Goal: Task Accomplishment & Management: Use online tool/utility

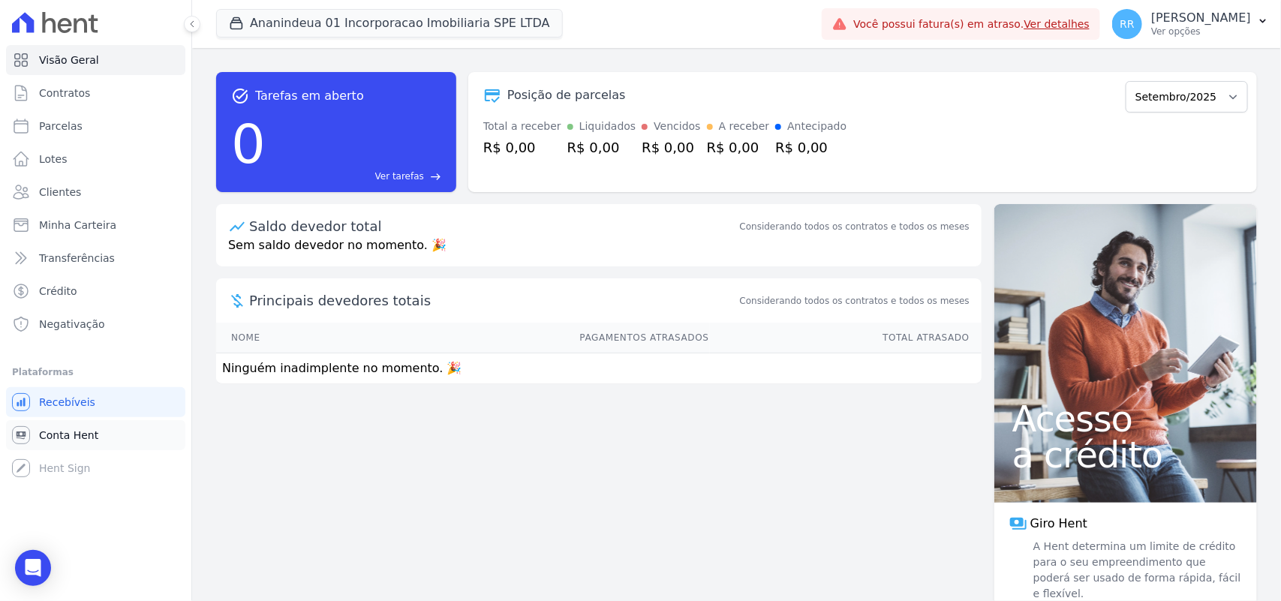
click at [89, 428] on span "Conta Hent" at bounding box center [68, 435] width 59 height 15
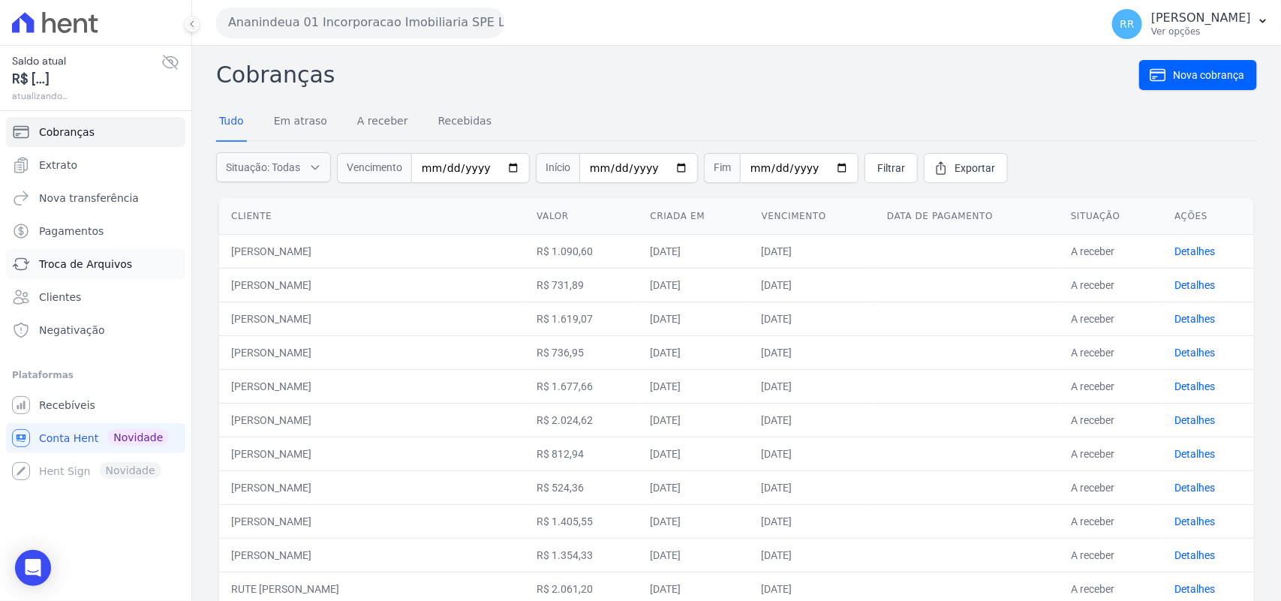
click at [105, 260] on span "Troca de Arquivos" at bounding box center [85, 264] width 93 height 15
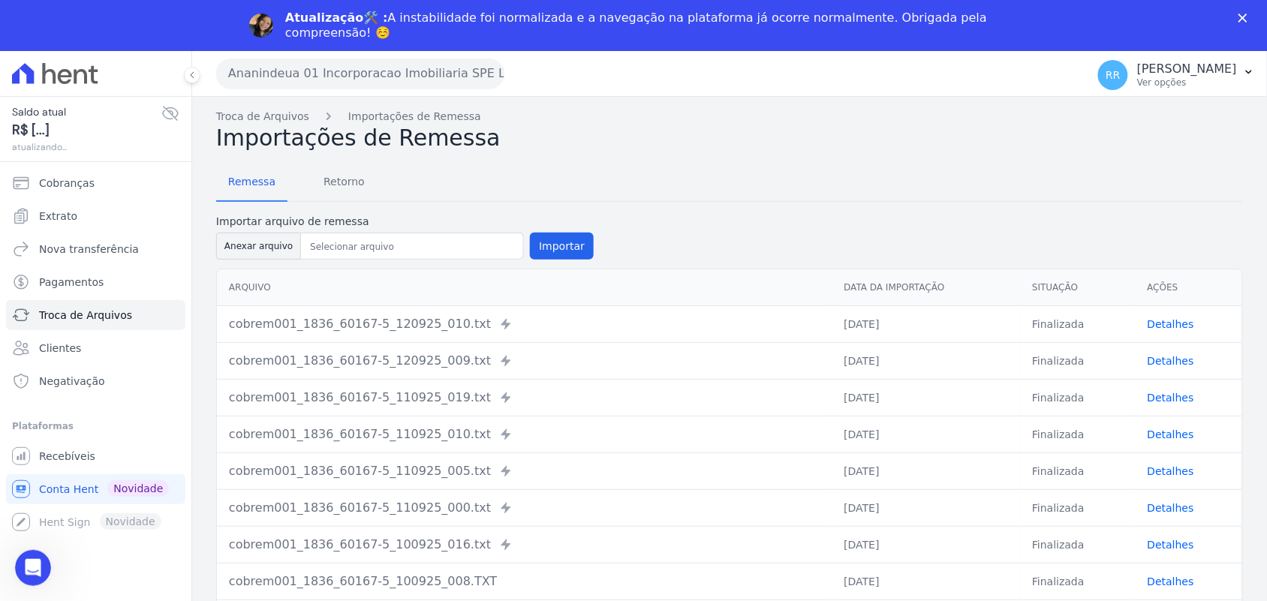
click at [361, 128] on h2 "Importações de Remessa" at bounding box center [729, 138] width 1026 height 27
click at [341, 167] on span "Retorno" at bounding box center [343, 182] width 59 height 30
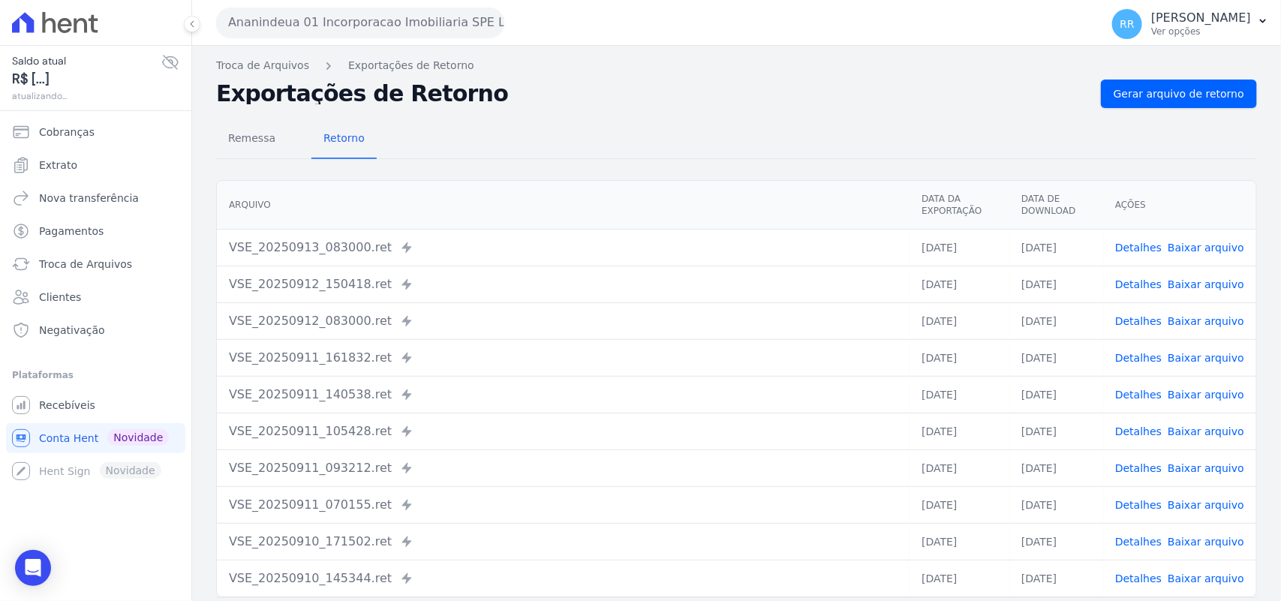
click at [339, 131] on span "Retorno" at bounding box center [343, 138] width 59 height 30
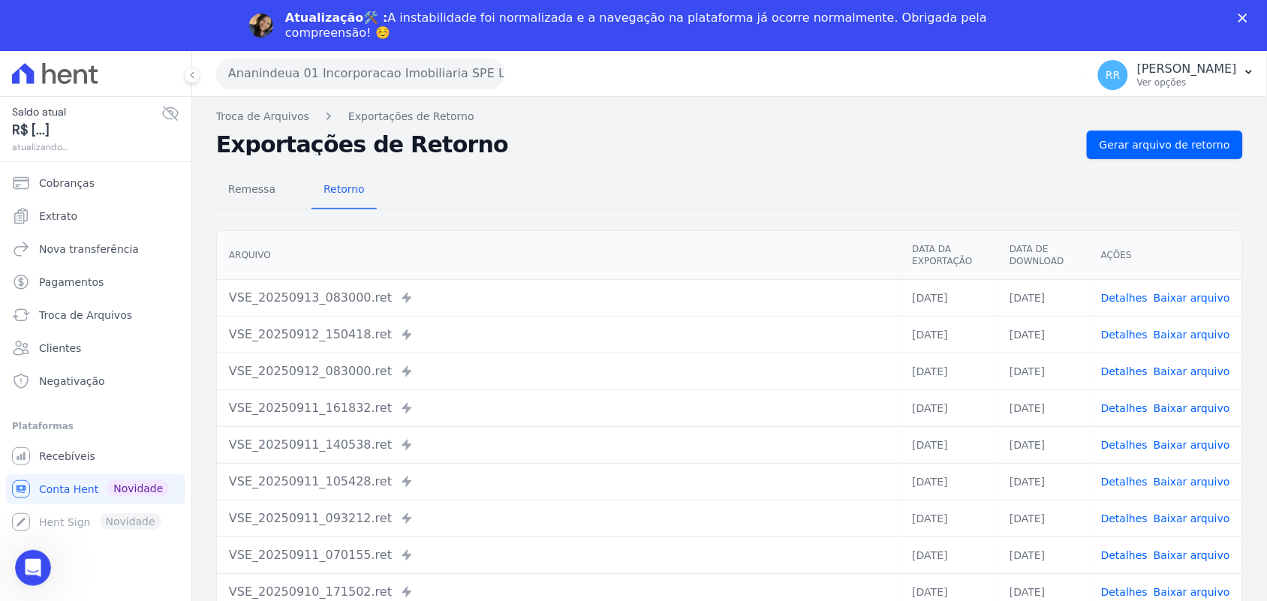
click at [293, 32] on div "Atualização🛠️ : A instabilidade foi normalizada e a navegação na plataforma já …" at bounding box center [639, 26] width 708 height 30
click at [287, 73] on button "Ananindeua 01 Incorporacao Imobiliaria SPE LTDA" at bounding box center [360, 74] width 288 height 30
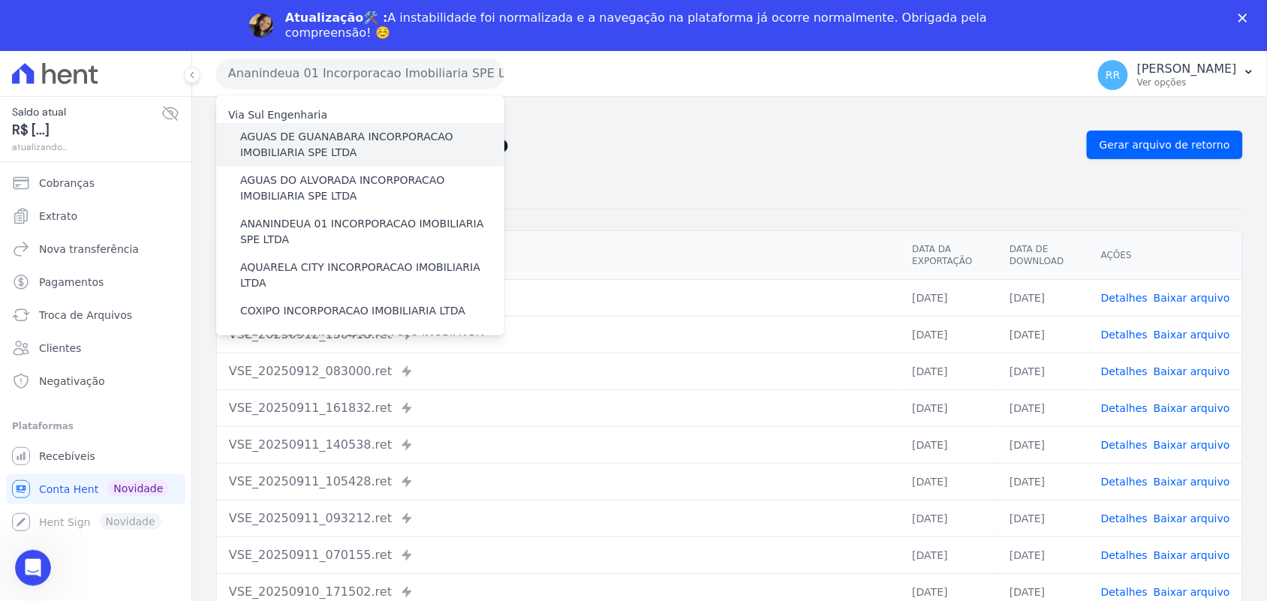
click at [320, 137] on label "AGUAS DE GUANABARA INCORPORACAO IMOBILIARIA SPE LTDA" at bounding box center [372, 145] width 264 height 32
click at [0, 0] on input "AGUAS DE GUANABARA INCORPORACAO IMOBILIARIA SPE LTDA" at bounding box center [0, 0] width 0 height 0
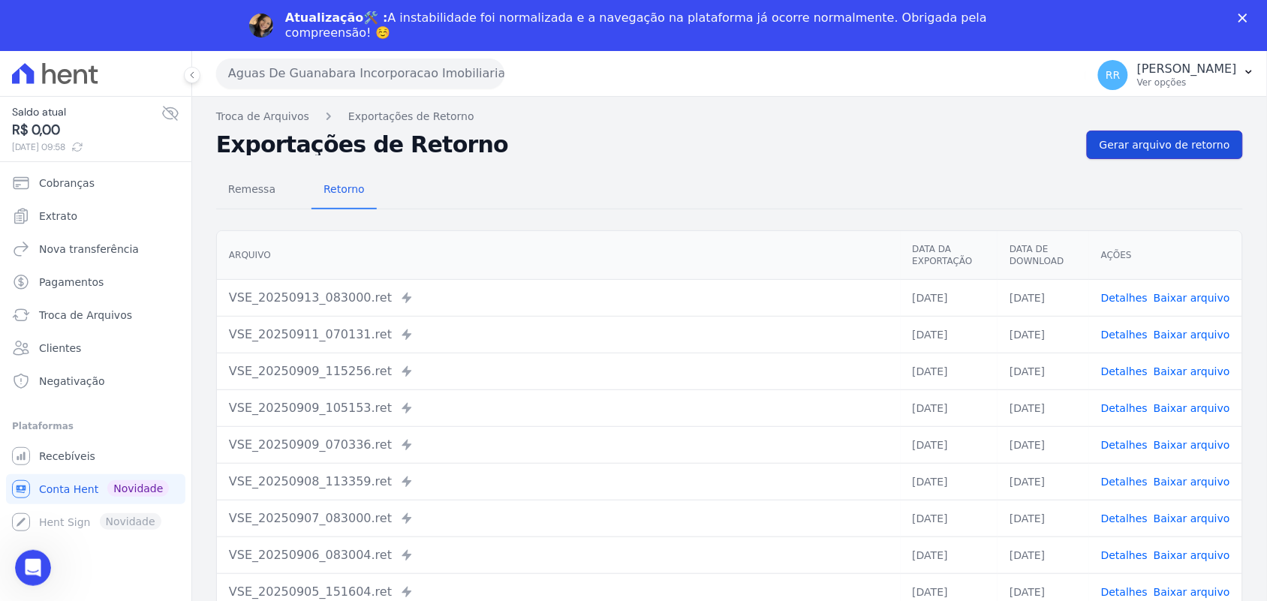
click at [1146, 137] on span "Gerar arquivo de retorno" at bounding box center [1164, 144] width 131 height 15
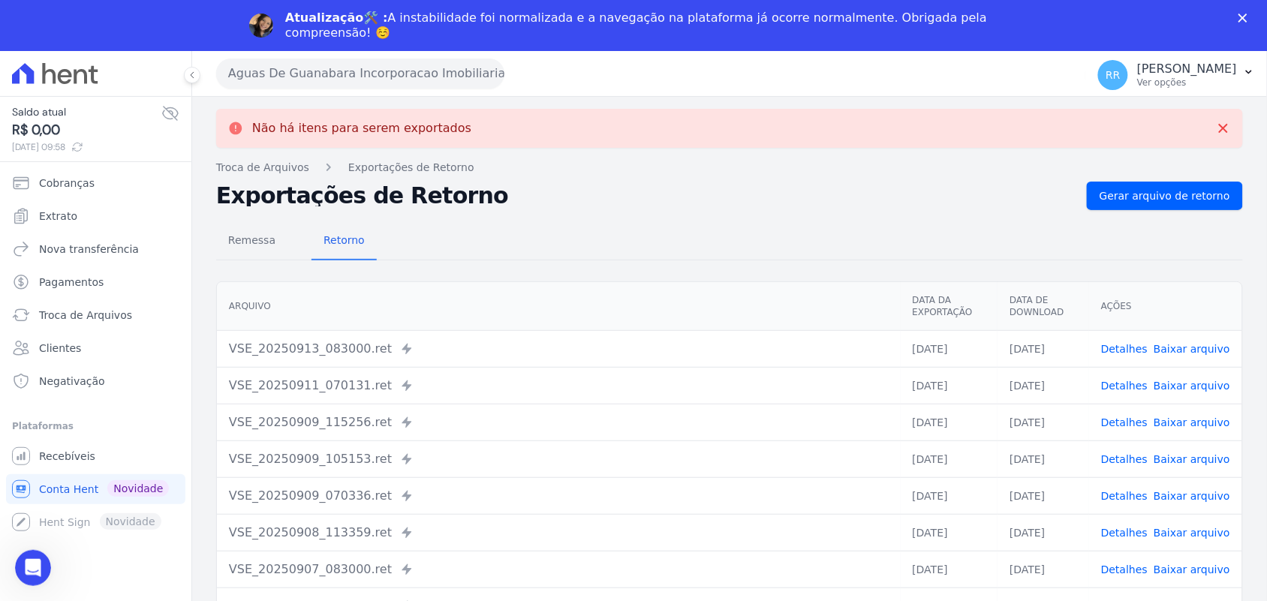
click at [444, 77] on button "Aguas De Guanabara Incorporacao Imobiliaria SPE LTDA" at bounding box center [360, 74] width 288 height 30
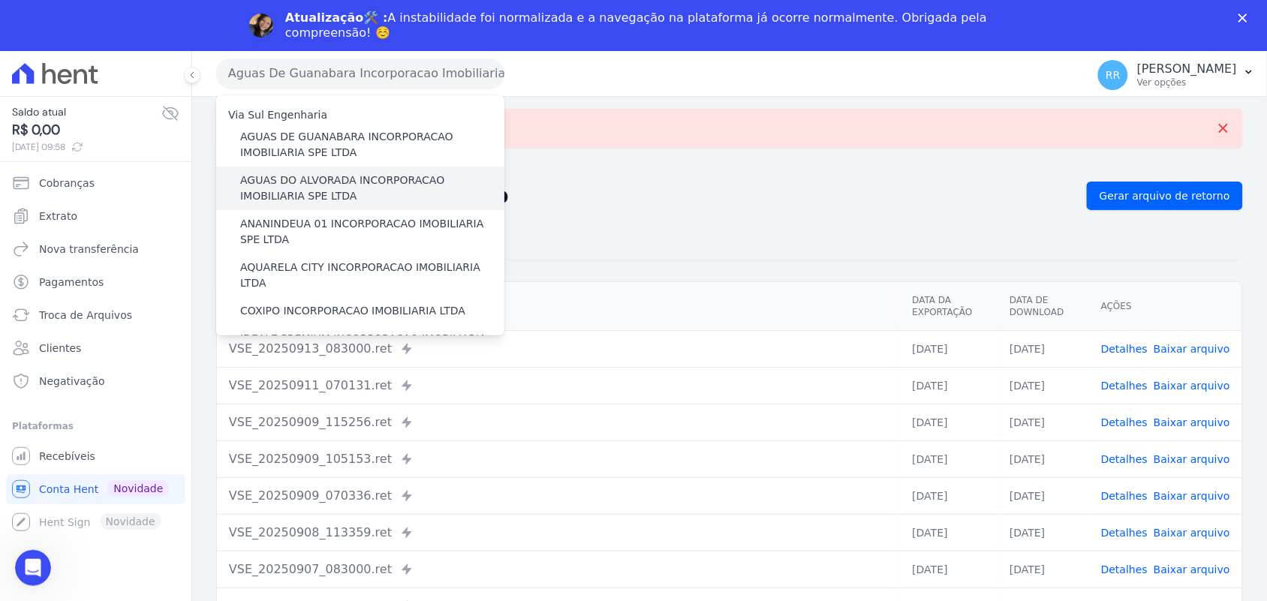
click at [365, 173] on label "AGUAS DO ALVORADA INCORPORACAO IMOBILIARIA SPE LTDA" at bounding box center [372, 189] width 264 height 32
click at [0, 0] on input "AGUAS DO ALVORADA INCORPORACAO IMOBILIARIA SPE LTDA" at bounding box center [0, 0] width 0 height 0
click at [360, 175] on label "AGUAS DO ALVORADA INCORPORACAO IMOBILIARIA SPE LTDA" at bounding box center [372, 189] width 264 height 32
click at [0, 0] on input "AGUAS DO ALVORADA INCORPORACAO IMOBILIARIA SPE LTDA" at bounding box center [0, 0] width 0 height 0
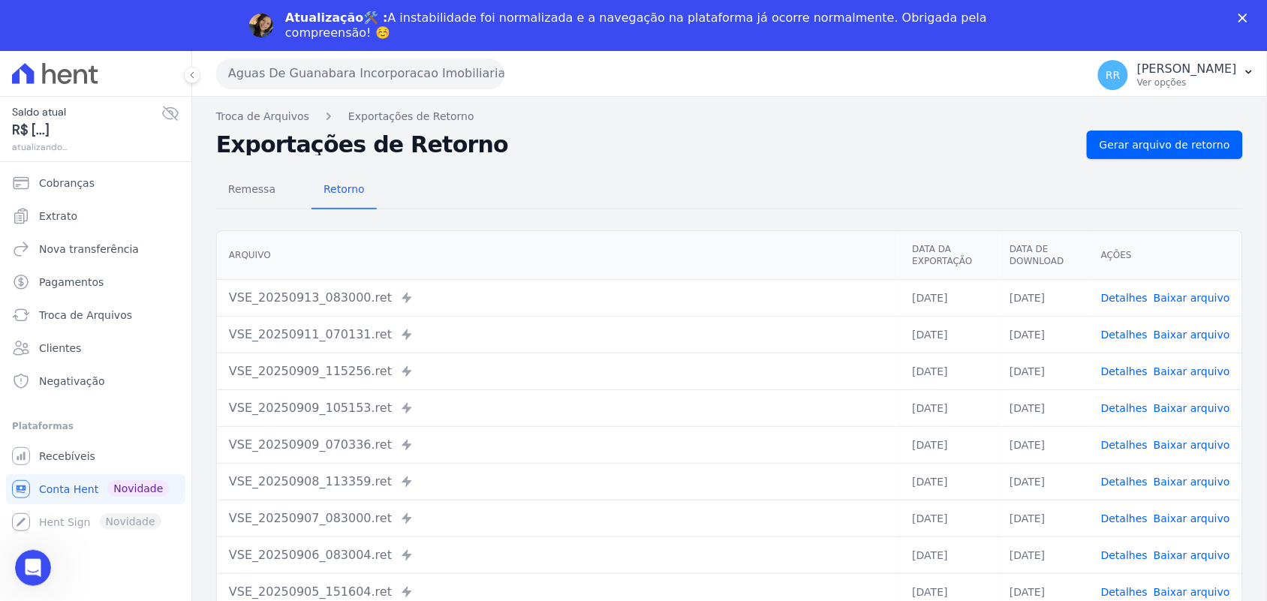
click at [1194, 92] on div "Aguas De Guanabara Incorporacao Imobiliaria SPE LTDA Via Sul Engenharia AGUAS D…" at bounding box center [729, 351] width 1075 height 601
click at [1188, 145] on span "Gerar arquivo de retorno" at bounding box center [1164, 144] width 131 height 15
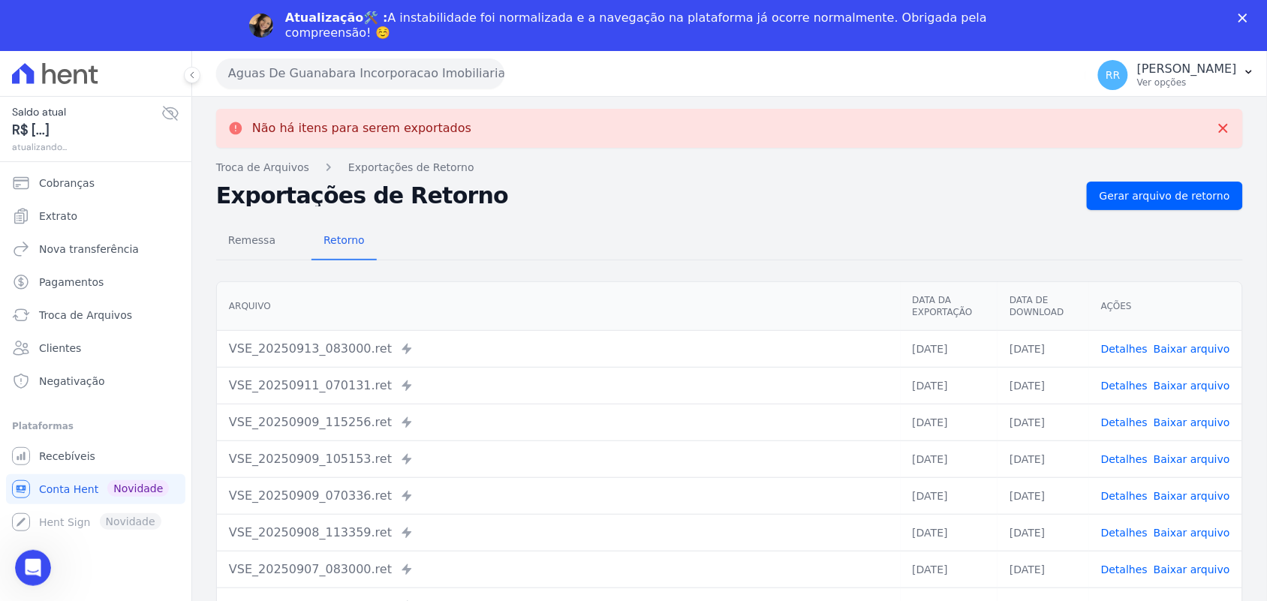
click at [329, 65] on button "Aguas De Guanabara Incorporacao Imobiliaria SPE LTDA" at bounding box center [360, 74] width 288 height 30
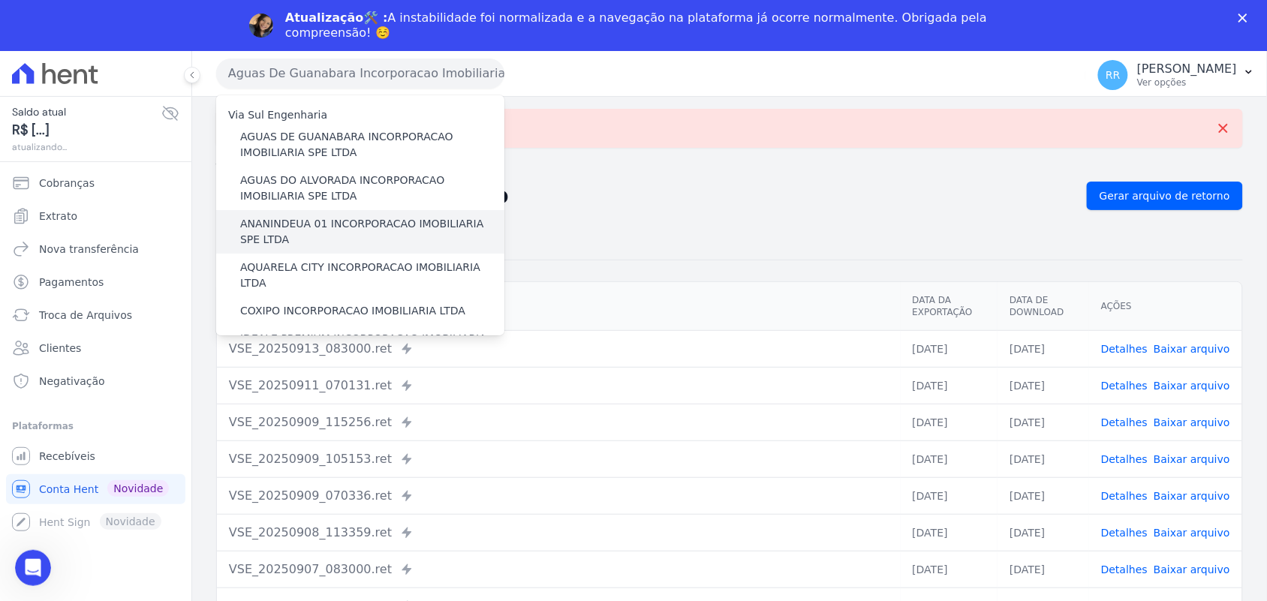
click at [340, 227] on label "ANANINDEUA 01 INCORPORACAO IMOBILIARIA SPE LTDA" at bounding box center [372, 232] width 264 height 32
click at [0, 0] on input "ANANINDEUA 01 INCORPORACAO IMOBILIARIA SPE LTDA" at bounding box center [0, 0] width 0 height 0
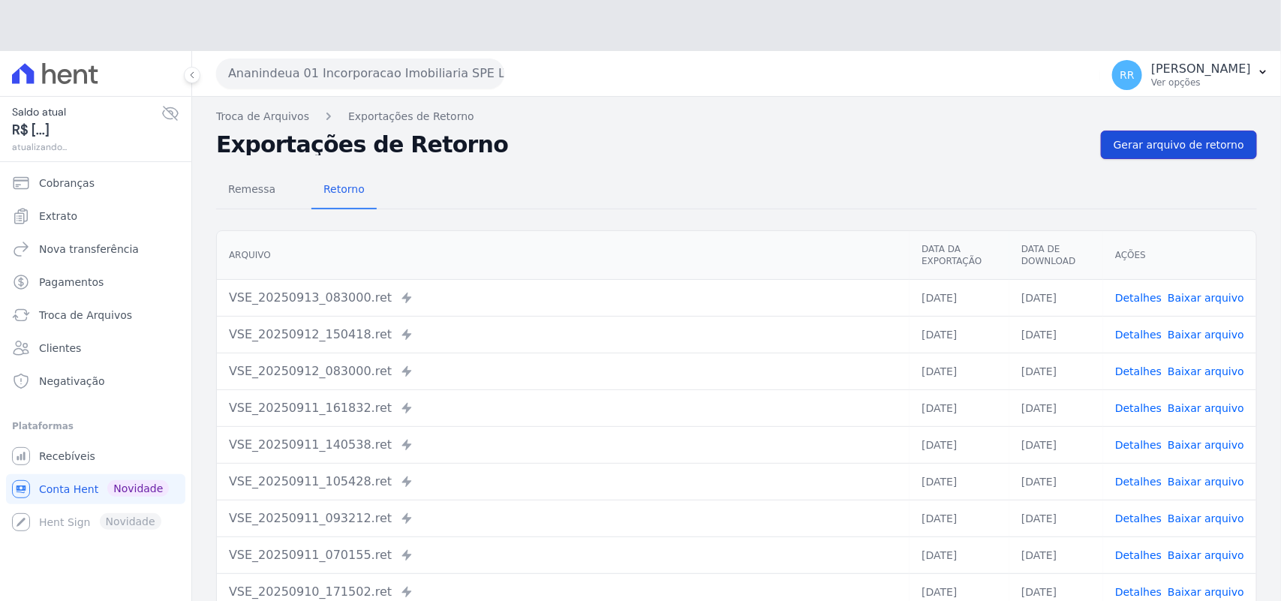
click at [1169, 105] on div "Troca de Arquivos Exportações de Retorno Exportações de Retorno Gerar arquivo d…" at bounding box center [736, 405] width 1089 height 617
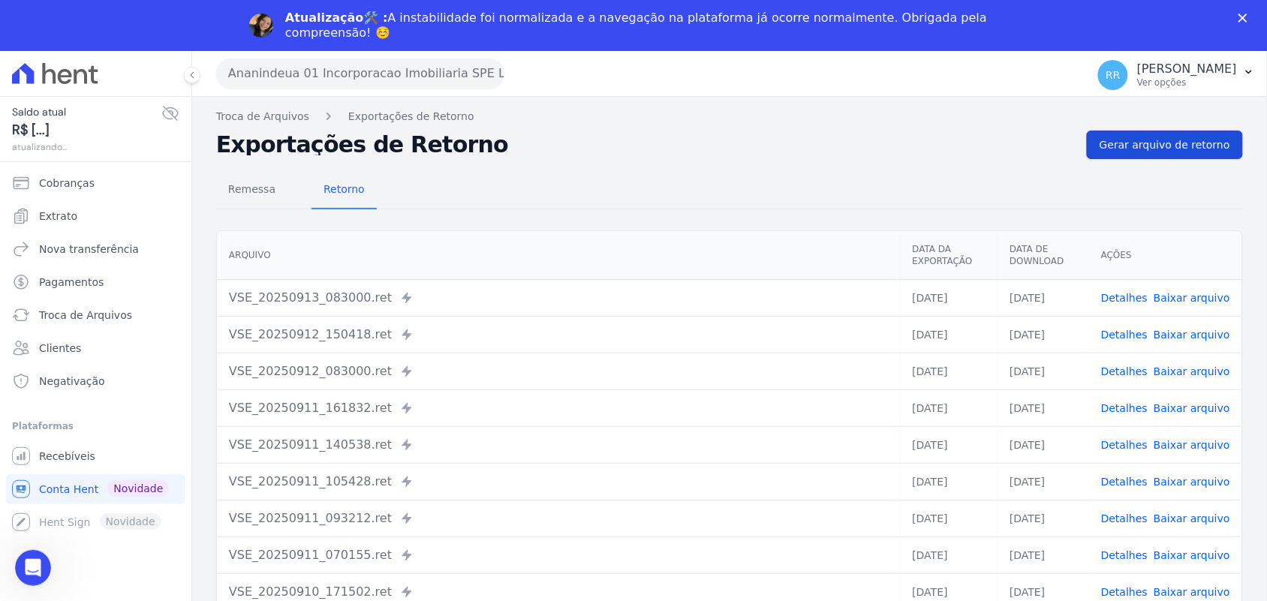
click at [1169, 143] on span "Gerar arquivo de retorno" at bounding box center [1164, 144] width 131 height 15
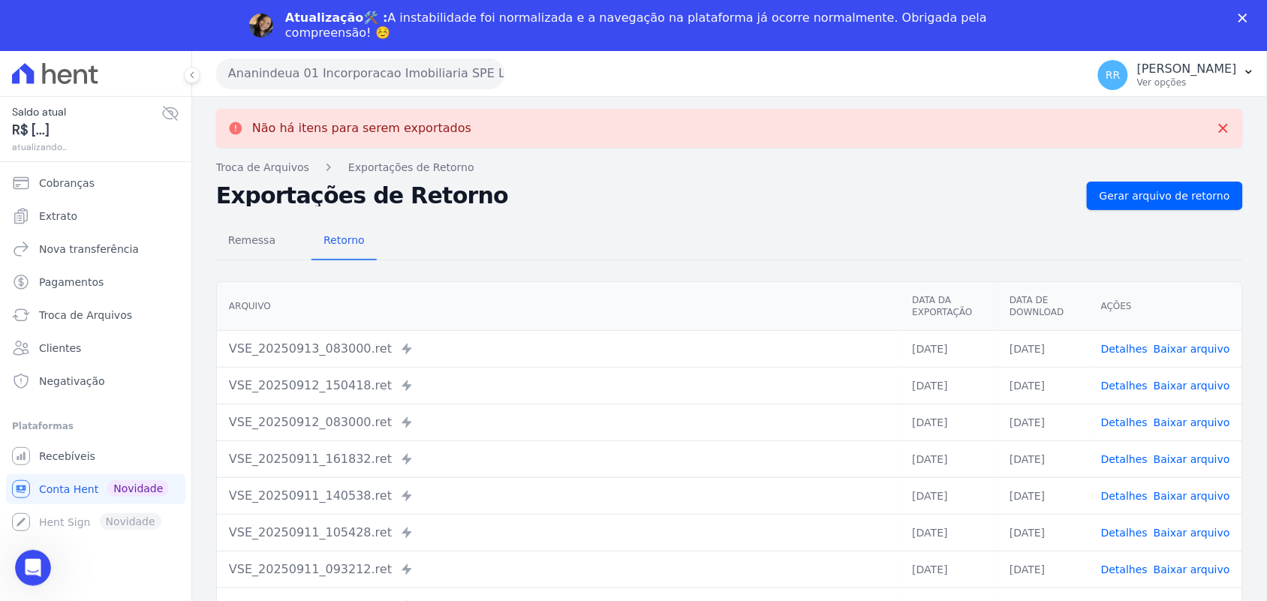
click at [326, 69] on button "Ananindeua 01 Incorporacao Imobiliaria SPE LTDA" at bounding box center [360, 74] width 288 height 30
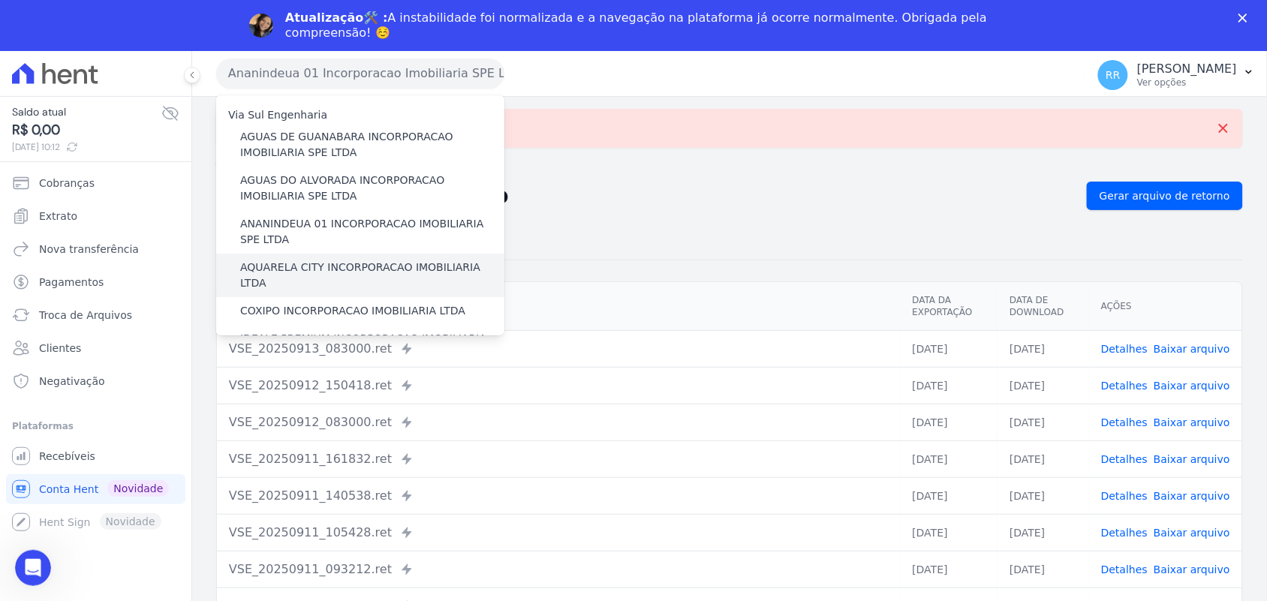
click at [284, 263] on label "AQUARELA CITY INCORPORACAO IMOBILIARIA LTDA" at bounding box center [372, 276] width 264 height 32
click at [0, 0] on input "AQUARELA CITY INCORPORACAO IMOBILIARIA LTDA" at bounding box center [0, 0] width 0 height 0
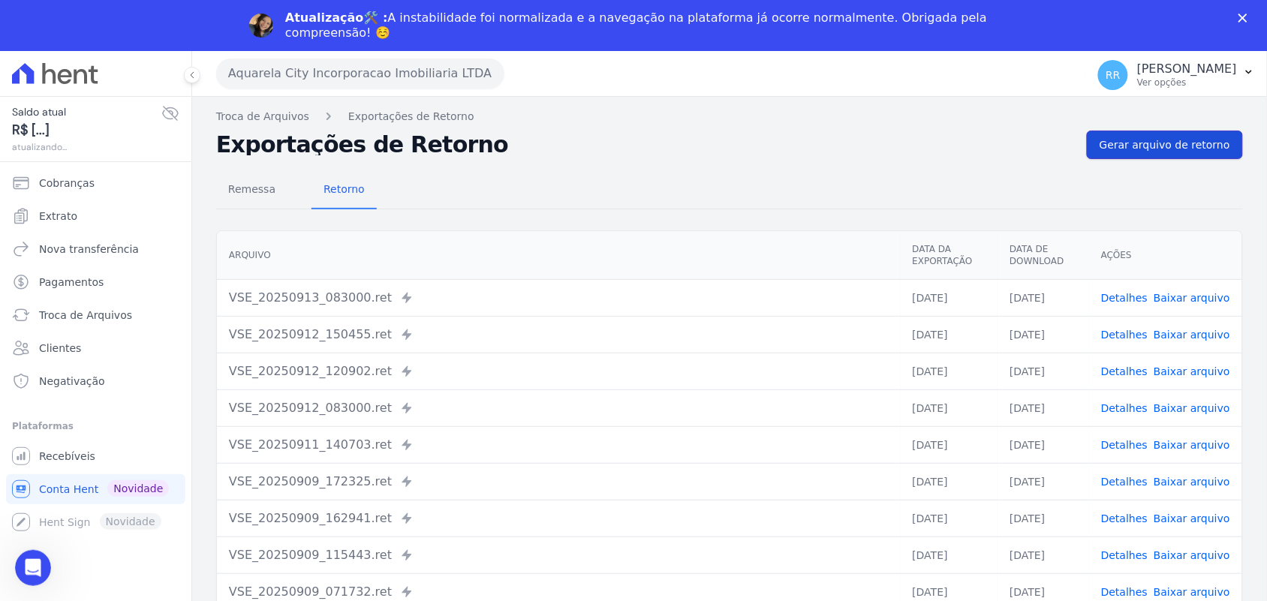
click at [1171, 149] on span "Gerar arquivo de retorno" at bounding box center [1164, 144] width 131 height 15
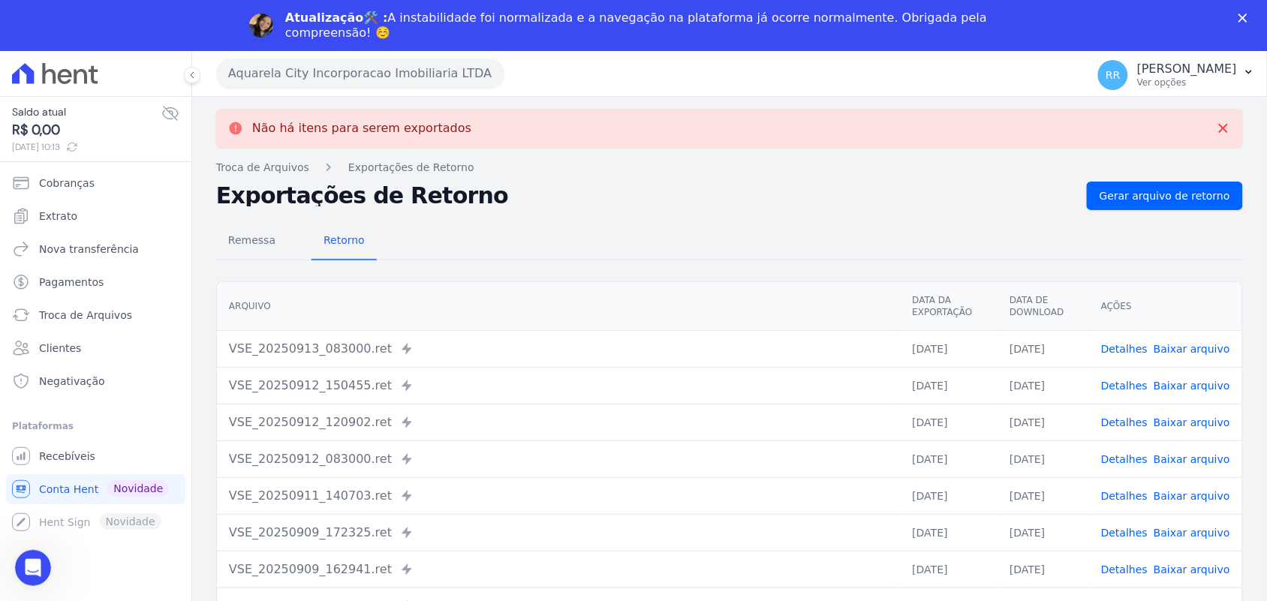
drag, startPoint x: 281, startPoint y: 77, endPoint x: 287, endPoint y: 95, distance: 19.7
click at [280, 77] on button "Aquarela City Incorporacao Imobiliaria LTDA" at bounding box center [360, 74] width 288 height 30
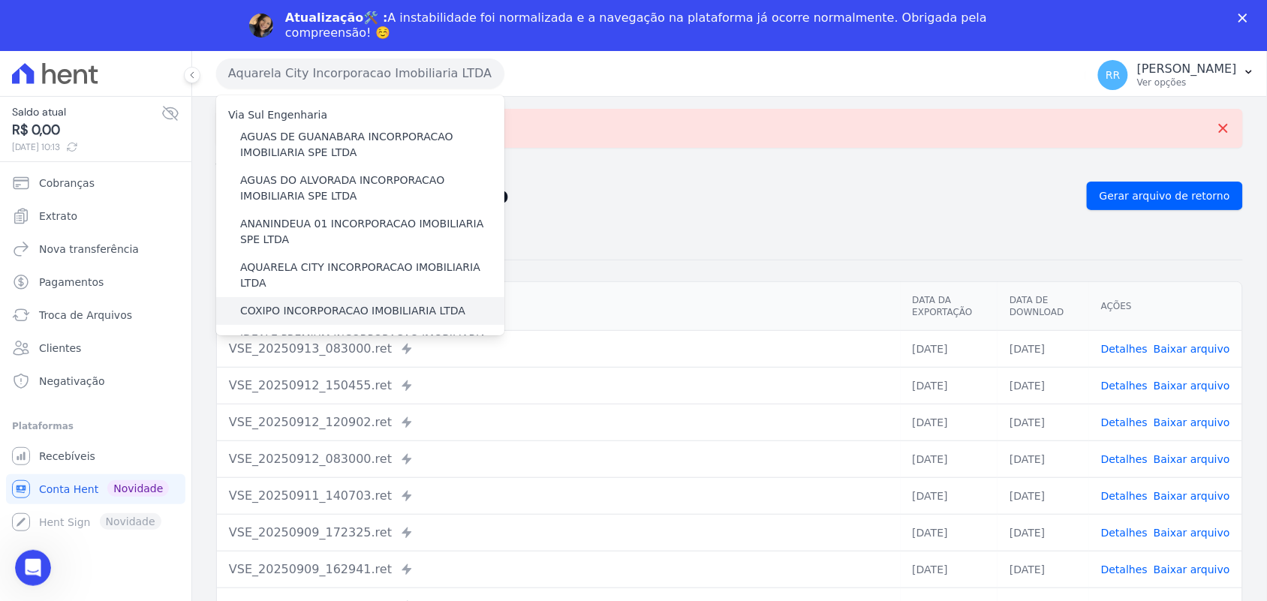
click at [320, 303] on label "COXIPO INCORPORACAO IMOBILIARIA LTDA" at bounding box center [352, 311] width 225 height 16
click at [0, 0] on input "COXIPO INCORPORACAO IMOBILIARIA LTDA" at bounding box center [0, 0] width 0 height 0
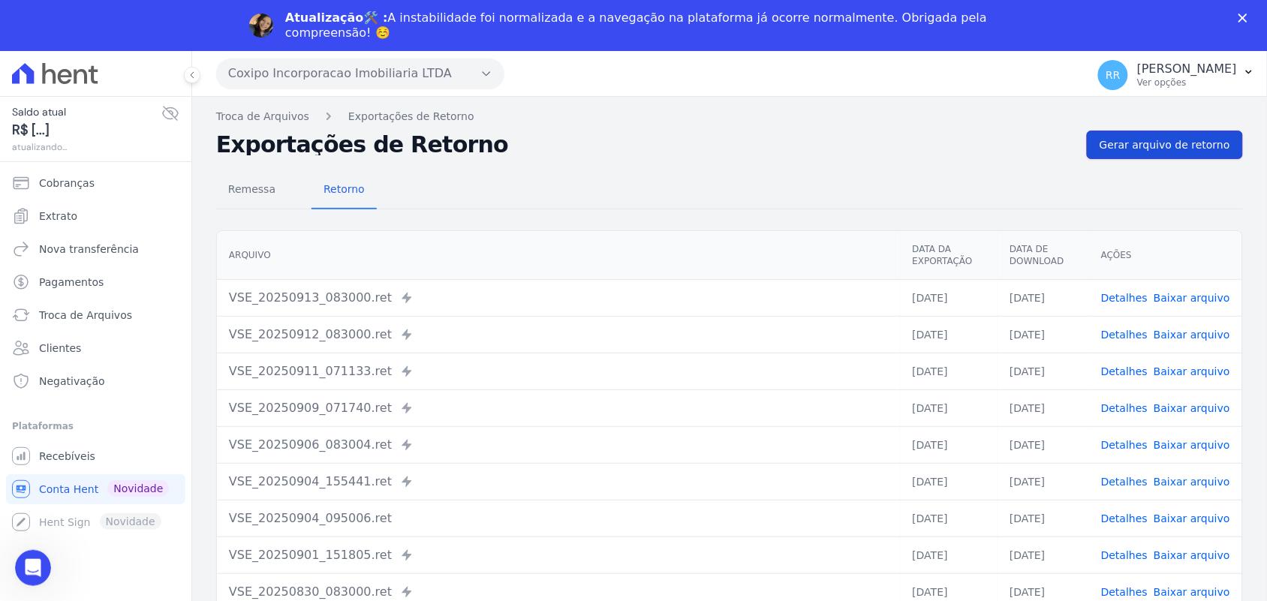
click at [1173, 146] on span "Gerar arquivo de retorno" at bounding box center [1164, 144] width 131 height 15
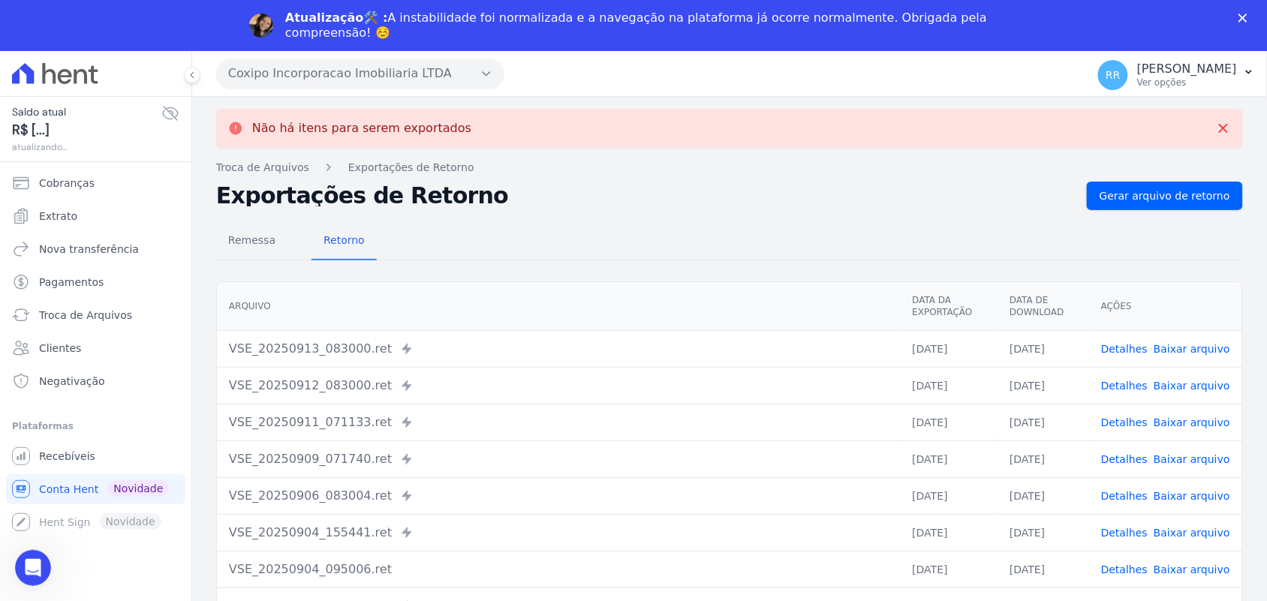
click at [330, 77] on button "Coxipo Incorporacao Imobiliaria LTDA" at bounding box center [360, 74] width 288 height 30
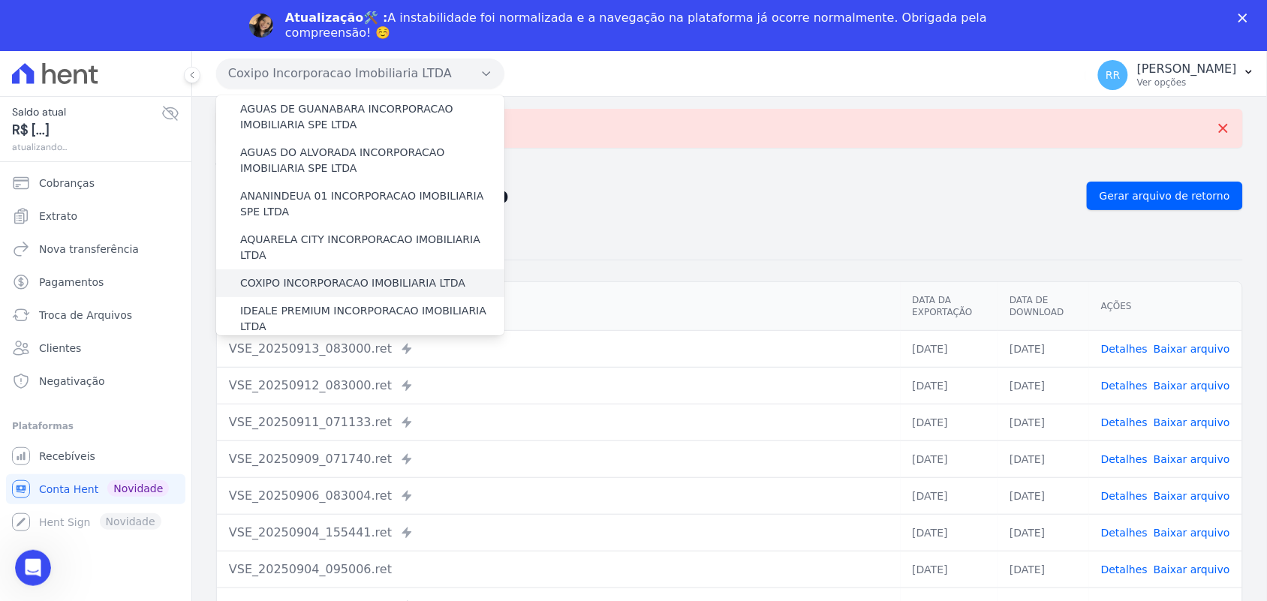
scroll to position [62, 0]
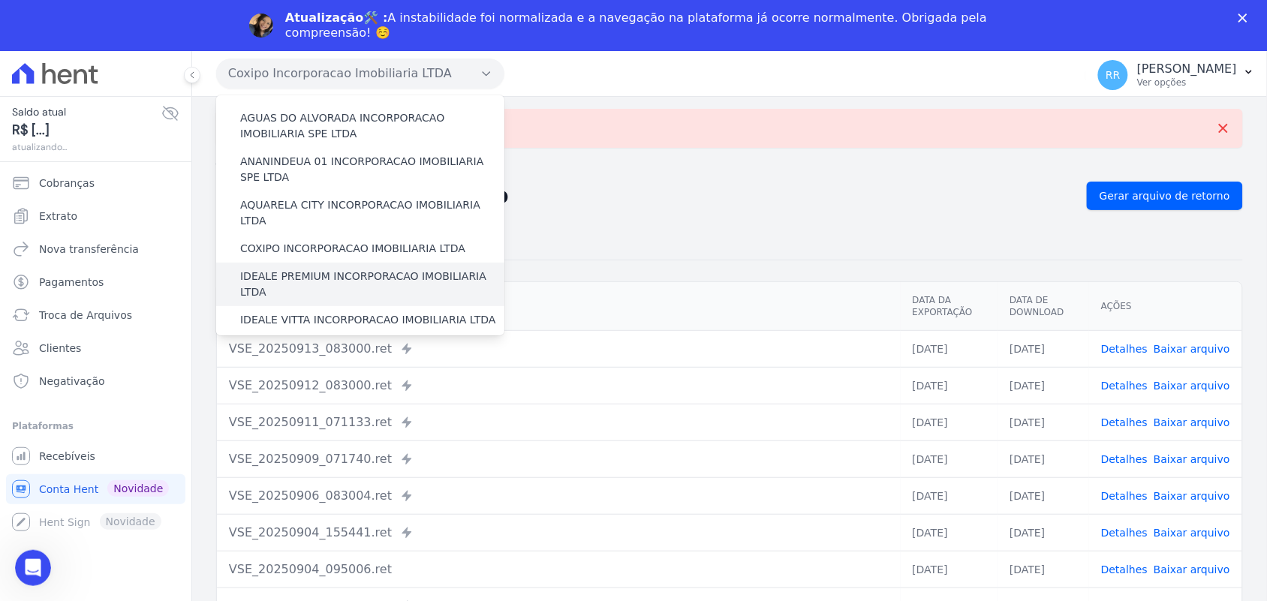
click at [320, 269] on label "IDEALE PREMIUM INCORPORACAO IMOBILIARIA LTDA" at bounding box center [372, 285] width 264 height 32
click at [0, 0] on input "IDEALE PREMIUM INCORPORACAO IMOBILIARIA LTDA" at bounding box center [0, 0] width 0 height 0
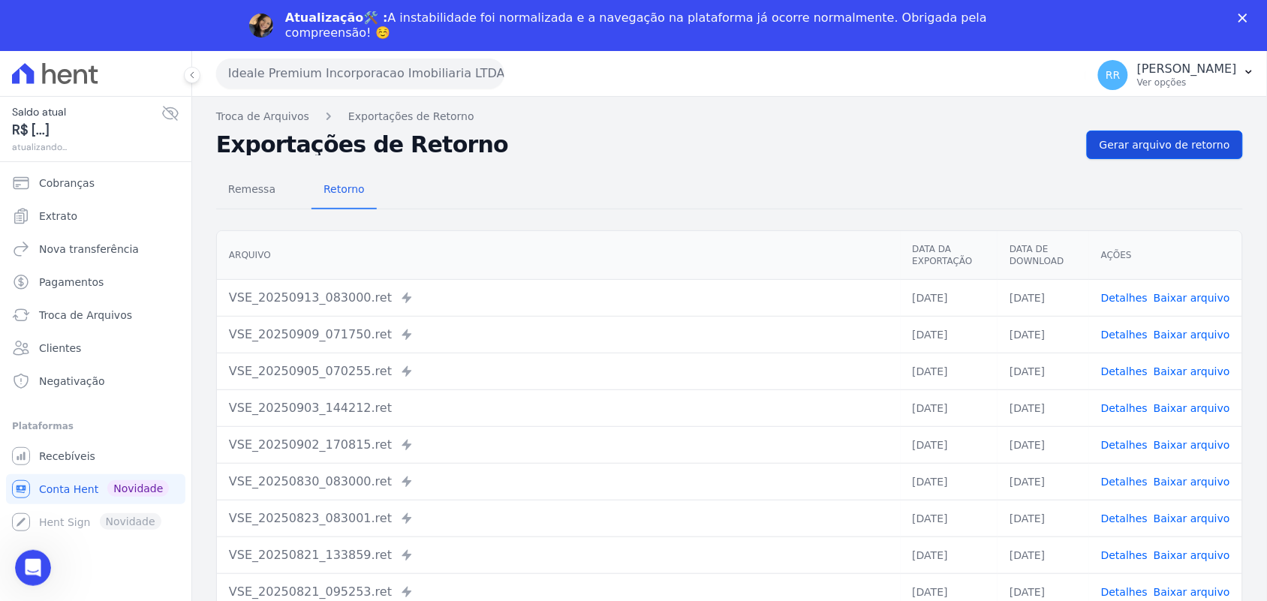
scroll to position [0, 0]
click at [1187, 149] on span "Gerar arquivo de retorno" at bounding box center [1164, 144] width 131 height 15
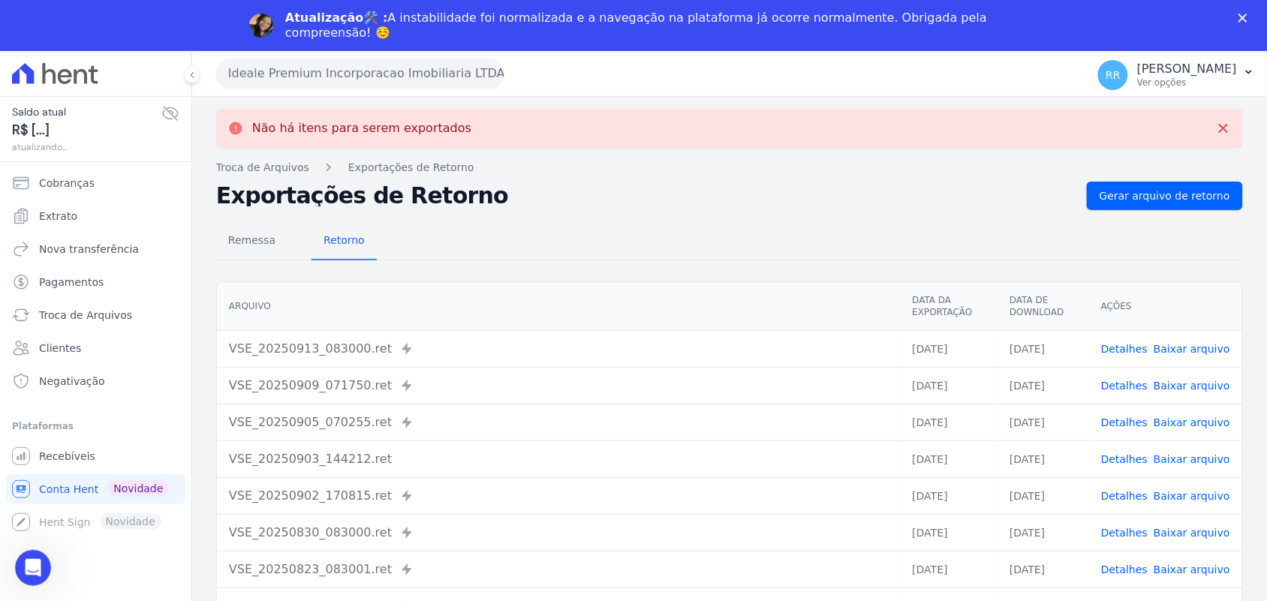
click at [330, 77] on button "Ideale Premium Incorporacao Imobiliaria LTDA" at bounding box center [360, 74] width 288 height 30
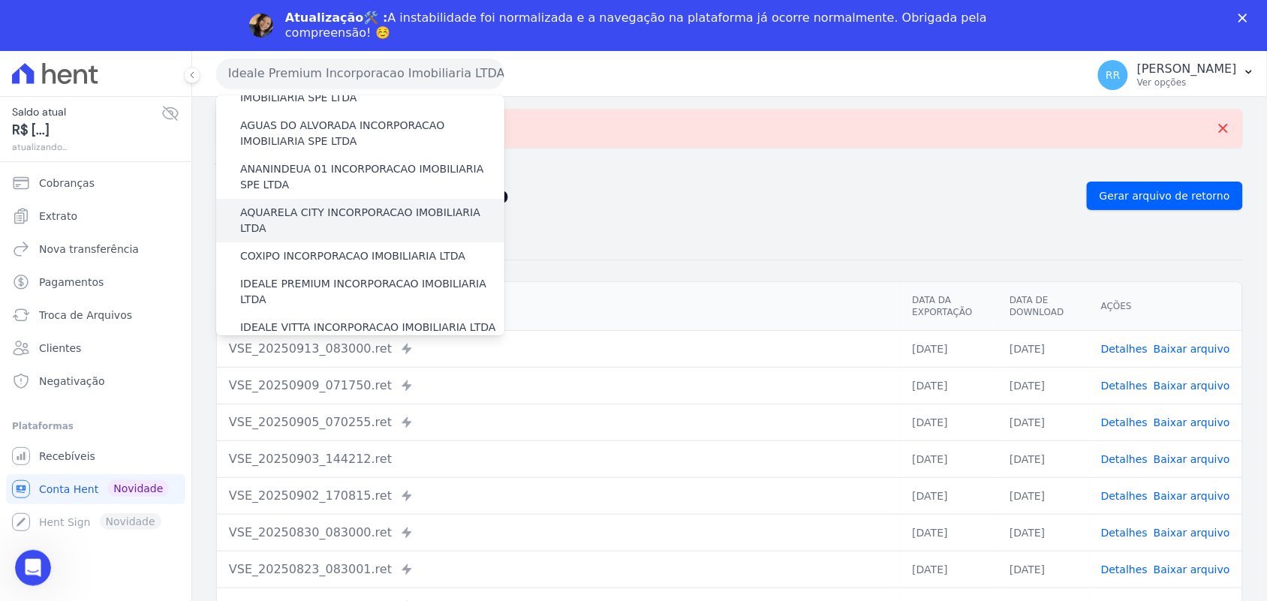
scroll to position [125, 0]
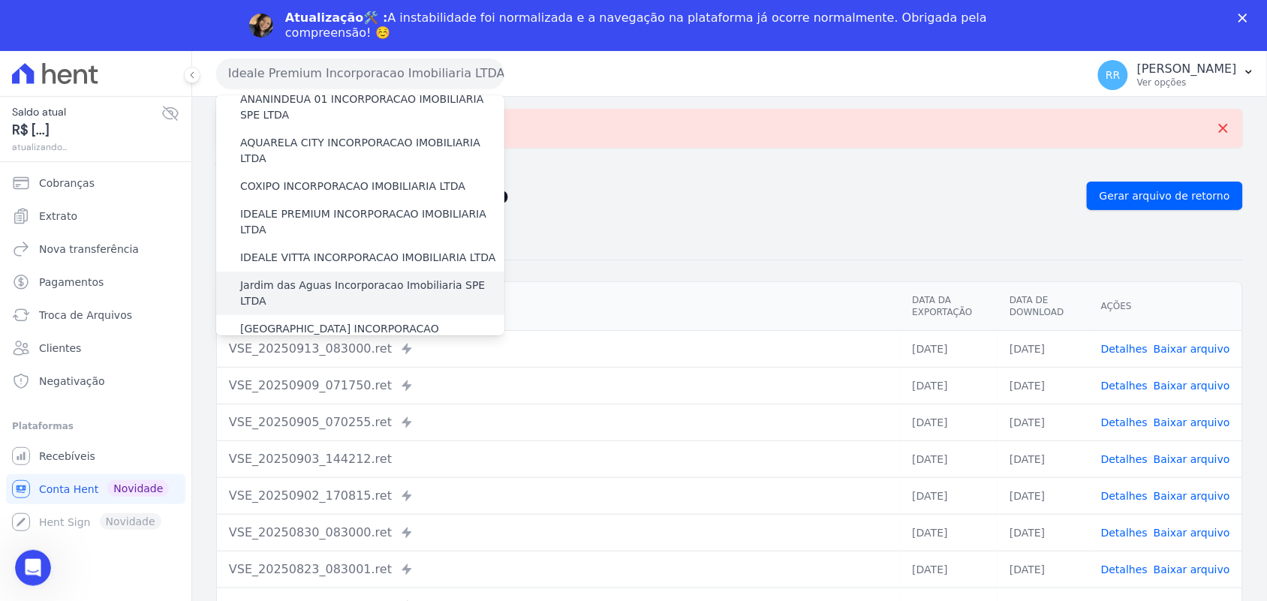
click at [290, 278] on label "Jardim das Aguas Incorporacao Imobiliaria SPE LTDA" at bounding box center [372, 294] width 264 height 32
click at [0, 0] on input "Jardim das Aguas Incorporacao Imobiliaria SPE LTDA" at bounding box center [0, 0] width 0 height 0
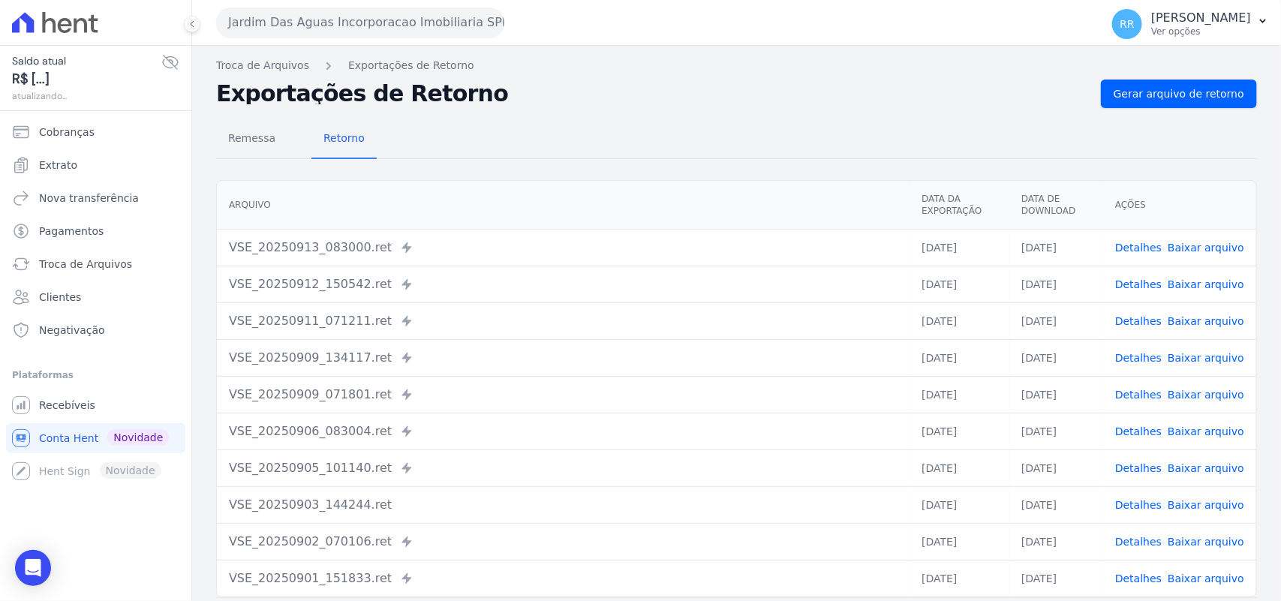
click at [1162, 124] on div "Remessa Retorno" at bounding box center [736, 139] width 1041 height 39
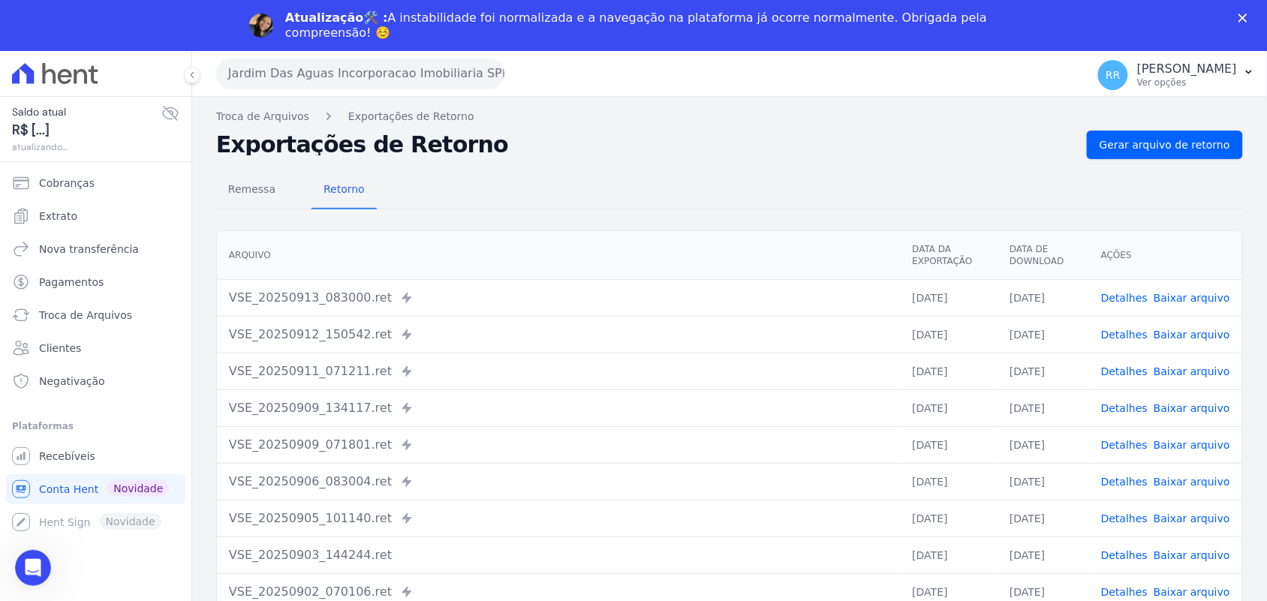
scroll to position [0, 0]
click at [1171, 149] on span "Gerar arquivo de retorno" at bounding box center [1164, 144] width 131 height 15
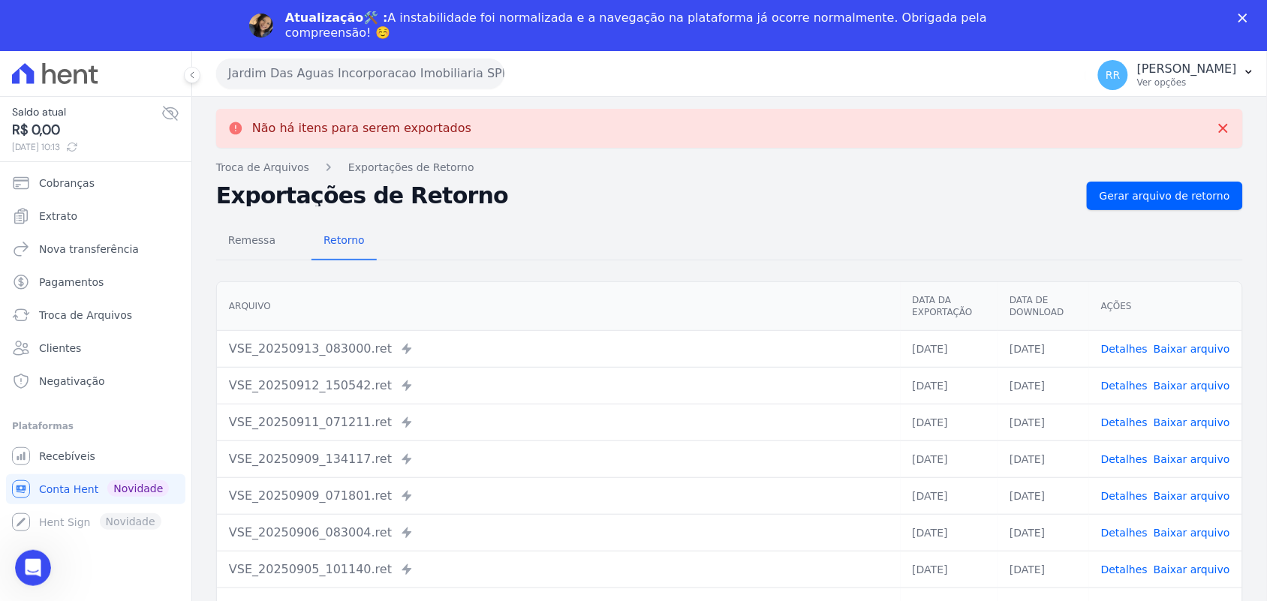
click at [399, 86] on button "Jardim Das Aguas Incorporacao Imobiliaria SPE LTDA" at bounding box center [360, 74] width 288 height 30
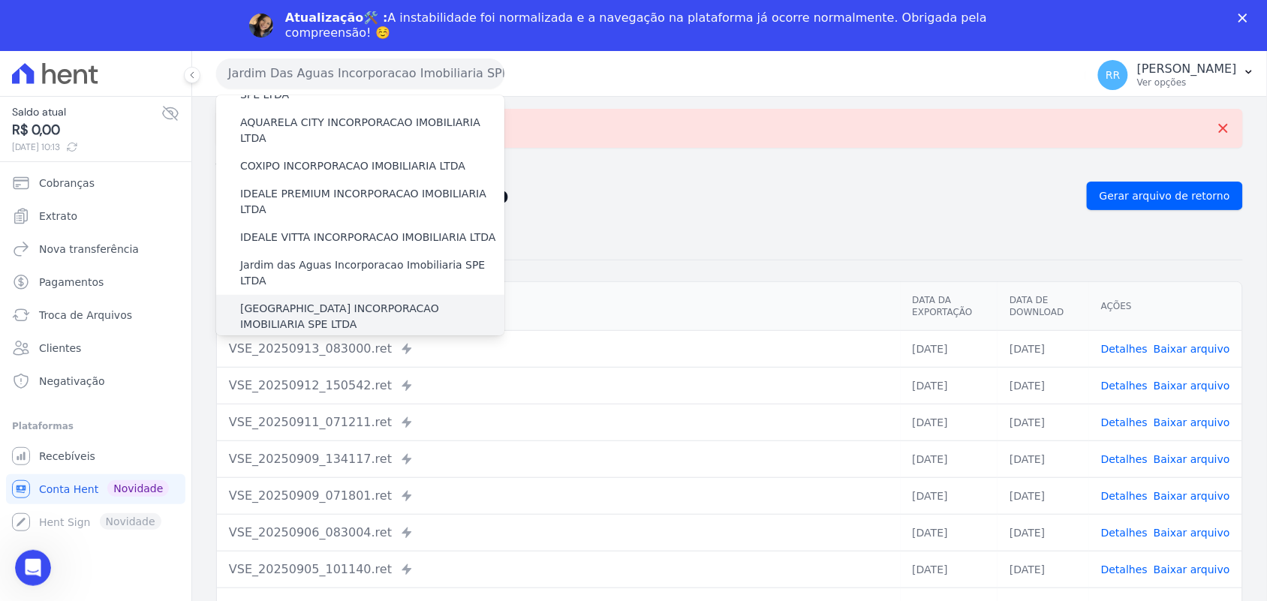
scroll to position [156, 0]
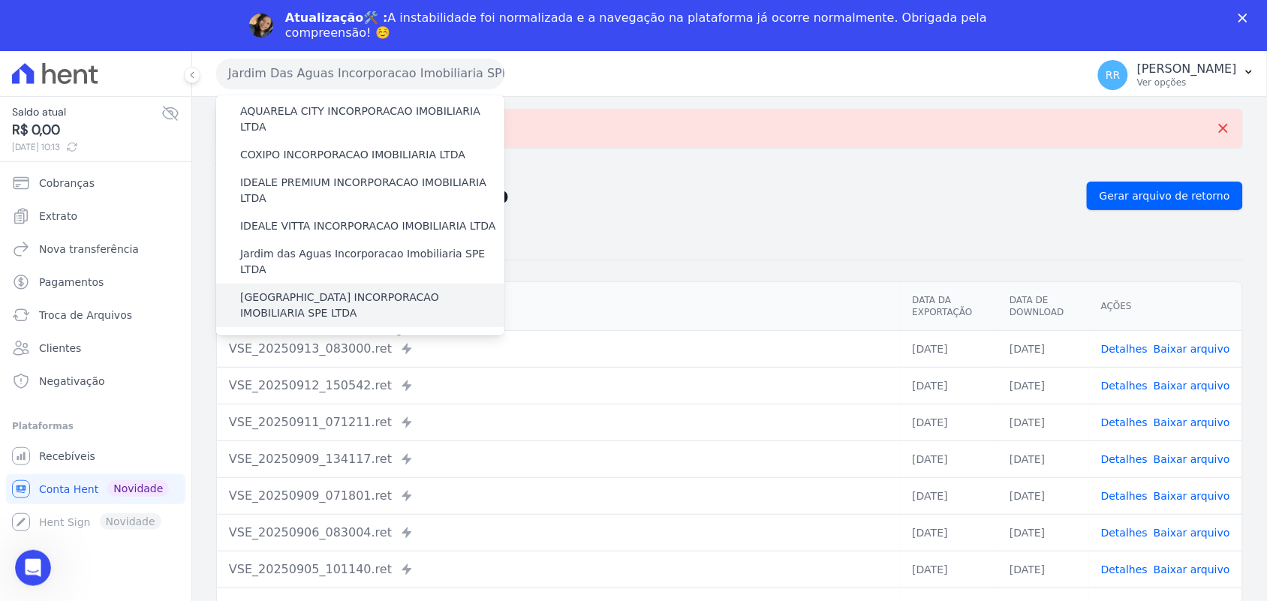
click at [321, 290] on label "[GEOGRAPHIC_DATA] INCORPORACAO IMOBILIARIA SPE LTDA" at bounding box center [372, 306] width 264 height 32
click at [0, 0] on input "[GEOGRAPHIC_DATA] INCORPORACAO IMOBILIARIA SPE LTDA" at bounding box center [0, 0] width 0 height 0
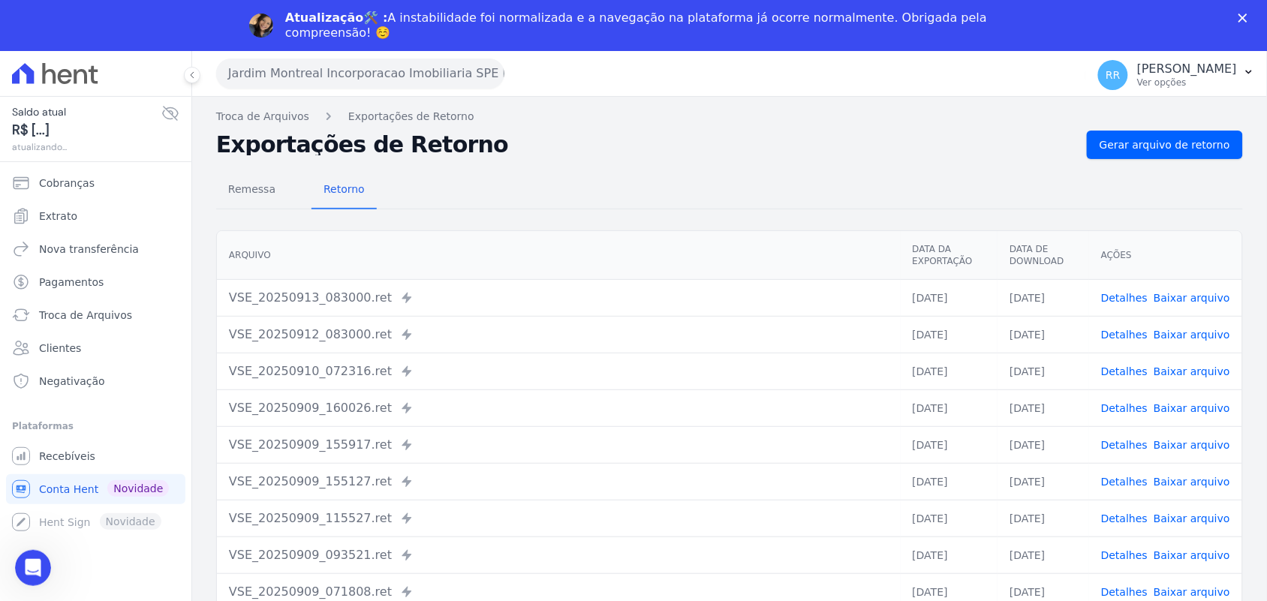
scroll to position [0, 0]
click at [1197, 150] on span "Gerar arquivo de retorno" at bounding box center [1164, 144] width 131 height 15
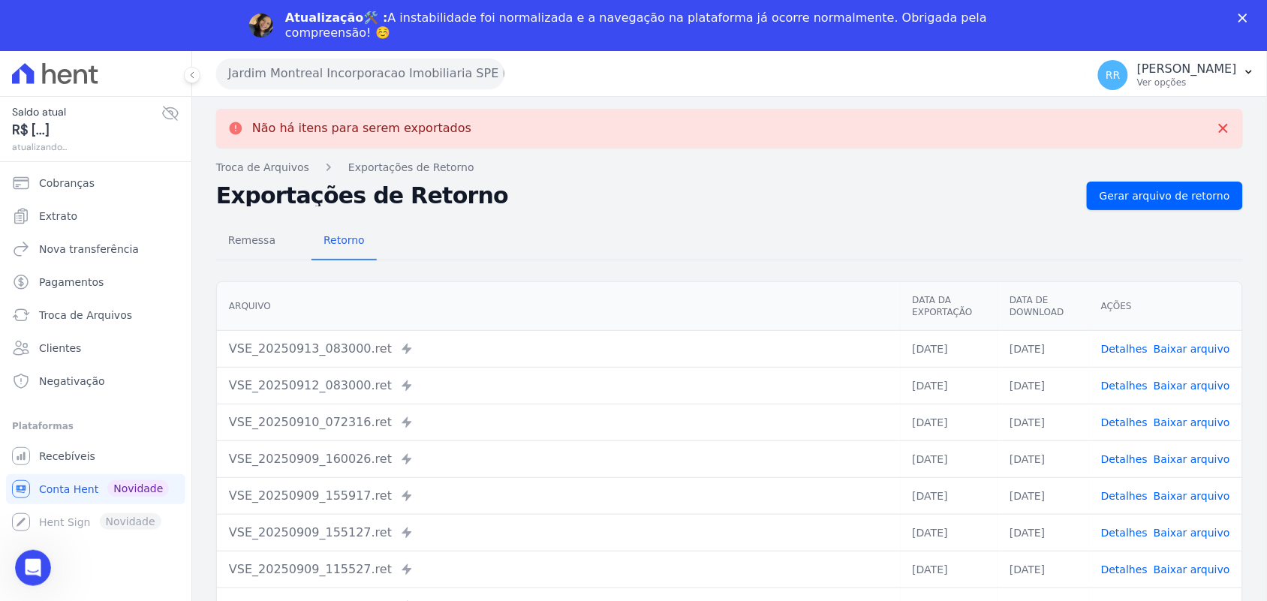
click at [309, 83] on button "Jardim Montreal Incorporacao Imobiliaria SPE LTDA" at bounding box center [360, 74] width 288 height 30
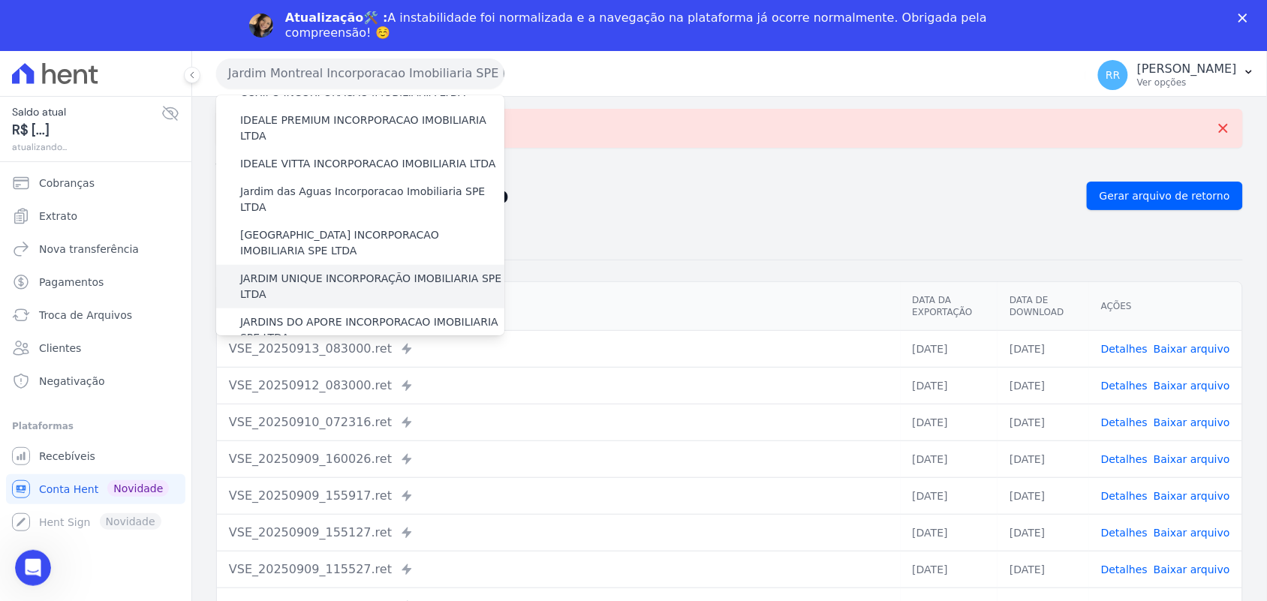
click at [278, 271] on label "JARDIM UNIQUE INCORPORAÇÃO IMOBILIARIA SPE LTDA" at bounding box center [372, 287] width 264 height 32
click at [0, 0] on input "JARDIM UNIQUE INCORPORAÇÃO IMOBILIARIA SPE LTDA" at bounding box center [0, 0] width 0 height 0
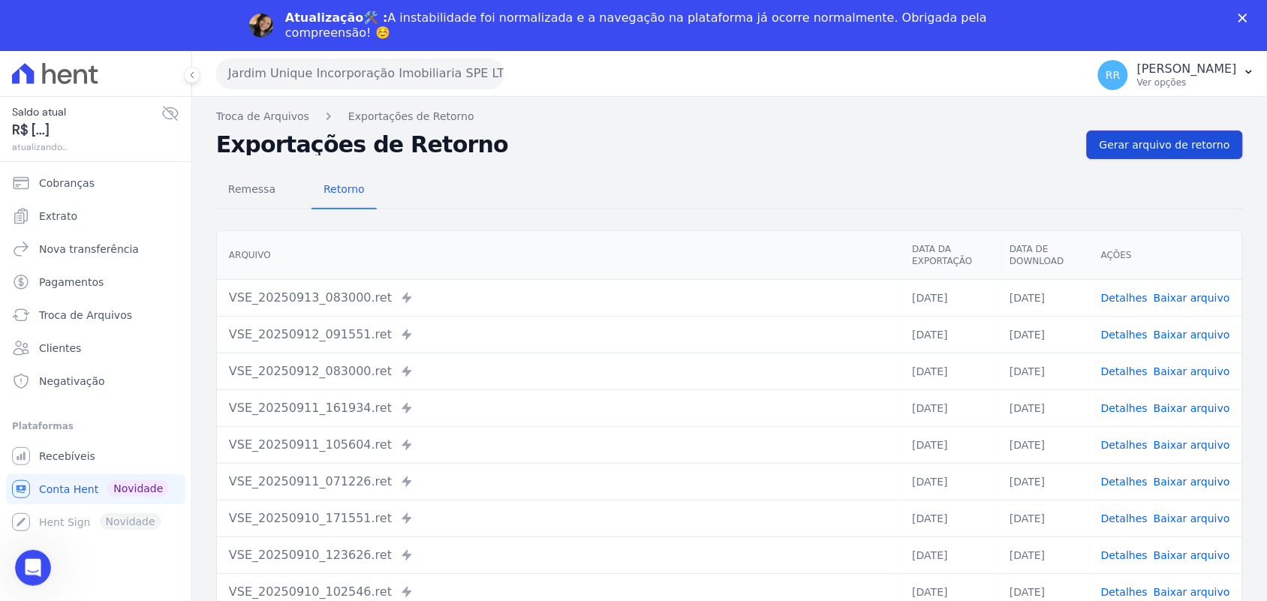
click at [1145, 154] on link "Gerar arquivo de retorno" at bounding box center [1165, 145] width 156 height 29
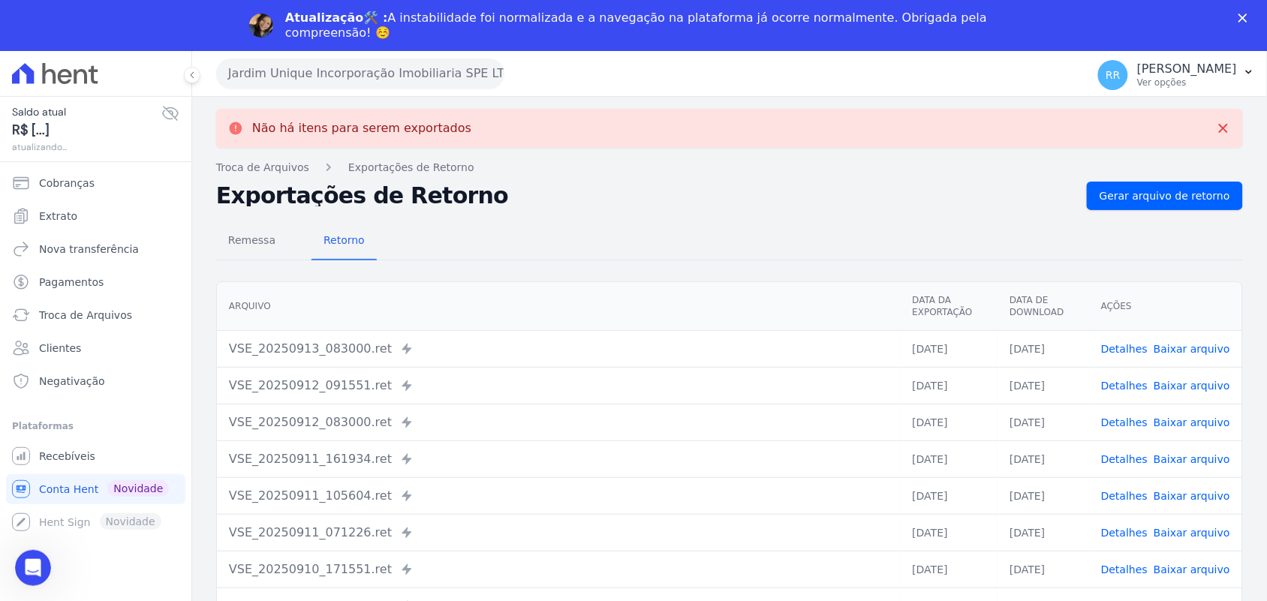
click at [302, 72] on button "Jardim Unique Incorporação Imobiliaria SPE LTDA" at bounding box center [360, 74] width 288 height 30
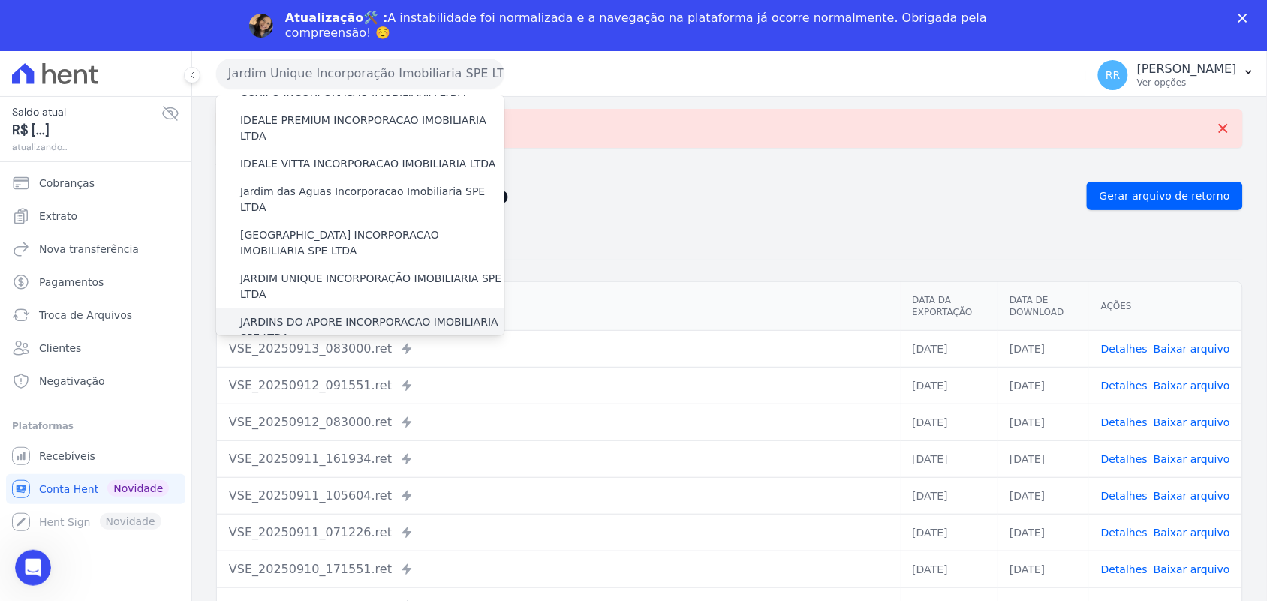
click at [285, 314] on label "JARDINS DO APORE INCORPORACAO IMOBILIARIA SPE LTDA" at bounding box center [372, 330] width 264 height 32
click at [0, 0] on input "JARDINS DO APORE INCORPORACAO IMOBILIARIA SPE LTDA" at bounding box center [0, 0] width 0 height 0
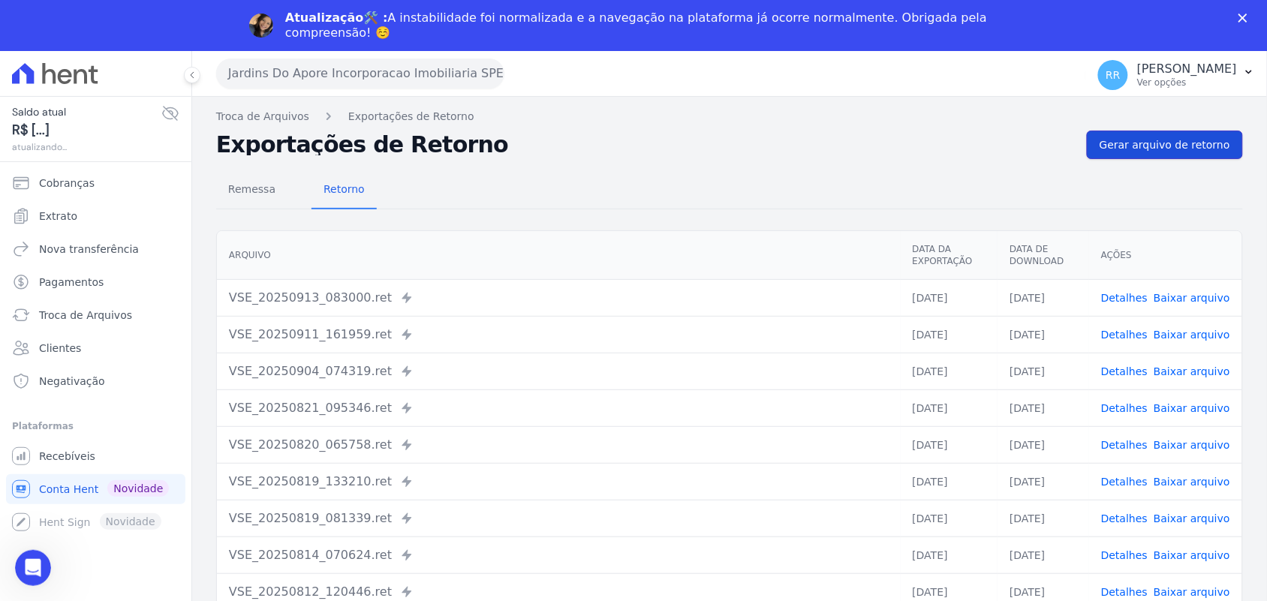
click at [1198, 147] on span "Gerar arquivo de retorno" at bounding box center [1164, 144] width 131 height 15
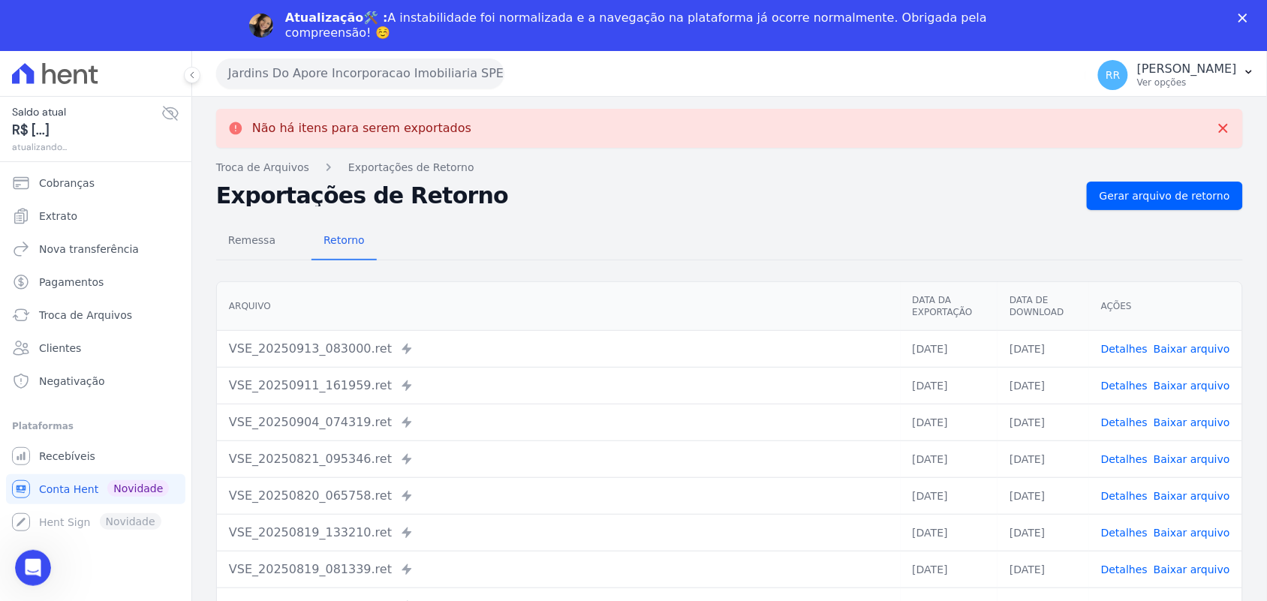
click at [316, 80] on button "Jardins Do Apore Incorporacao Imobiliaria SPE LTDA" at bounding box center [360, 74] width 288 height 30
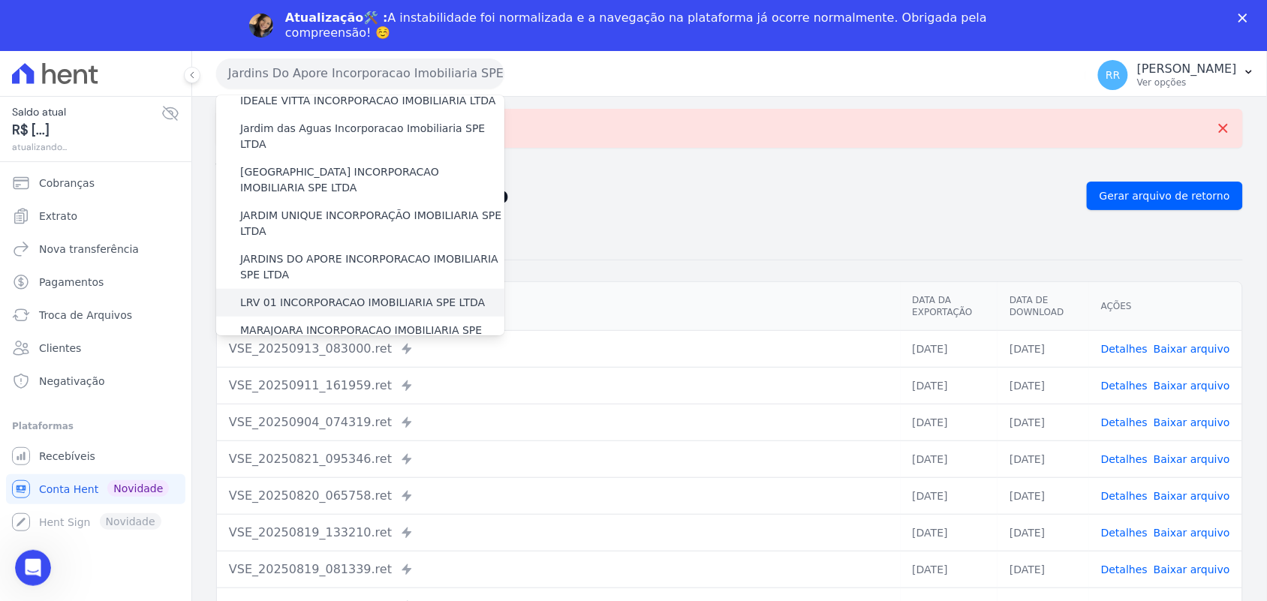
click at [342, 295] on label "LRV 01 INCORPORACAO IMOBILIARIA SPE LTDA" at bounding box center [362, 303] width 245 height 16
click at [0, 0] on input "LRV 01 INCORPORACAO IMOBILIARIA SPE LTDA" at bounding box center [0, 0] width 0 height 0
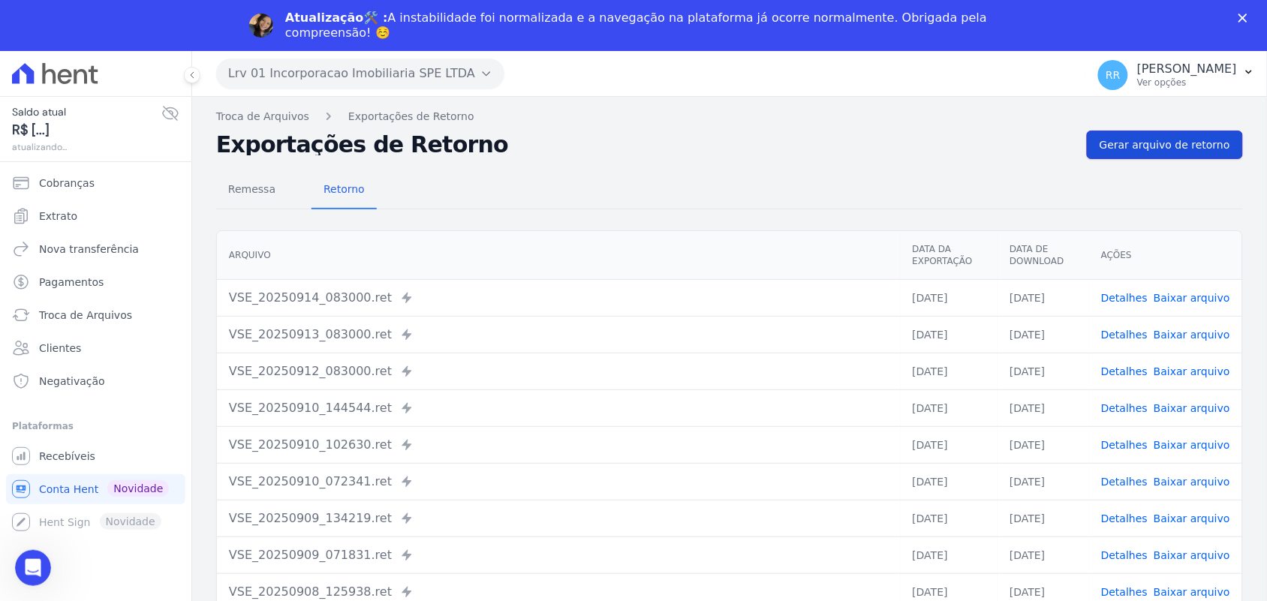
click at [1202, 156] on link "Gerar arquivo de retorno" at bounding box center [1165, 145] width 156 height 29
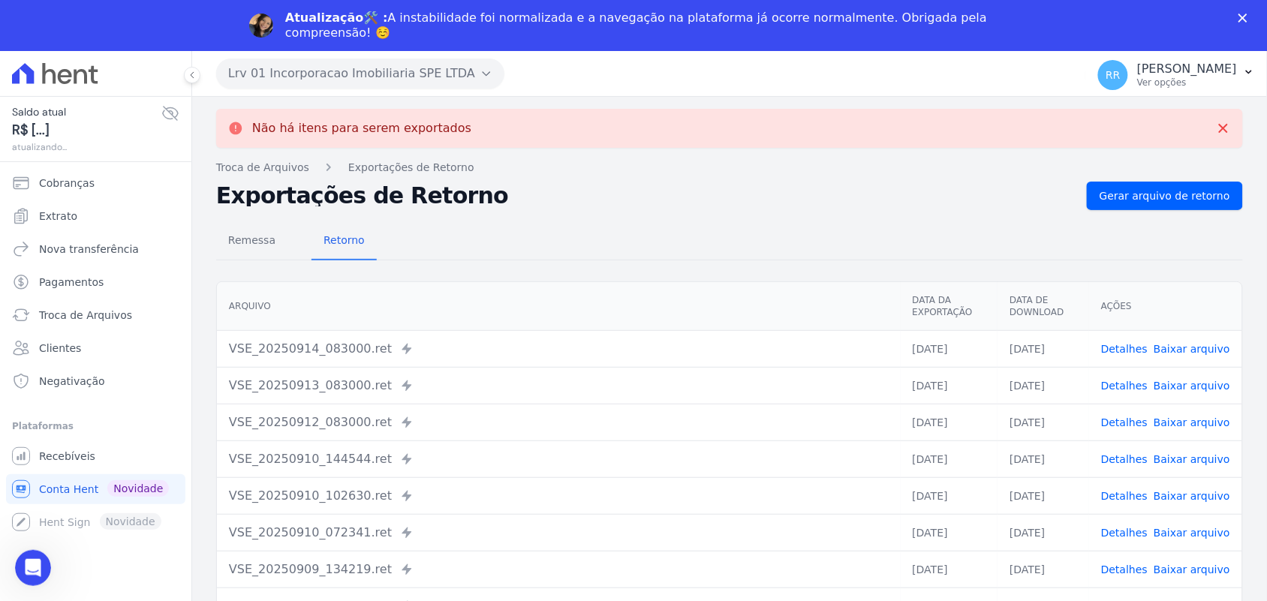
click at [410, 87] on button "Lrv 01 Incorporacao Imobiliaria SPE LTDA" at bounding box center [360, 74] width 288 height 30
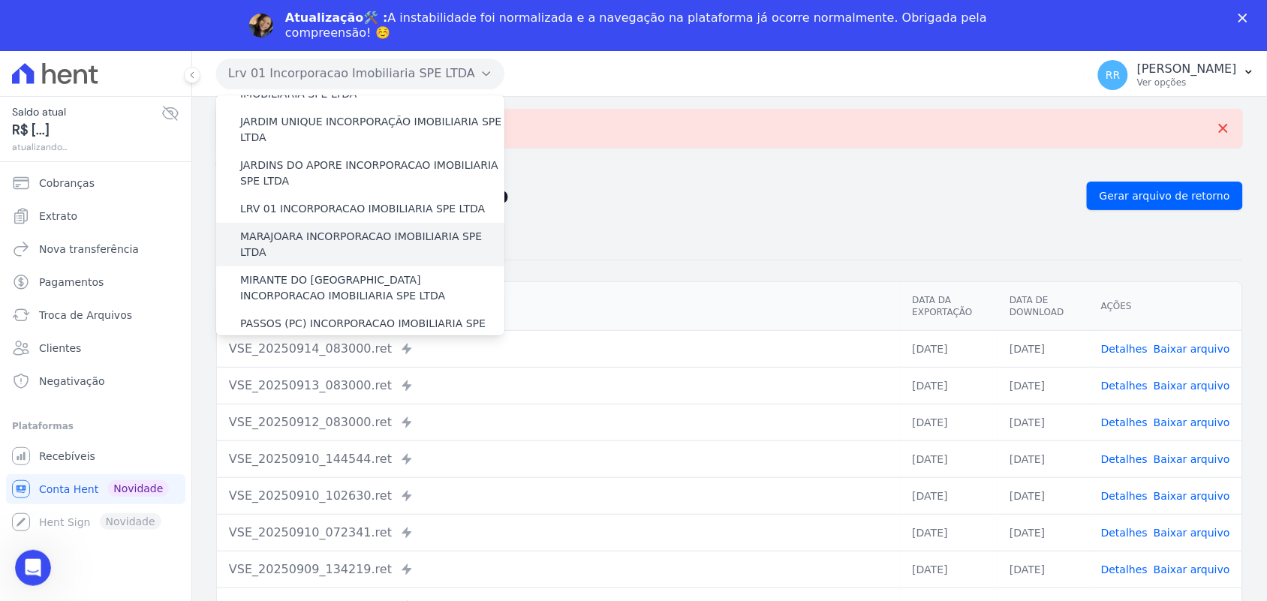
click at [305, 229] on label "MARAJOARA INCORPORACAO IMOBILIARIA SPE LTDA" at bounding box center [372, 245] width 264 height 32
click at [0, 0] on input "MARAJOARA INCORPORACAO IMOBILIARIA SPE LTDA" at bounding box center [0, 0] width 0 height 0
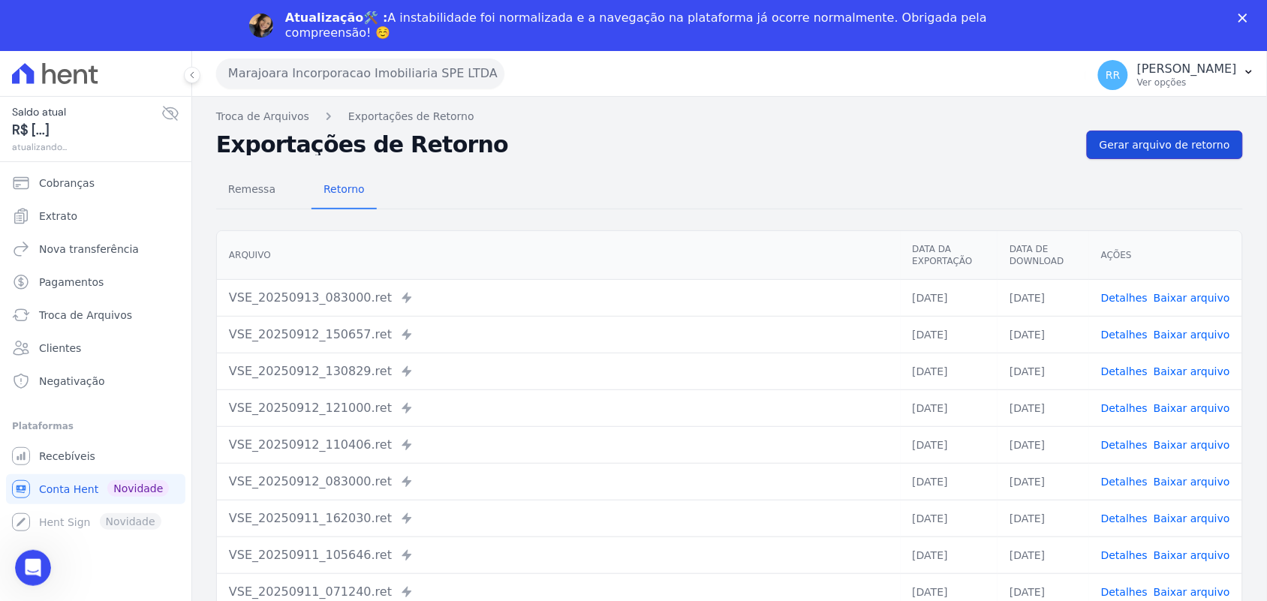
click at [1182, 143] on span "Gerar arquivo de retorno" at bounding box center [1164, 144] width 131 height 15
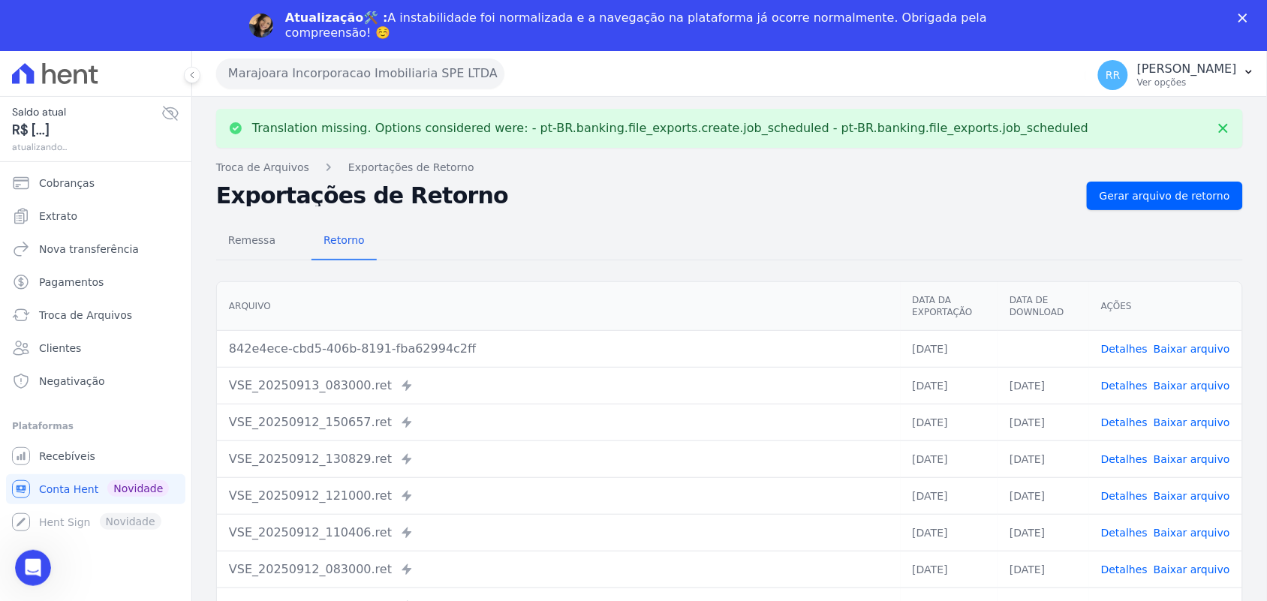
click at [1198, 349] on link "Baixar arquivo" at bounding box center [1191, 349] width 77 height 12
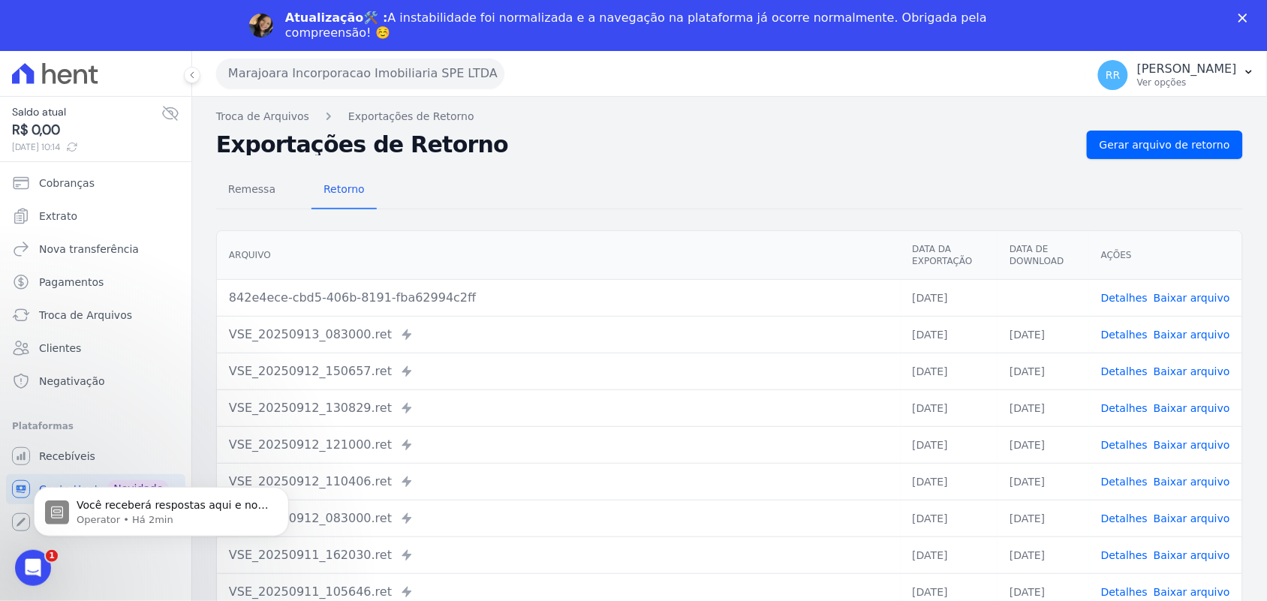
click at [666, 212] on div "Remessa Retorno [GEOGRAPHIC_DATA] Data da Exportação Data de Download Ações 842…" at bounding box center [729, 430] width 1026 height 543
click at [330, 79] on button "Marajoara Incorporacao Imobiliaria SPE LTDA" at bounding box center [360, 74] width 288 height 30
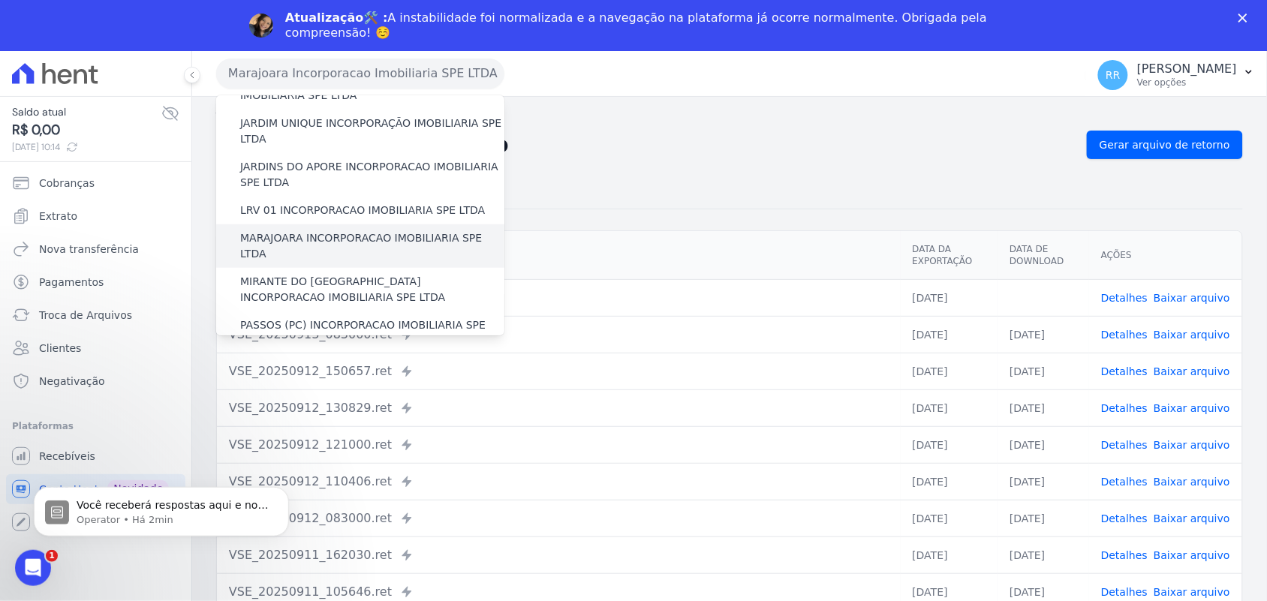
scroll to position [375, 0]
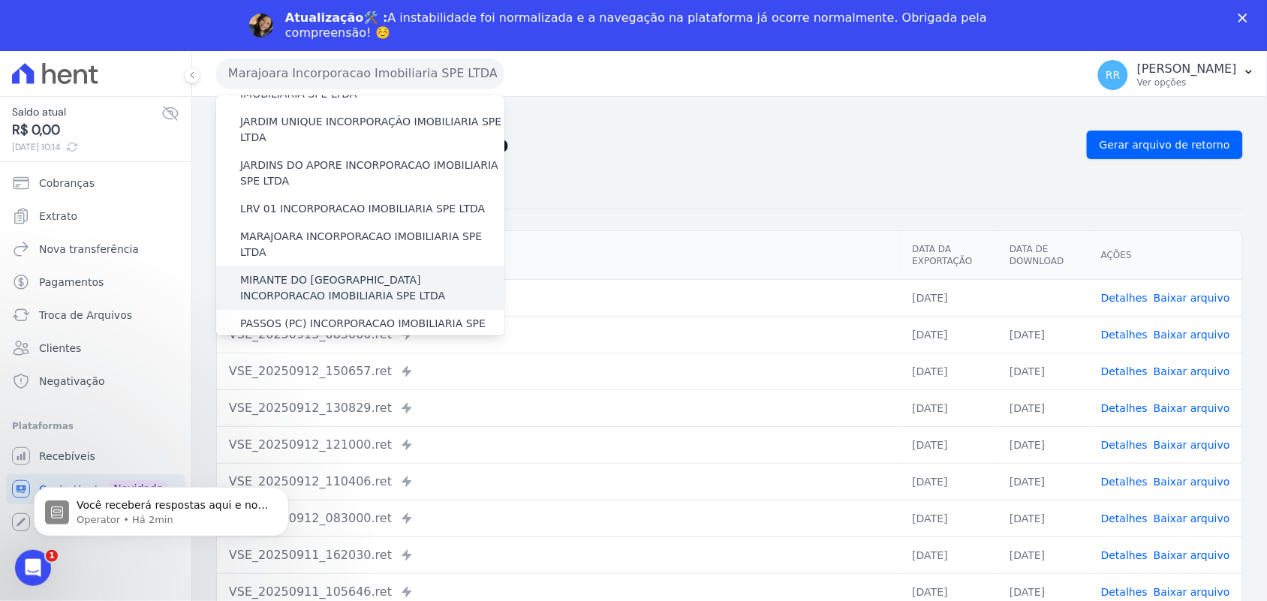
click at [291, 272] on label "MIRANTE DO [GEOGRAPHIC_DATA] INCORPORACAO IMOBILIARIA SPE LTDA" at bounding box center [372, 288] width 264 height 32
click at [0, 0] on input "MIRANTE DO [GEOGRAPHIC_DATA] INCORPORACAO IMOBILIARIA SPE LTDA" at bounding box center [0, 0] width 0 height 0
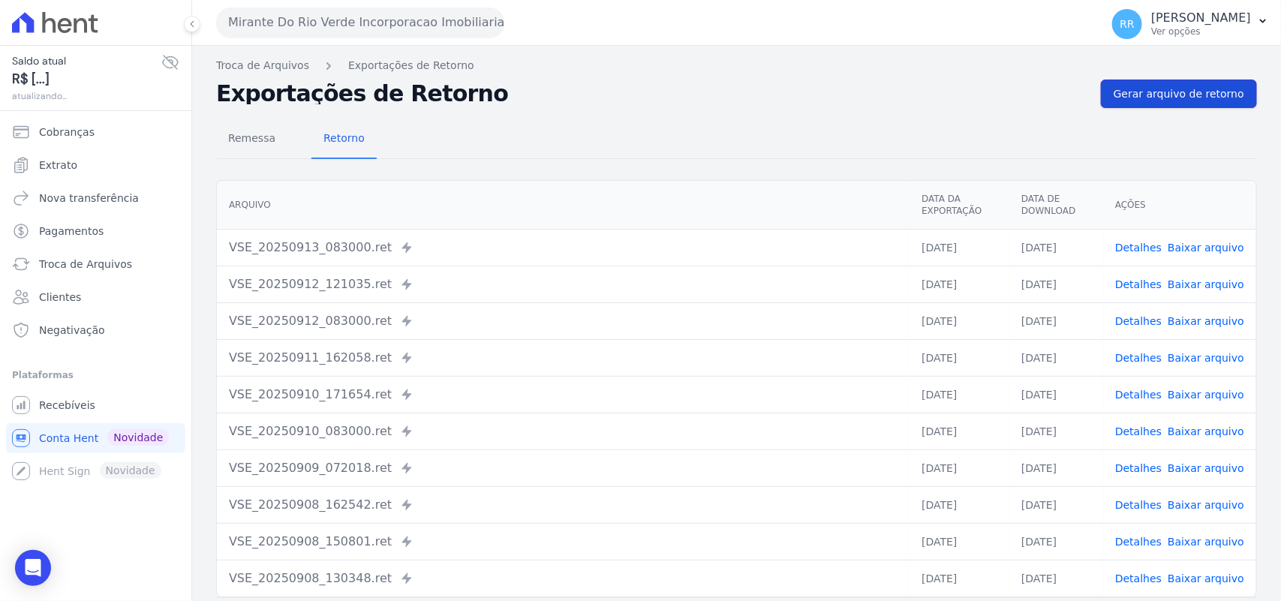
click at [1174, 96] on span "Gerar arquivo de retorno" at bounding box center [1179, 93] width 131 height 15
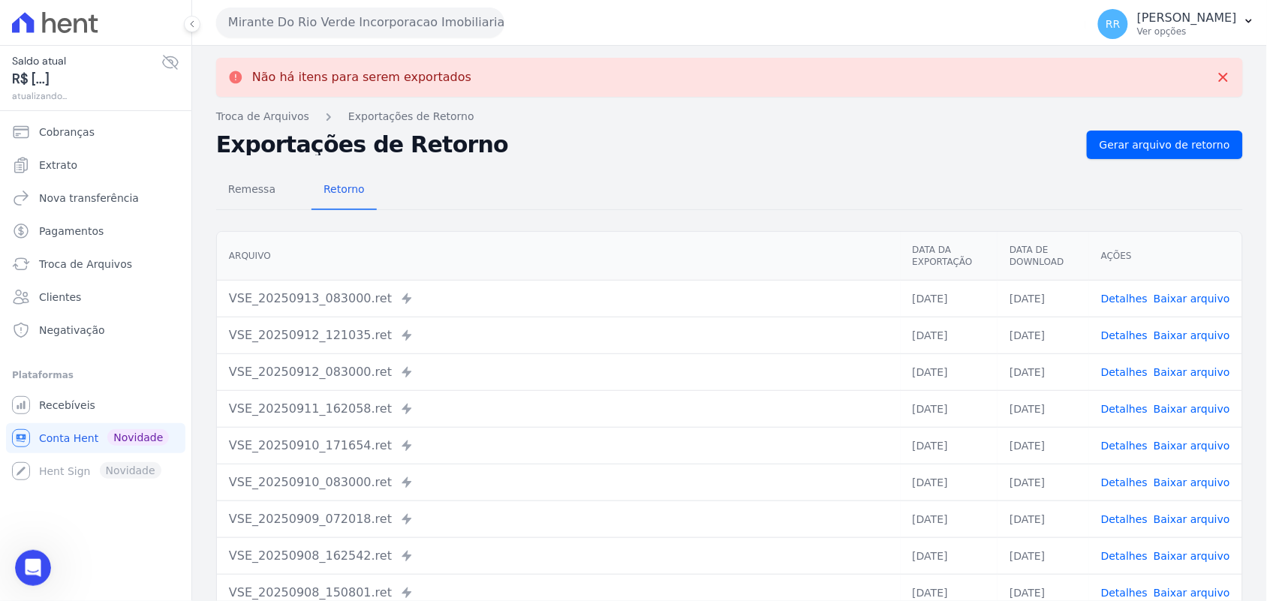
scroll to position [0, 0]
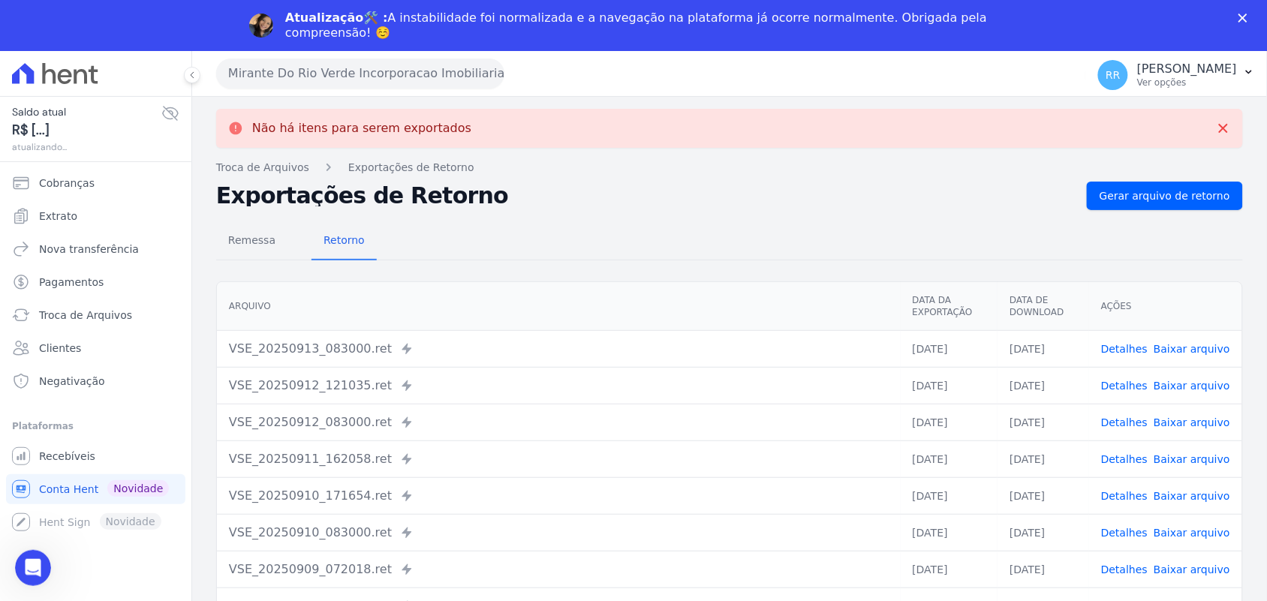
click at [373, 68] on button "Mirante Do Rio Verde Incorporacao Imobiliaria SPE LTDA" at bounding box center [360, 74] width 288 height 30
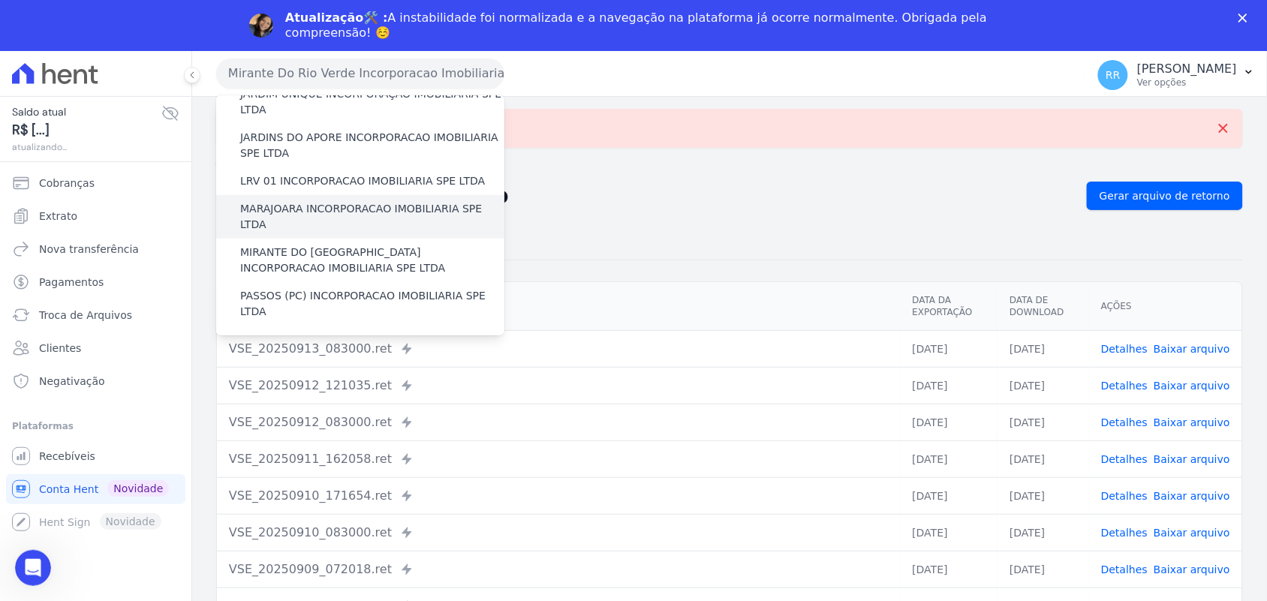
scroll to position [406, 0]
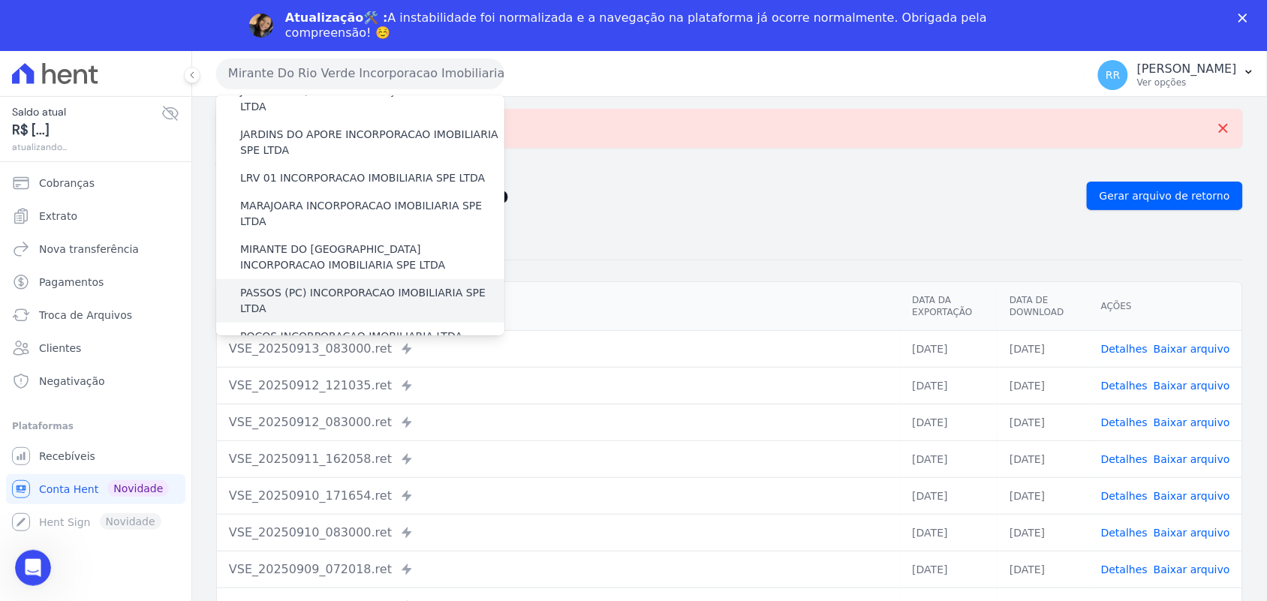
click at [272, 285] on label "PASSOS (PC) INCORPORACAO IMOBILIARIA SPE LTDA" at bounding box center [372, 301] width 264 height 32
click at [0, 0] on input "PASSOS (PC) INCORPORACAO IMOBILIARIA SPE LTDA" at bounding box center [0, 0] width 0 height 0
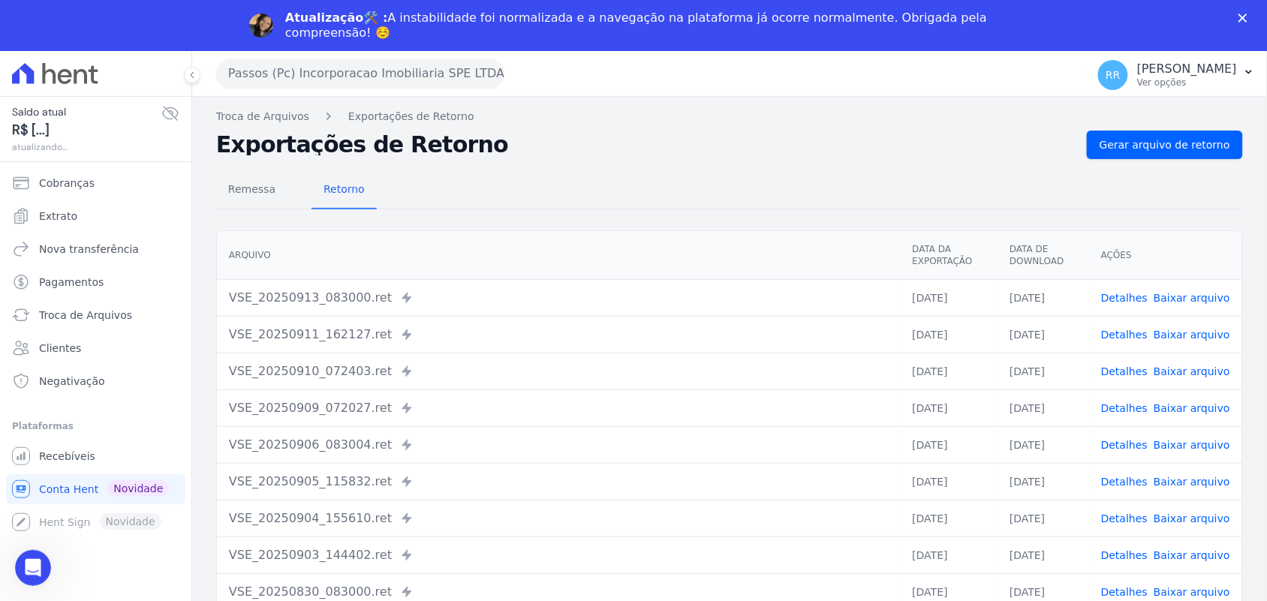
scroll to position [0, 0]
click at [1190, 148] on span "Gerar arquivo de retorno" at bounding box center [1164, 144] width 131 height 15
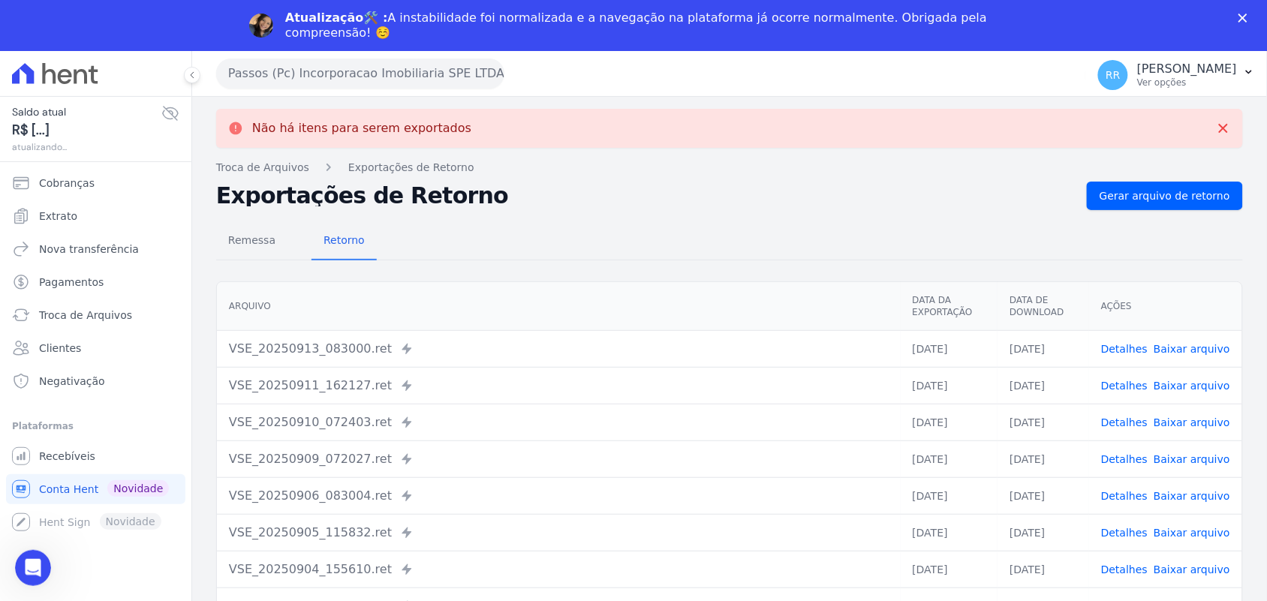
click at [309, 84] on button "Passos (Pc) Incorporacao Imobiliaria SPE LTDA" at bounding box center [360, 74] width 288 height 30
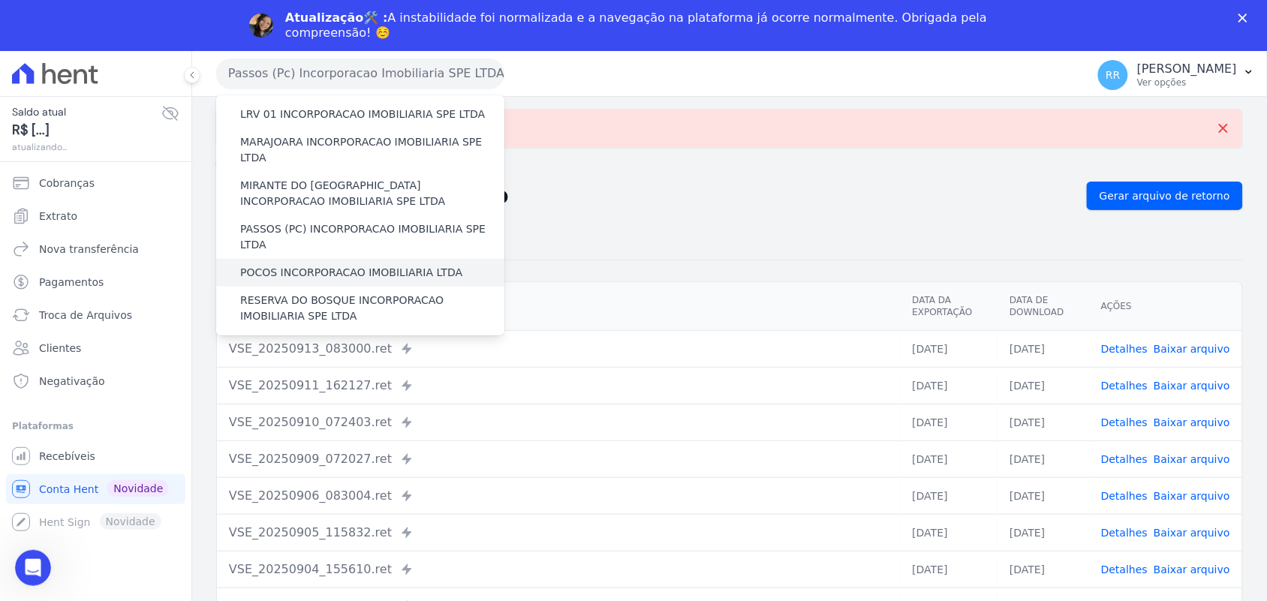
scroll to position [500, 0]
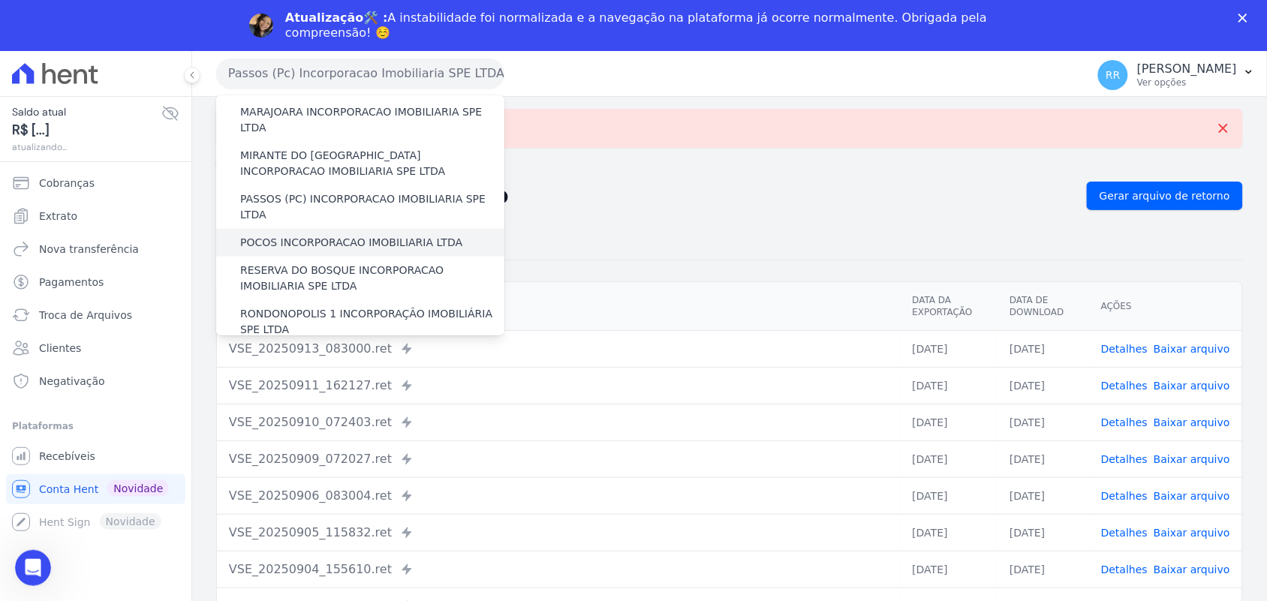
click at [290, 235] on label "POCOS INCORPORACAO IMOBILIARIA LTDA" at bounding box center [351, 243] width 222 height 16
click at [0, 0] on input "POCOS INCORPORACAO IMOBILIARIA LTDA" at bounding box center [0, 0] width 0 height 0
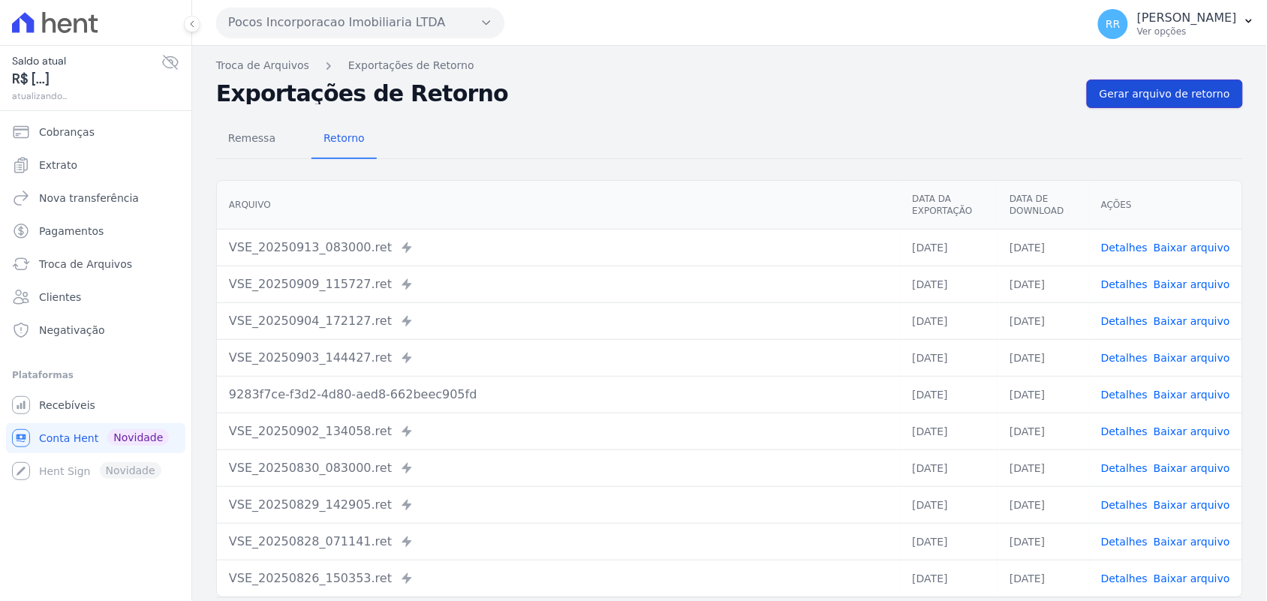
click at [1163, 92] on link "Gerar arquivo de retorno" at bounding box center [1165, 94] width 156 height 29
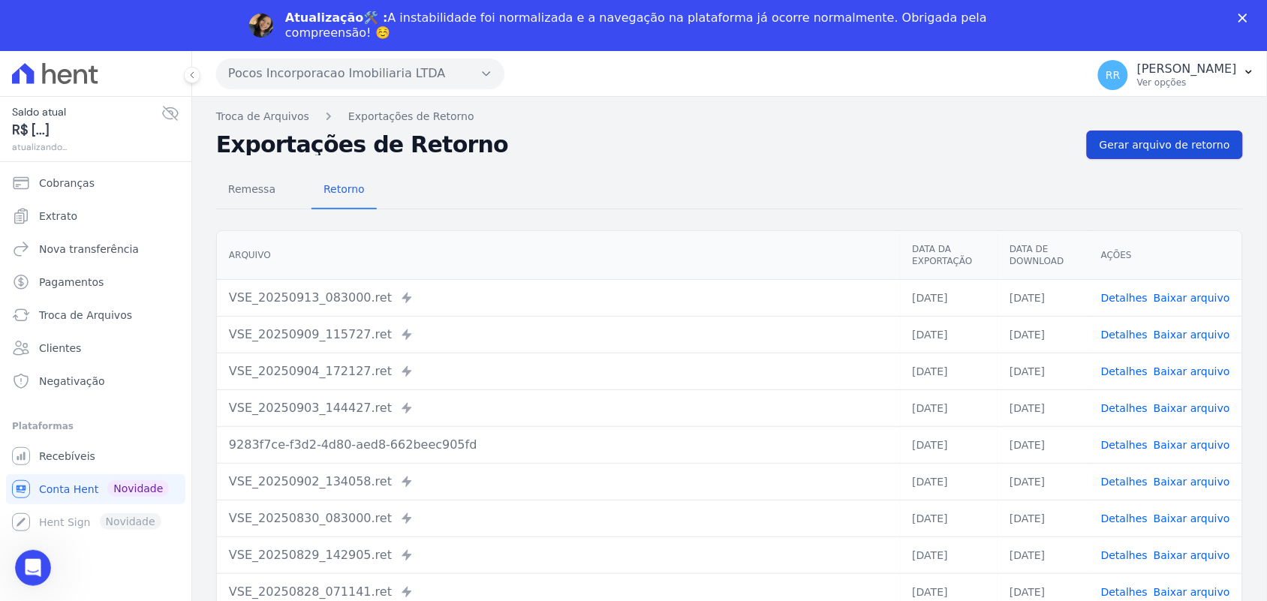
click at [1159, 152] on span "Gerar arquivo de retorno" at bounding box center [1164, 144] width 131 height 15
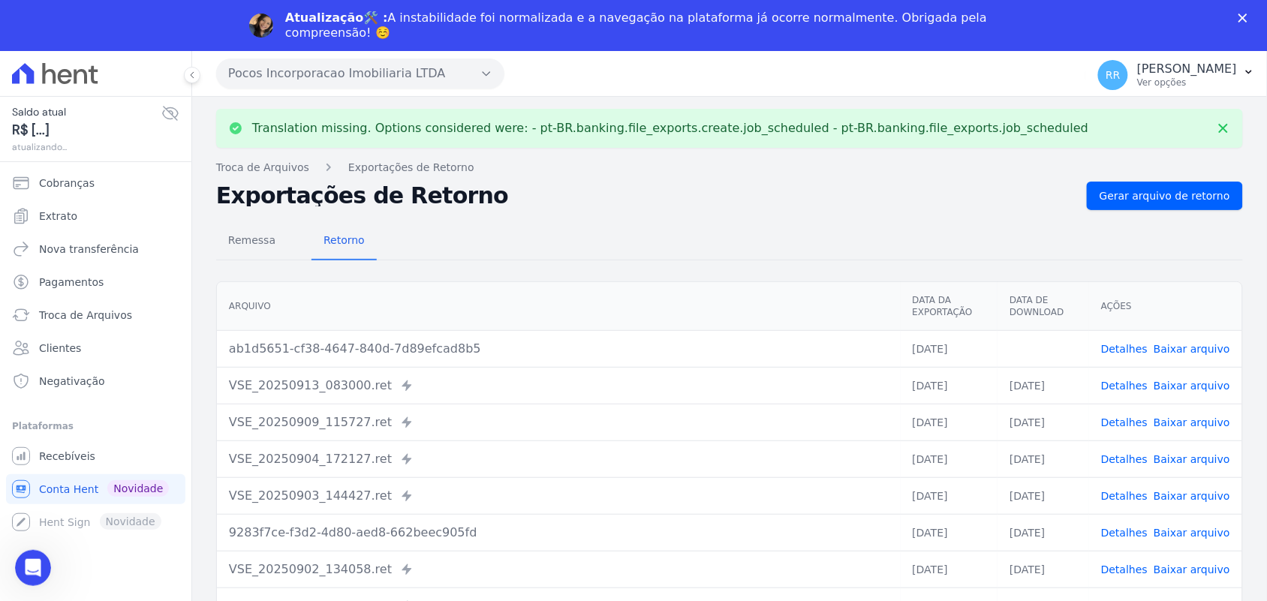
click at [1201, 351] on link "Baixar arquivo" at bounding box center [1191, 349] width 77 height 12
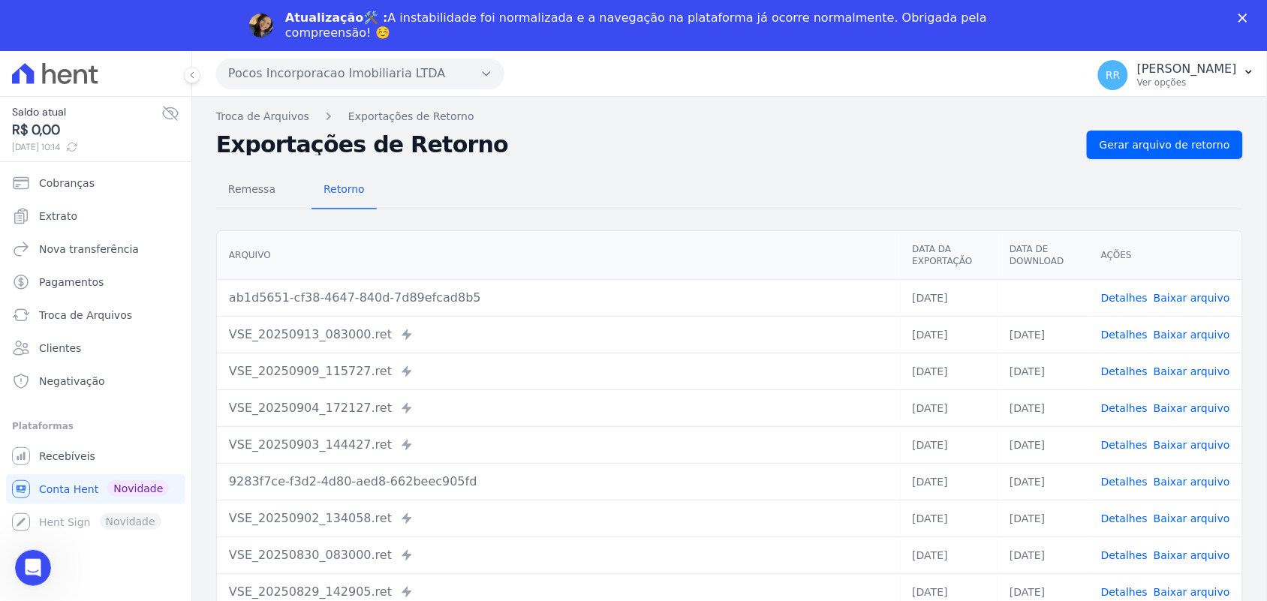
click at [786, 158] on div "Exportações de Retorno Gerar arquivo de retorno" at bounding box center [729, 145] width 1026 height 29
drag, startPoint x: 351, startPoint y: 74, endPoint x: 362, endPoint y: 144, distance: 71.4
click at [351, 74] on button "Pocos Incorporacao Imobiliaria LTDA" at bounding box center [360, 74] width 288 height 30
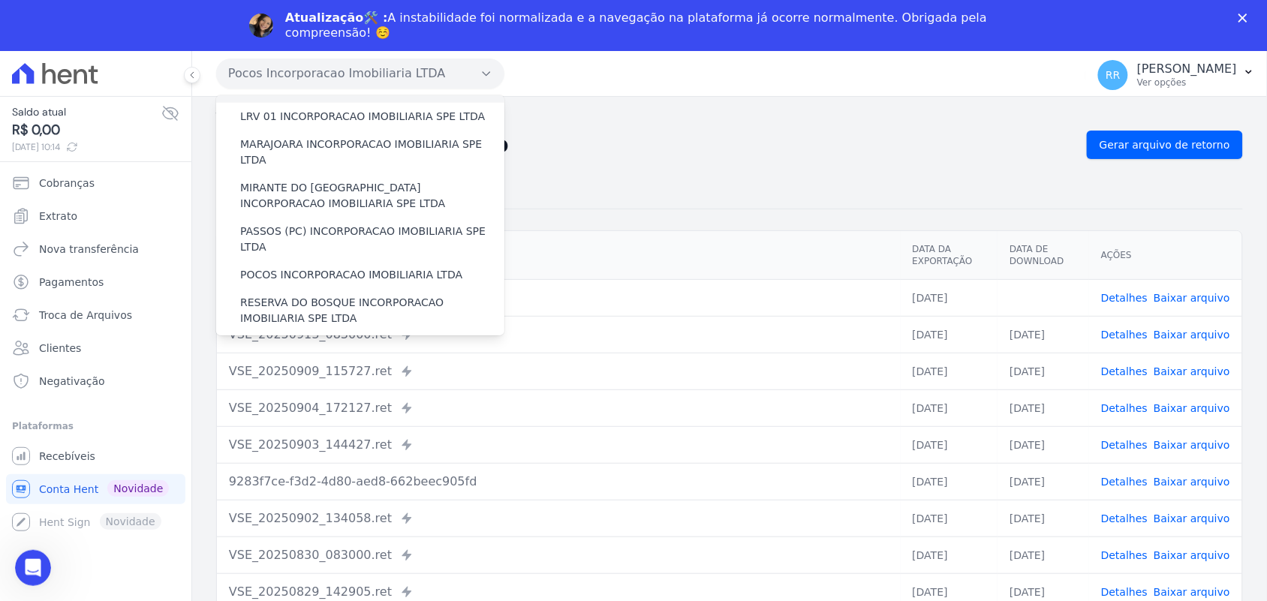
scroll to position [469, 0]
click at [291, 293] on label "RESERVA DO BOSQUE INCORPORACAO IMOBILIARIA SPE LTDA" at bounding box center [372, 309] width 264 height 32
click at [0, 0] on input "RESERVA DO BOSQUE INCORPORACAO IMOBILIARIA SPE LTDA" at bounding box center [0, 0] width 0 height 0
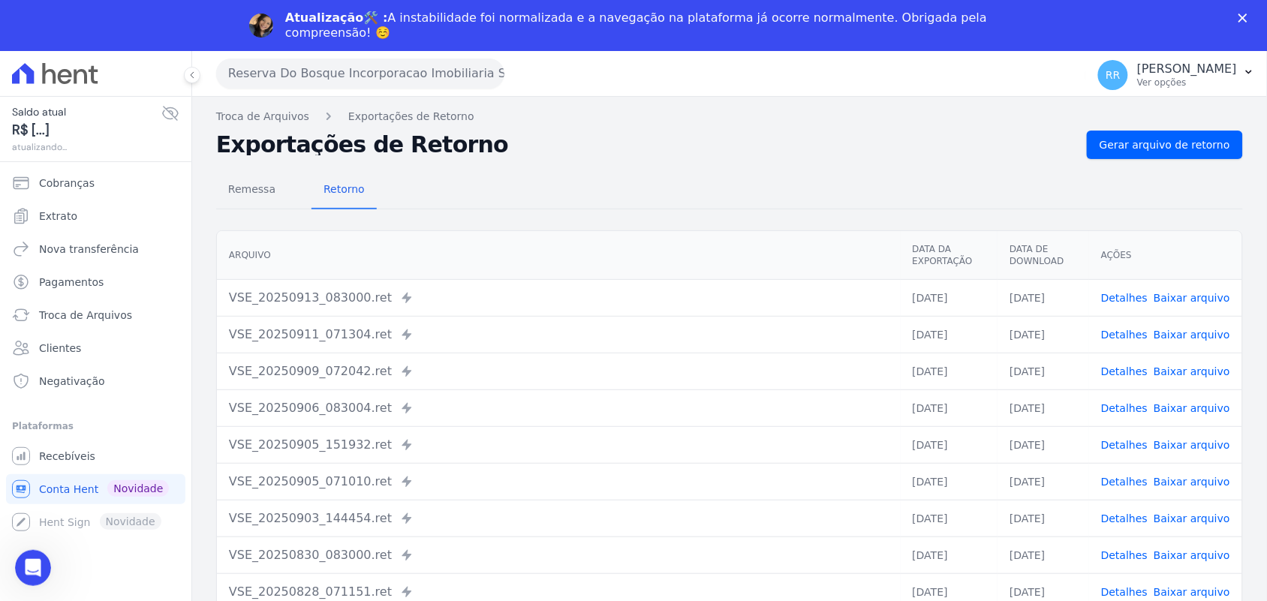
scroll to position [0, 0]
click at [1161, 137] on span "Gerar arquivo de retorno" at bounding box center [1164, 144] width 131 height 15
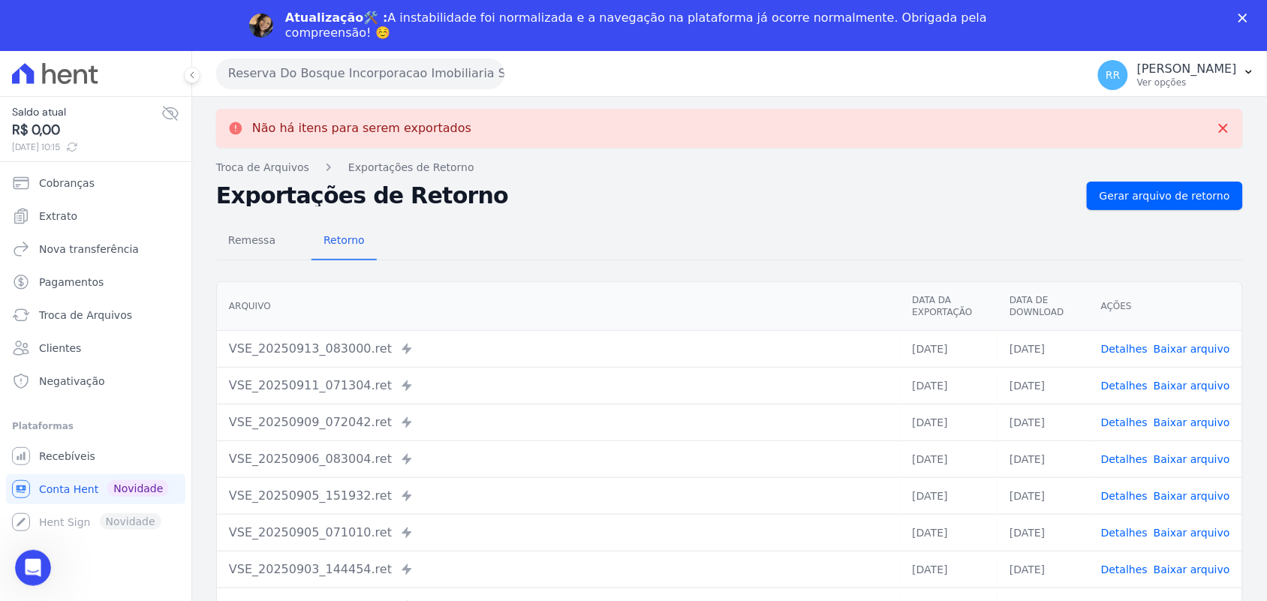
click at [1247, 14] on icon "Fechar" at bounding box center [1242, 18] width 9 height 9
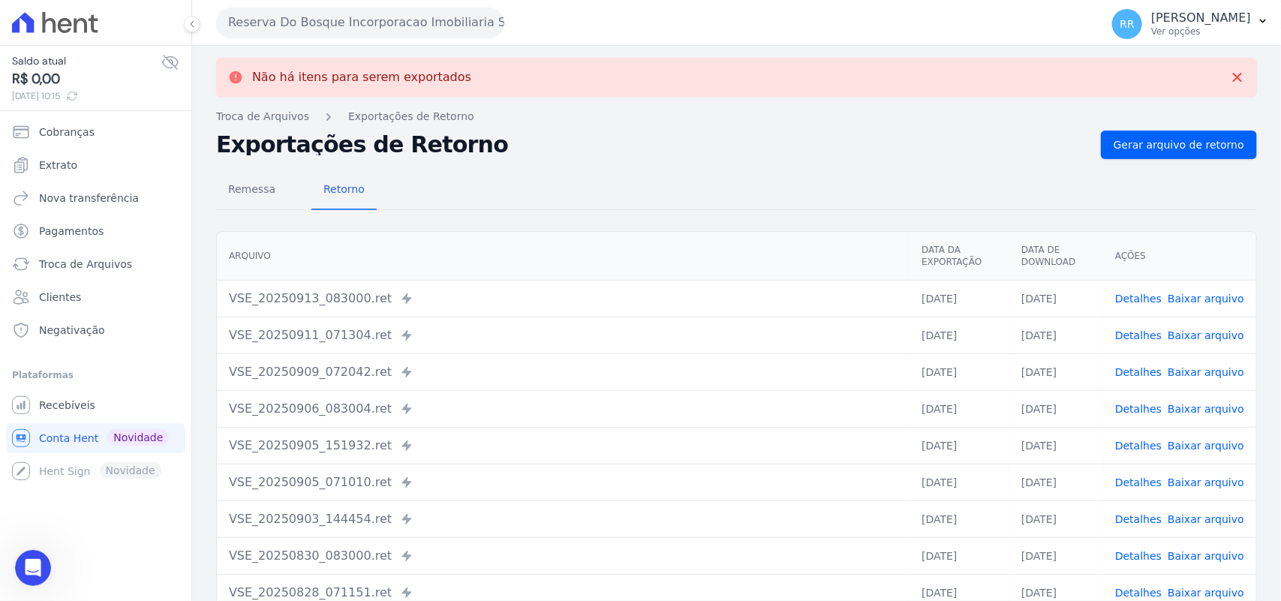
click at [271, 25] on button "Reserva Do Bosque Incorporacao Imobiliaria SPE LTDA" at bounding box center [360, 23] width 288 height 30
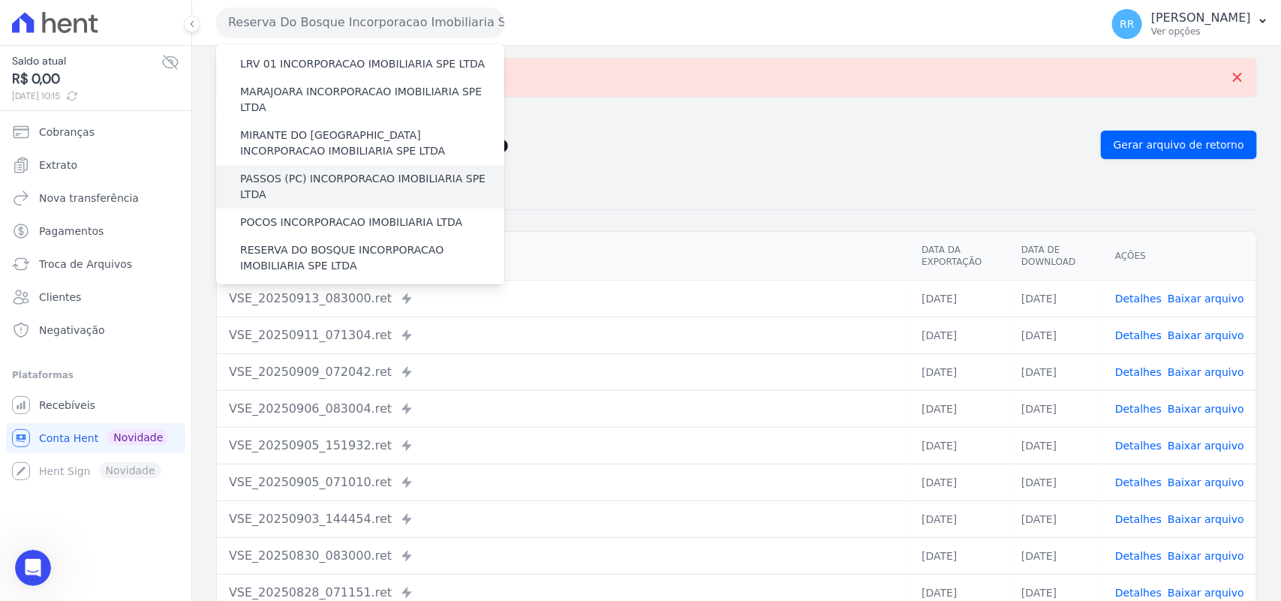
scroll to position [531, 0]
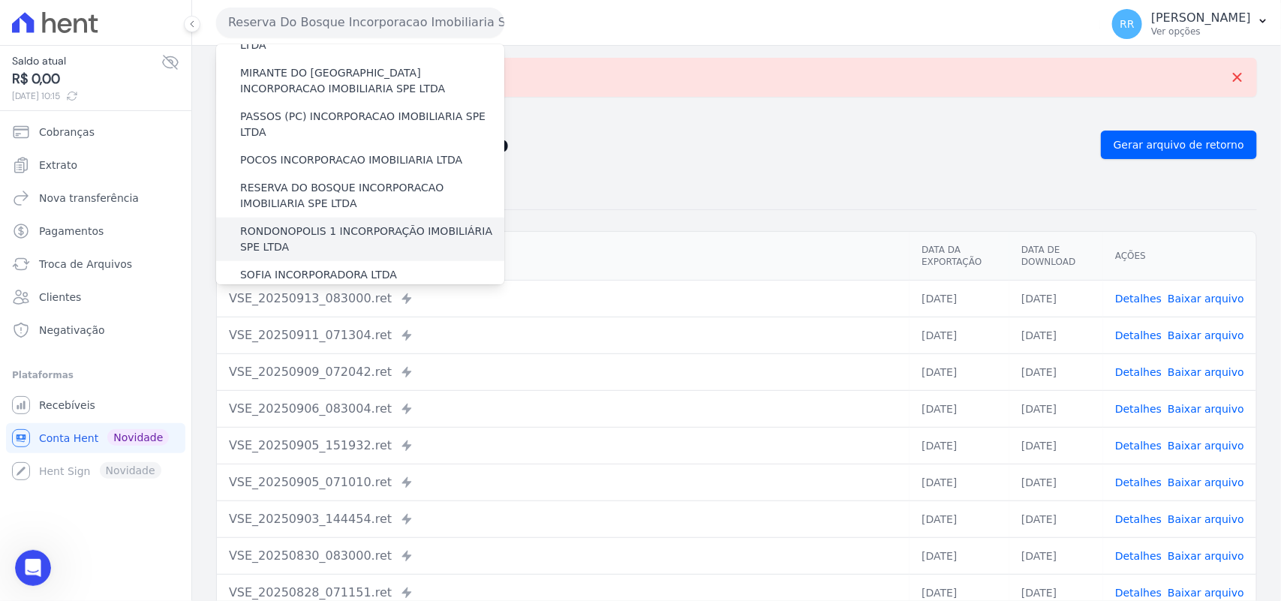
click at [310, 224] on label "RONDONOPOLIS 1 INCORPORAÇÃO IMOBILIÁRIA SPE LTDA" at bounding box center [372, 240] width 264 height 32
click at [0, 0] on input "RONDONOPOLIS 1 INCORPORAÇÃO IMOBILIÁRIA SPE LTDA" at bounding box center [0, 0] width 0 height 0
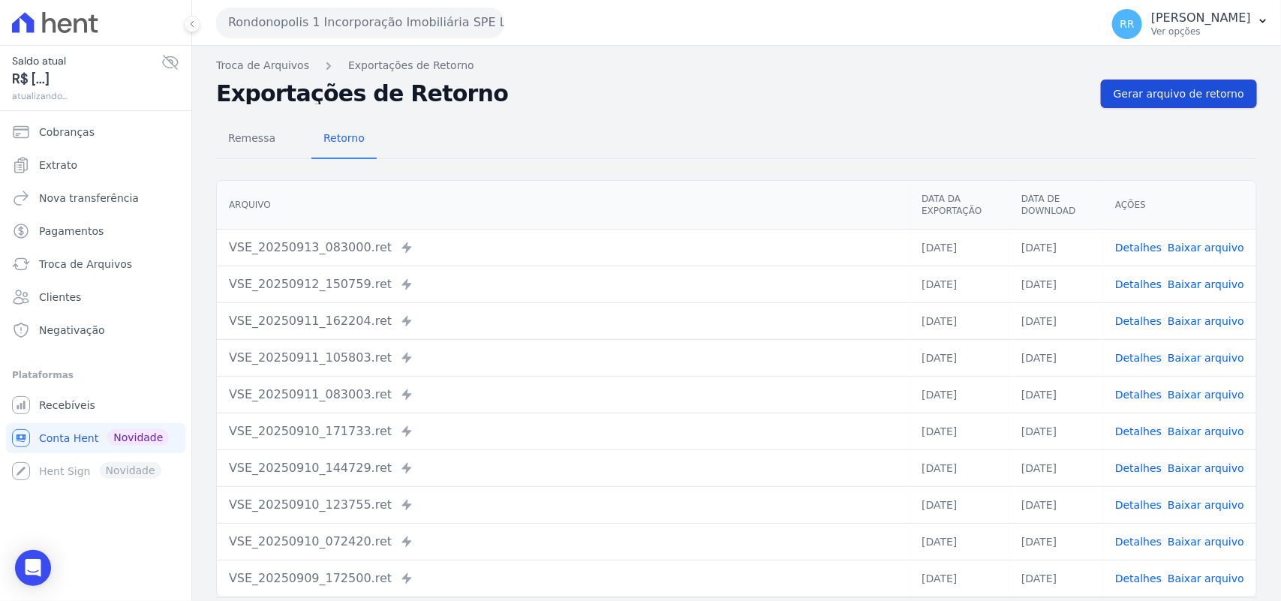
click at [1208, 106] on link "Gerar arquivo de retorno" at bounding box center [1179, 94] width 156 height 29
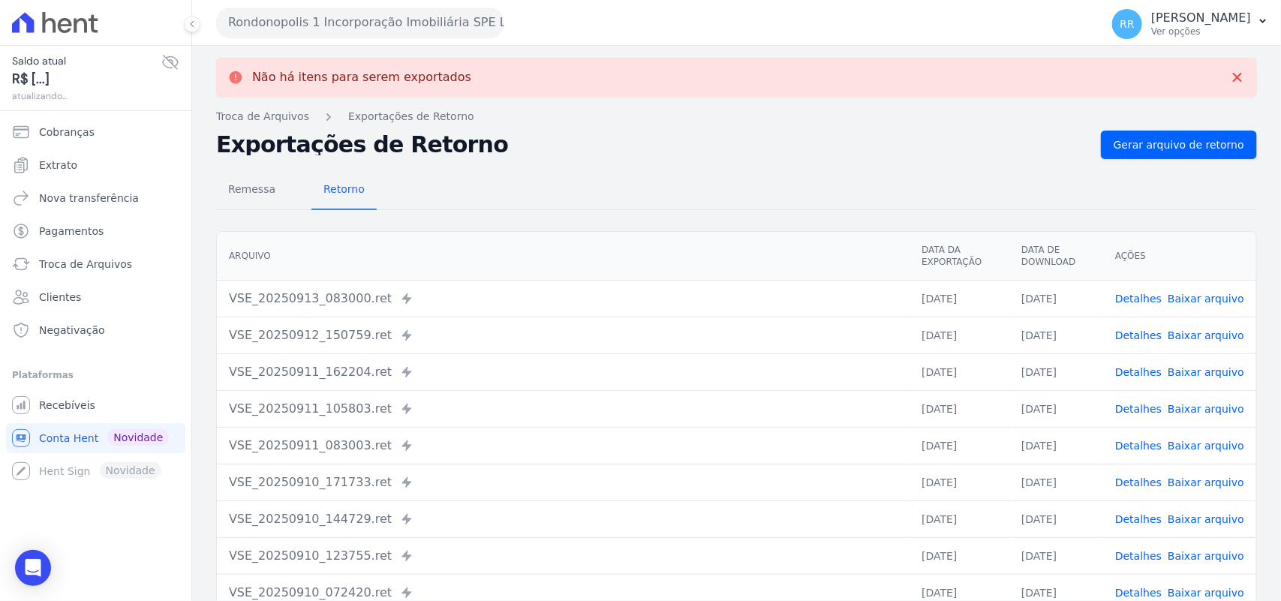
click at [440, 15] on button "Rondonopolis 1 Incorporação Imobiliária SPE LTDA" at bounding box center [360, 23] width 288 height 30
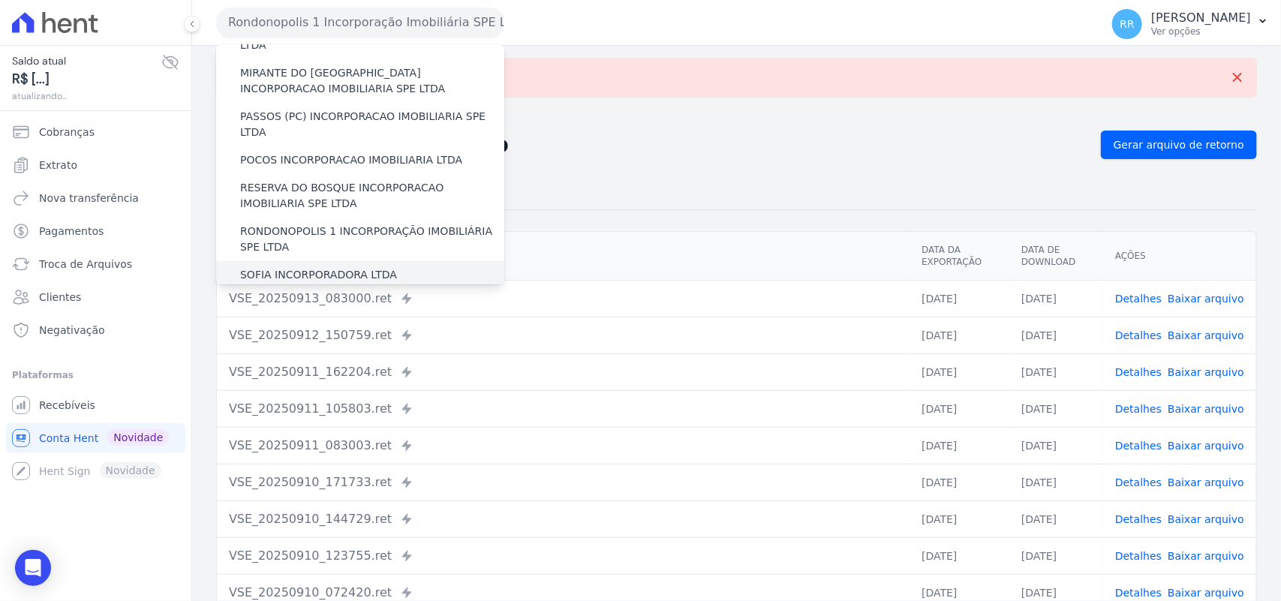
click at [325, 267] on label "SOFIA INCORPORADORA LTDA" at bounding box center [318, 275] width 157 height 16
click at [0, 0] on input "SOFIA INCORPORADORA LTDA" at bounding box center [0, 0] width 0 height 0
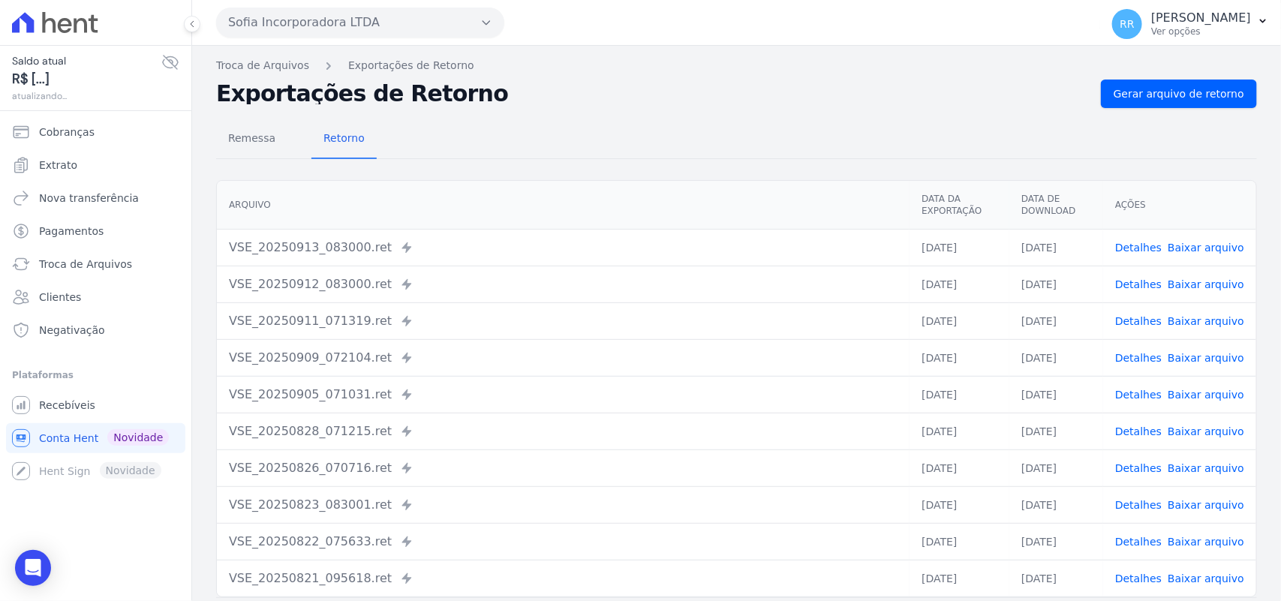
click at [1189, 110] on div "Remessa Retorno [GEOGRAPHIC_DATA] Data da Exportação Data de Download Ações VSE…" at bounding box center [736, 379] width 1041 height 543
click at [1203, 102] on link "Gerar arquivo de retorno" at bounding box center [1179, 94] width 156 height 29
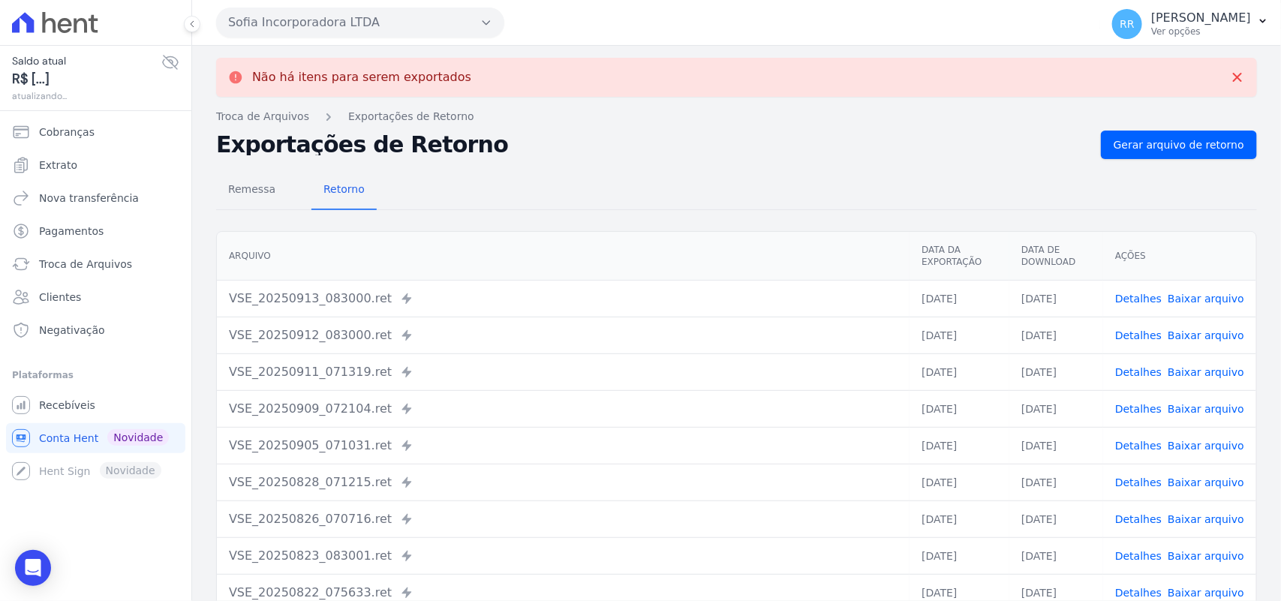
click at [321, 21] on button "Sofia Incorporadora LTDA" at bounding box center [360, 23] width 288 height 30
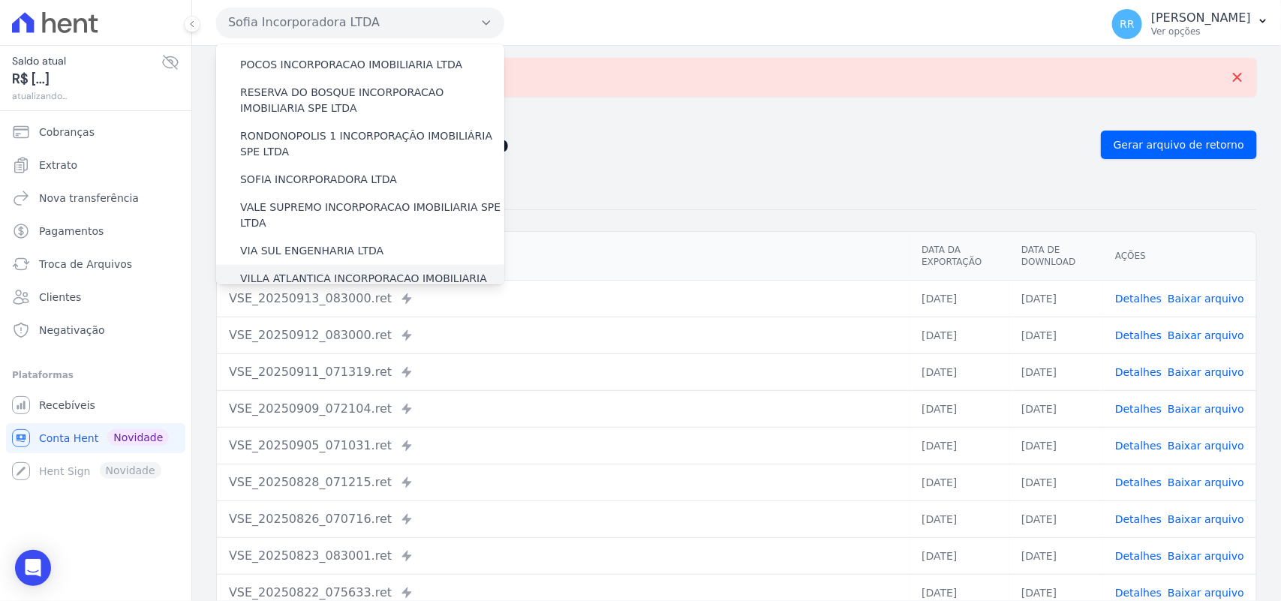
scroll to position [657, 0]
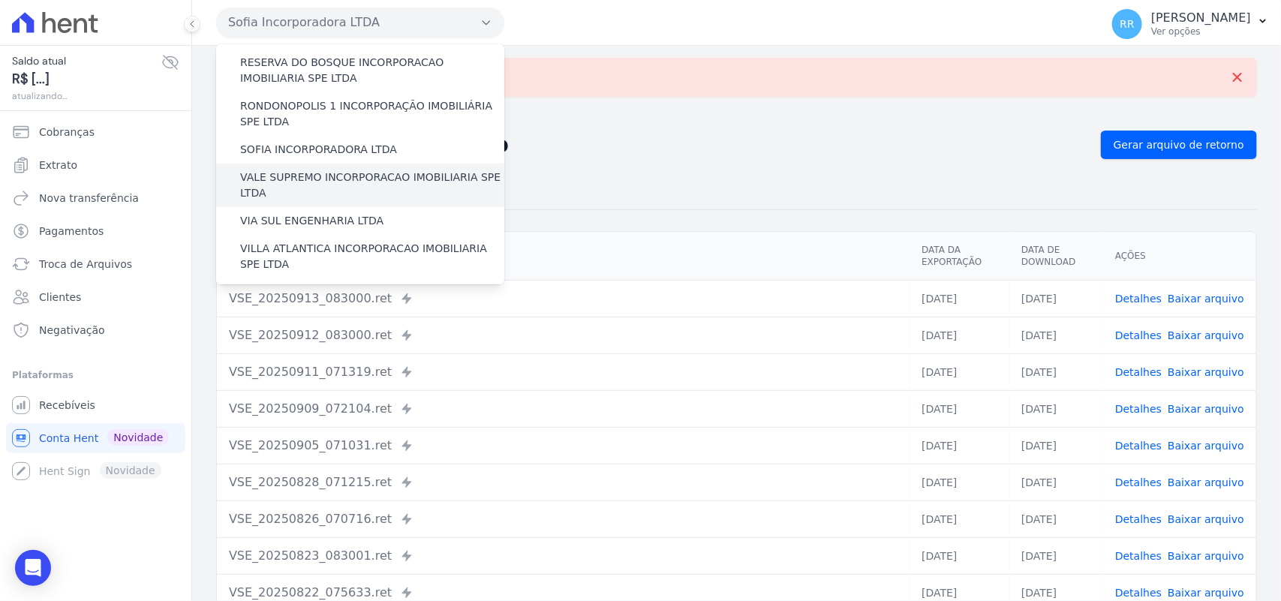
click at [290, 170] on label "VALE SUPREMO INCORPORACAO IMOBILIARIA SPE LTDA" at bounding box center [372, 186] width 264 height 32
click at [0, 0] on input "VALE SUPREMO INCORPORACAO IMOBILIARIA SPE LTDA" at bounding box center [0, 0] width 0 height 0
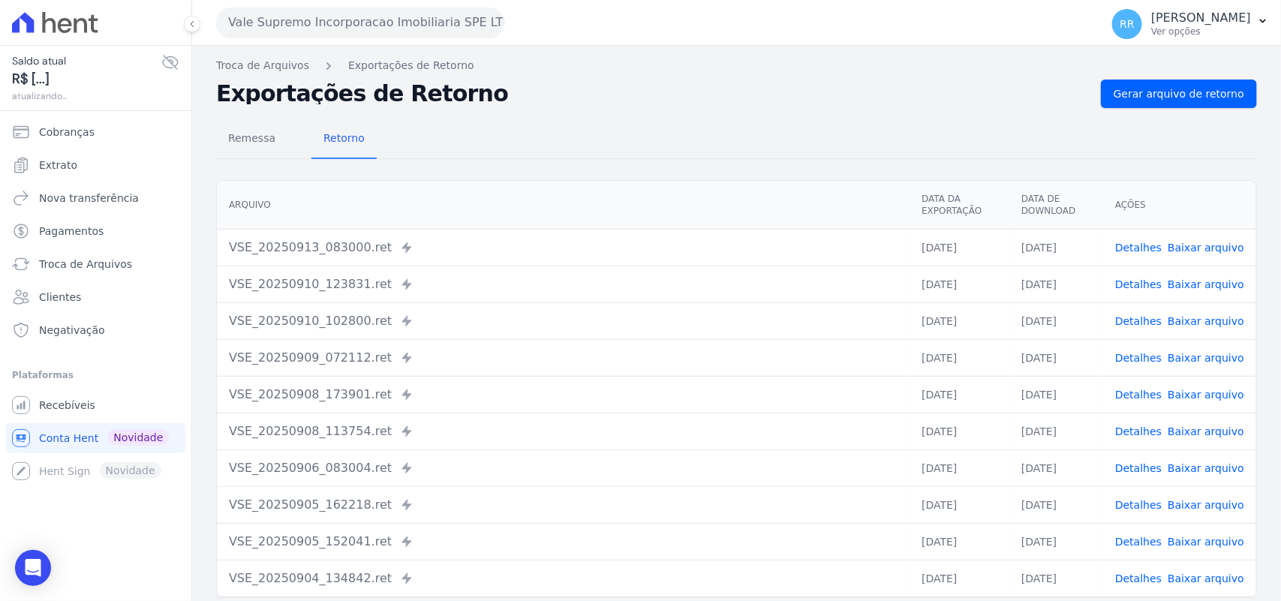
click at [1180, 77] on div "Troca de Arquivos Exportações de Retorno Exportações de Retorno Gerar arquivo d…" at bounding box center [736, 354] width 1089 height 617
click at [1177, 81] on link "Gerar arquivo de retorno" at bounding box center [1179, 94] width 156 height 29
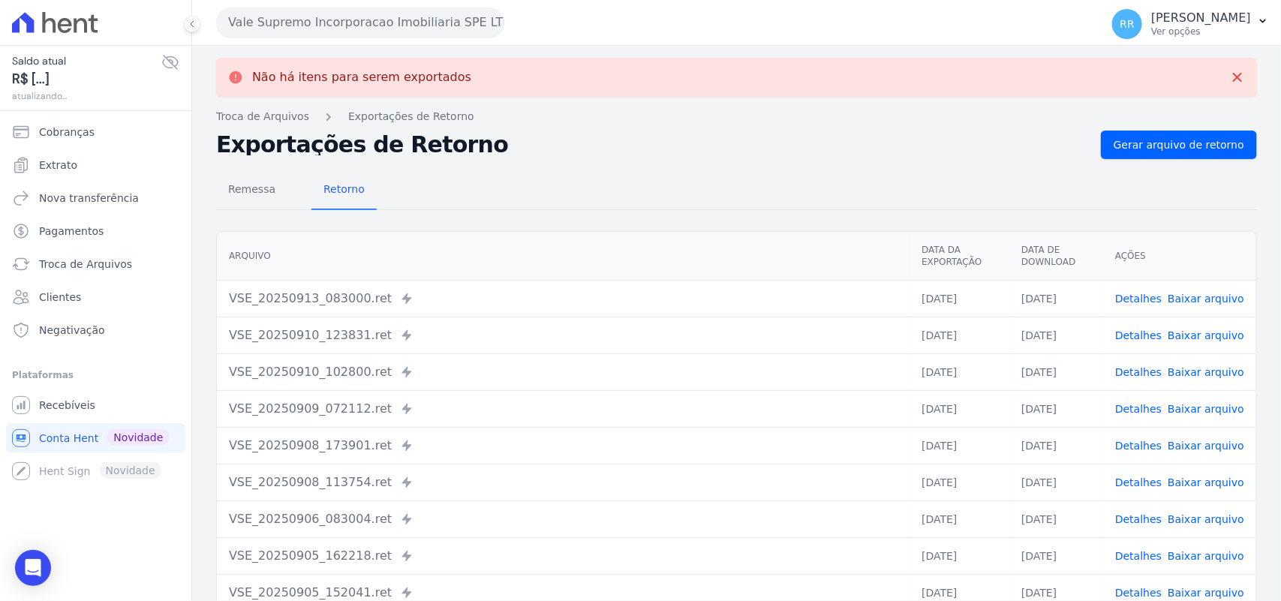
click at [439, 17] on button "Vale Supremo Incorporacao Imobiliaria SPE LTDA" at bounding box center [360, 23] width 288 height 30
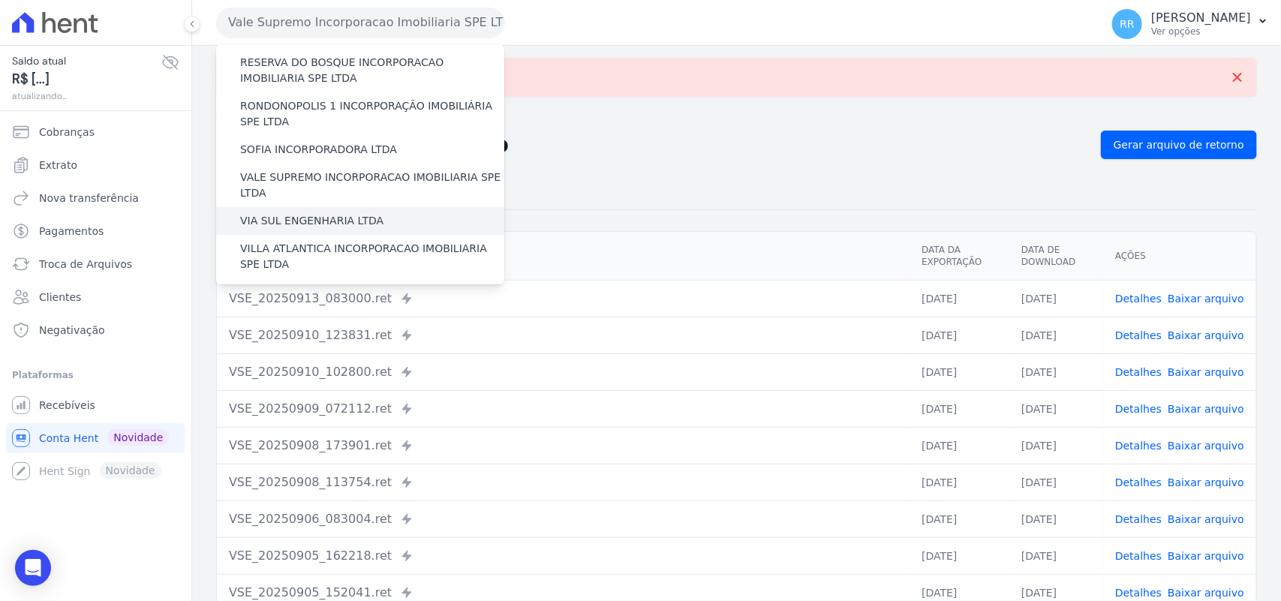
click at [302, 207] on div "VIA SUL ENGENHARIA LTDA" at bounding box center [360, 221] width 288 height 28
click at [299, 213] on label "VIA SUL ENGENHARIA LTDA" at bounding box center [311, 221] width 143 height 16
click at [0, 0] on input "VIA SUL ENGENHARIA LTDA" at bounding box center [0, 0] width 0 height 0
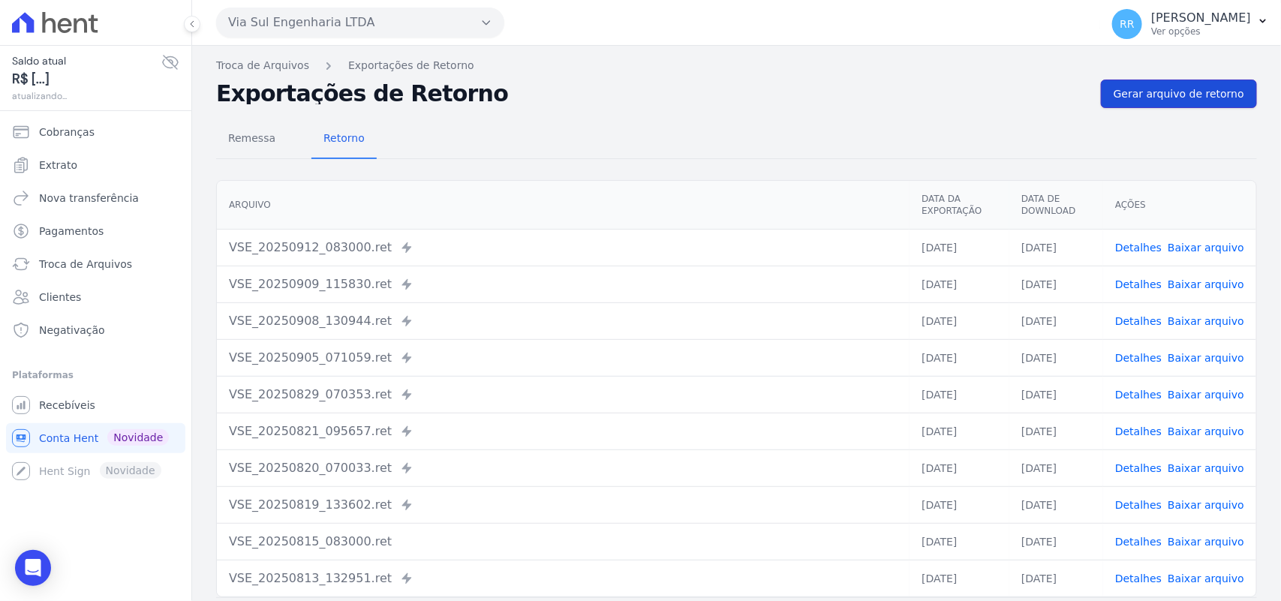
click at [1176, 83] on link "Gerar arquivo de retorno" at bounding box center [1179, 94] width 156 height 29
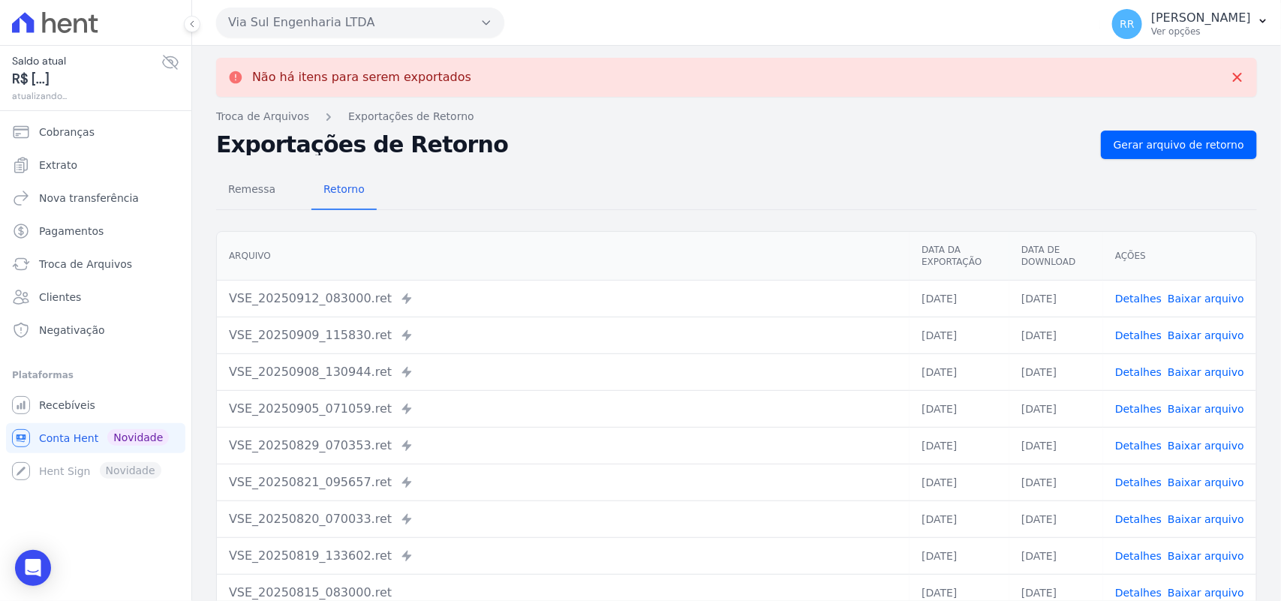
drag, startPoint x: 375, startPoint y: 23, endPoint x: 365, endPoint y: 23, distance: 10.5
click at [365, 23] on button "Via Sul Engenharia LTDA" at bounding box center [360, 23] width 288 height 30
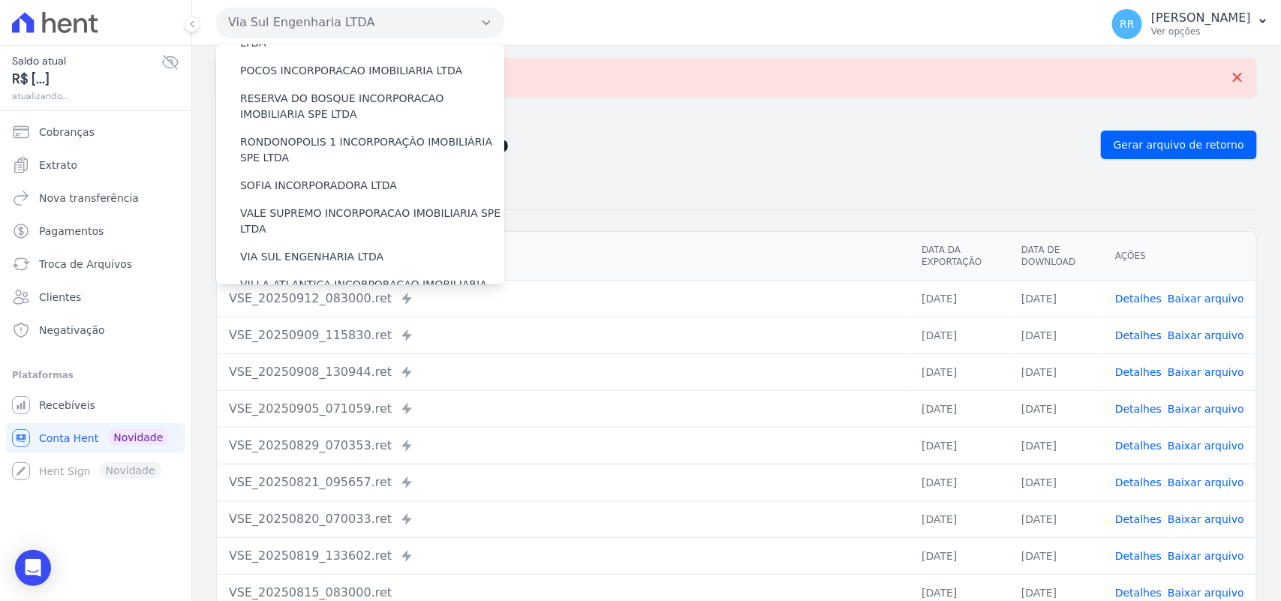
scroll to position [685, 0]
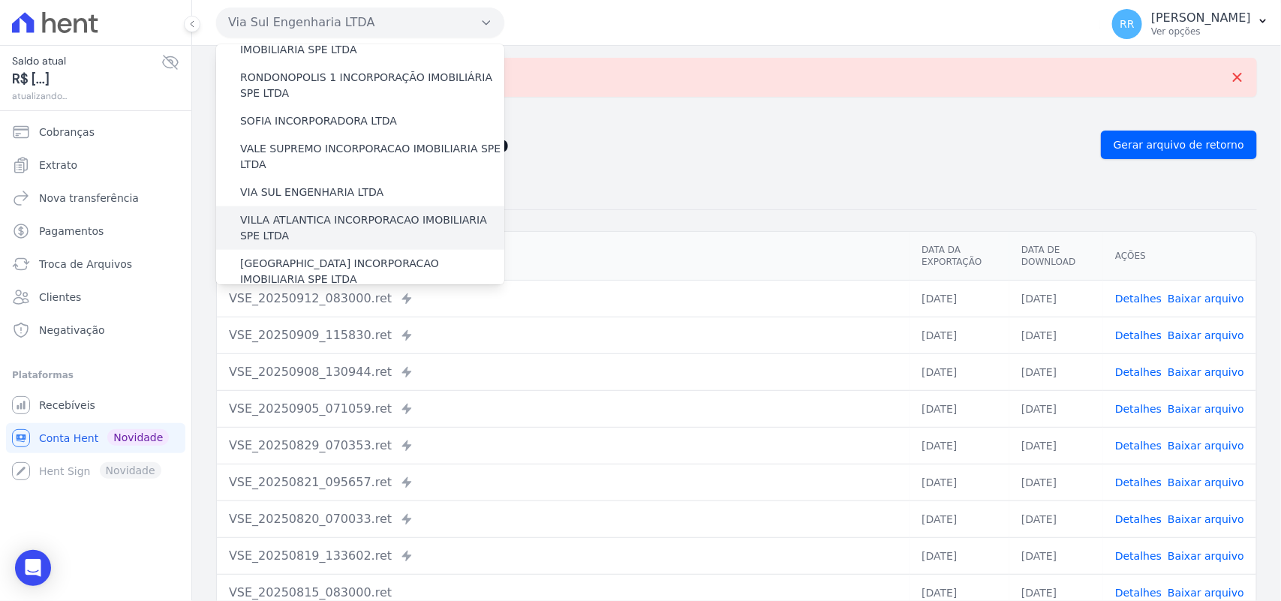
click at [349, 212] on label "VILLA ATLANTICA INCORPORACAO IMOBILIARIA SPE LTDA" at bounding box center [372, 228] width 264 height 32
click at [0, 0] on input "VILLA ATLANTICA INCORPORACAO IMOBILIARIA SPE LTDA" at bounding box center [0, 0] width 0 height 0
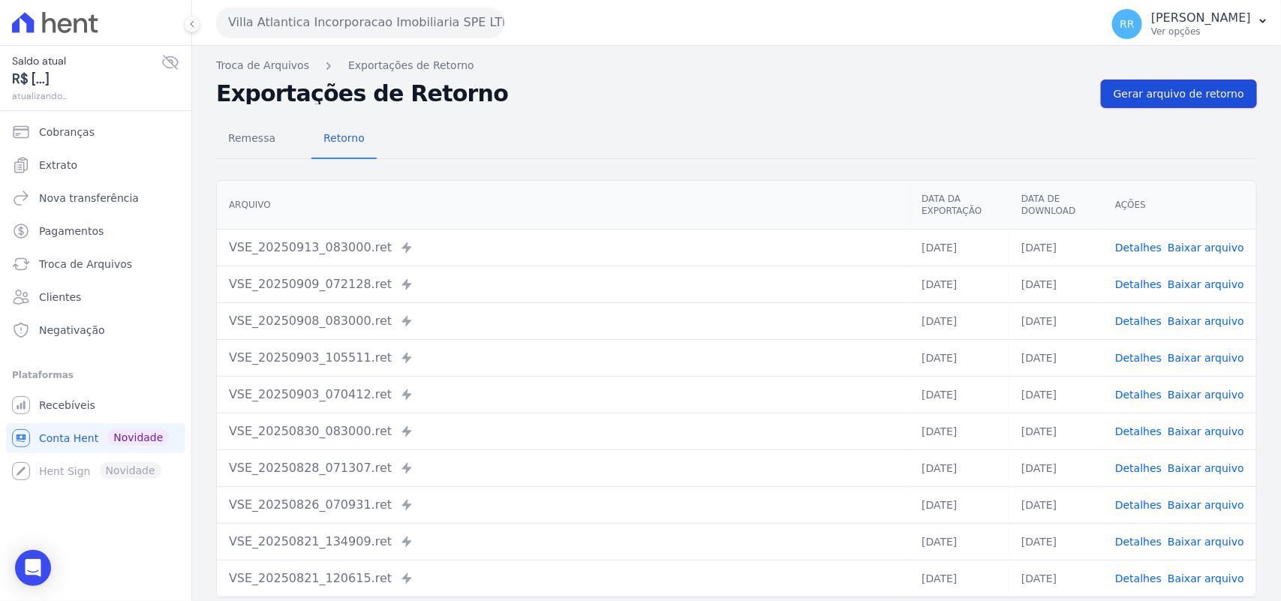
click at [1146, 102] on link "Gerar arquivo de retorno" at bounding box center [1179, 94] width 156 height 29
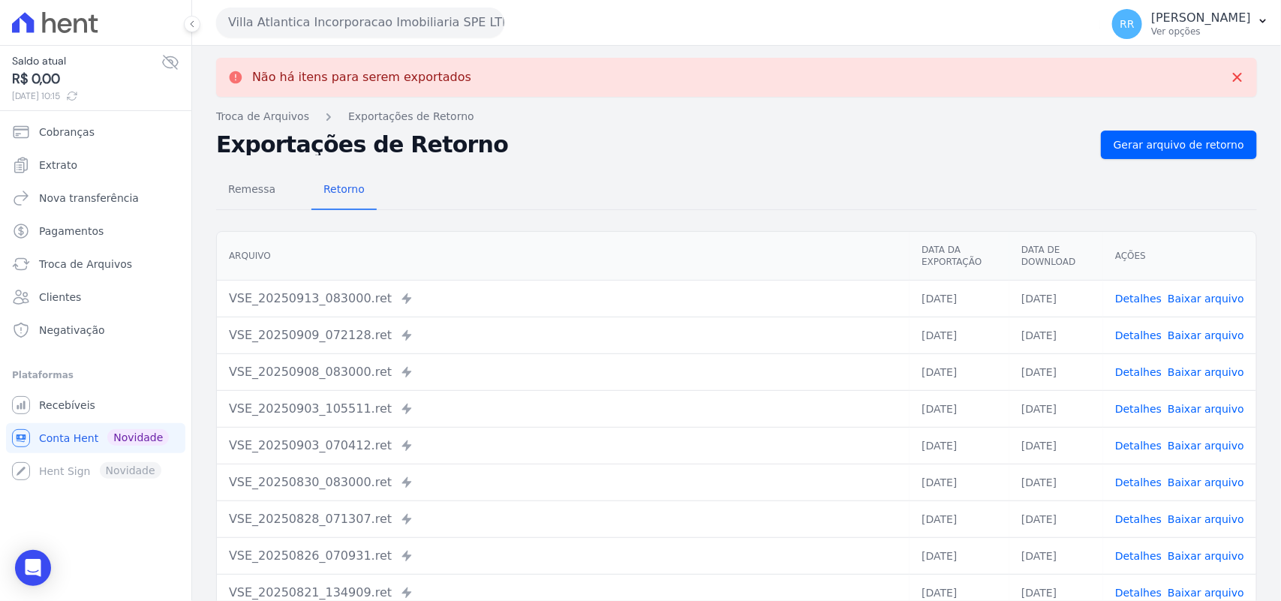
click at [349, 20] on button "Villa Atlantica Incorporacao Imobiliaria SPE LTDA" at bounding box center [360, 23] width 288 height 30
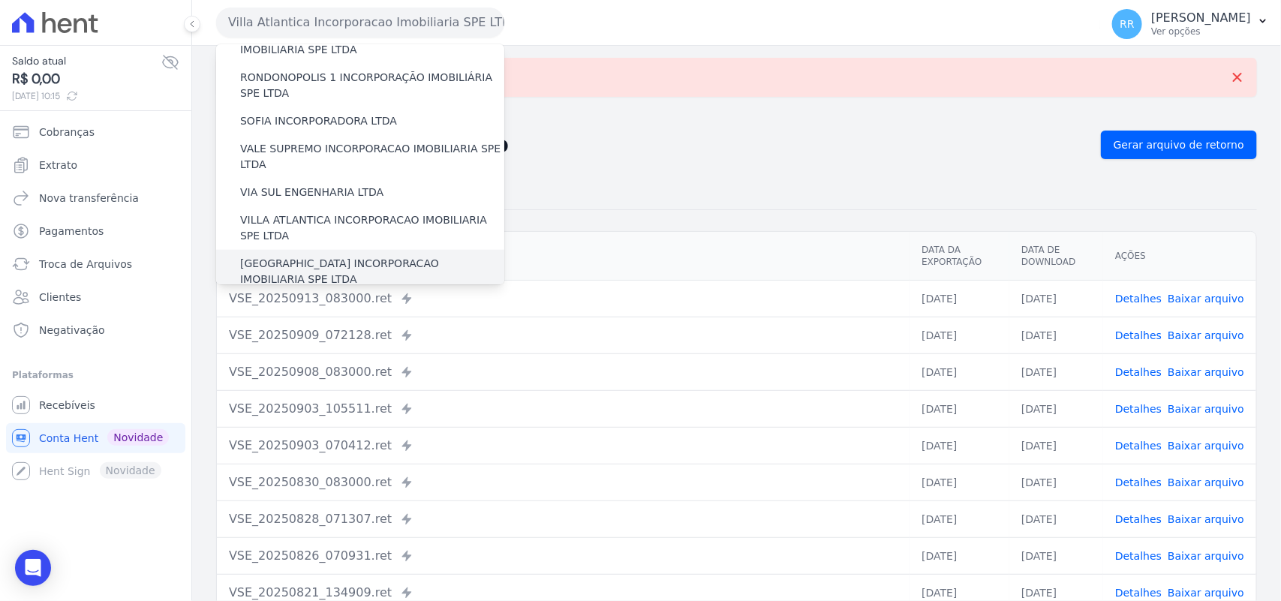
click at [317, 256] on label "[GEOGRAPHIC_DATA] INCORPORACAO IMOBILIARIA SPE LTDA" at bounding box center [372, 272] width 264 height 32
click at [0, 0] on input "[GEOGRAPHIC_DATA] INCORPORACAO IMOBILIARIA SPE LTDA" at bounding box center [0, 0] width 0 height 0
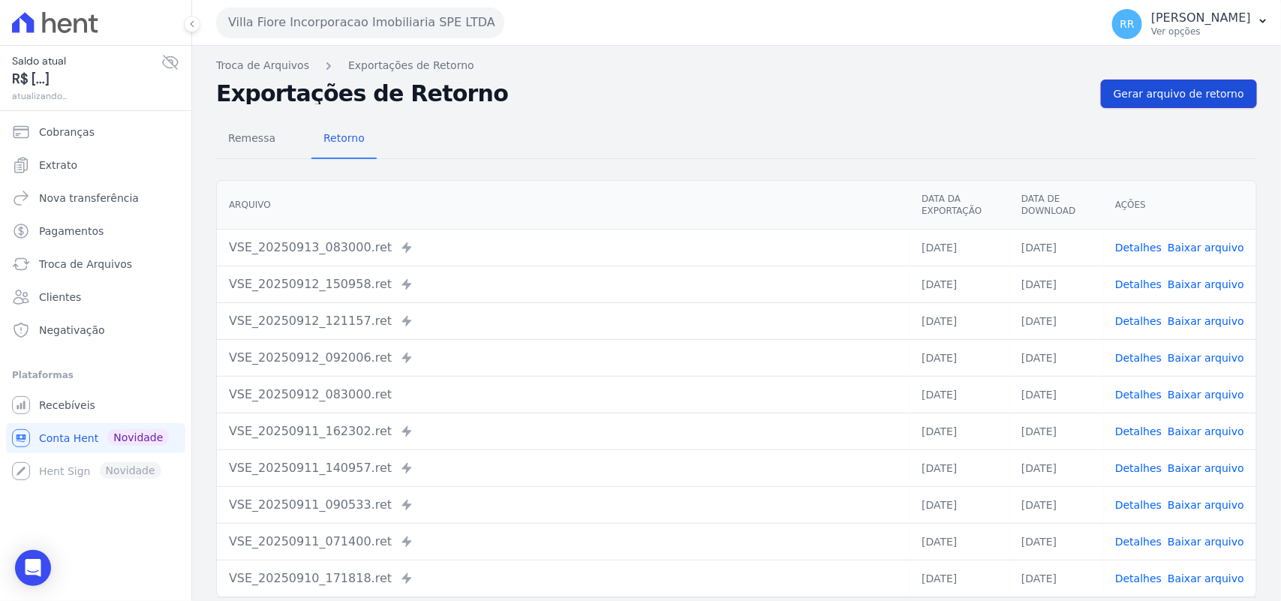
click at [1175, 101] on span "Gerar arquivo de retorno" at bounding box center [1179, 93] width 131 height 15
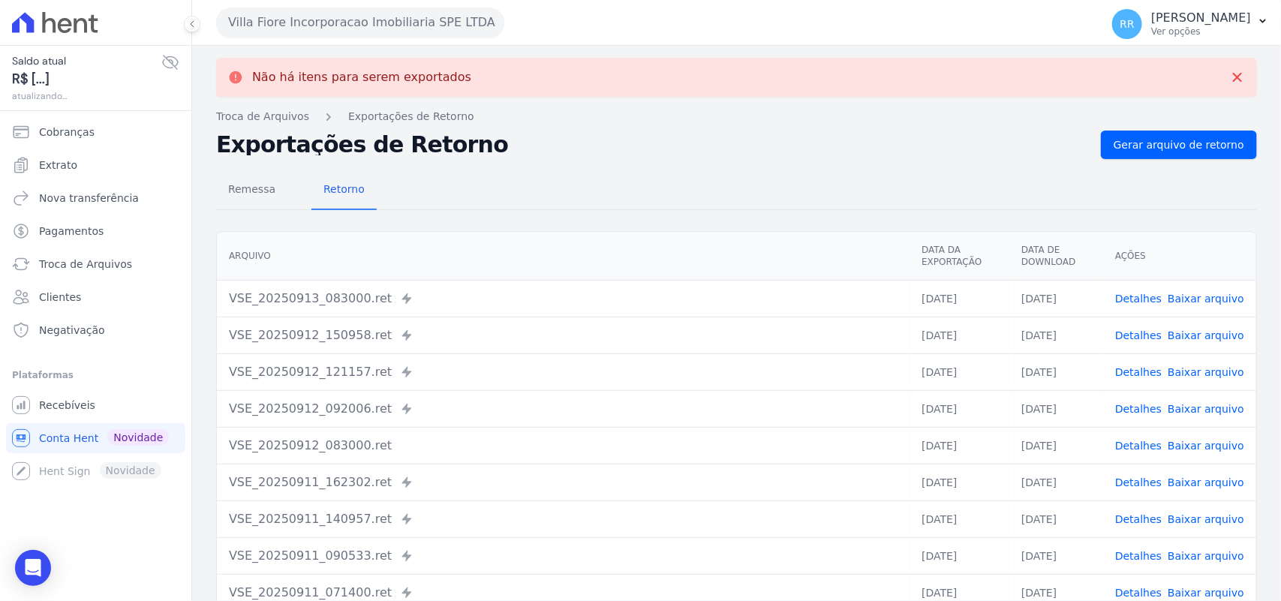
click at [369, 32] on button "Villa Fiore Incorporacao Imobiliaria SPE LTDA" at bounding box center [360, 23] width 288 height 30
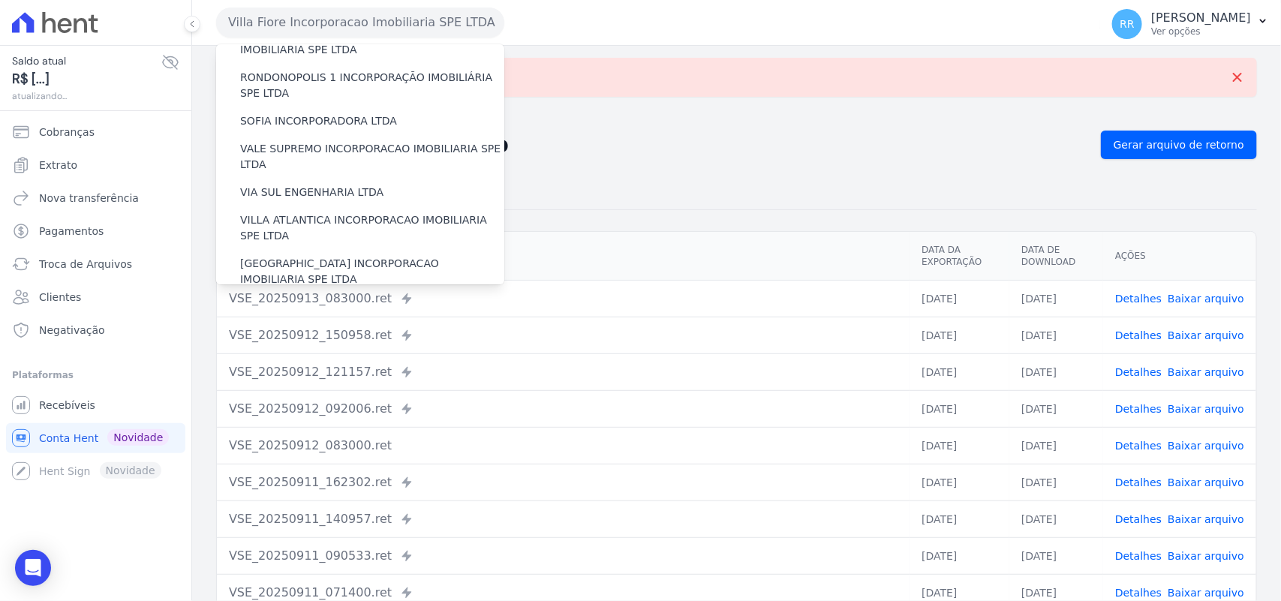
click at [368, 299] on label "VILLA TROPICAL INCORPORAÇÃO IMOBILIÁRIA SPE LTDA" at bounding box center [372, 315] width 264 height 32
click at [0, 0] on input "VILLA TROPICAL INCORPORAÇÃO IMOBILIÁRIA SPE LTDA" at bounding box center [0, 0] width 0 height 0
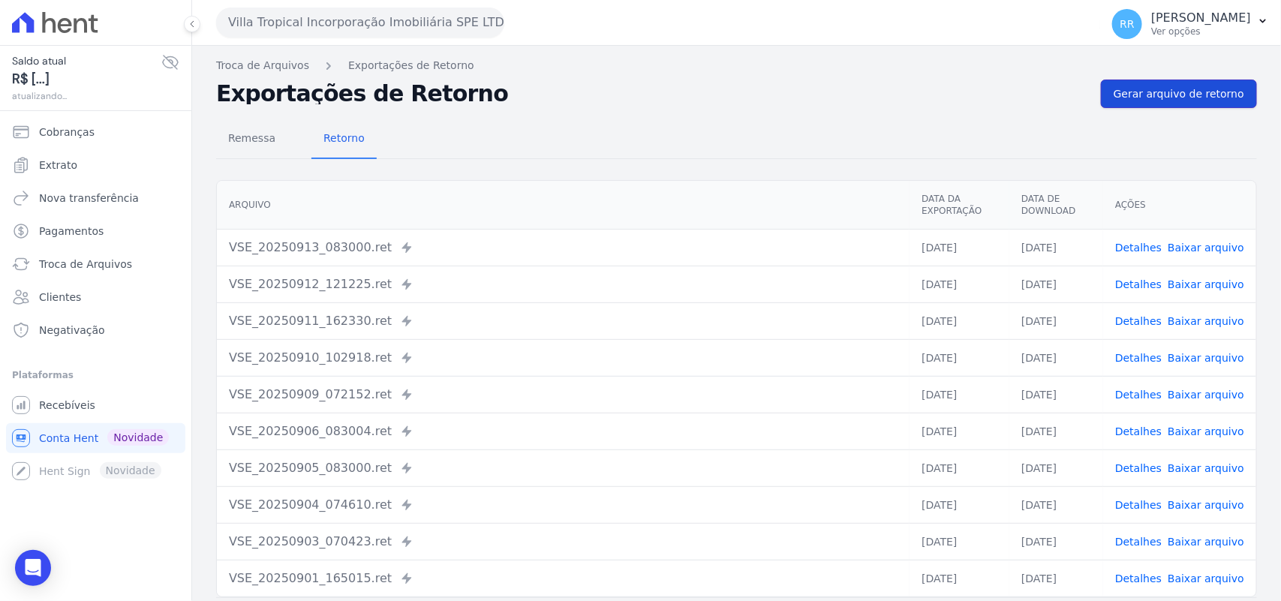
click at [1182, 83] on link "Gerar arquivo de retorno" at bounding box center [1179, 94] width 156 height 29
click at [780, 91] on h2 "Exportações de Retorno" at bounding box center [652, 93] width 873 height 21
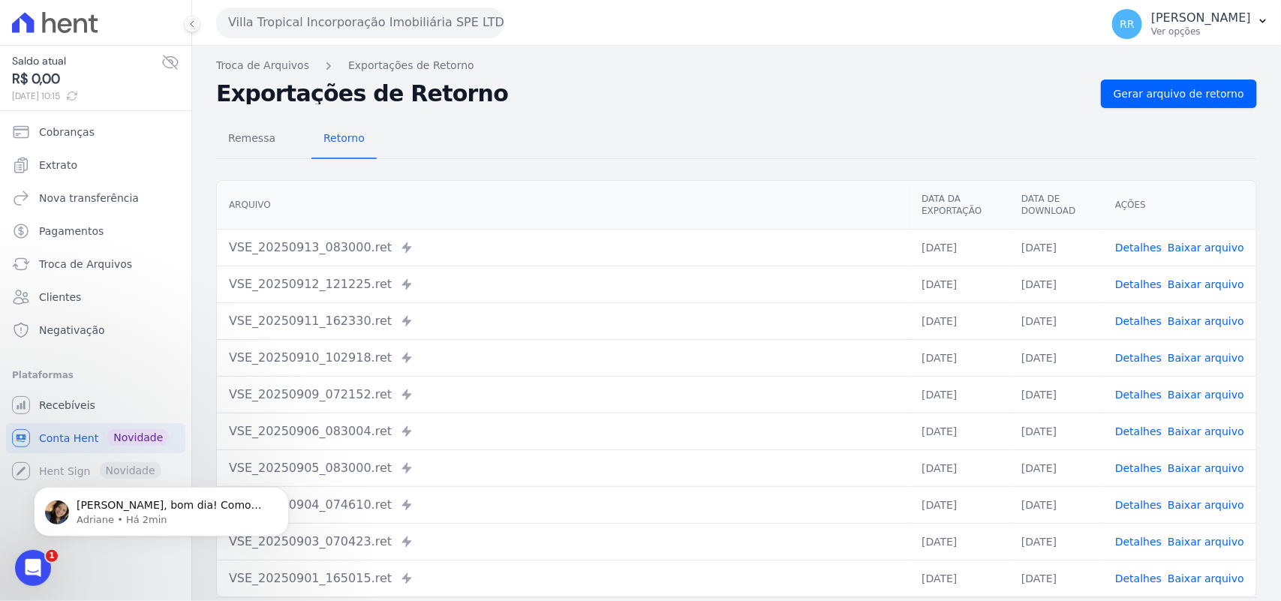
scroll to position [0, 0]
click at [212, 508] on p "[PERSON_NAME], bom dia! Como vai? [PERSON_NAME], irei verificar. Qual aba você …" at bounding box center [174, 504] width 194 height 15
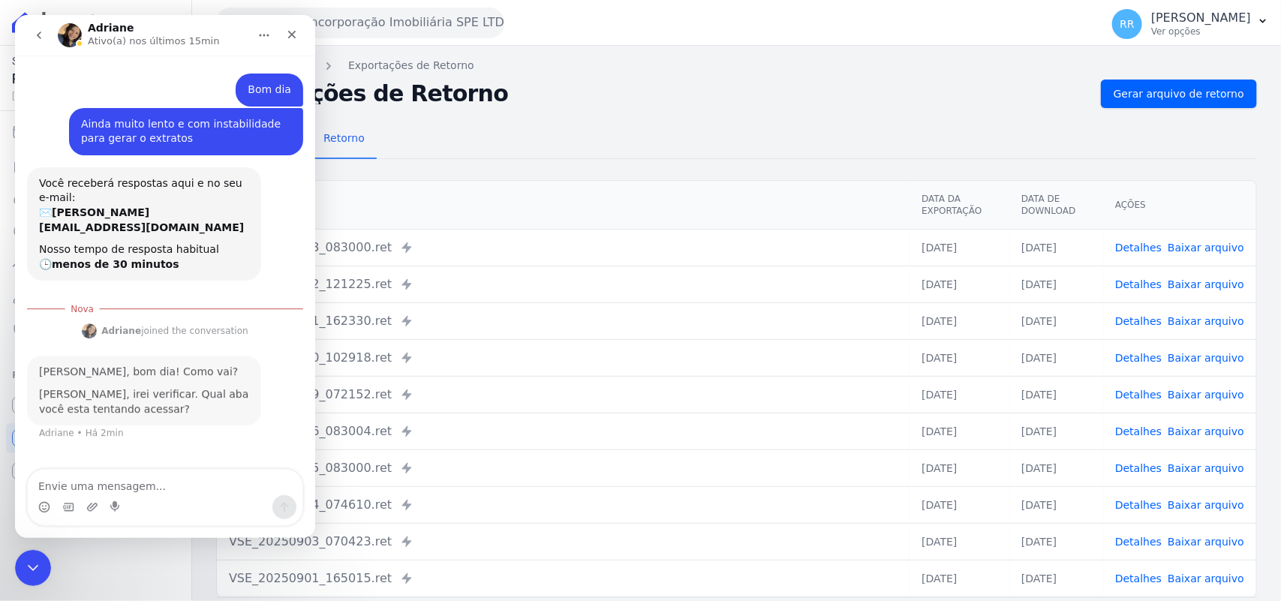
scroll to position [2, 0]
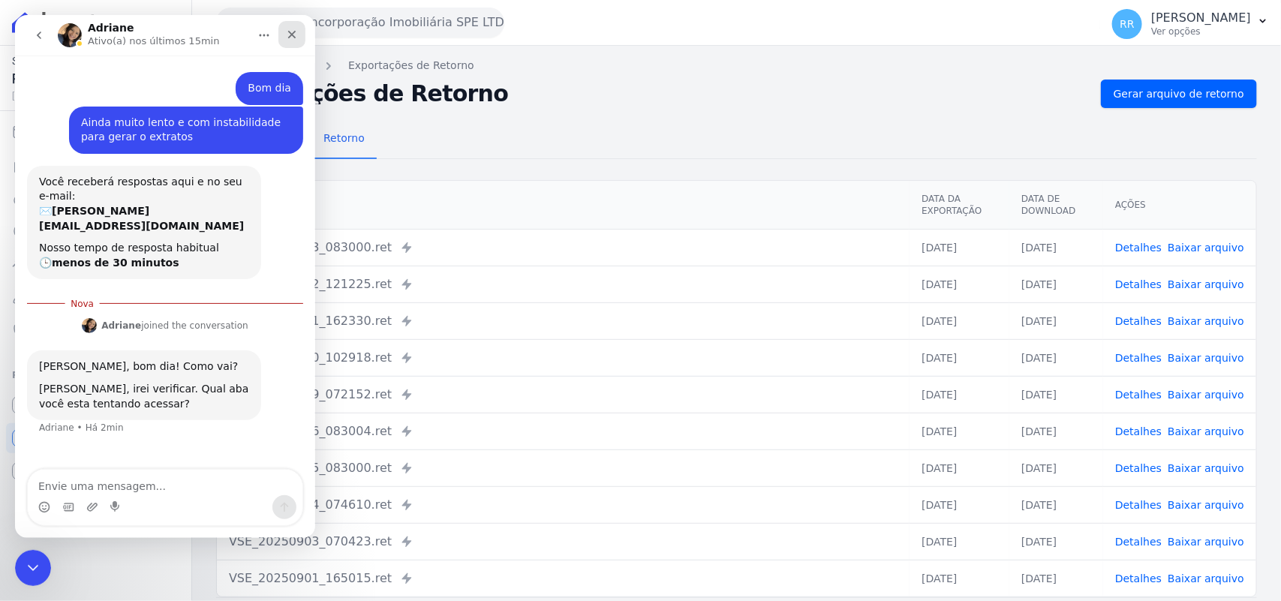
click at [294, 32] on icon "Fechar" at bounding box center [292, 35] width 8 height 8
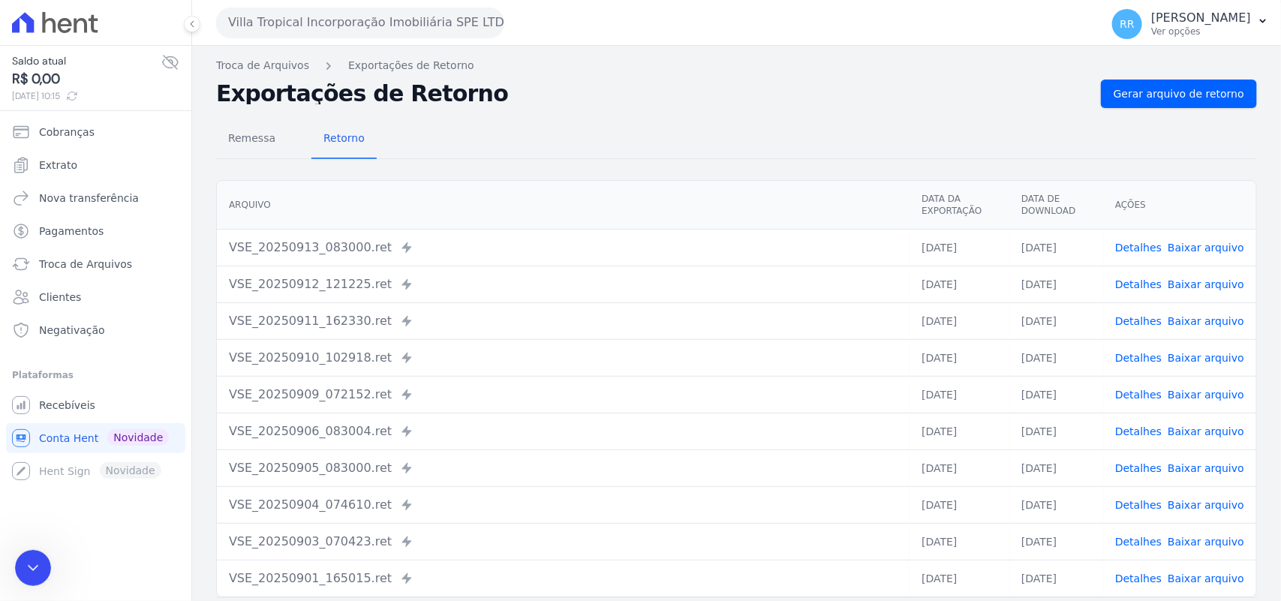
scroll to position [0, 0]
click at [582, 113] on div "Remessa Retorno [GEOGRAPHIC_DATA] Data da Exportação Data de Download Ações VSE…" at bounding box center [736, 379] width 1041 height 543
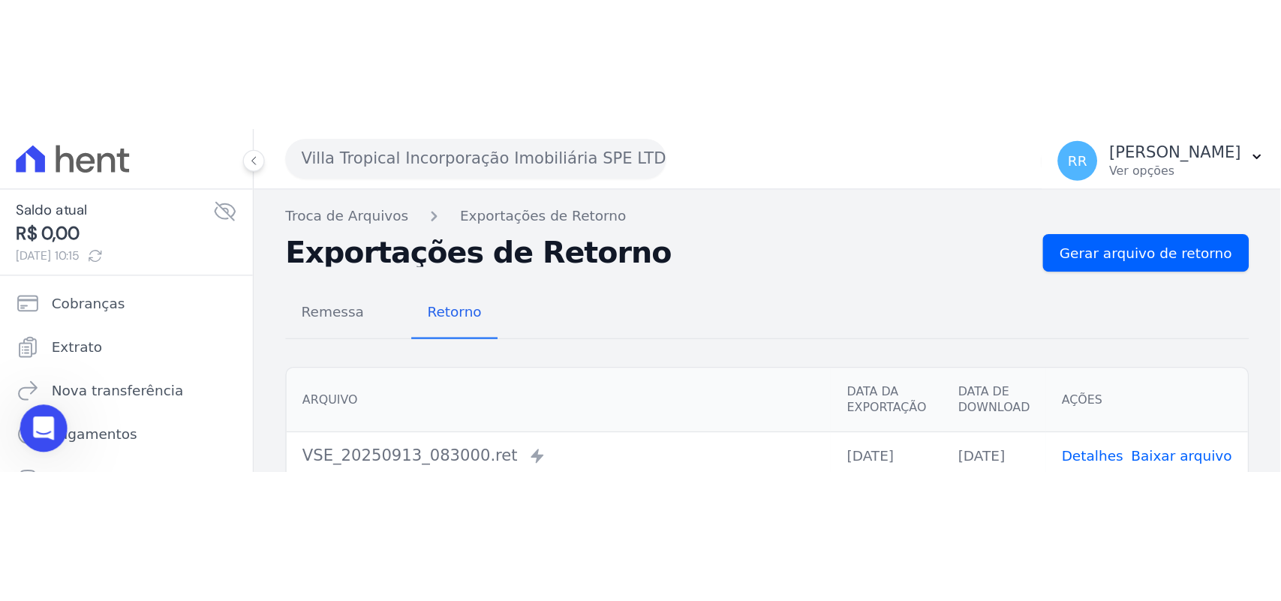
scroll to position [122, 0]
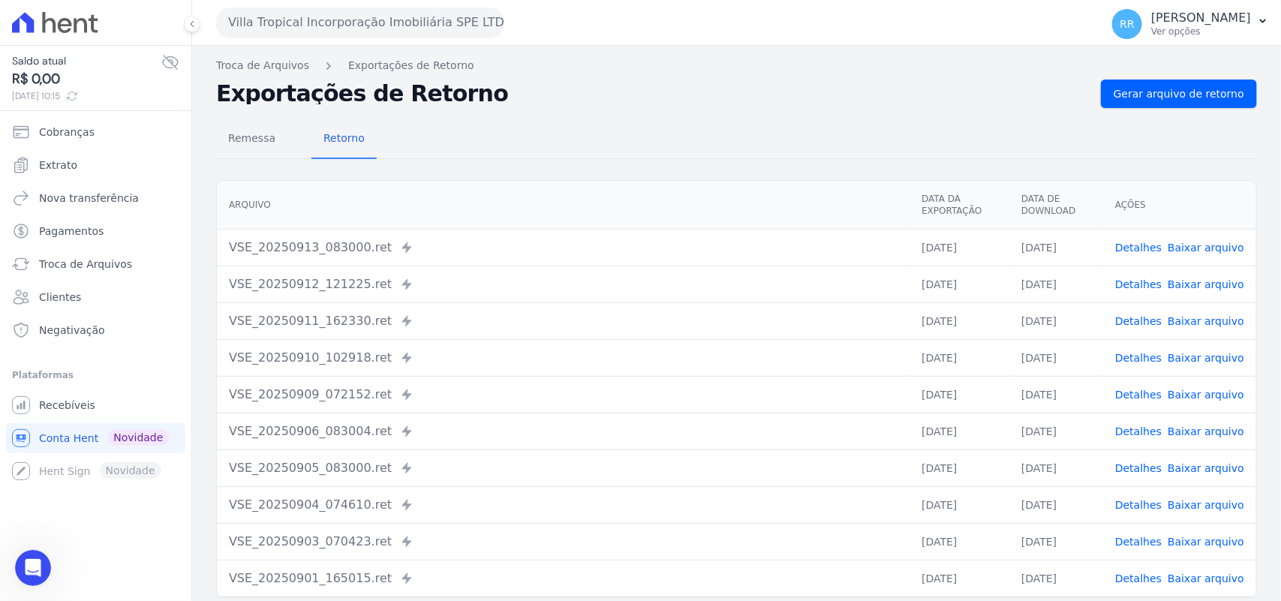
click at [525, 152] on div "Remessa Retorno" at bounding box center [736, 139] width 1041 height 39
click at [409, 23] on button "Villa Tropical Incorporação Imobiliária SPE LTDA" at bounding box center [360, 23] width 288 height 30
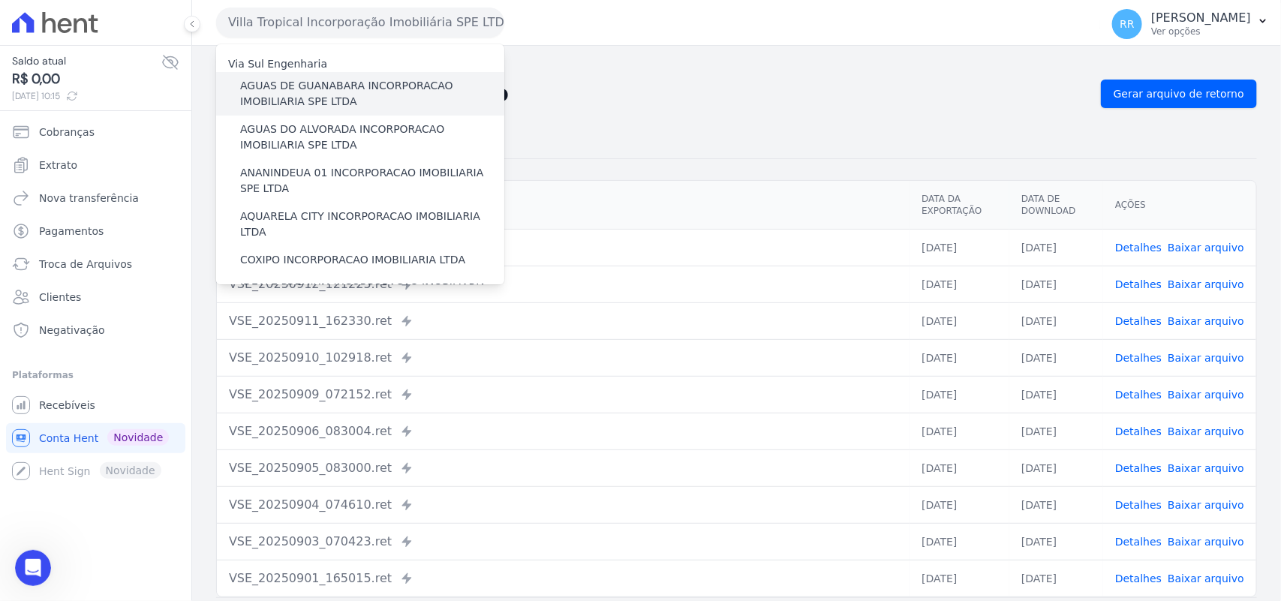
click at [330, 74] on div "AGUAS DE GUANABARA INCORPORACAO IMOBILIARIA SPE LTDA" at bounding box center [360, 94] width 288 height 44
click at [308, 92] on label "AGUAS DE GUANABARA INCORPORACAO IMOBILIARIA SPE LTDA" at bounding box center [372, 94] width 264 height 32
click at [0, 0] on input "AGUAS DE GUANABARA INCORPORACAO IMOBILIARIA SPE LTDA" at bounding box center [0, 0] width 0 height 0
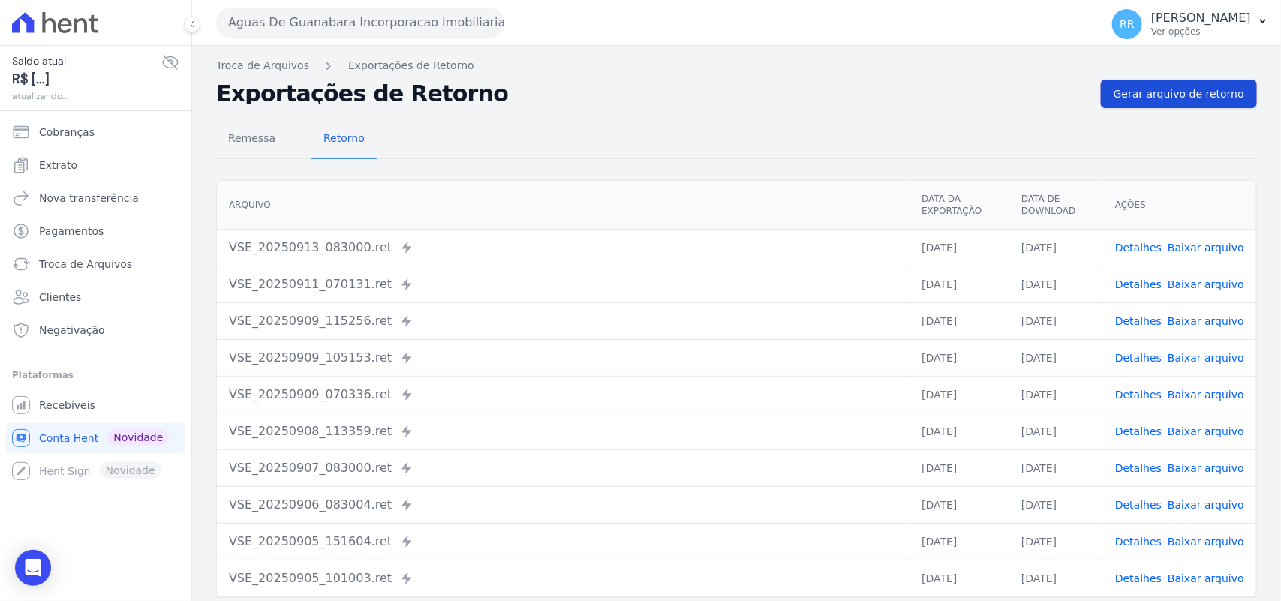
click at [1145, 88] on span "Gerar arquivo de retorno" at bounding box center [1179, 93] width 131 height 15
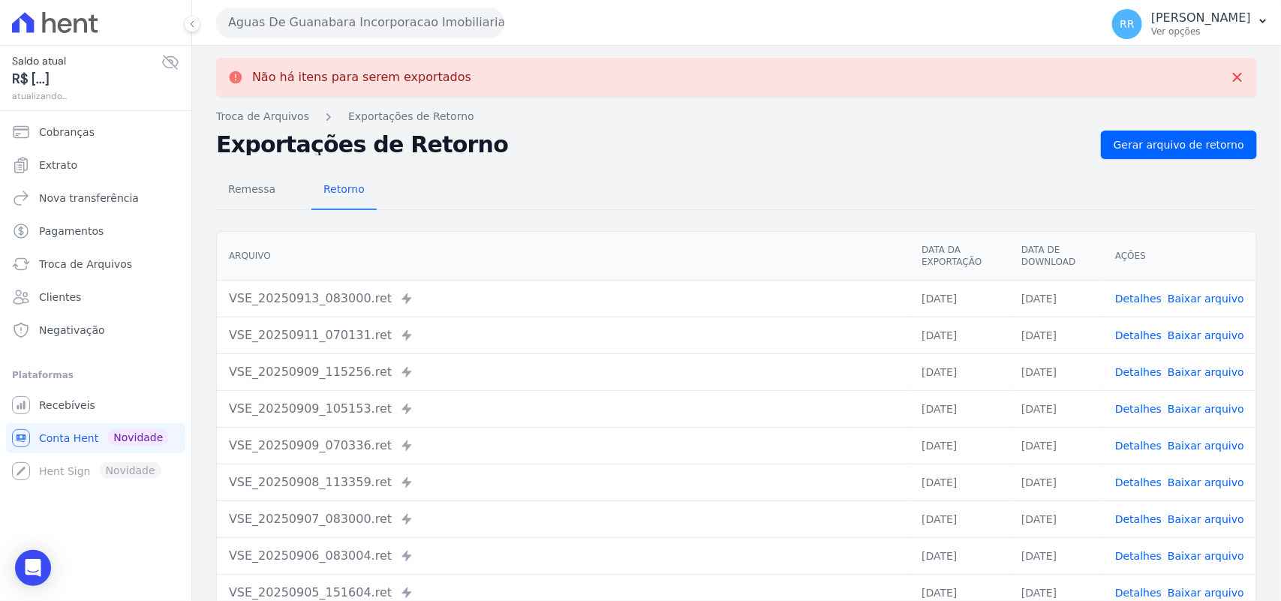
click at [414, 8] on button "Aguas De Guanabara Incorporacao Imobiliaria SPE LTDA" at bounding box center [360, 23] width 288 height 30
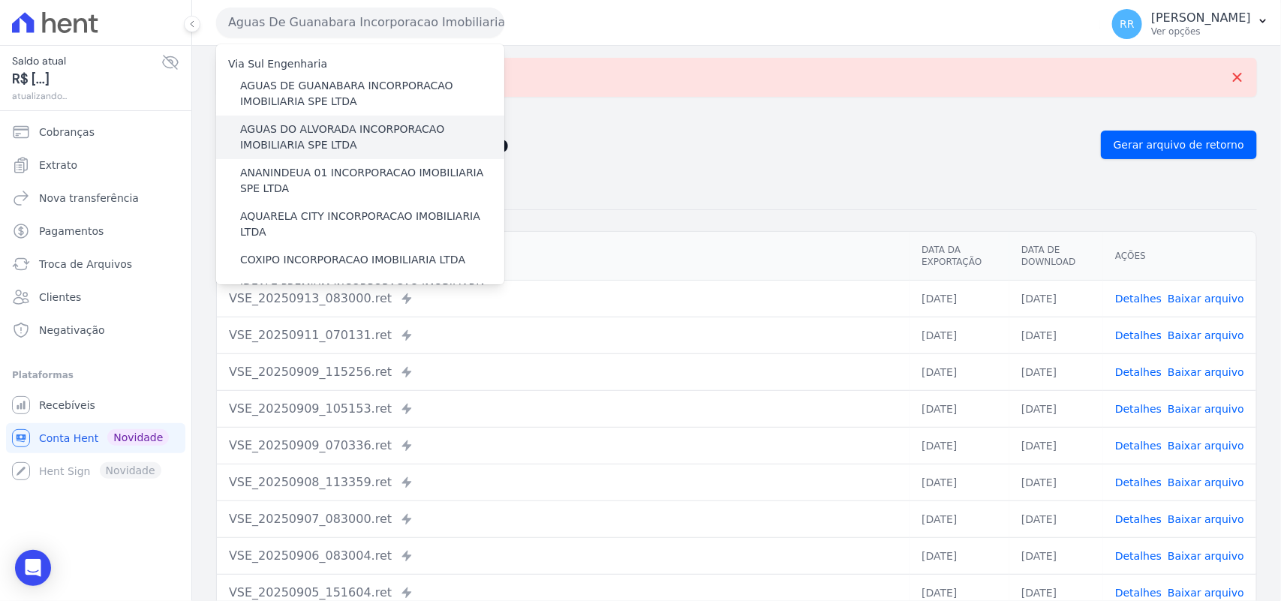
click at [275, 141] on label "AGUAS DO ALVORADA INCORPORACAO IMOBILIARIA SPE LTDA" at bounding box center [372, 138] width 264 height 32
click at [0, 0] on input "AGUAS DO ALVORADA INCORPORACAO IMOBILIARIA SPE LTDA" at bounding box center [0, 0] width 0 height 0
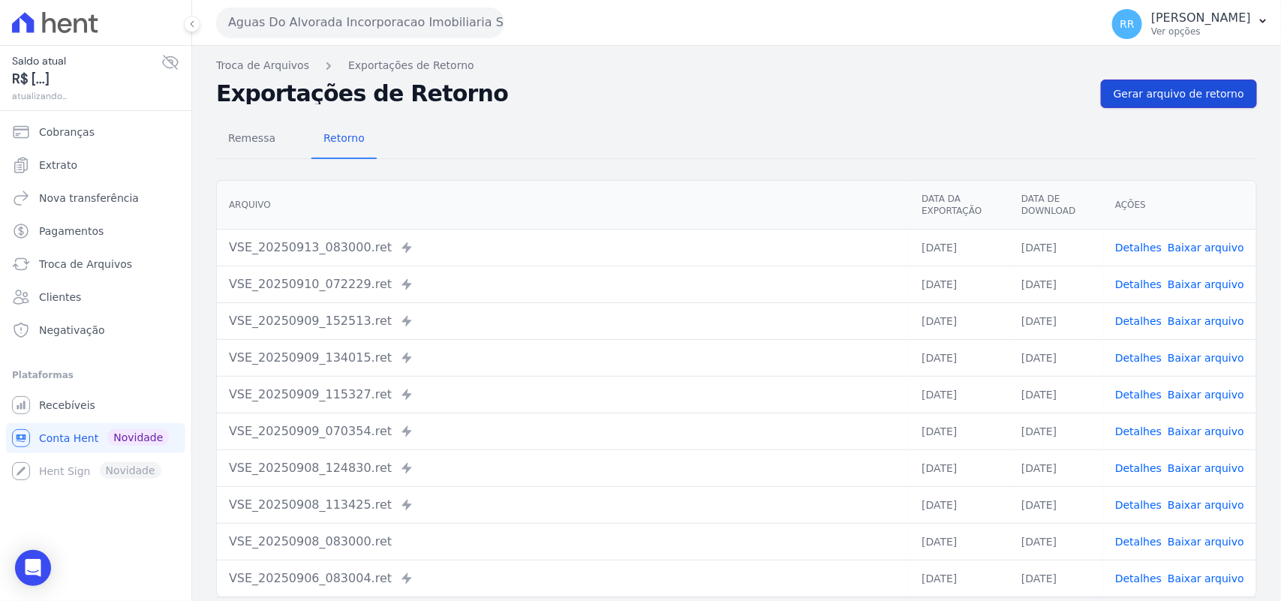
click at [1160, 98] on span "Gerar arquivo de retorno" at bounding box center [1179, 93] width 131 height 15
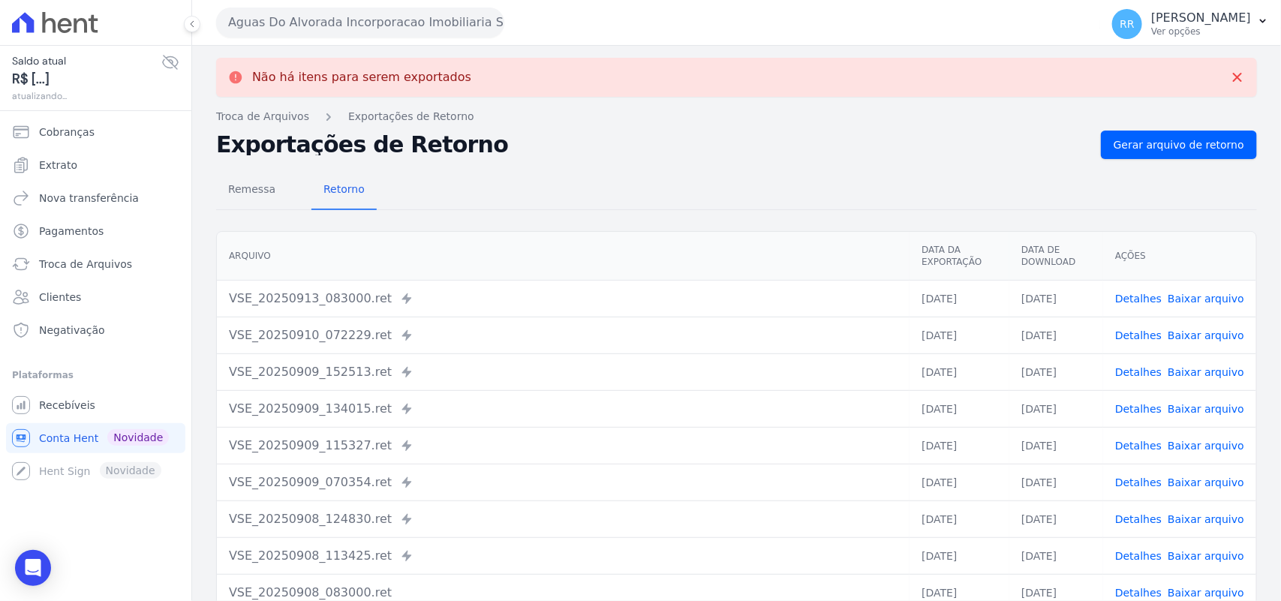
click at [305, 24] on button "Aguas Do Alvorada Incorporacao Imobiliaria SPE LTDA" at bounding box center [360, 23] width 288 height 30
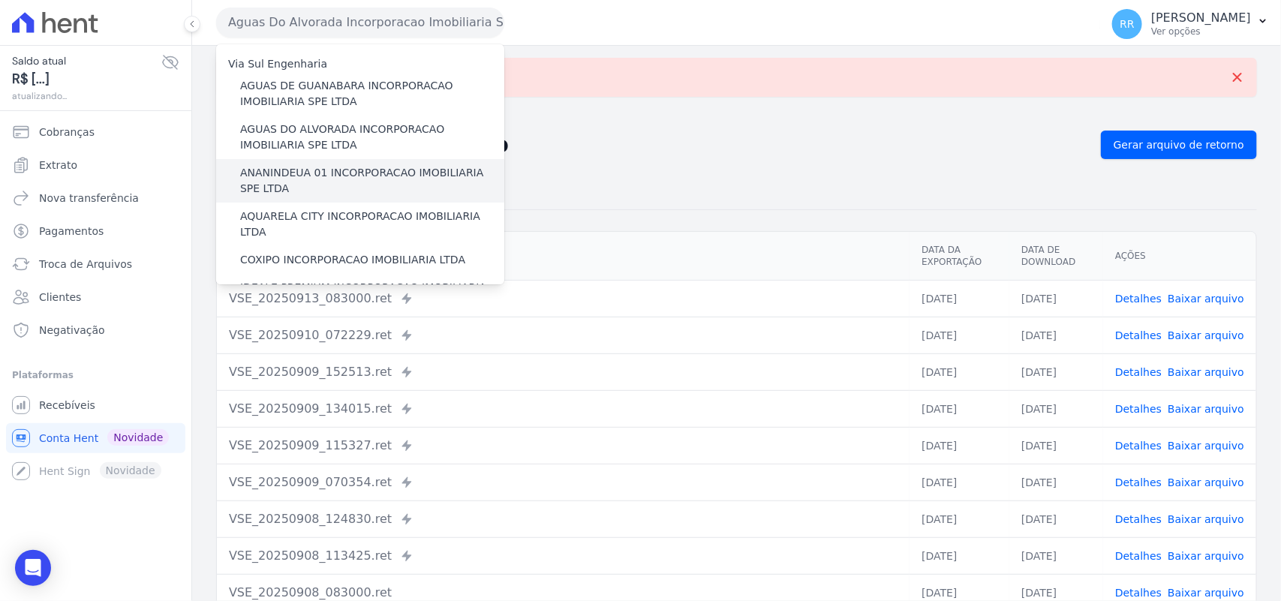
click at [299, 177] on label "ANANINDEUA 01 INCORPORACAO IMOBILIARIA SPE LTDA" at bounding box center [372, 181] width 264 height 32
click at [0, 0] on input "ANANINDEUA 01 INCORPORACAO IMOBILIARIA SPE LTDA" at bounding box center [0, 0] width 0 height 0
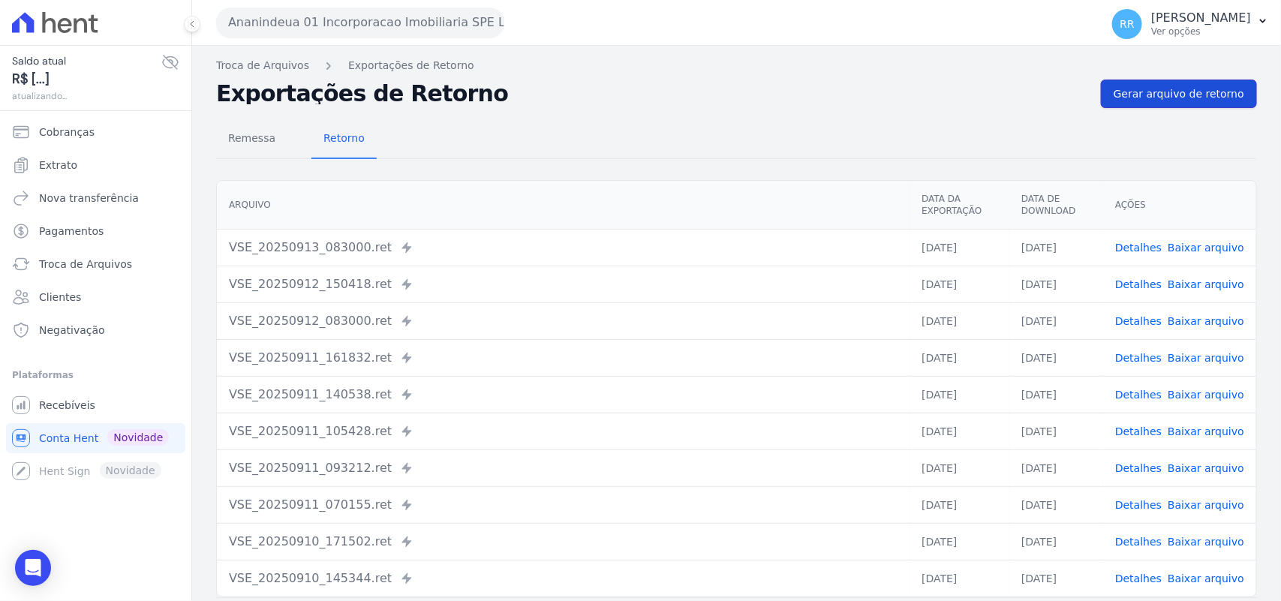
click at [1168, 101] on span "Gerar arquivo de retorno" at bounding box center [1179, 93] width 131 height 15
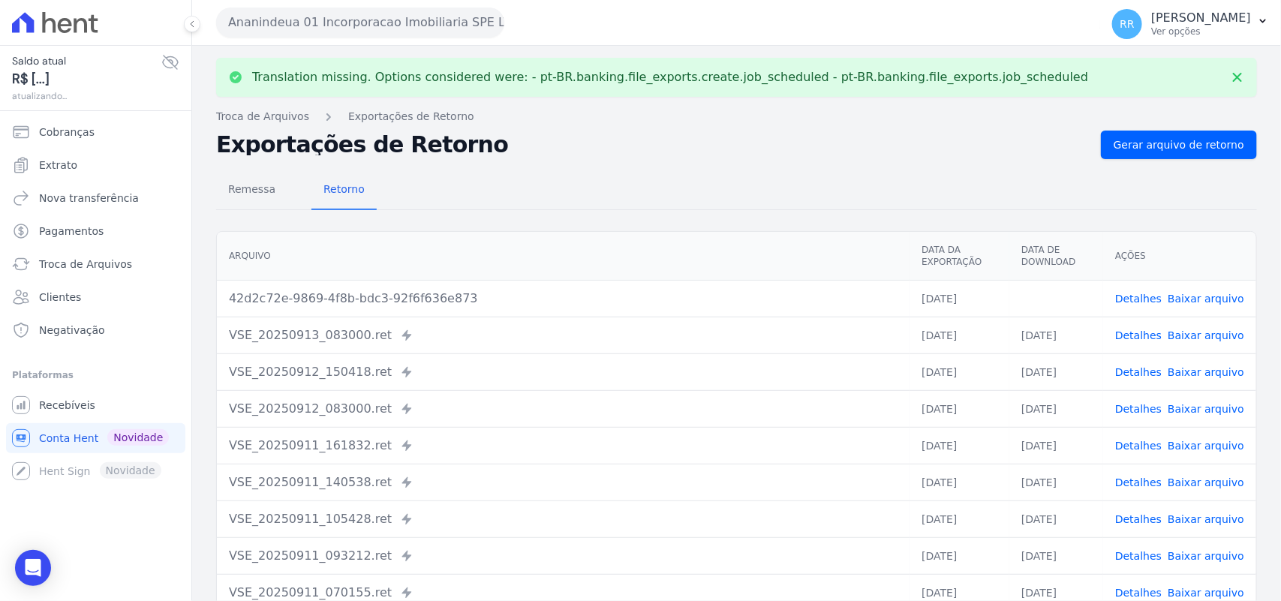
click at [1206, 302] on link "Baixar arquivo" at bounding box center [1206, 299] width 77 height 12
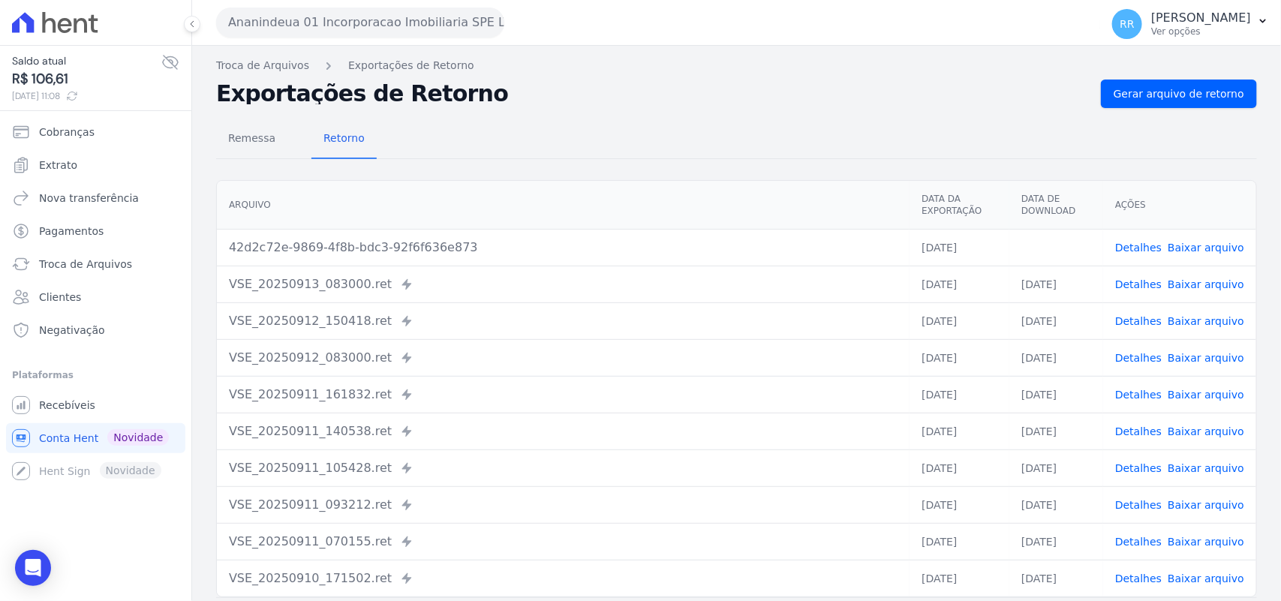
click at [690, 107] on div "Exportações de Retorno Gerar arquivo de retorno" at bounding box center [736, 94] width 1041 height 29
click at [418, 38] on div "Ananindeua 01 Incorporacao Imobiliaria SPE LTDA Via Sul Engenharia AGUAS DE [GE…" at bounding box center [655, 22] width 878 height 47
click at [418, 25] on button "Ananindeua 01 Incorporacao Imobiliaria SPE LTDA" at bounding box center [360, 23] width 288 height 30
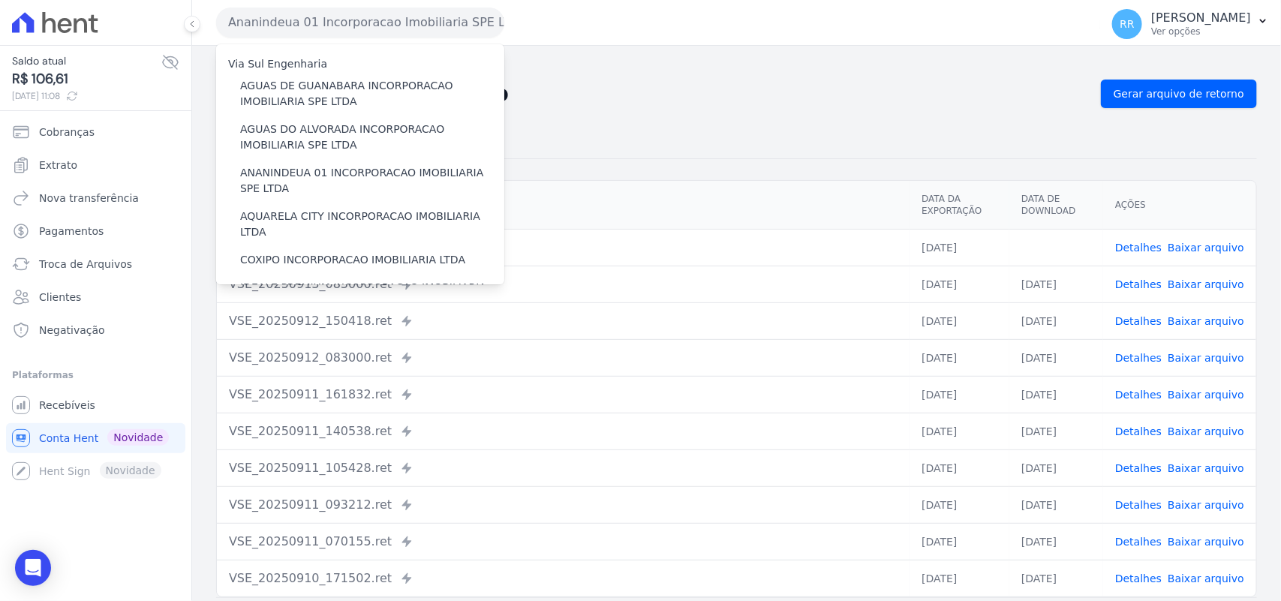
click at [714, 156] on div "Remessa Retorno" at bounding box center [736, 139] width 1041 height 39
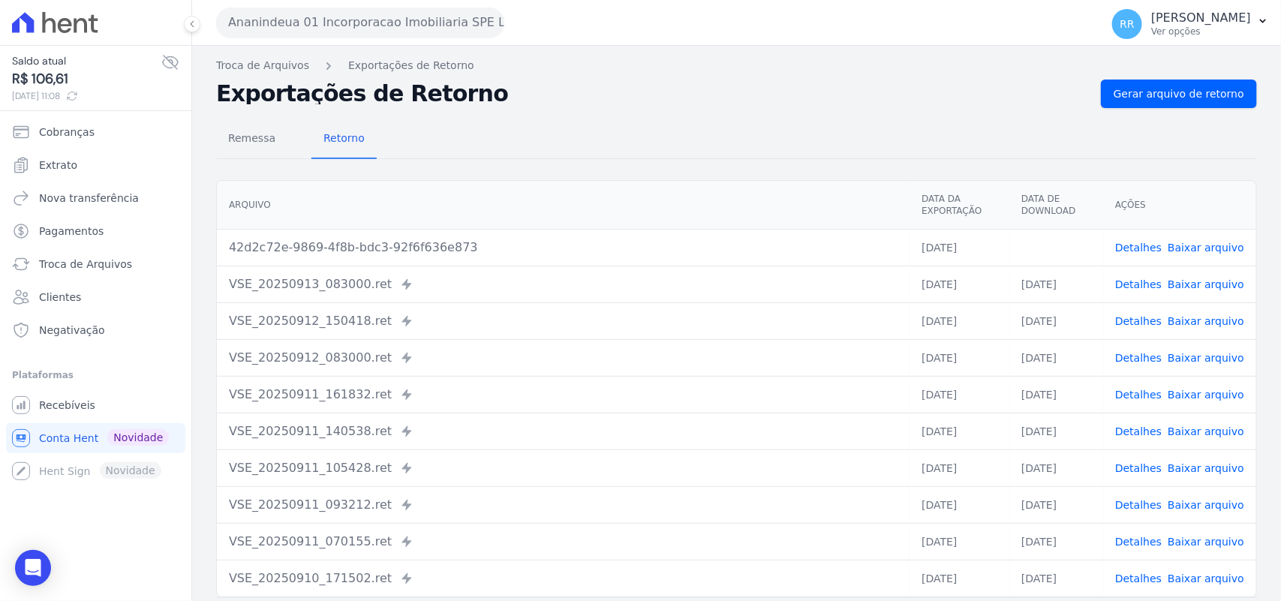
click at [372, 8] on button "Ananindeua 01 Incorporacao Imobiliaria SPE LTDA" at bounding box center [360, 23] width 288 height 30
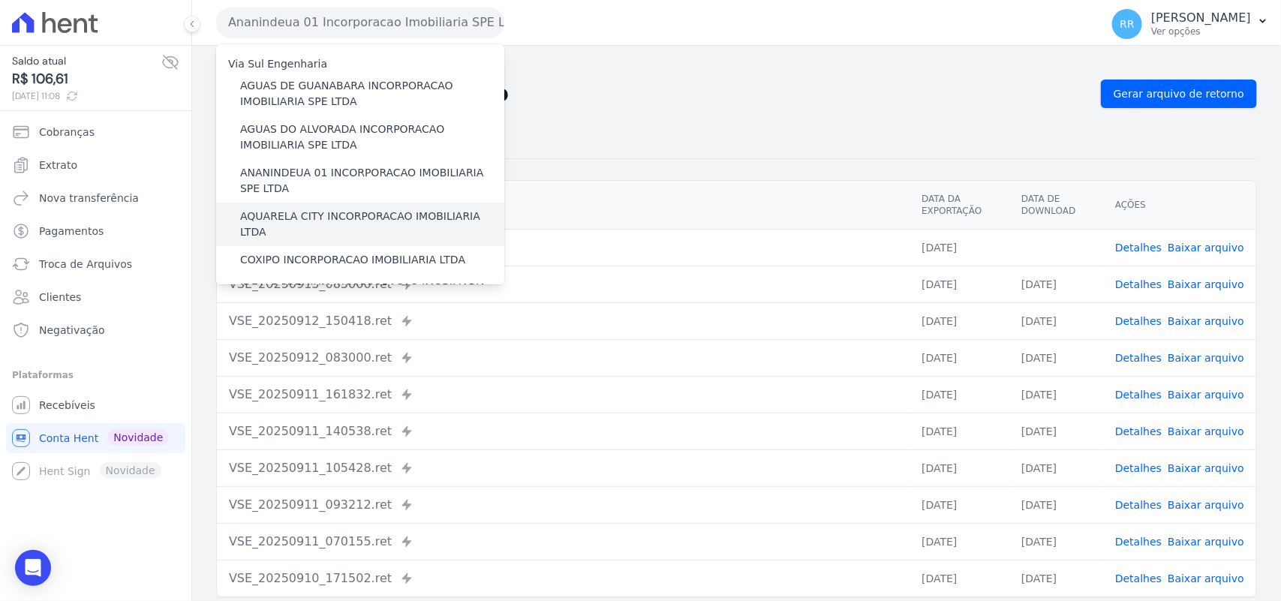
click at [287, 218] on label "AQUARELA CITY INCORPORACAO IMOBILIARIA LTDA" at bounding box center [372, 225] width 264 height 32
click at [0, 0] on input "AQUARELA CITY INCORPORACAO IMOBILIARIA LTDA" at bounding box center [0, 0] width 0 height 0
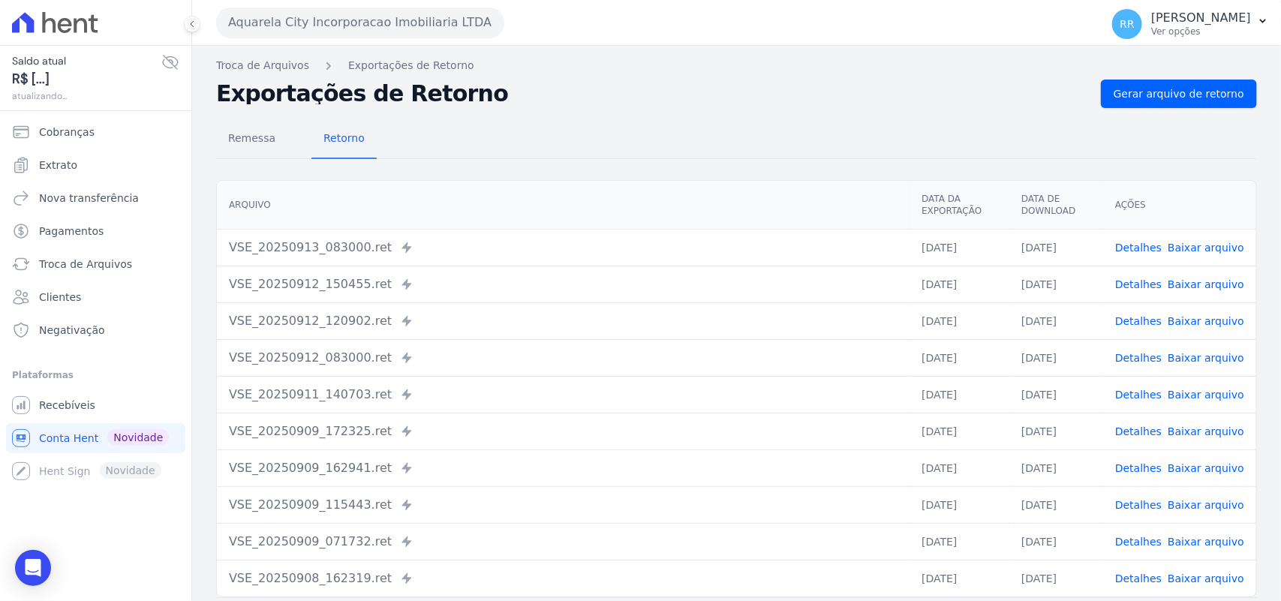
click at [1195, 62] on nav "Troca de Arquivos Exportações de Retorno" at bounding box center [736, 66] width 1041 height 16
click at [1150, 94] on span "Gerar arquivo de retorno" at bounding box center [1179, 93] width 131 height 15
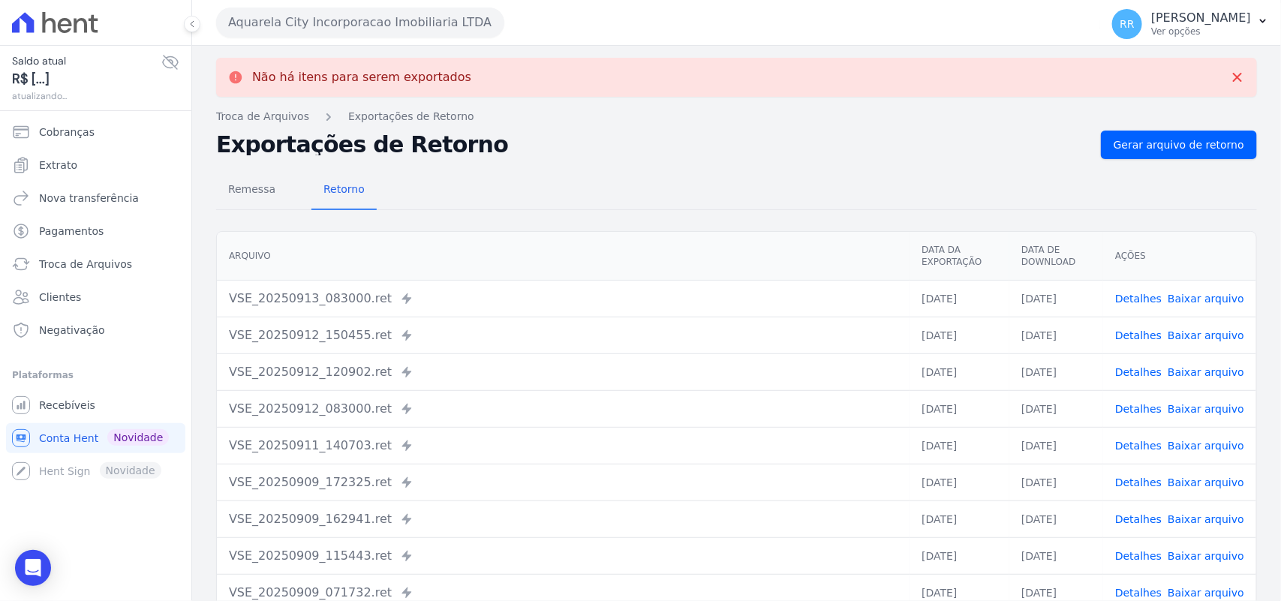
click at [360, 29] on button "Aquarela City Incorporacao Imobiliaria LTDA" at bounding box center [360, 23] width 288 height 30
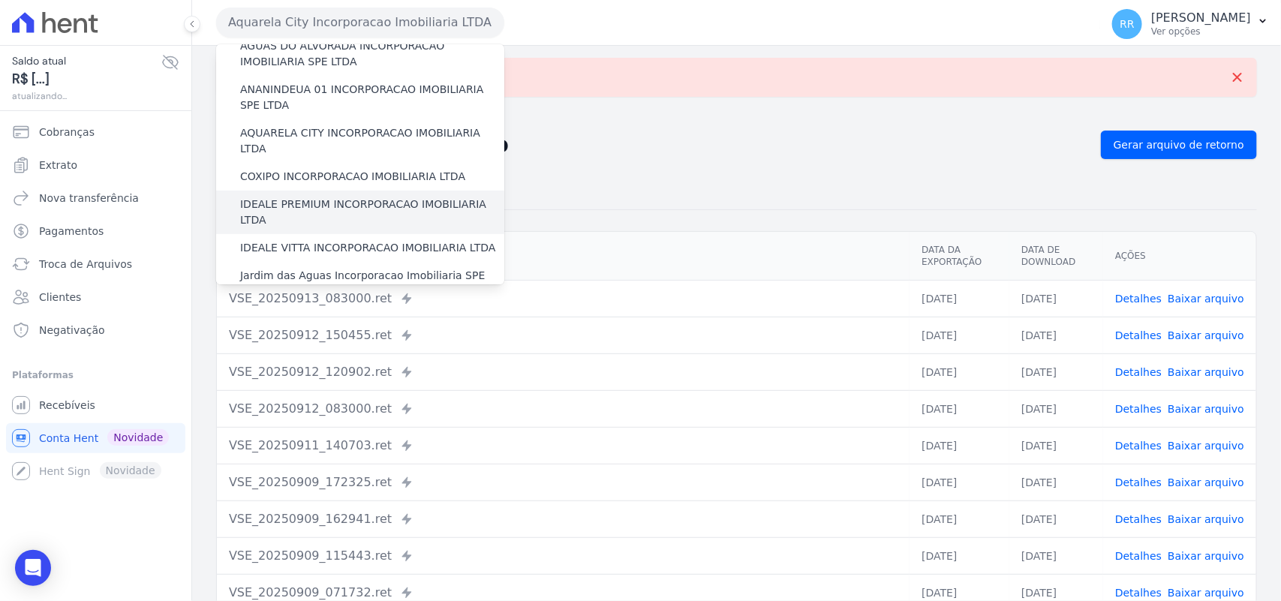
scroll to position [94, 0]
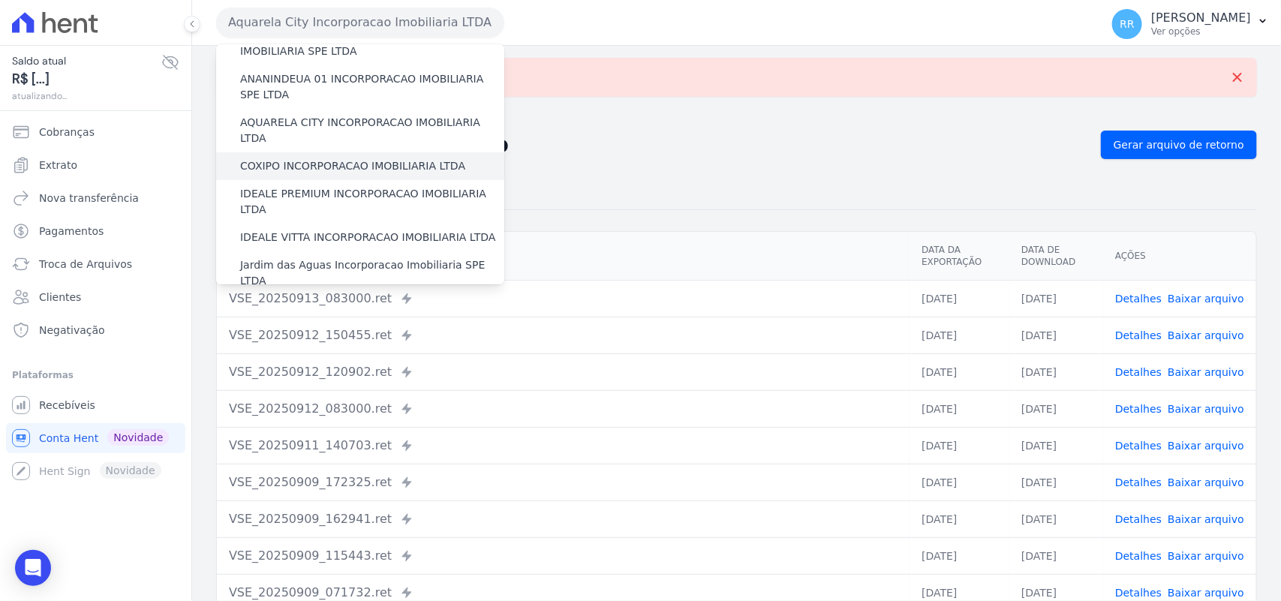
click at [295, 158] on label "COXIPO INCORPORACAO IMOBILIARIA LTDA" at bounding box center [352, 166] width 225 height 16
click at [0, 0] on input "COXIPO INCORPORACAO IMOBILIARIA LTDA" at bounding box center [0, 0] width 0 height 0
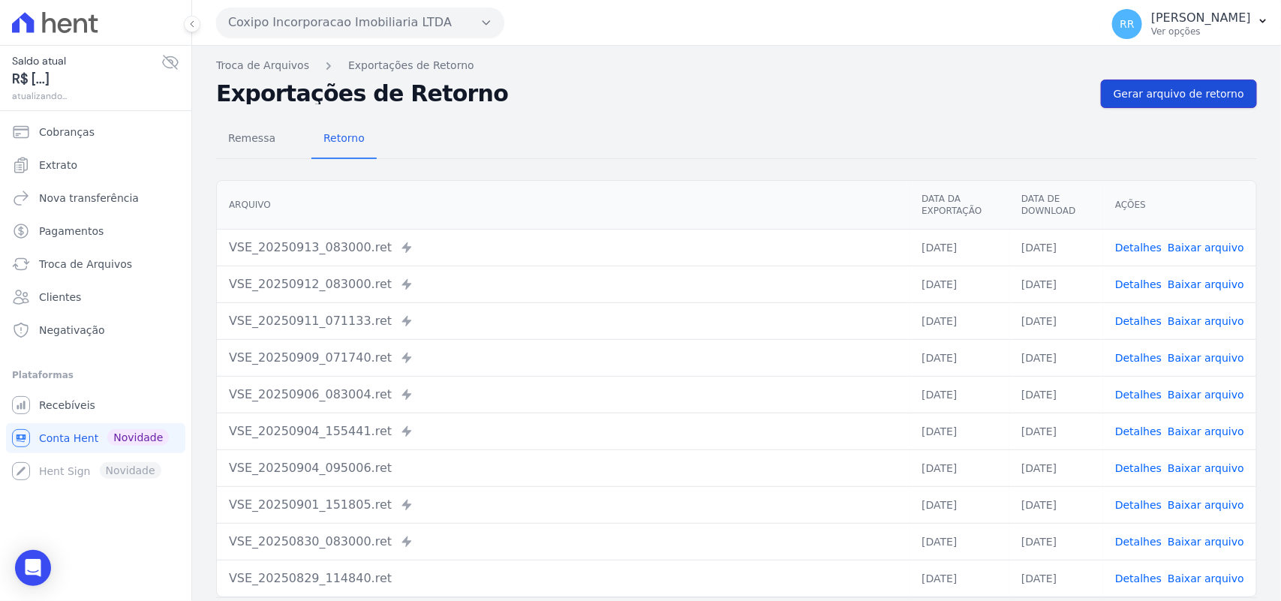
click at [1198, 98] on span "Gerar arquivo de retorno" at bounding box center [1179, 93] width 131 height 15
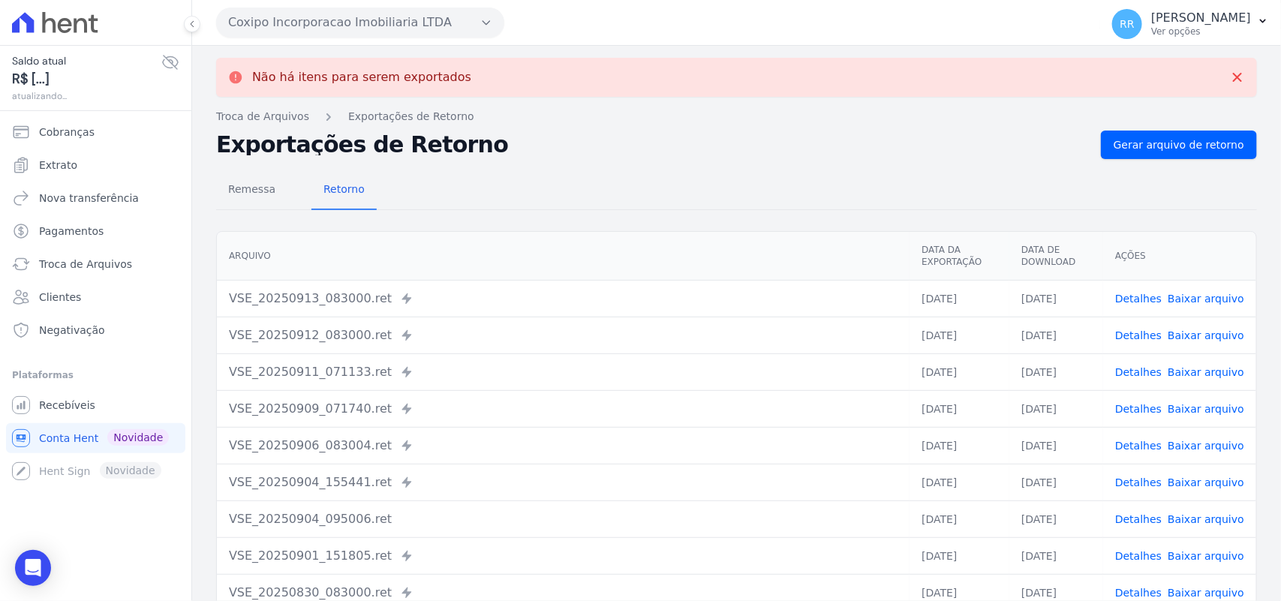
click at [260, 15] on button "Coxipo Incorporacao Imobiliaria LTDA" at bounding box center [360, 23] width 288 height 30
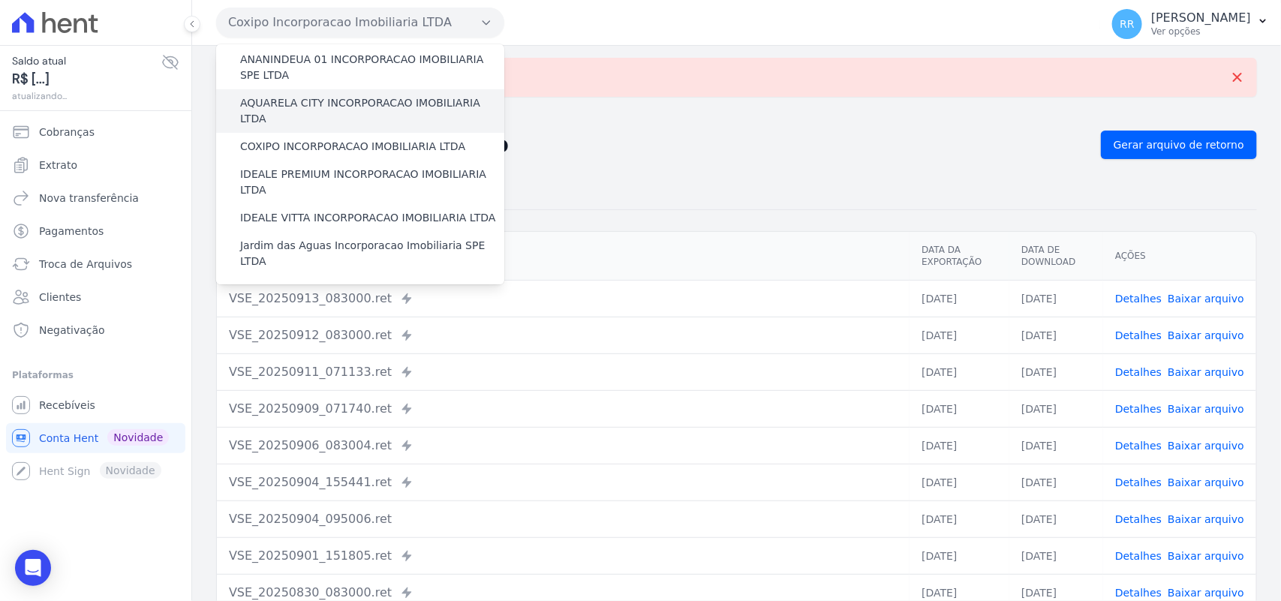
scroll to position [125, 0]
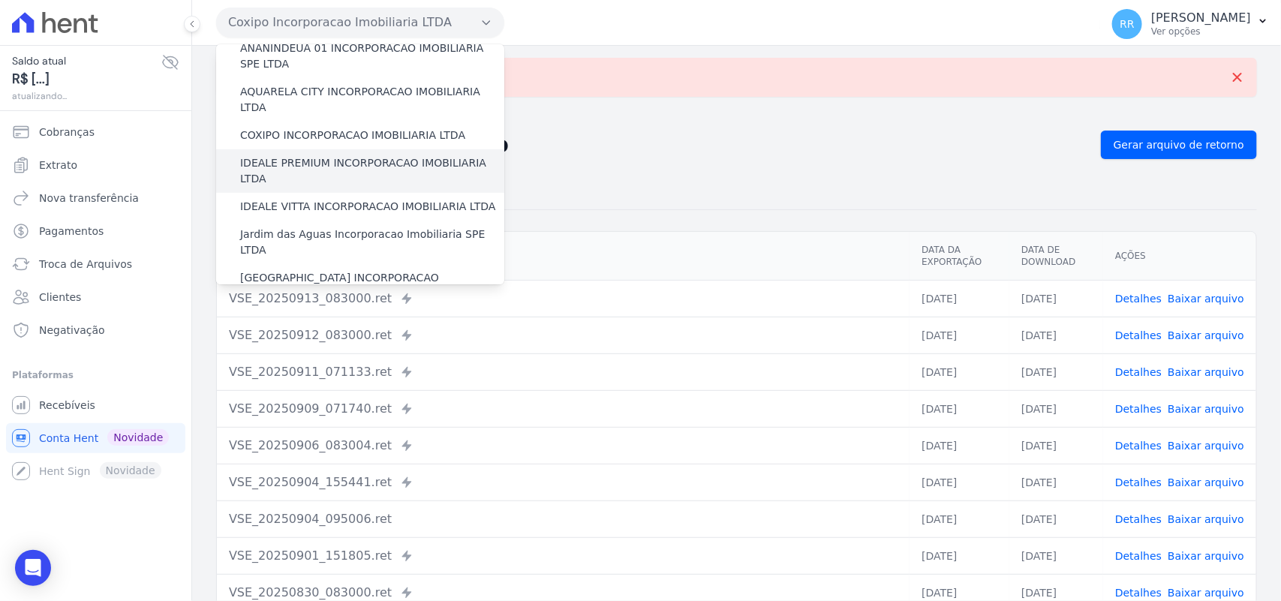
click at [323, 155] on label "IDEALE PREMIUM INCORPORACAO IMOBILIARIA LTDA" at bounding box center [372, 171] width 264 height 32
click at [0, 0] on input "IDEALE PREMIUM INCORPORACAO IMOBILIARIA LTDA" at bounding box center [0, 0] width 0 height 0
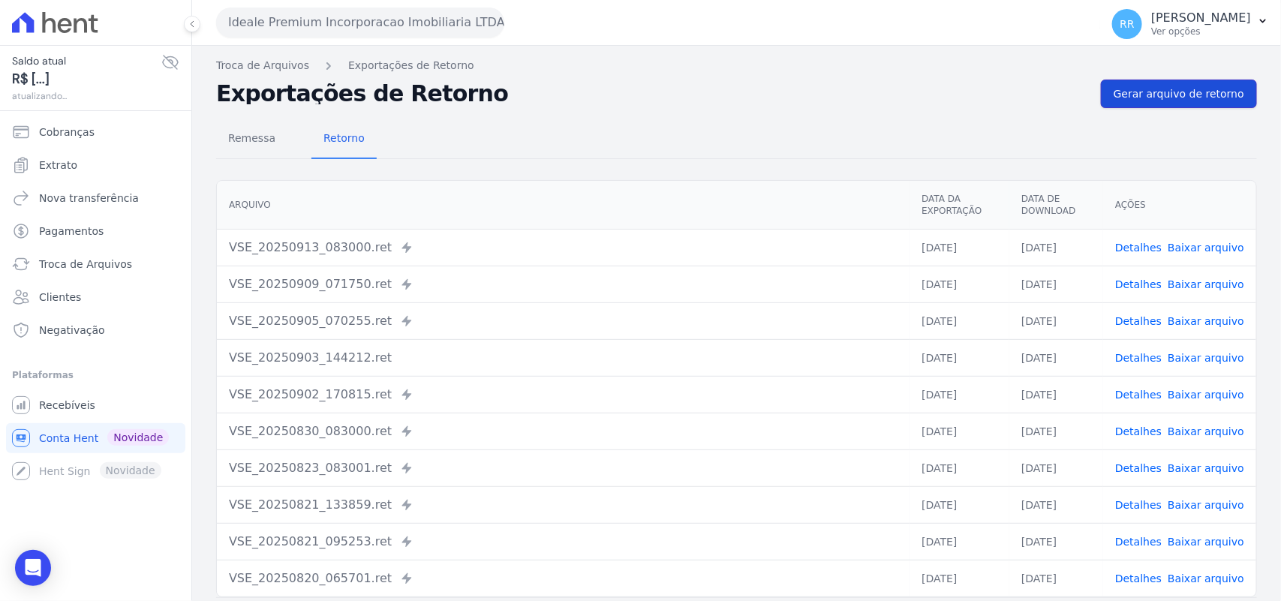
click at [1165, 107] on link "Gerar arquivo de retorno" at bounding box center [1179, 94] width 156 height 29
click at [1114, 91] on span "Gerar arquivo de retorno" at bounding box center [1179, 93] width 131 height 15
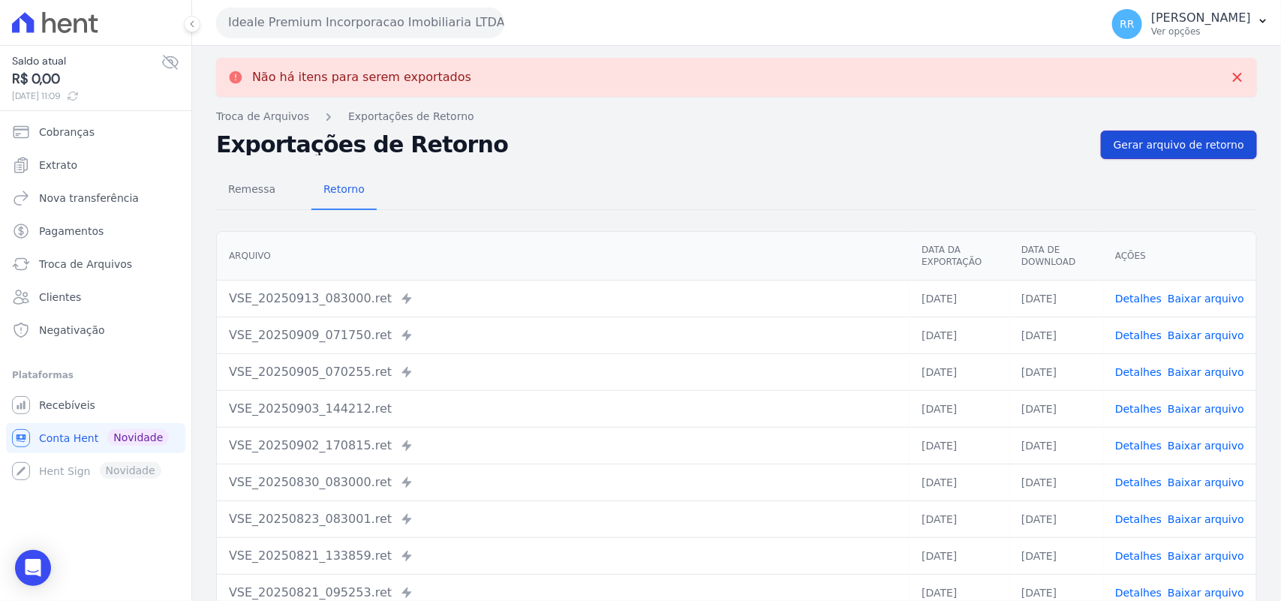
click at [1157, 149] on span "Gerar arquivo de retorno" at bounding box center [1179, 144] width 131 height 15
click at [289, 23] on button "Ideale Premium Incorporacao Imobiliaria LTDA" at bounding box center [360, 23] width 288 height 30
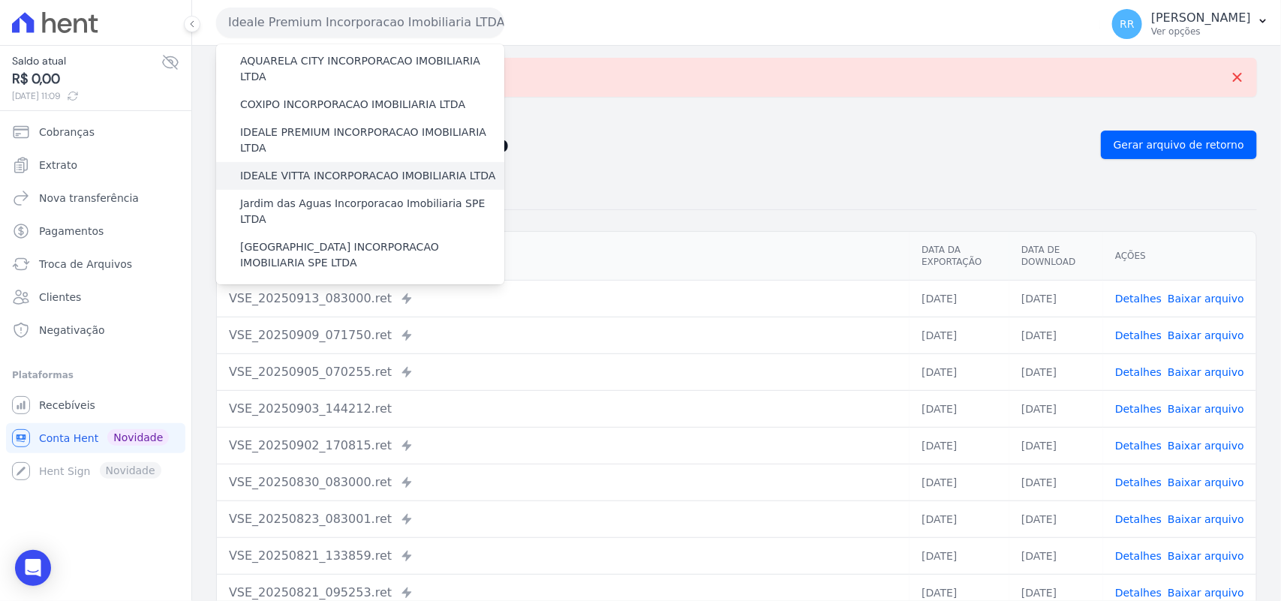
scroll to position [156, 0]
click at [323, 167] on label "IDEALE VITTA INCORPORACAO IMOBILIARIA LTDA" at bounding box center [367, 175] width 255 height 16
click at [0, 0] on input "IDEALE VITTA INCORPORACAO IMOBILIARIA LTDA" at bounding box center [0, 0] width 0 height 0
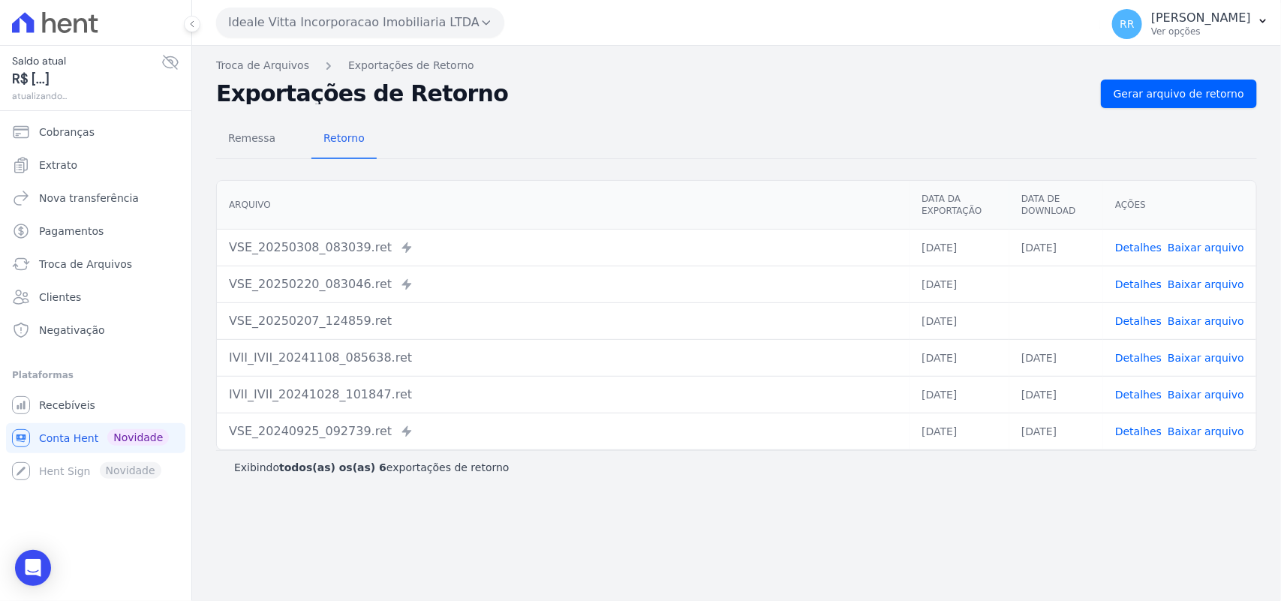
click at [342, 16] on button "Ideale Vitta Incorporacao Imobiliaria LTDA" at bounding box center [360, 23] width 288 height 30
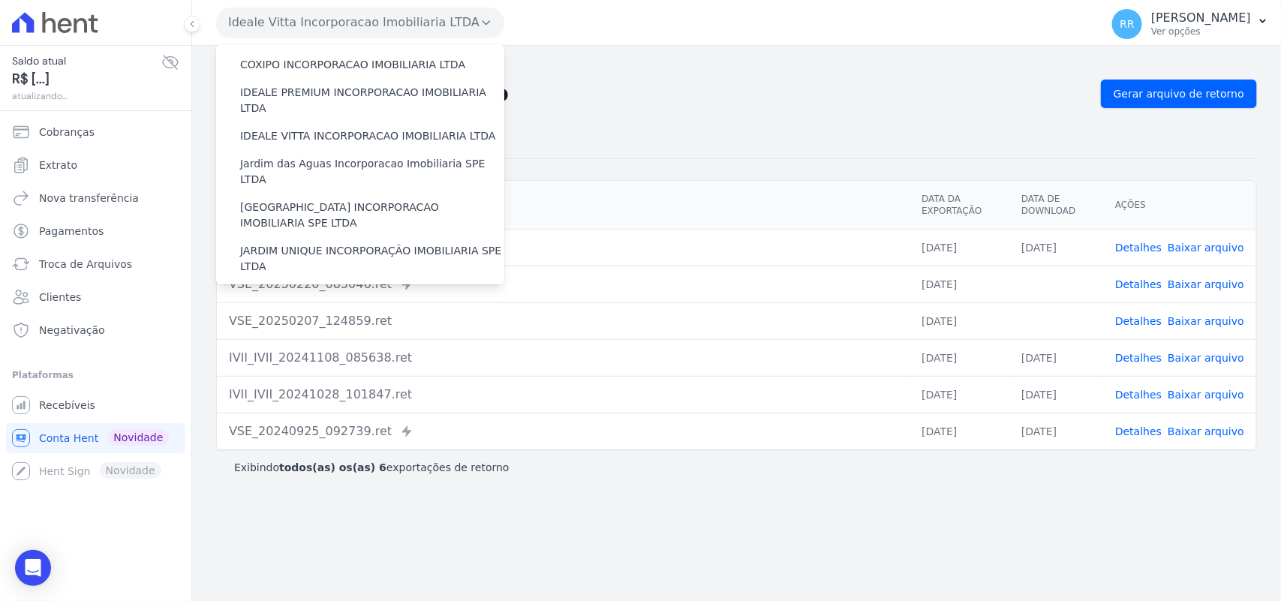
scroll to position [218, 0]
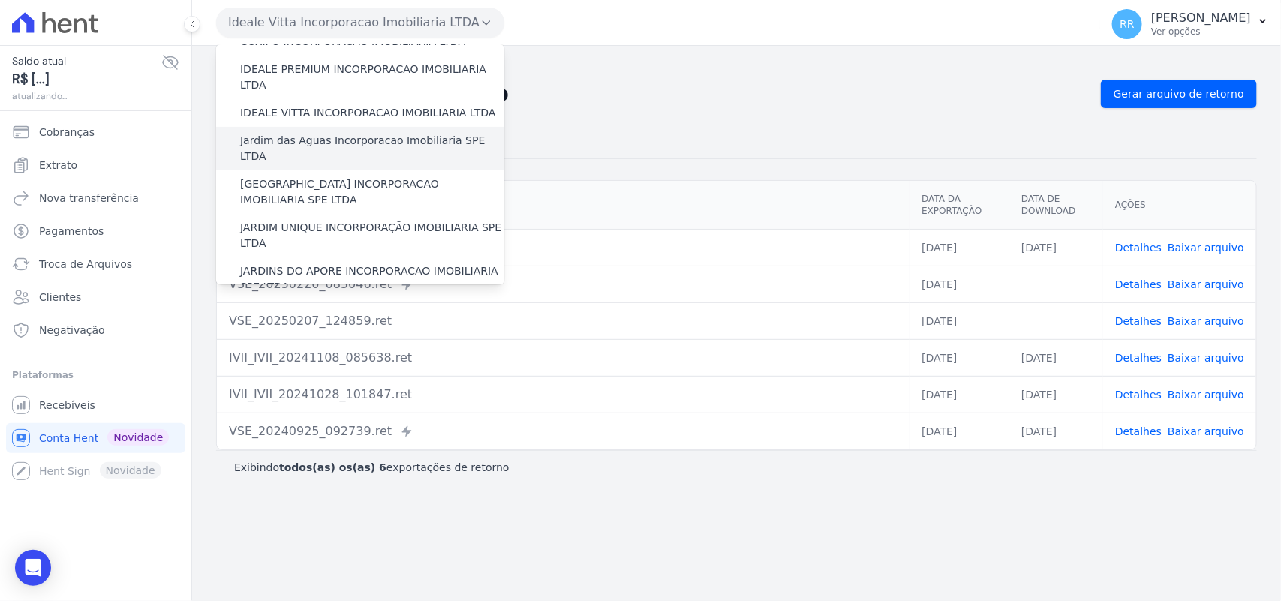
click at [308, 133] on label "Jardim das Aguas Incorporacao Imobiliaria SPE LTDA" at bounding box center [372, 149] width 264 height 32
click at [0, 0] on input "Jardim das Aguas Incorporacao Imobiliaria SPE LTDA" at bounding box center [0, 0] width 0 height 0
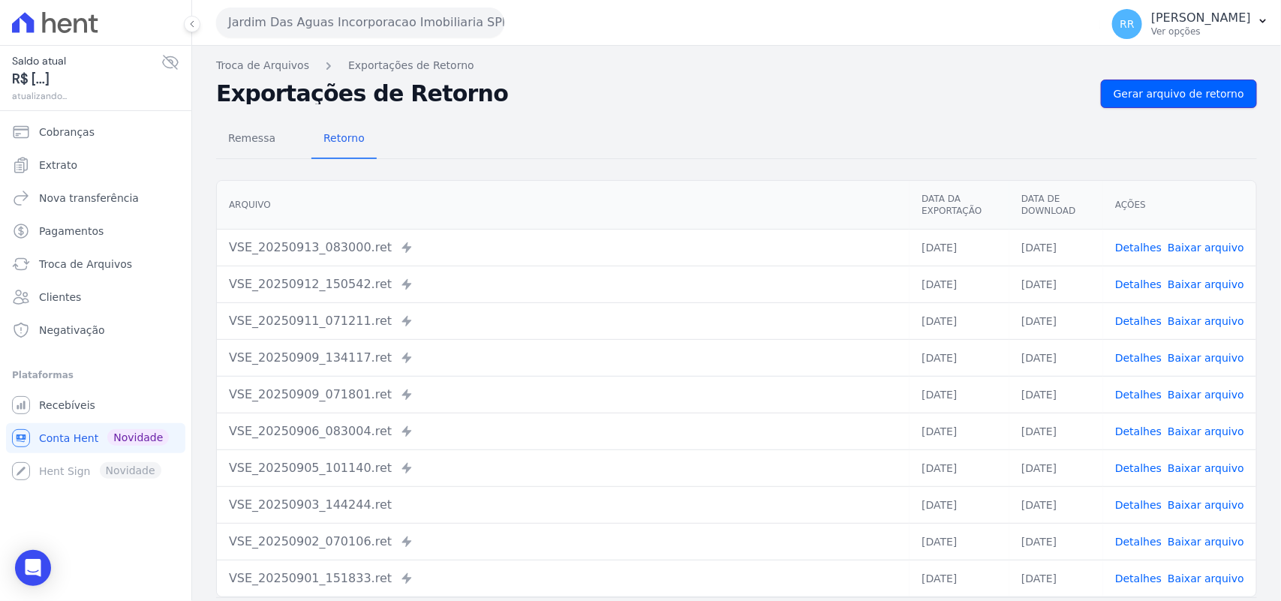
click at [1205, 86] on span "Gerar arquivo de retorno" at bounding box center [1179, 93] width 131 height 15
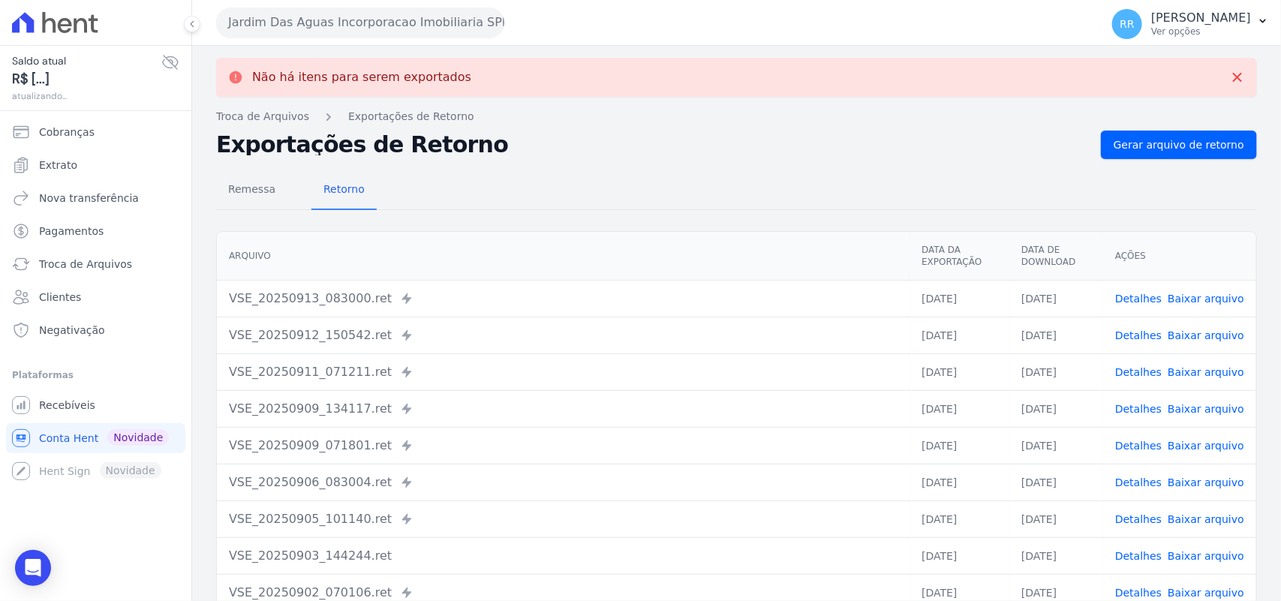
click at [344, 16] on button "Jardim Das Aguas Incorporacao Imobiliaria SPE LTDA" at bounding box center [360, 23] width 288 height 30
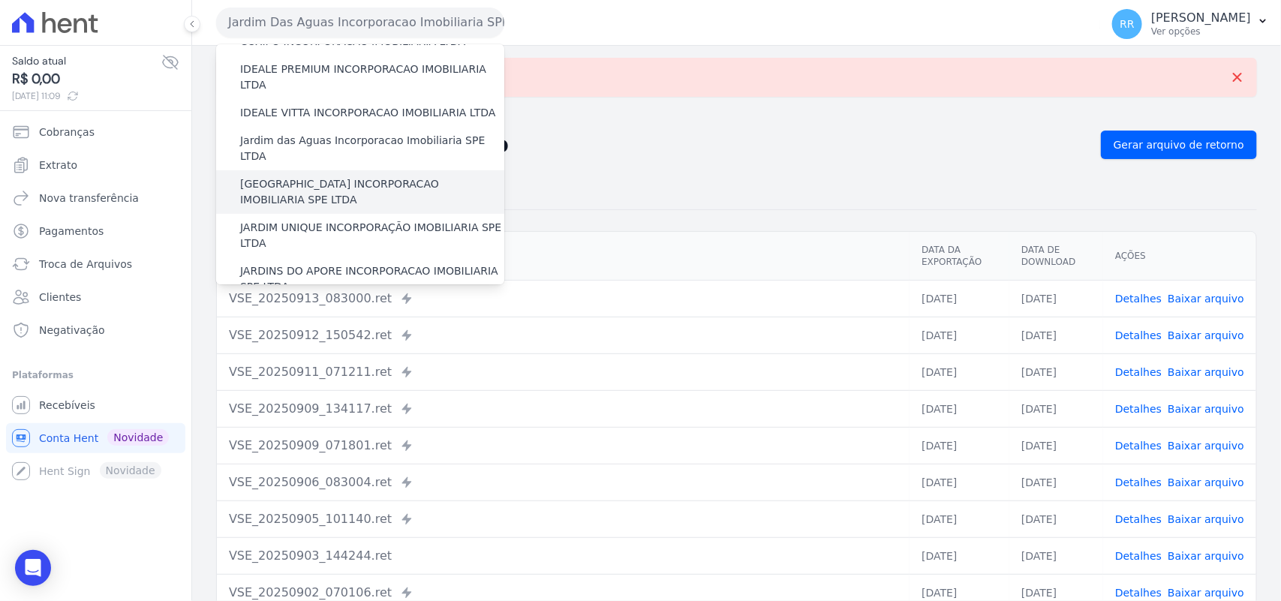
click at [302, 176] on label "[GEOGRAPHIC_DATA] INCORPORACAO IMOBILIARIA SPE LTDA" at bounding box center [372, 192] width 264 height 32
click at [0, 0] on input "[GEOGRAPHIC_DATA] INCORPORACAO IMOBILIARIA SPE LTDA" at bounding box center [0, 0] width 0 height 0
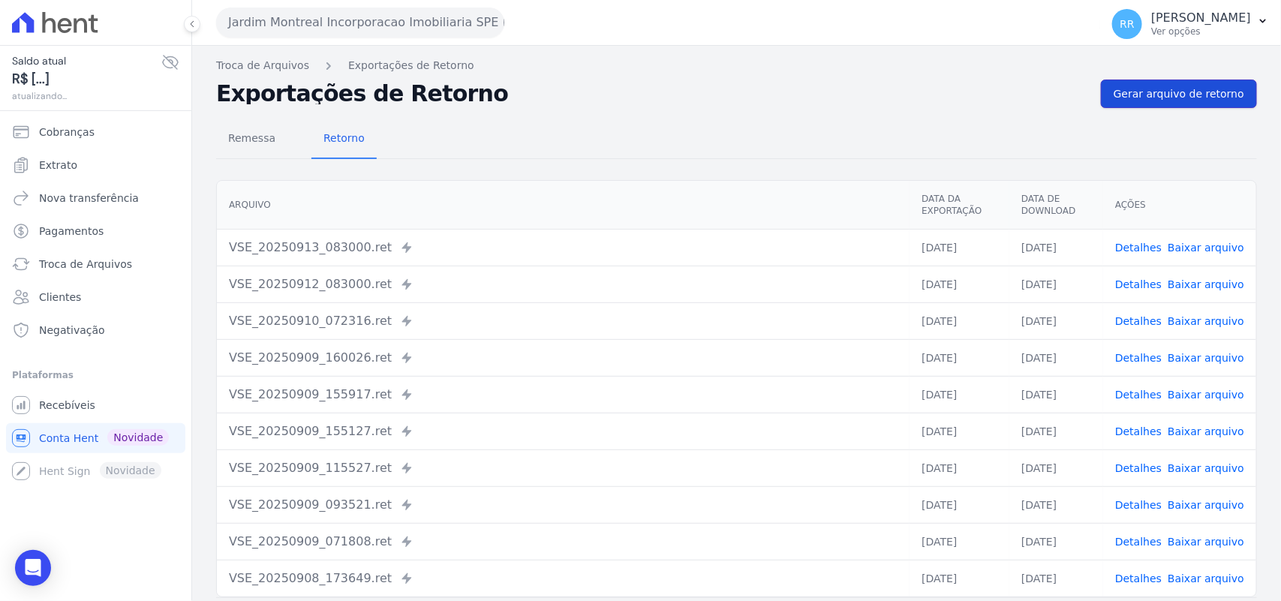
click at [1204, 103] on link "Gerar arquivo de retorno" at bounding box center [1179, 94] width 156 height 29
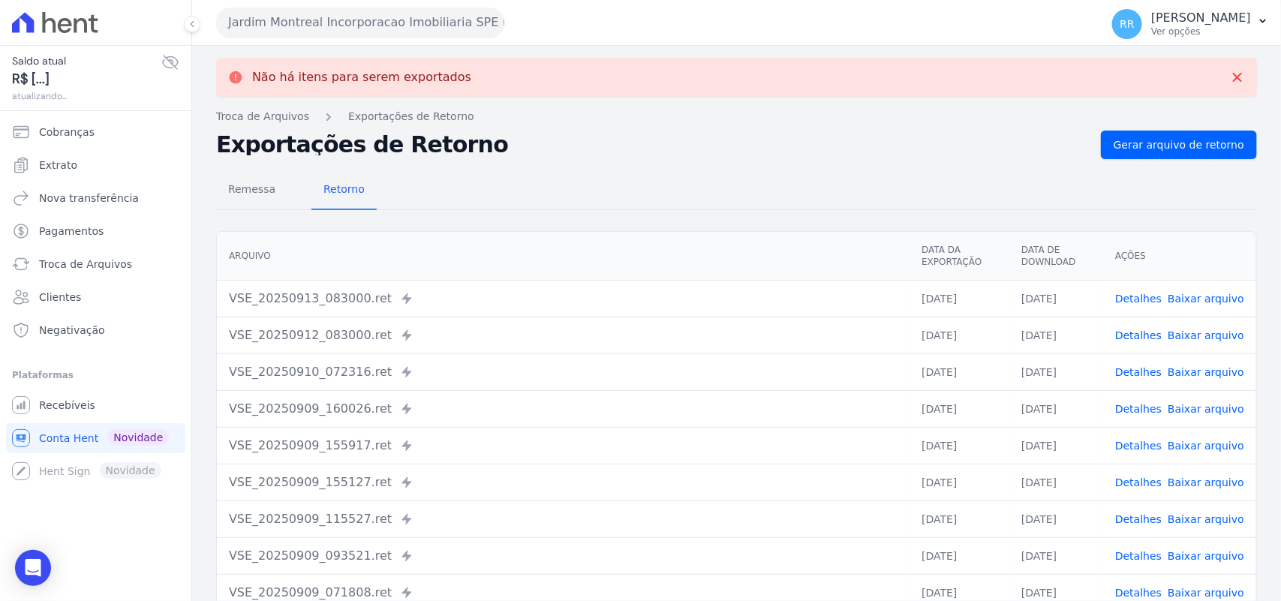
click at [406, 35] on button "Jardim Montreal Incorporacao Imobiliaria SPE LTDA" at bounding box center [360, 23] width 288 height 30
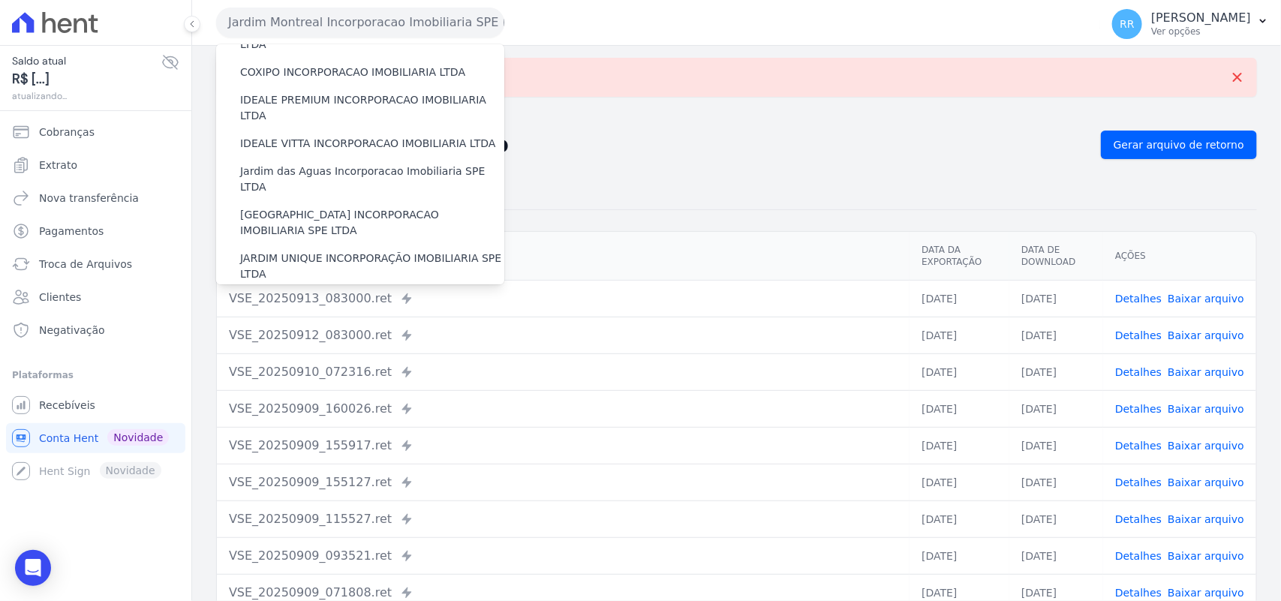
scroll to position [281, 0]
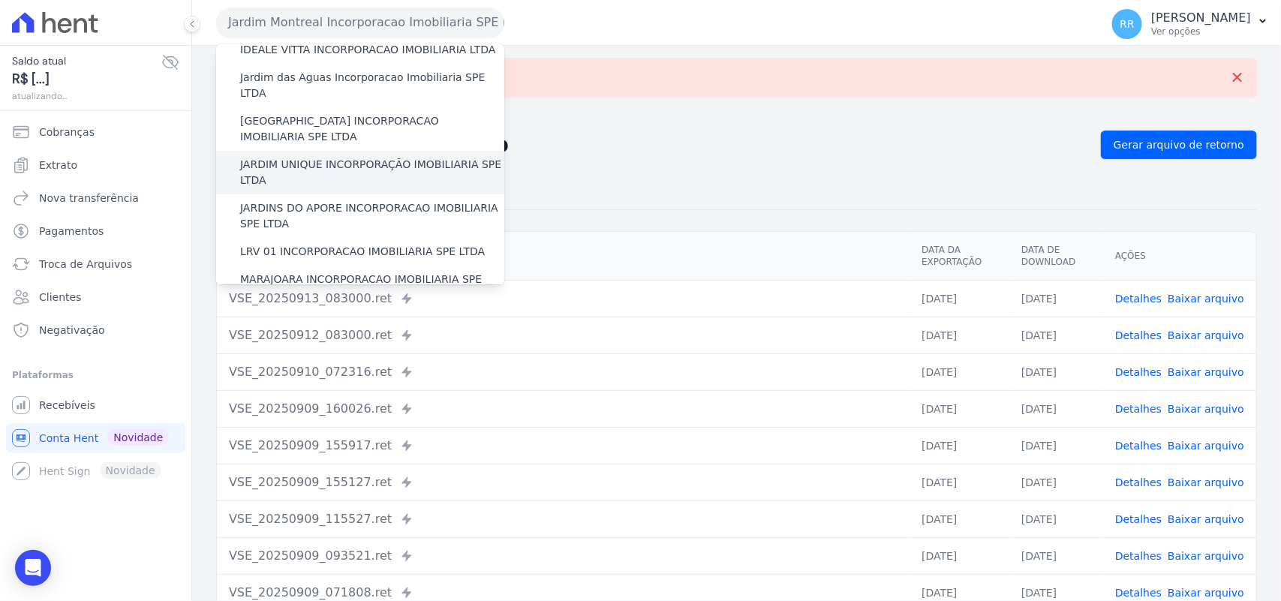
click at [371, 157] on label "JARDIM UNIQUE INCORPORAÇÃO IMOBILIARIA SPE LTDA" at bounding box center [372, 173] width 264 height 32
click at [0, 0] on input "JARDIM UNIQUE INCORPORAÇÃO IMOBILIARIA SPE LTDA" at bounding box center [0, 0] width 0 height 0
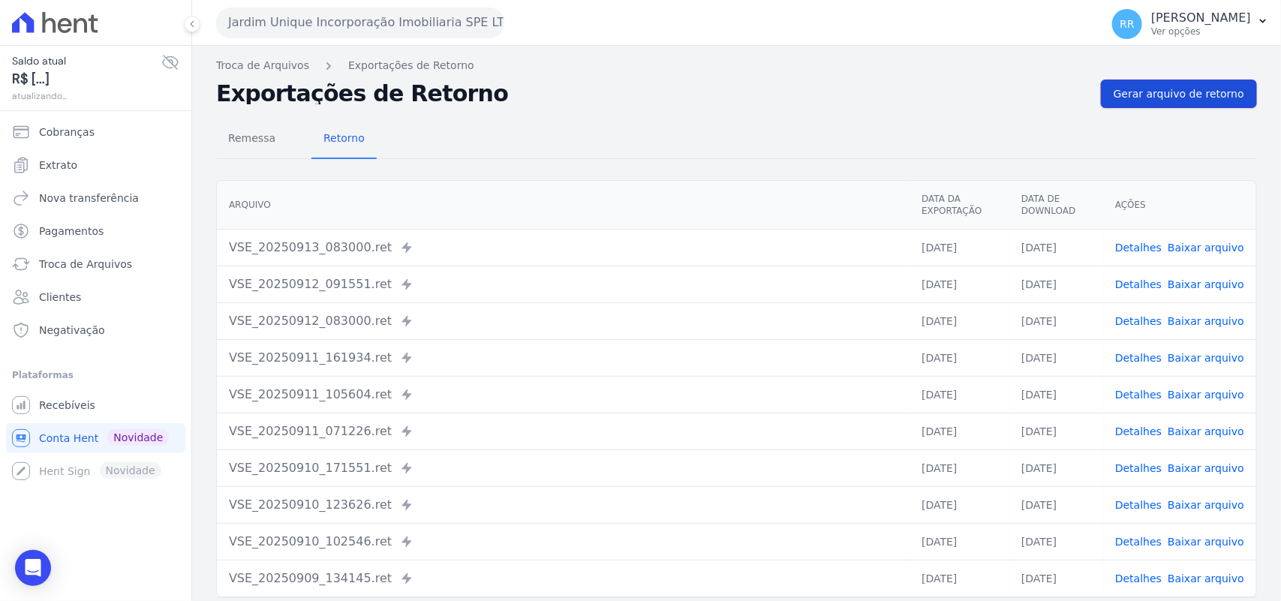
click at [1168, 88] on span "Gerar arquivo de retorno" at bounding box center [1179, 93] width 131 height 15
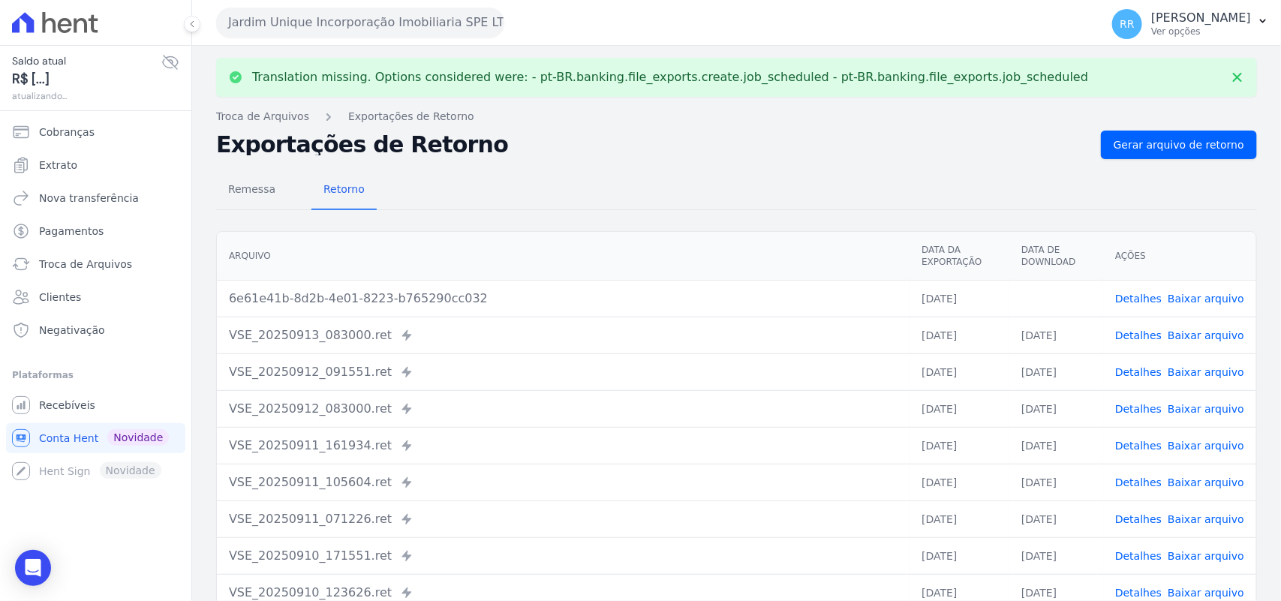
click at [1195, 301] on link "Baixar arquivo" at bounding box center [1206, 299] width 77 height 12
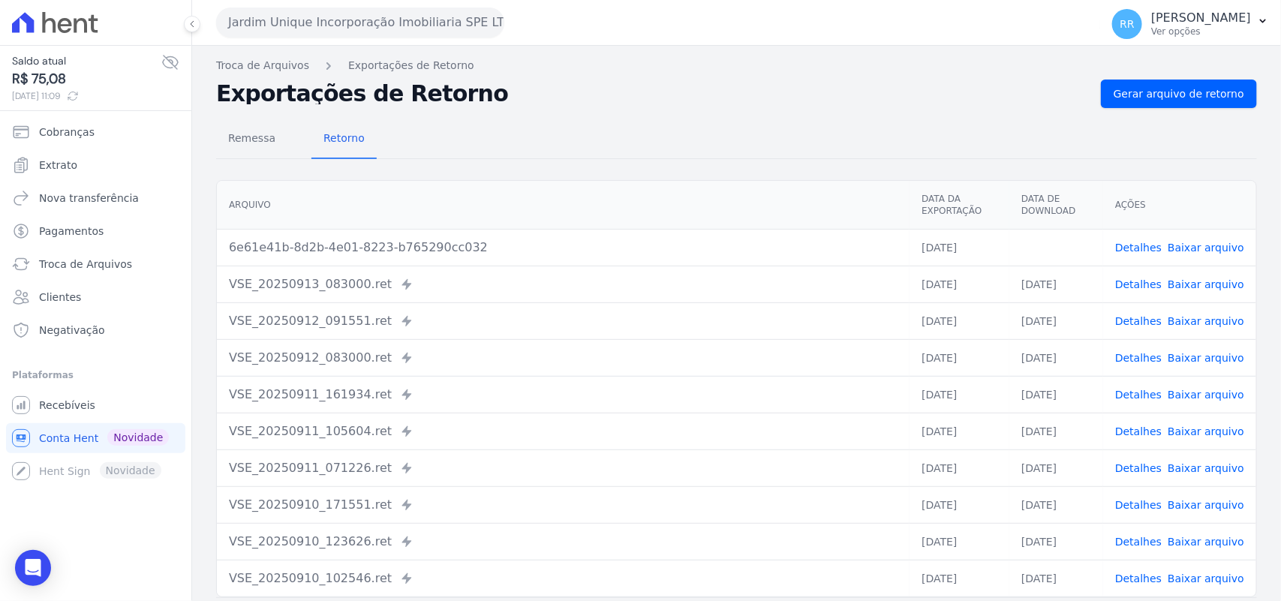
drag, startPoint x: 616, startPoint y: 173, endPoint x: 522, endPoint y: 119, distance: 108.2
click at [615, 173] on div "Remessa Retorno [GEOGRAPHIC_DATA] Data da Exportação Data de Download Ações 6e6…" at bounding box center [736, 379] width 1041 height 543
click at [395, 19] on button "Jardim Unique Incorporação Imobiliaria SPE LTDA" at bounding box center [360, 23] width 288 height 30
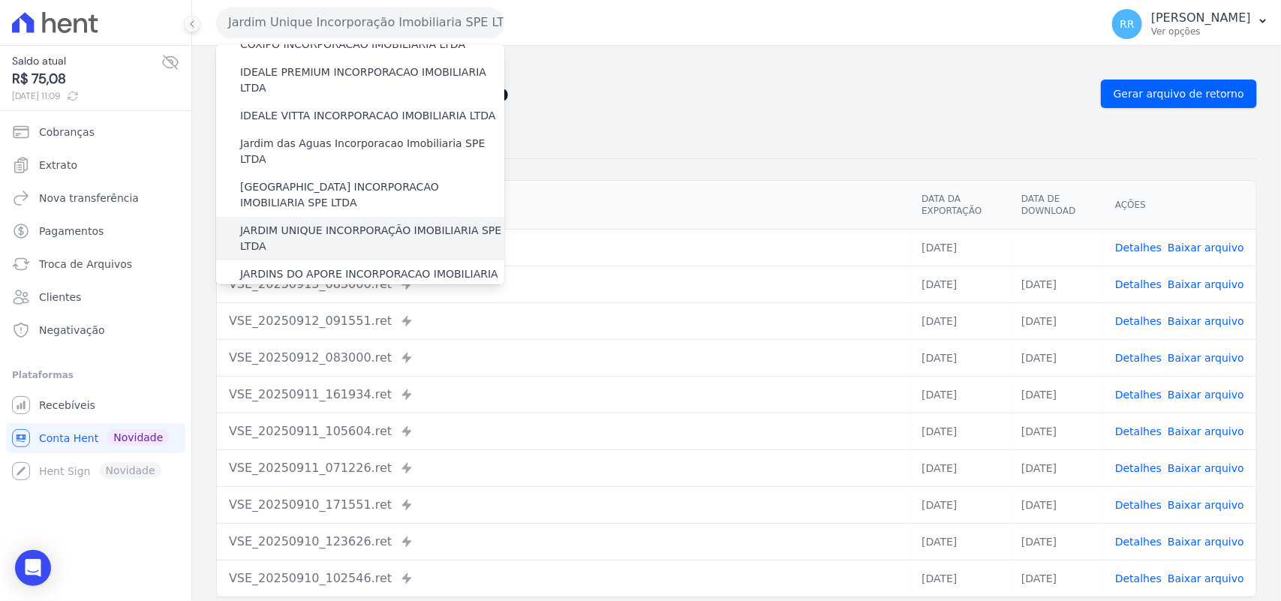
scroll to position [218, 0]
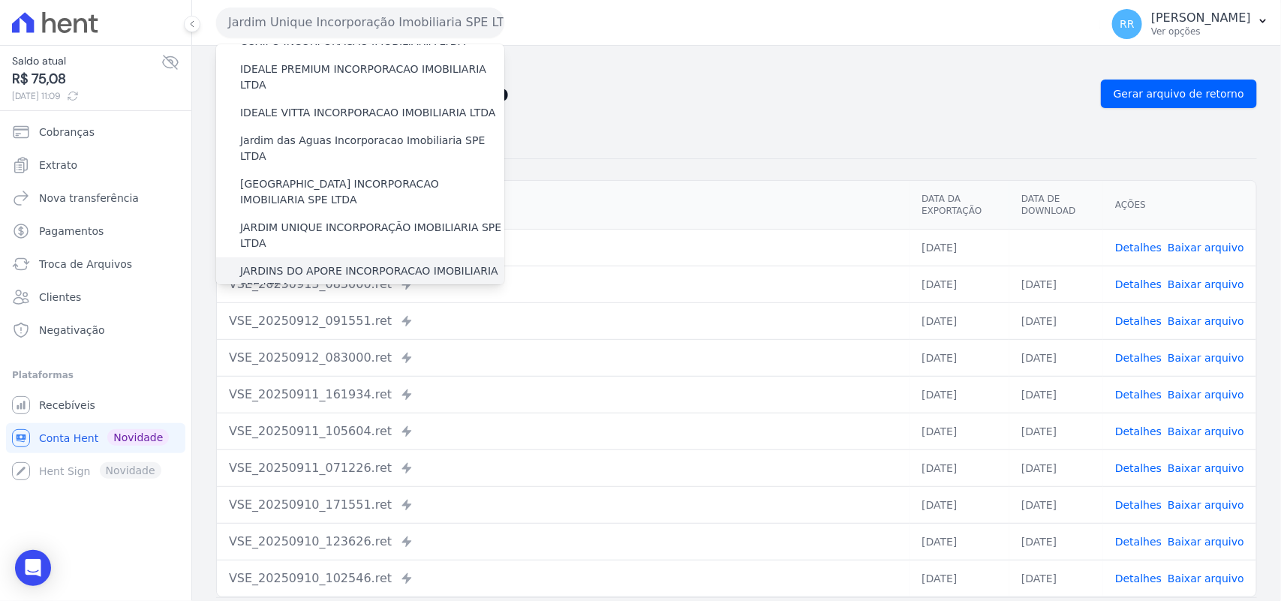
click at [350, 257] on div "JARDINS DO APORE INCORPORACAO IMOBILIARIA SPE LTDA" at bounding box center [360, 279] width 288 height 44
click at [345, 263] on label "JARDINS DO APORE INCORPORACAO IMOBILIARIA SPE LTDA" at bounding box center [372, 279] width 264 height 32
click at [0, 0] on input "JARDINS DO APORE INCORPORACAO IMOBILIARIA SPE LTDA" at bounding box center [0, 0] width 0 height 0
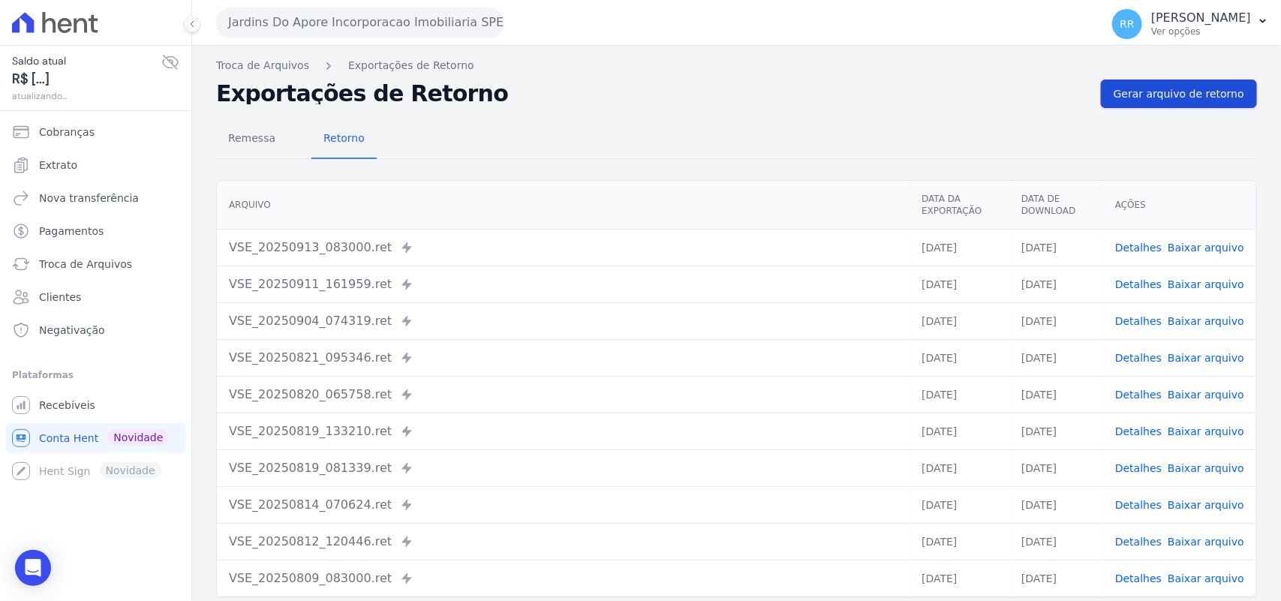
click at [1165, 84] on link "Gerar arquivo de retorno" at bounding box center [1179, 94] width 156 height 29
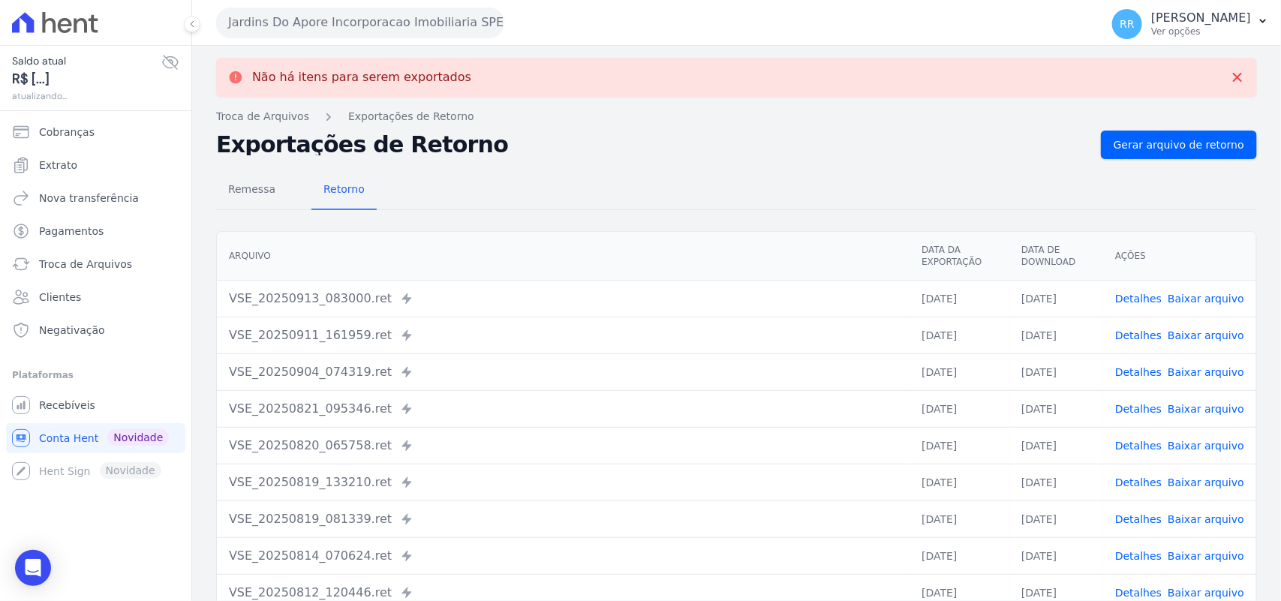
click at [281, 25] on button "Jardins Do Apore Incorporacao Imobiliaria SPE LTDA" at bounding box center [360, 23] width 288 height 30
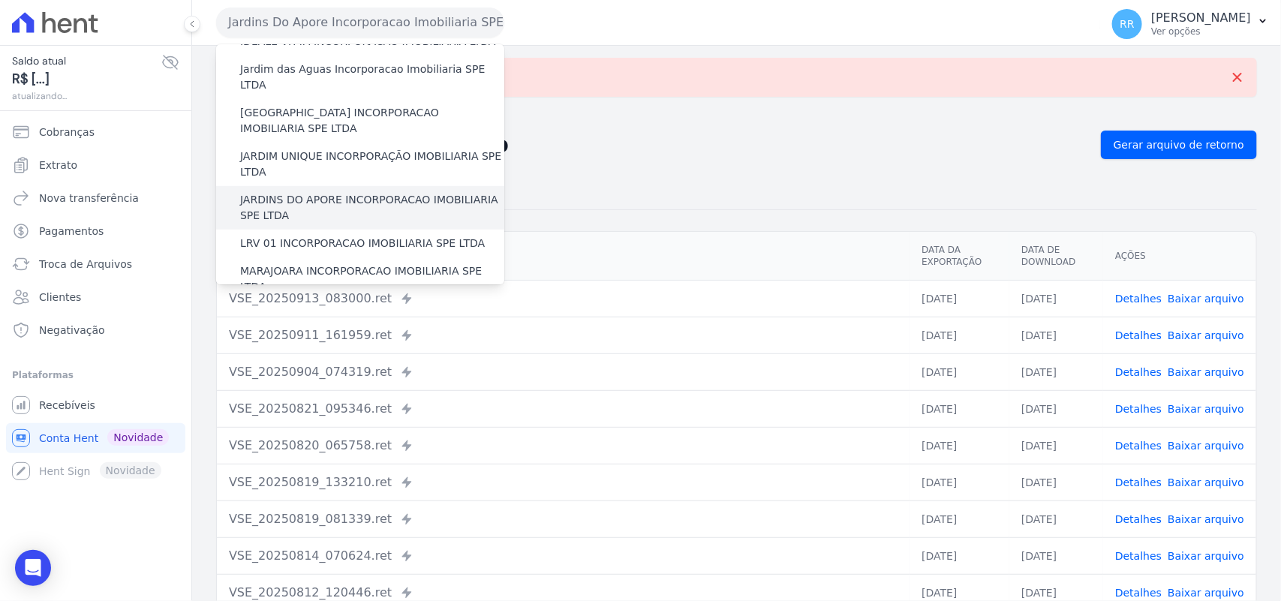
scroll to position [312, 0]
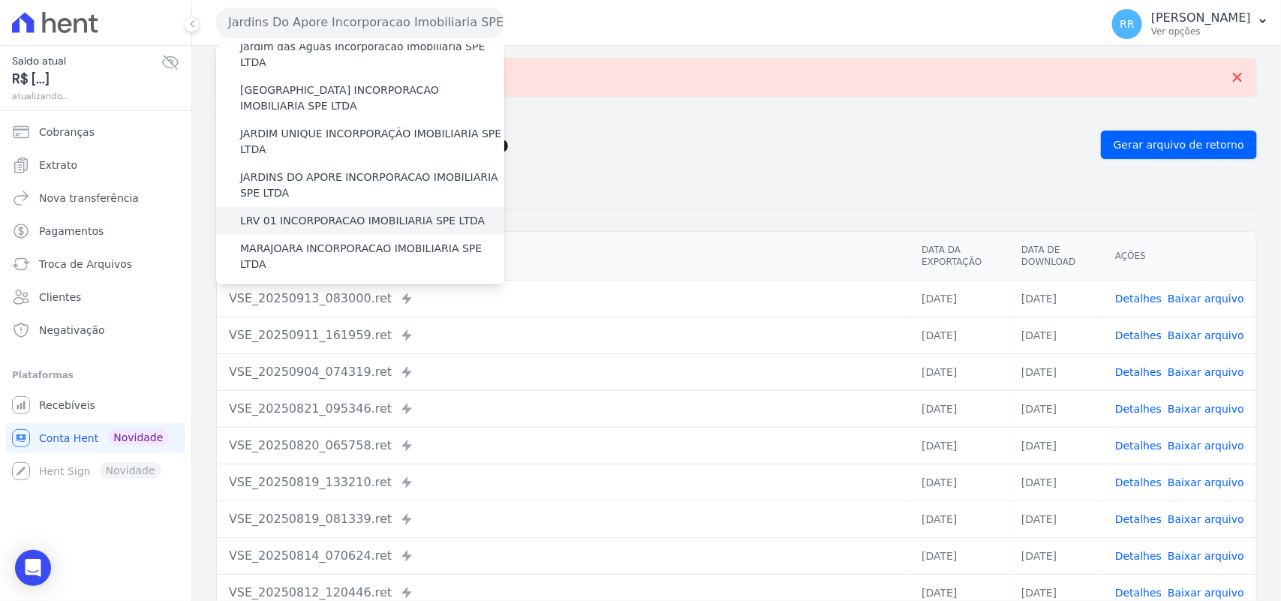
click at [302, 213] on label "LRV 01 INCORPORACAO IMOBILIARIA SPE LTDA" at bounding box center [362, 221] width 245 height 16
click at [0, 0] on input "LRV 01 INCORPORACAO IMOBILIARIA SPE LTDA" at bounding box center [0, 0] width 0 height 0
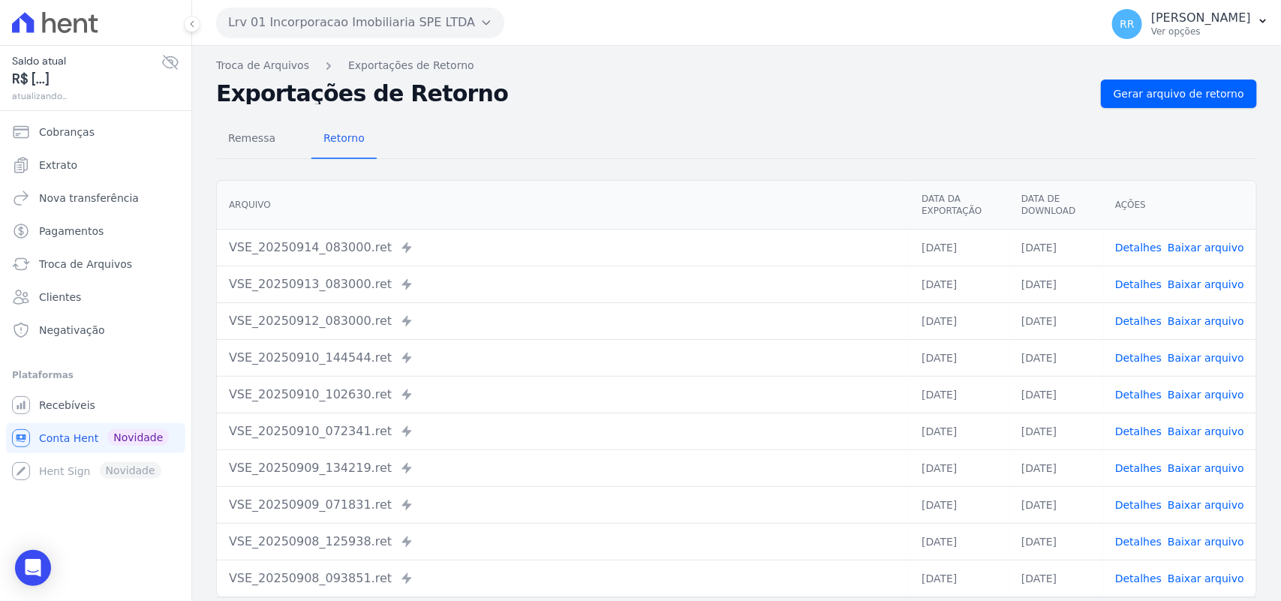
click at [1157, 109] on div "Remessa Retorno [GEOGRAPHIC_DATA] Data da Exportação Data de Download Ações VSE…" at bounding box center [736, 379] width 1041 height 543
click at [1158, 108] on div "Remessa Retorno [GEOGRAPHIC_DATA] Data da Exportação Data de Download Ações VSE…" at bounding box center [736, 379] width 1041 height 543
click at [1163, 99] on span "Gerar arquivo de retorno" at bounding box center [1179, 93] width 131 height 15
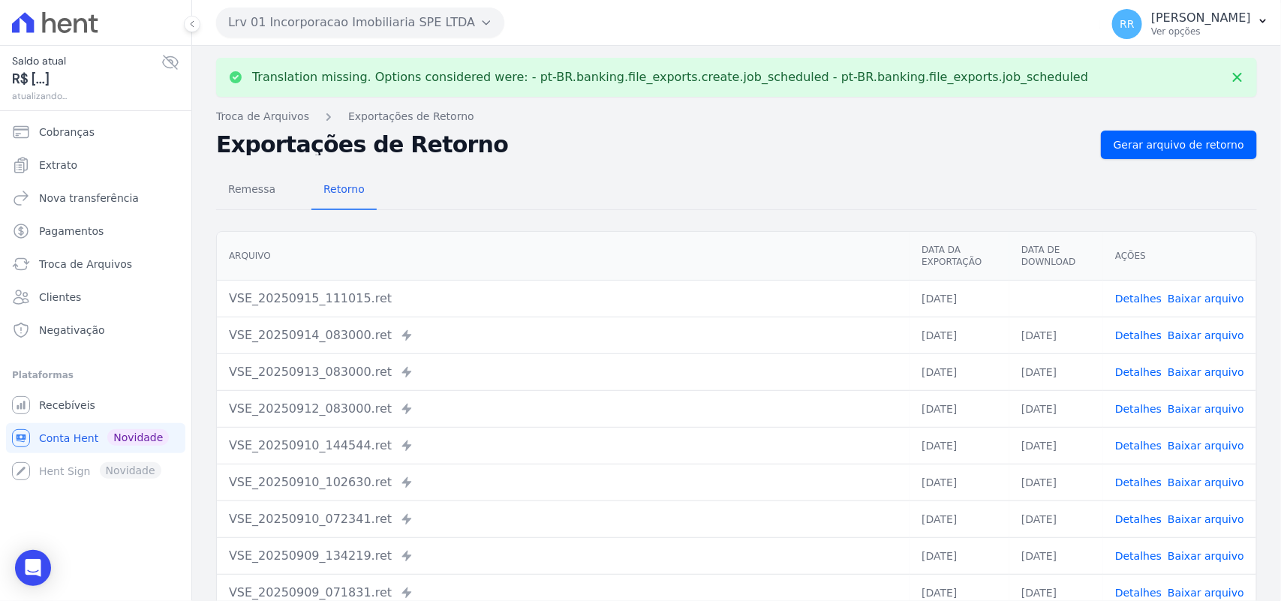
click at [1182, 297] on link "Baixar arquivo" at bounding box center [1206, 299] width 77 height 12
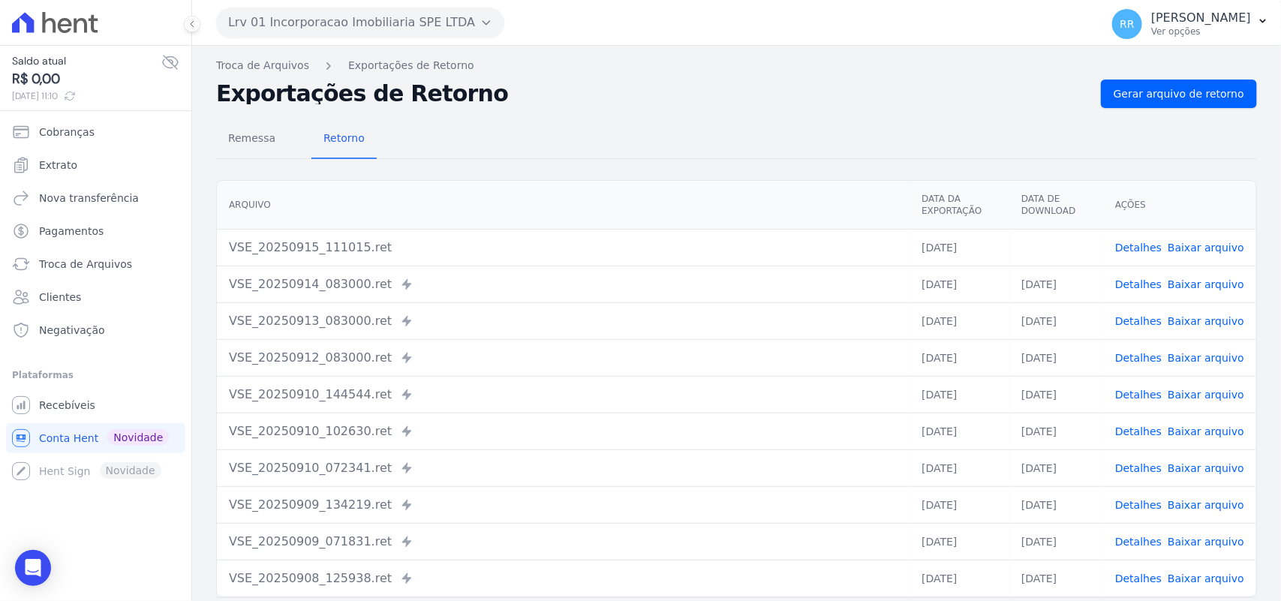
drag, startPoint x: 684, startPoint y: 98, endPoint x: 613, endPoint y: 98, distance: 71.3
click at [684, 98] on h2 "Exportações de Retorno" at bounding box center [652, 93] width 873 height 21
click at [246, 10] on button "Lrv 01 Incorporacao Imobiliaria SPE LTDA" at bounding box center [360, 23] width 288 height 30
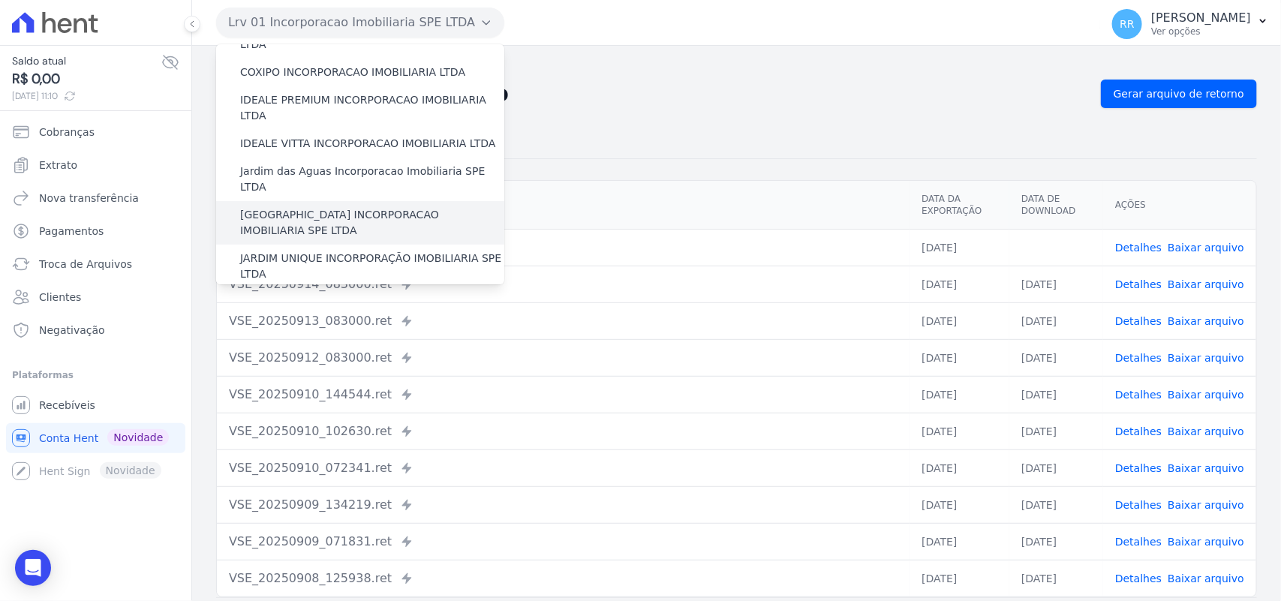
scroll to position [406, 0]
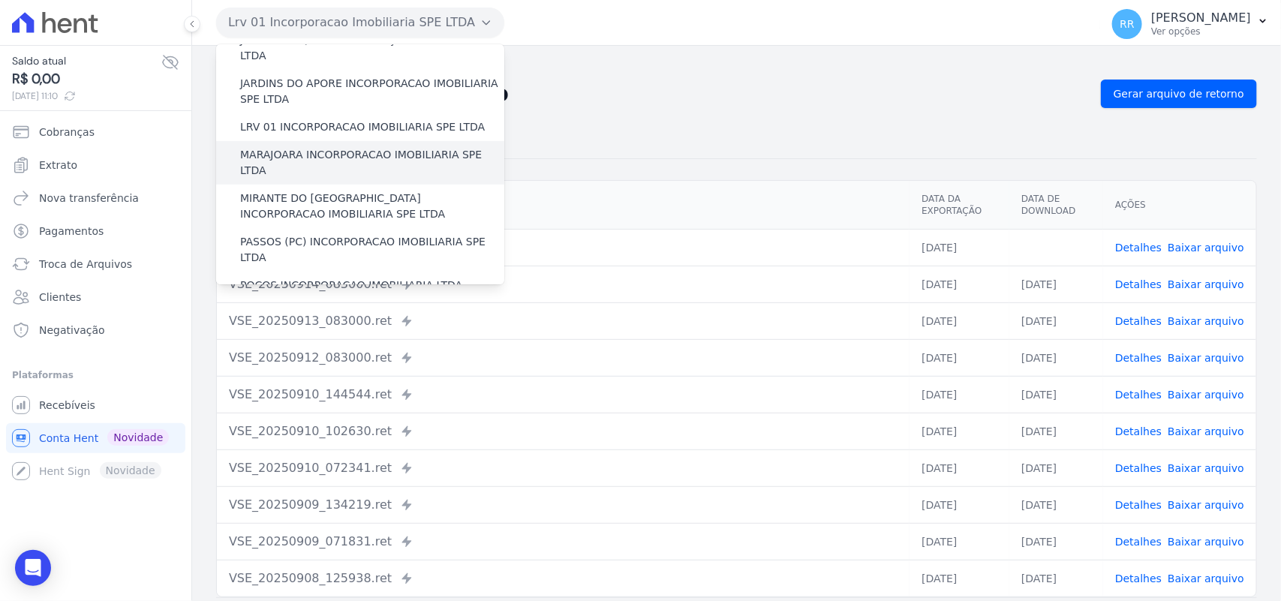
click at [300, 147] on label "MARAJOARA INCORPORACAO IMOBILIARIA SPE LTDA" at bounding box center [372, 163] width 264 height 32
click at [0, 0] on input "MARAJOARA INCORPORACAO IMOBILIARIA SPE LTDA" at bounding box center [0, 0] width 0 height 0
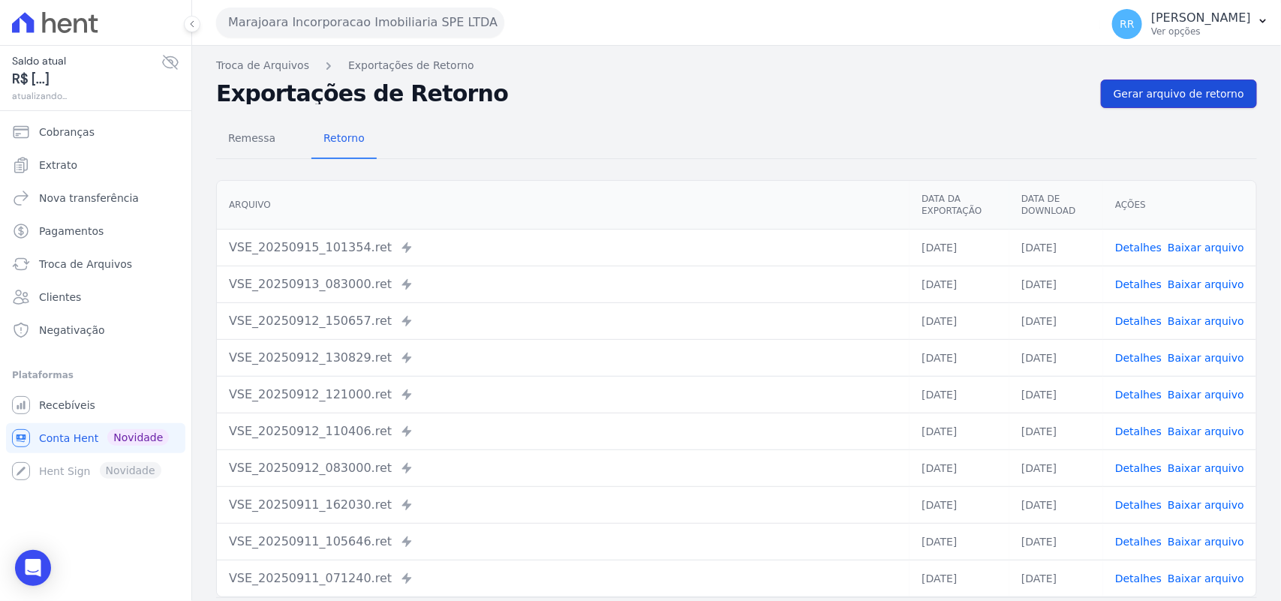
click at [1175, 98] on span "Gerar arquivo de retorno" at bounding box center [1179, 93] width 131 height 15
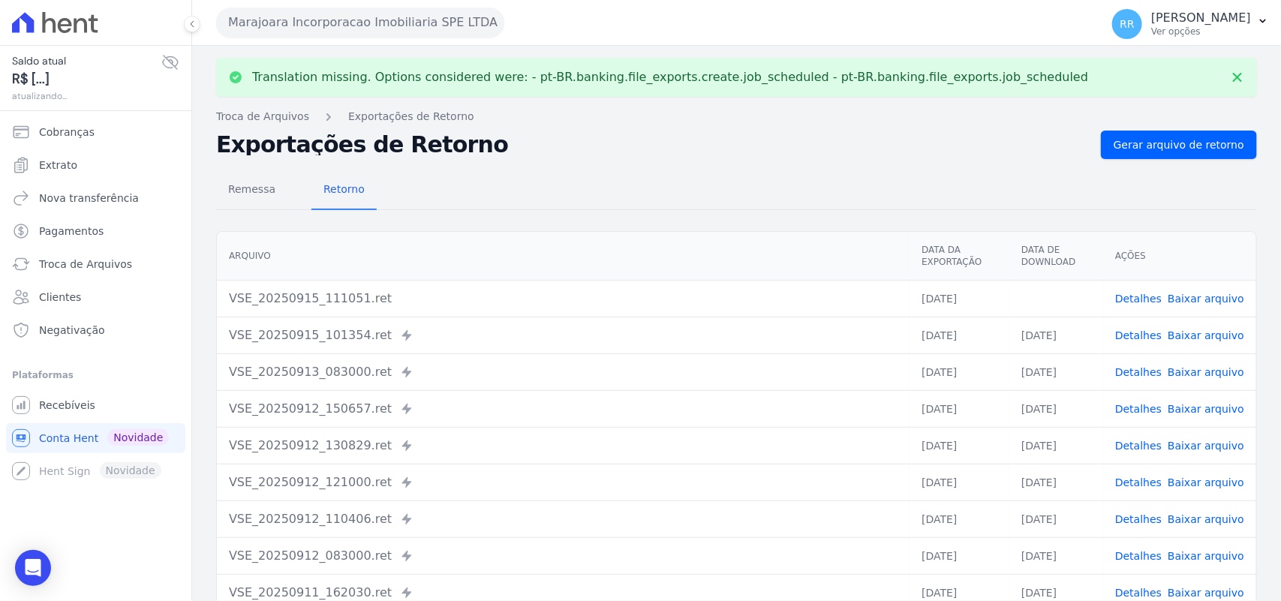
click at [1213, 300] on link "Baixar arquivo" at bounding box center [1206, 299] width 77 height 12
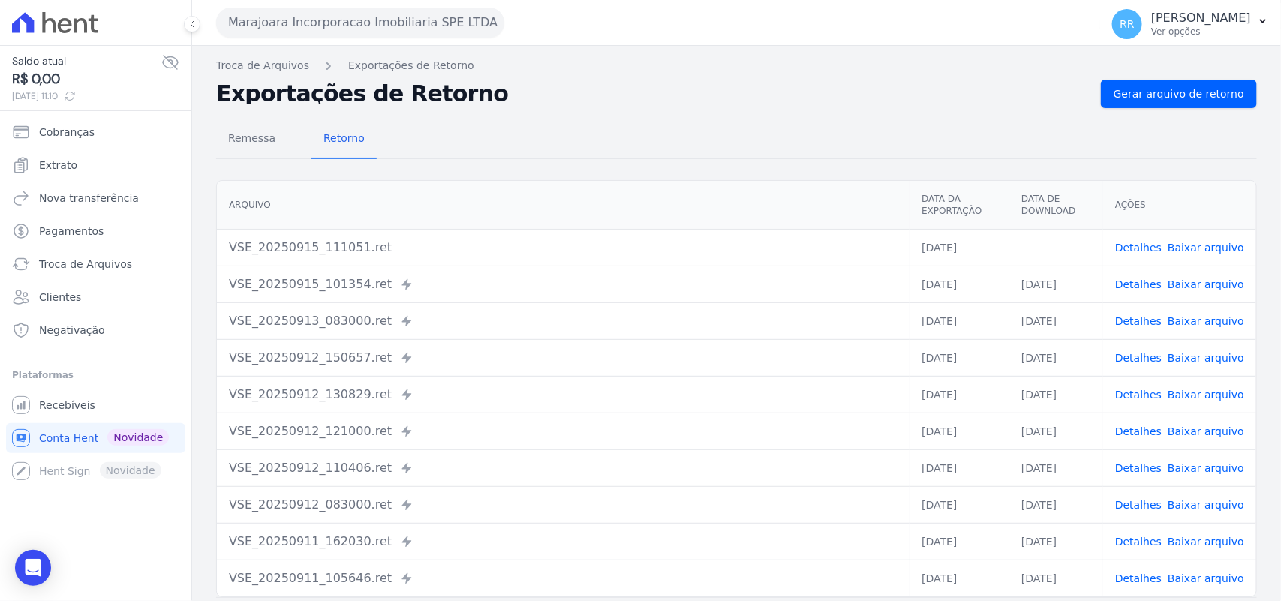
click at [747, 104] on h2 "Exportações de Retorno" at bounding box center [652, 93] width 873 height 21
click at [418, 23] on button "Marajoara Incorporacao Imobiliaria SPE LTDA" at bounding box center [360, 23] width 288 height 30
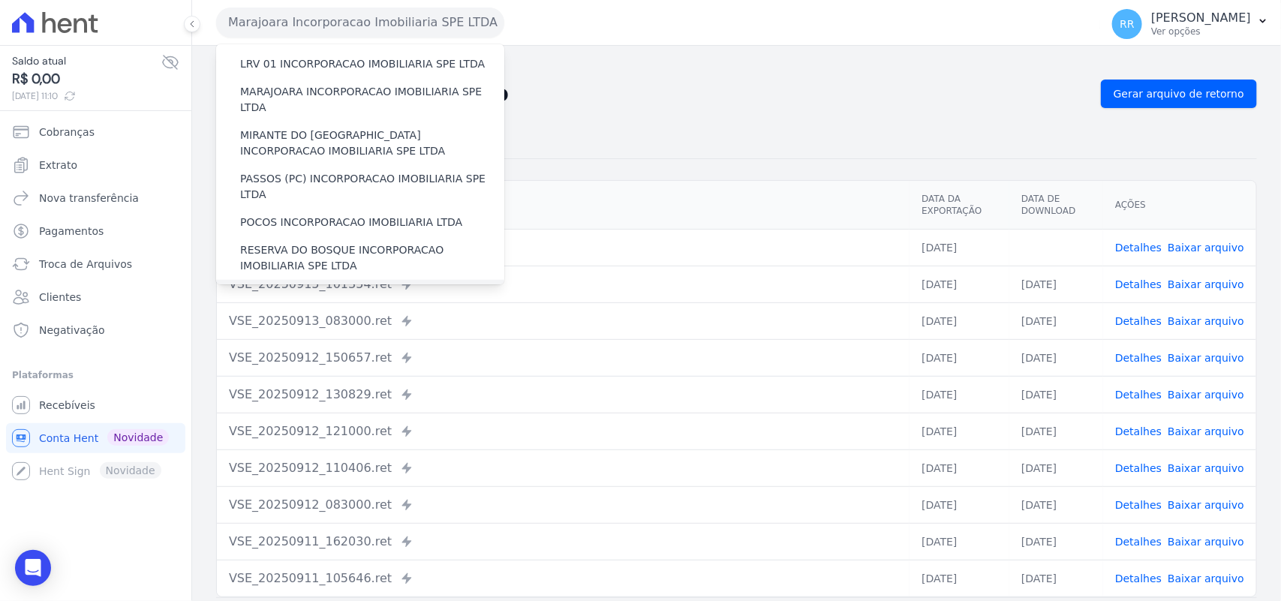
scroll to position [437, 0]
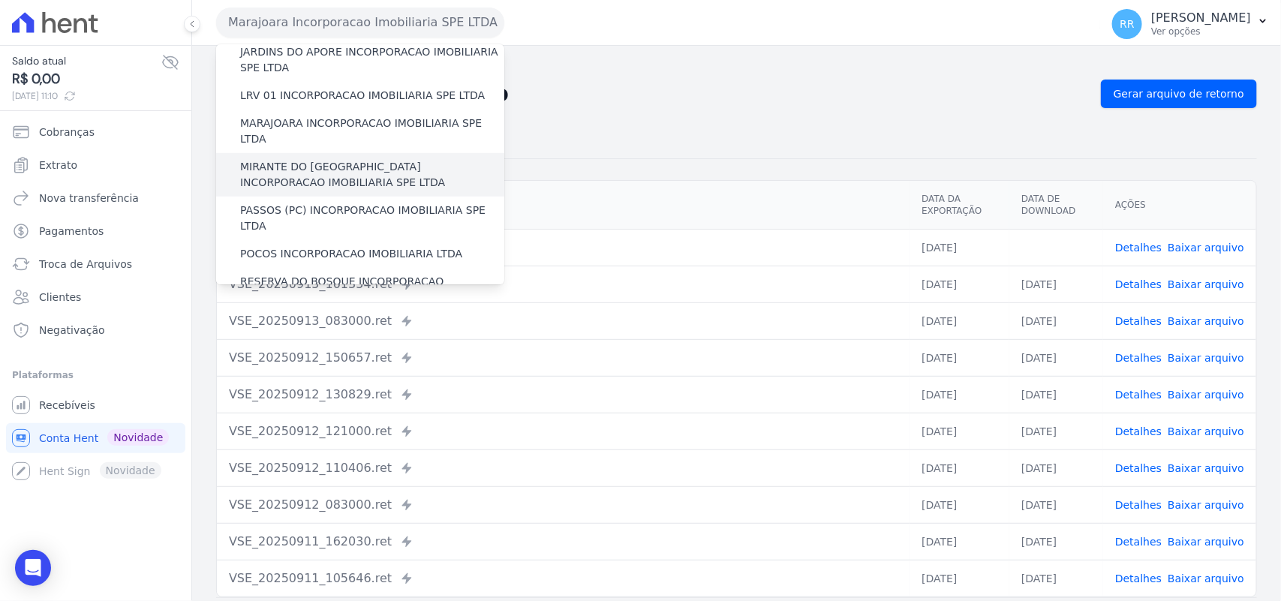
click at [335, 159] on label "MIRANTE DO [GEOGRAPHIC_DATA] INCORPORACAO IMOBILIARIA SPE LTDA" at bounding box center [372, 175] width 264 height 32
click at [0, 0] on input "MIRANTE DO [GEOGRAPHIC_DATA] INCORPORACAO IMOBILIARIA SPE LTDA" at bounding box center [0, 0] width 0 height 0
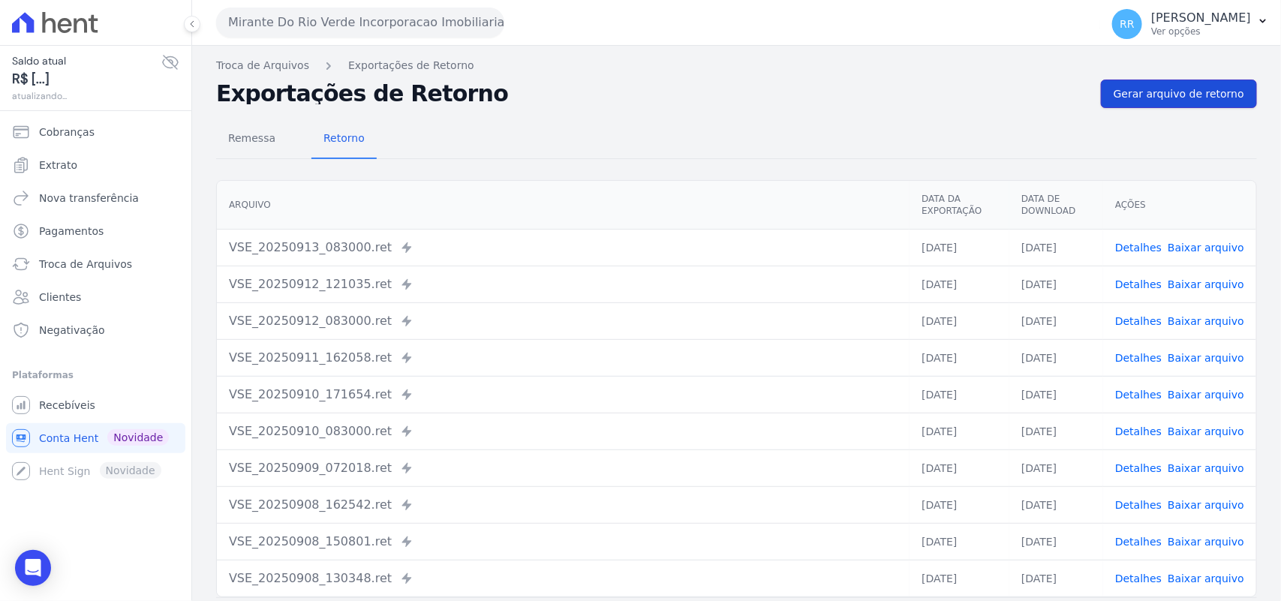
click at [1156, 91] on span "Gerar arquivo de retorno" at bounding box center [1179, 93] width 131 height 15
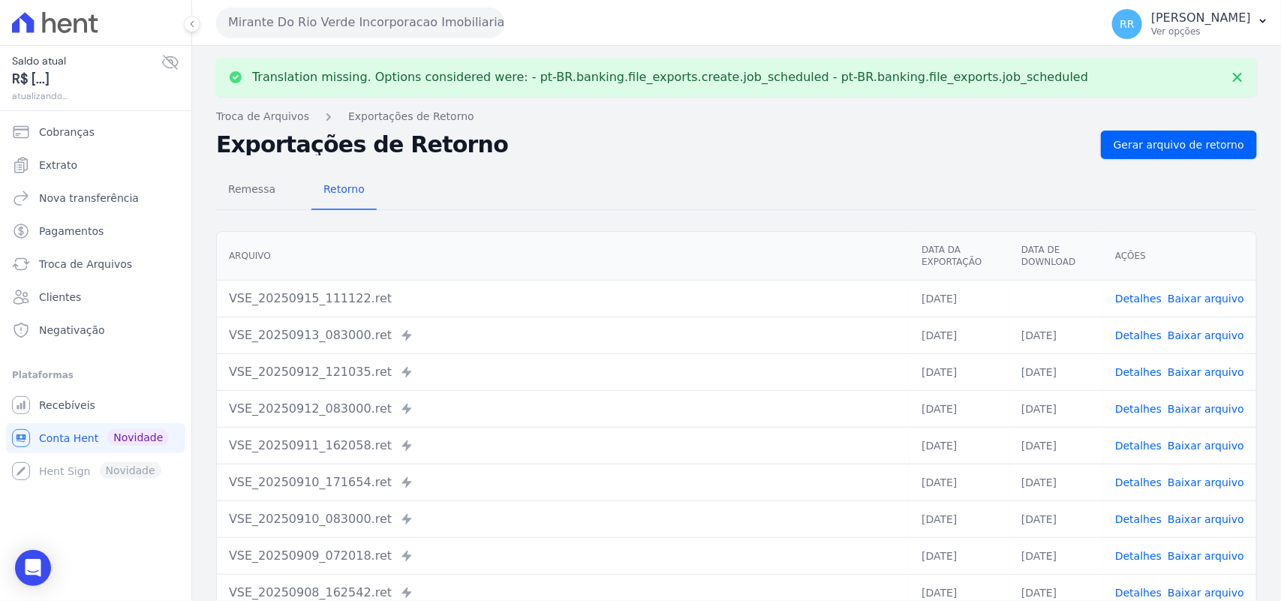
click at [1186, 299] on link "Baixar arquivo" at bounding box center [1206, 299] width 77 height 12
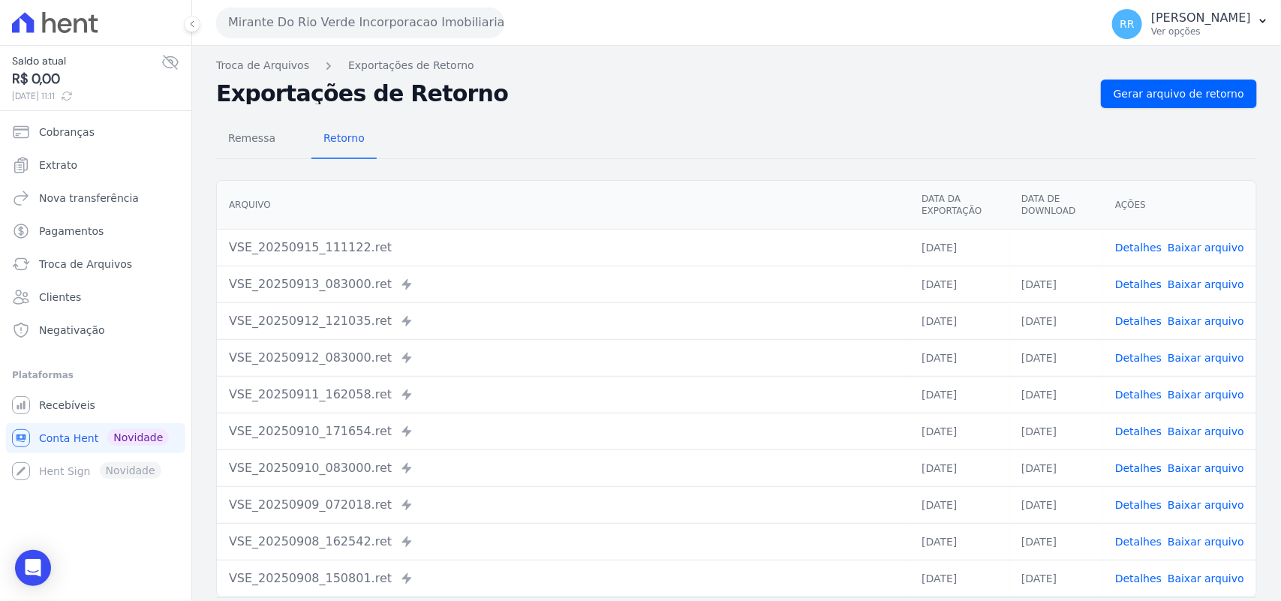
click at [602, 141] on div "Remessa Retorno" at bounding box center [736, 139] width 1041 height 39
click at [381, 11] on button "Mirante Do Rio Verde Incorporacao Imobiliaria SPE LTDA" at bounding box center [360, 23] width 288 height 30
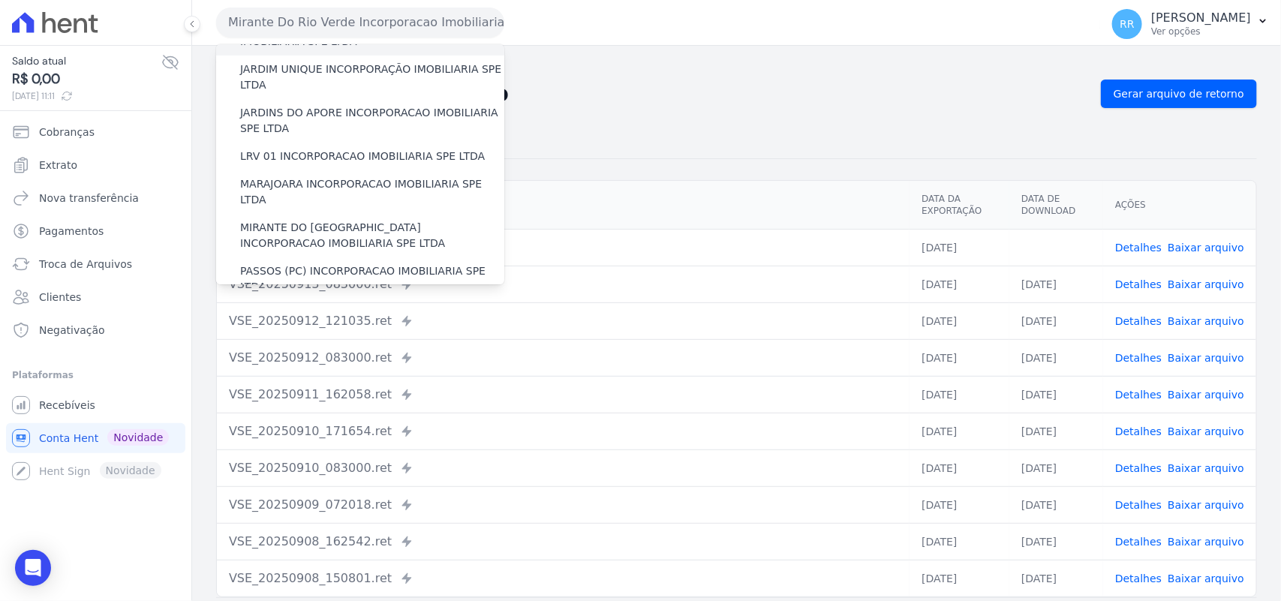
scroll to position [406, 0]
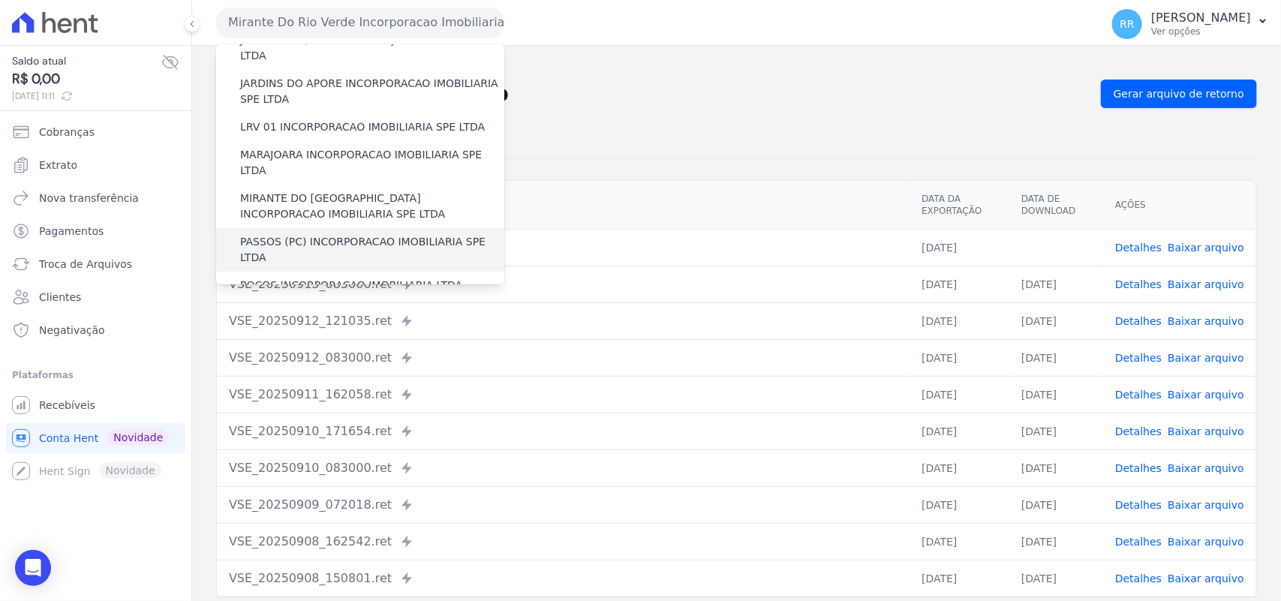
click at [328, 228] on div "PASSOS (PC) INCORPORACAO IMOBILIARIA SPE LTDA" at bounding box center [360, 250] width 288 height 44
click at [325, 234] on label "PASSOS (PC) INCORPORACAO IMOBILIARIA SPE LTDA" at bounding box center [372, 250] width 264 height 32
click at [0, 0] on input "PASSOS (PC) INCORPORACAO IMOBILIARIA SPE LTDA" at bounding box center [0, 0] width 0 height 0
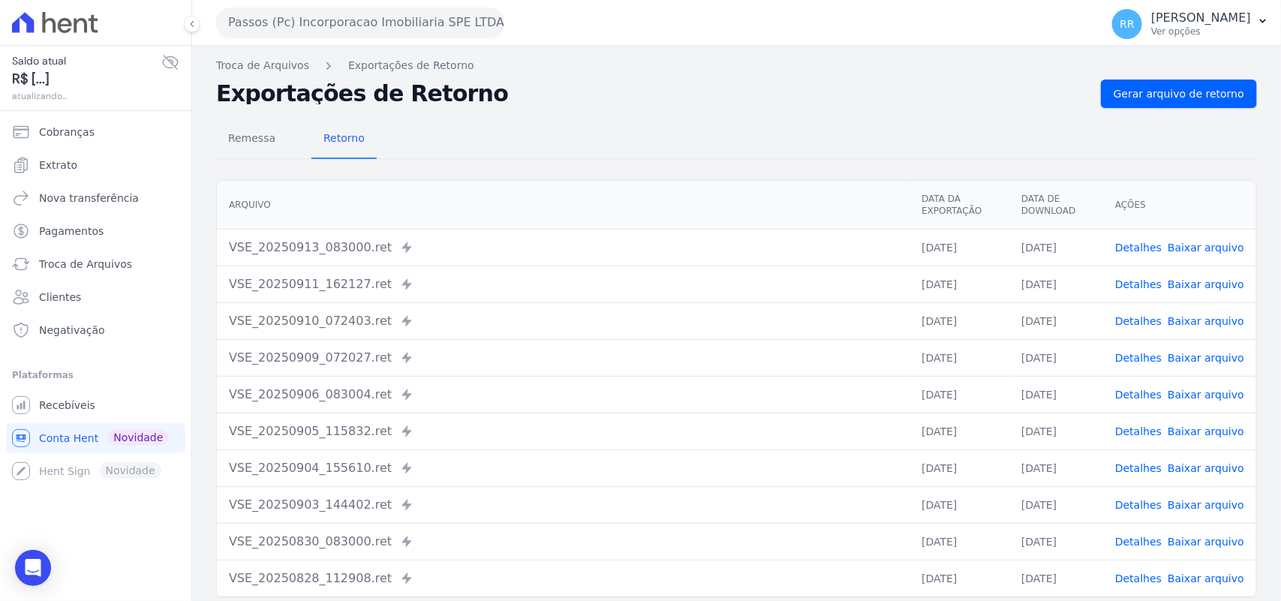
click at [1083, 104] on h2 "Exportações de Retorno" at bounding box center [652, 93] width 873 height 21
click at [1109, 96] on link "Gerar arquivo de retorno" at bounding box center [1179, 94] width 156 height 29
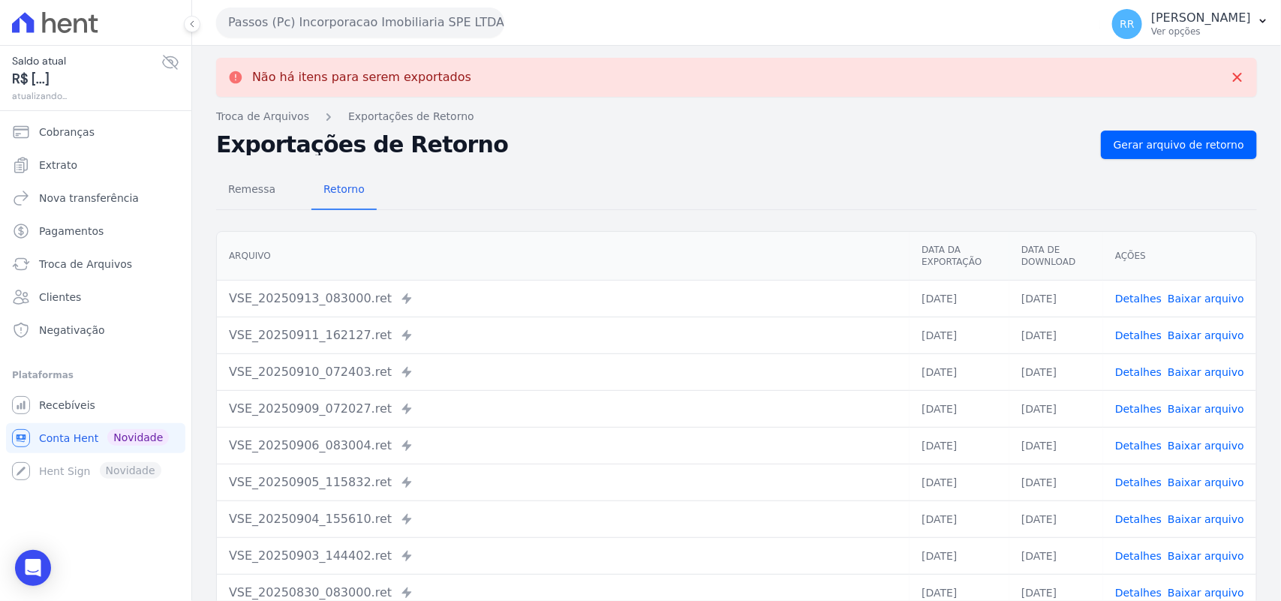
click at [253, 23] on button "Passos (Pc) Incorporacao Imobiliaria SPE LTDA" at bounding box center [360, 23] width 288 height 30
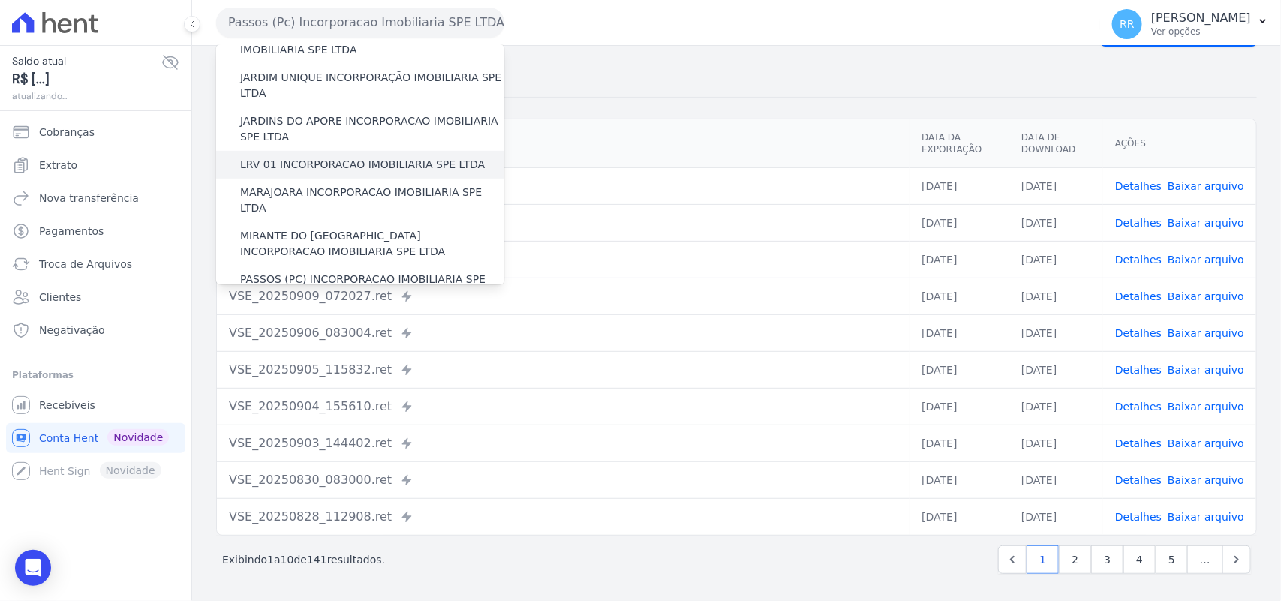
scroll to position [469, 0]
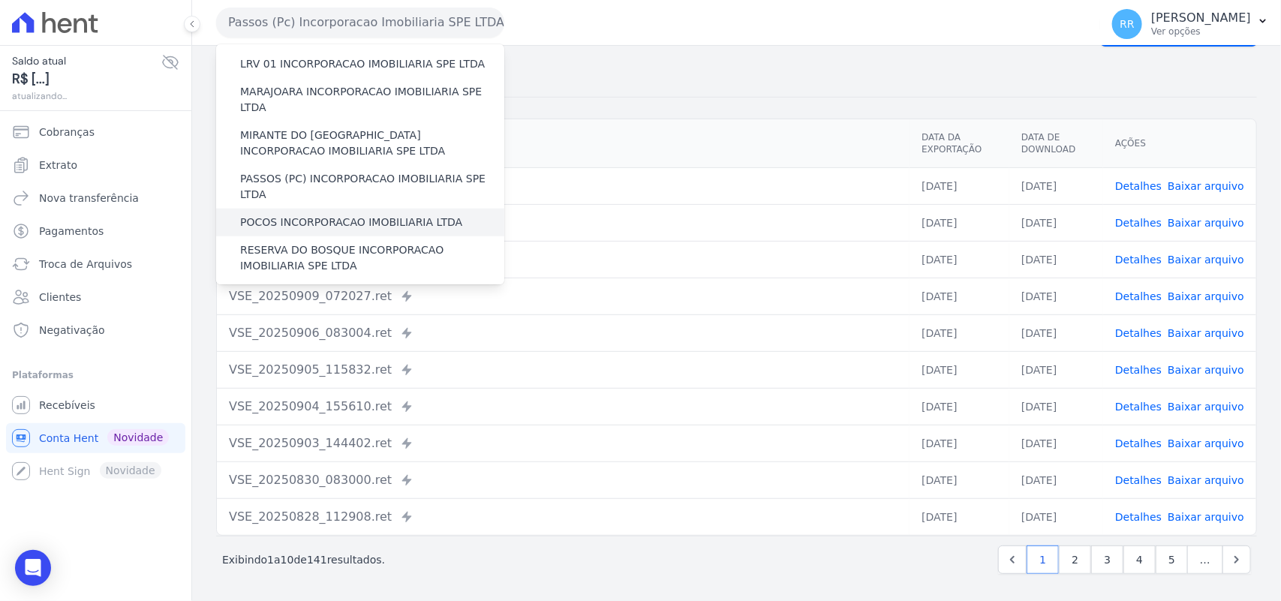
click at [330, 215] on label "POCOS INCORPORACAO IMOBILIARIA LTDA" at bounding box center [351, 223] width 222 height 16
click at [0, 0] on input "POCOS INCORPORACAO IMOBILIARIA LTDA" at bounding box center [0, 0] width 0 height 0
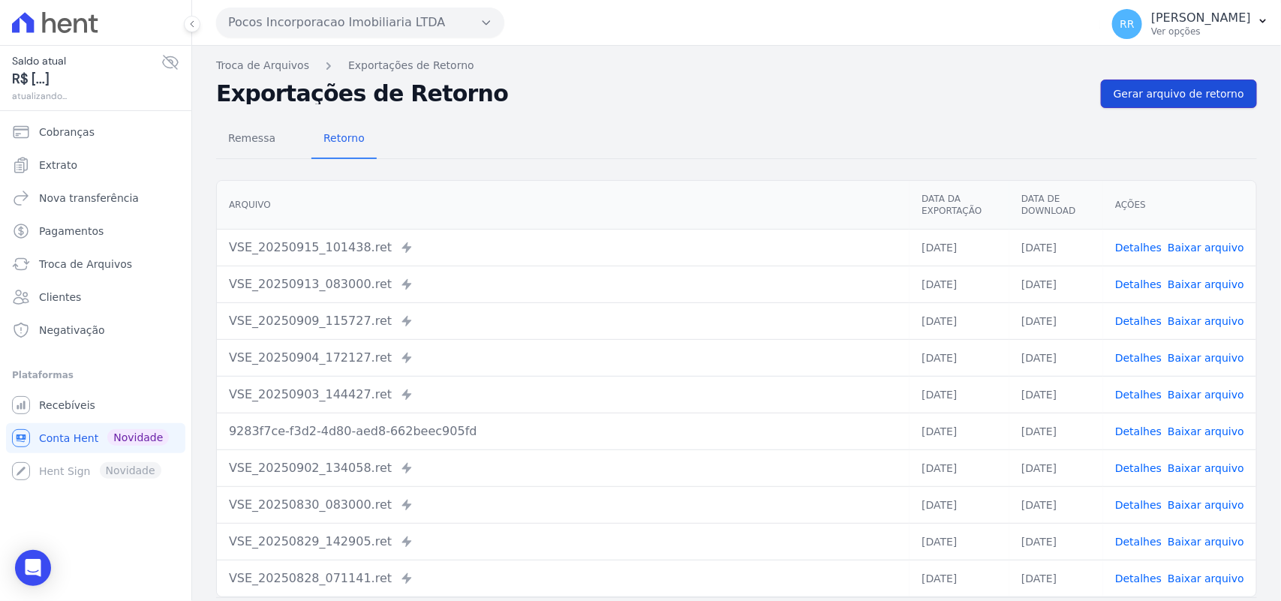
click at [1138, 100] on span "Gerar arquivo de retorno" at bounding box center [1179, 93] width 131 height 15
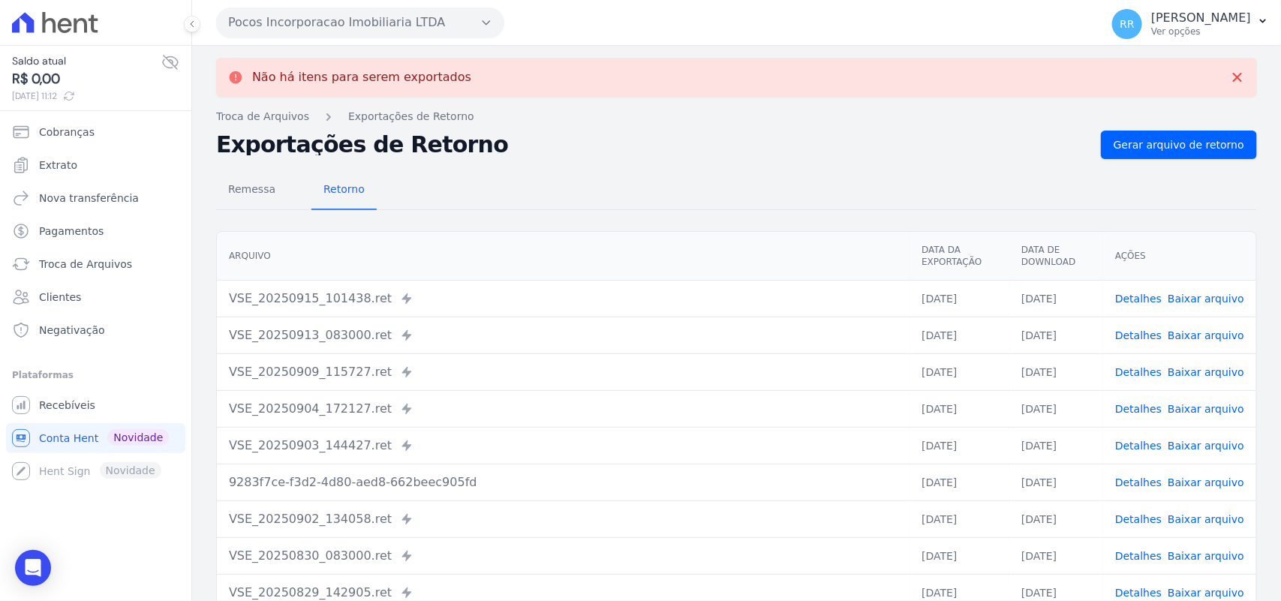
click at [353, 27] on button "Pocos Incorporacao Imobiliaria LTDA" at bounding box center [360, 23] width 288 height 30
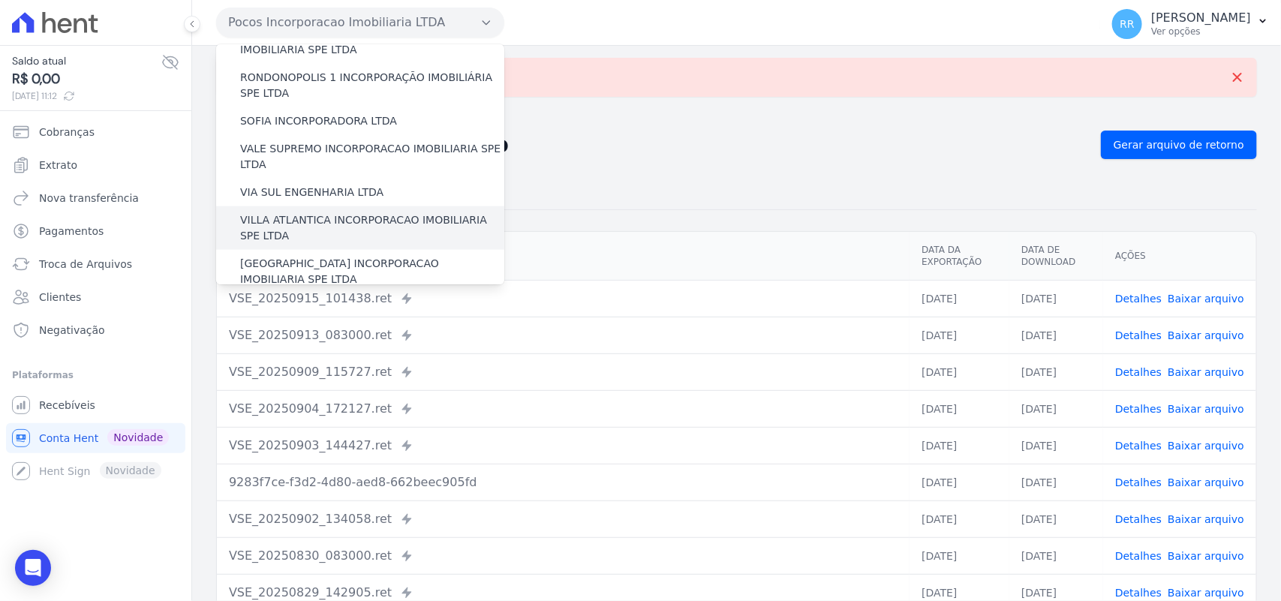
scroll to position [561, 0]
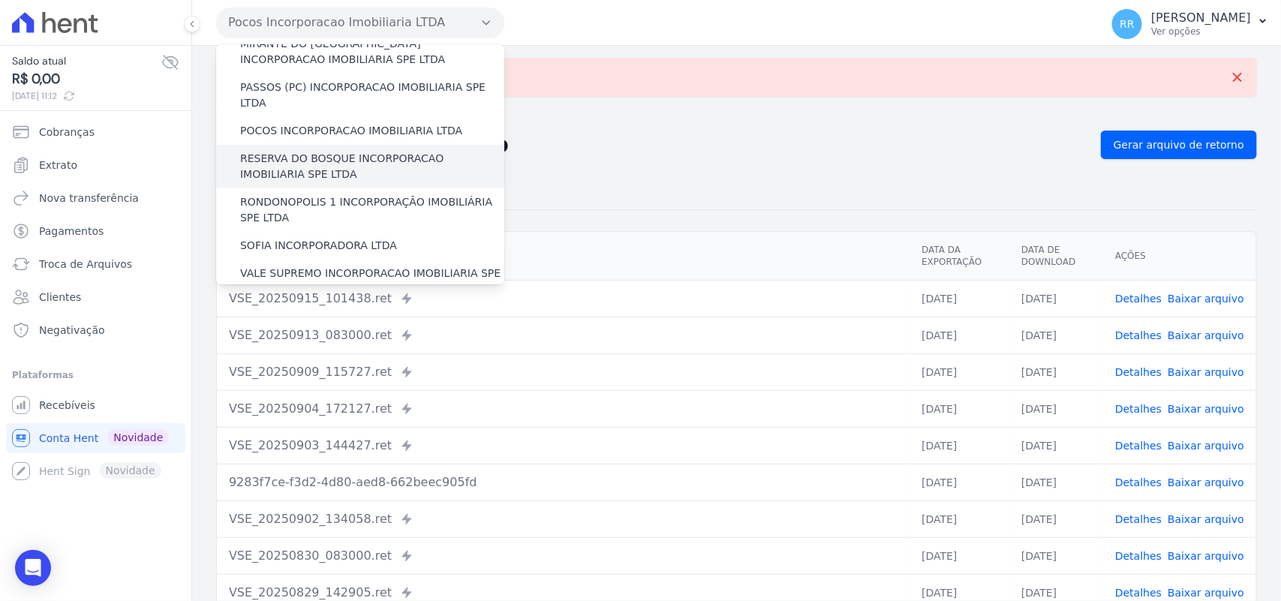
click at [285, 151] on label "RESERVA DO BOSQUE INCORPORACAO IMOBILIARIA SPE LTDA" at bounding box center [372, 167] width 264 height 32
click at [0, 0] on input "RESERVA DO BOSQUE INCORPORACAO IMOBILIARIA SPE LTDA" at bounding box center [0, 0] width 0 height 0
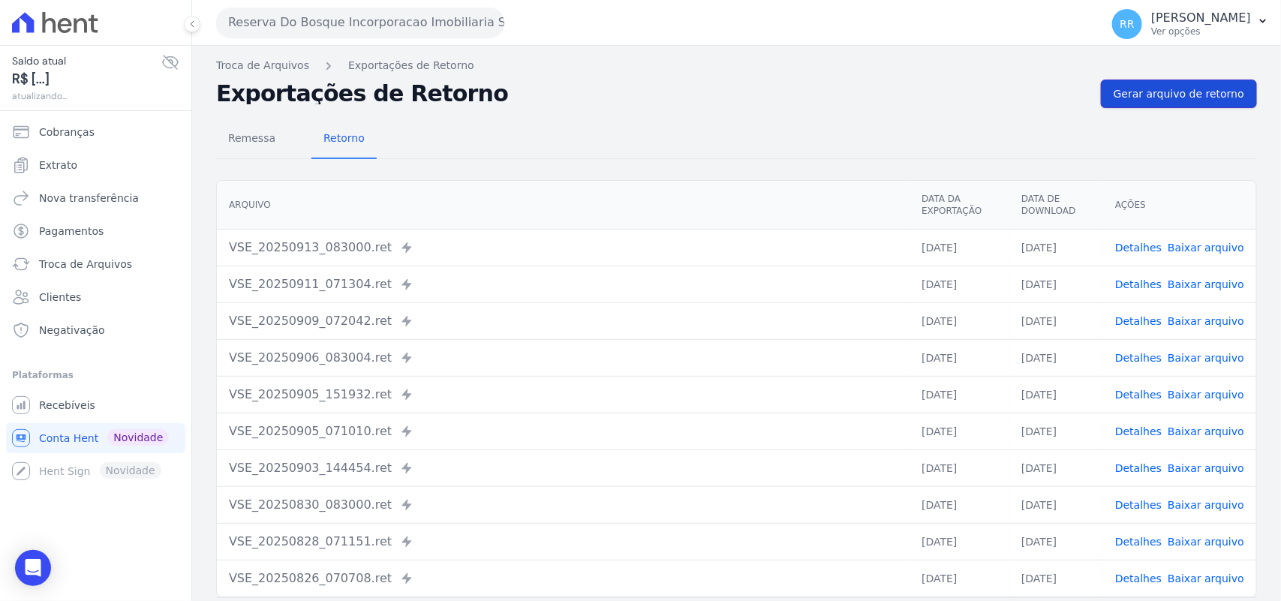
click at [1150, 96] on span "Gerar arquivo de retorno" at bounding box center [1179, 93] width 131 height 15
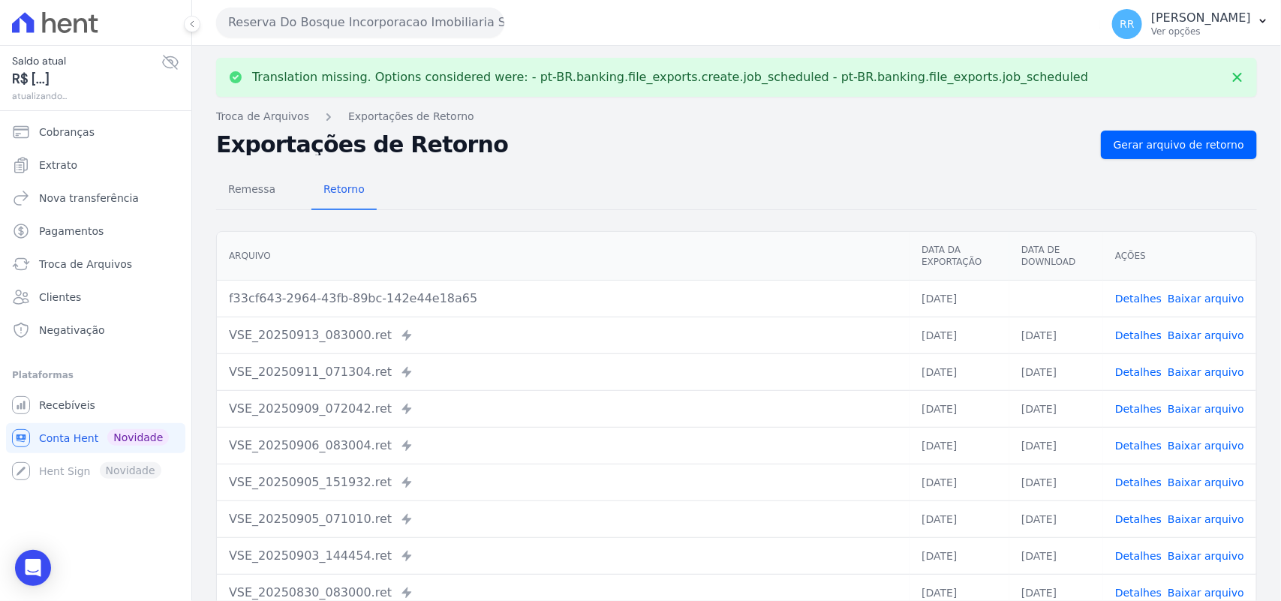
click at [1228, 298] on link "Baixar arquivo" at bounding box center [1206, 299] width 77 height 12
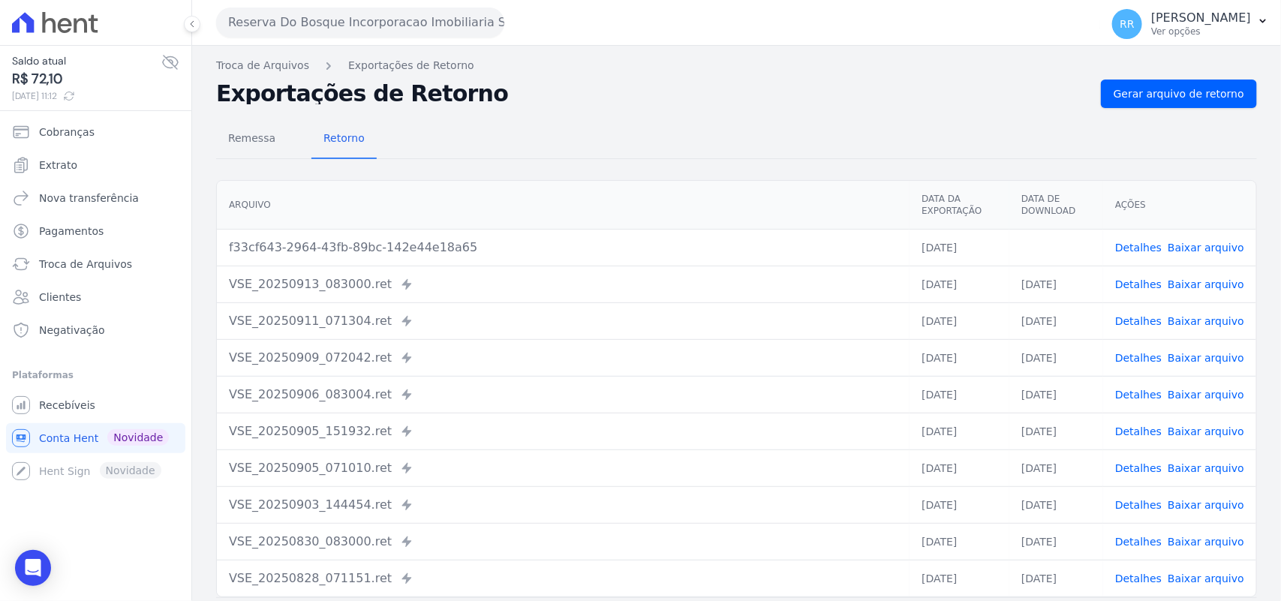
click at [525, 102] on h2 "Exportações de Retorno" at bounding box center [652, 93] width 873 height 21
click at [353, 16] on button "Reserva Do Bosque Incorporacao Imobiliaria SPE LTDA" at bounding box center [360, 23] width 288 height 30
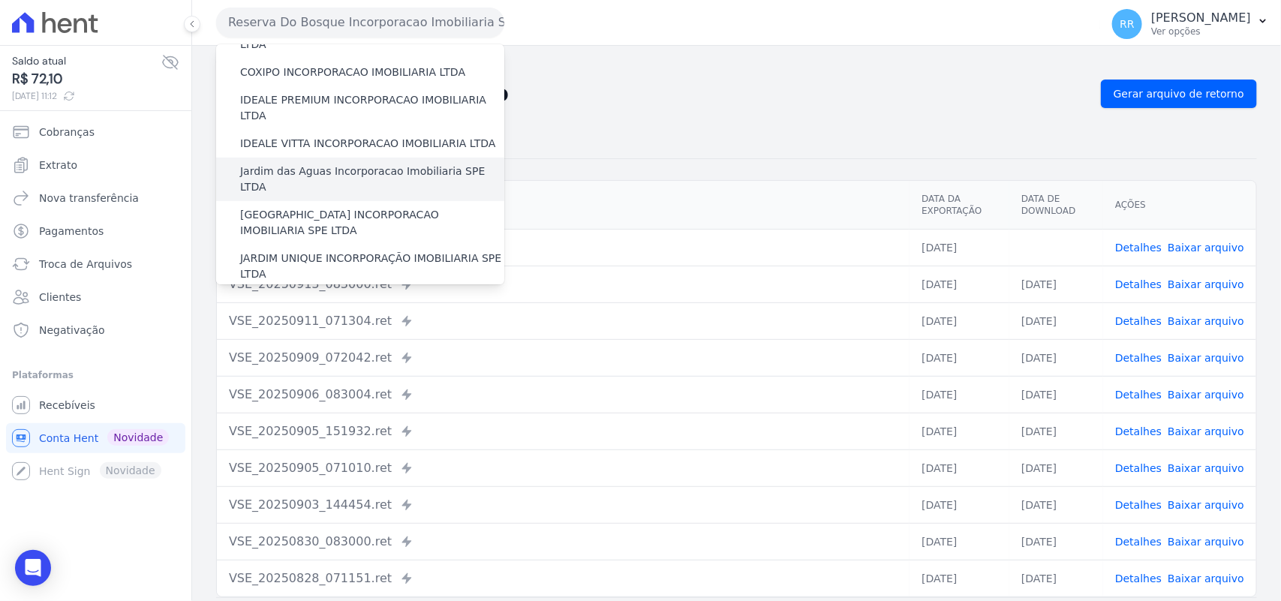
scroll to position [531, 0]
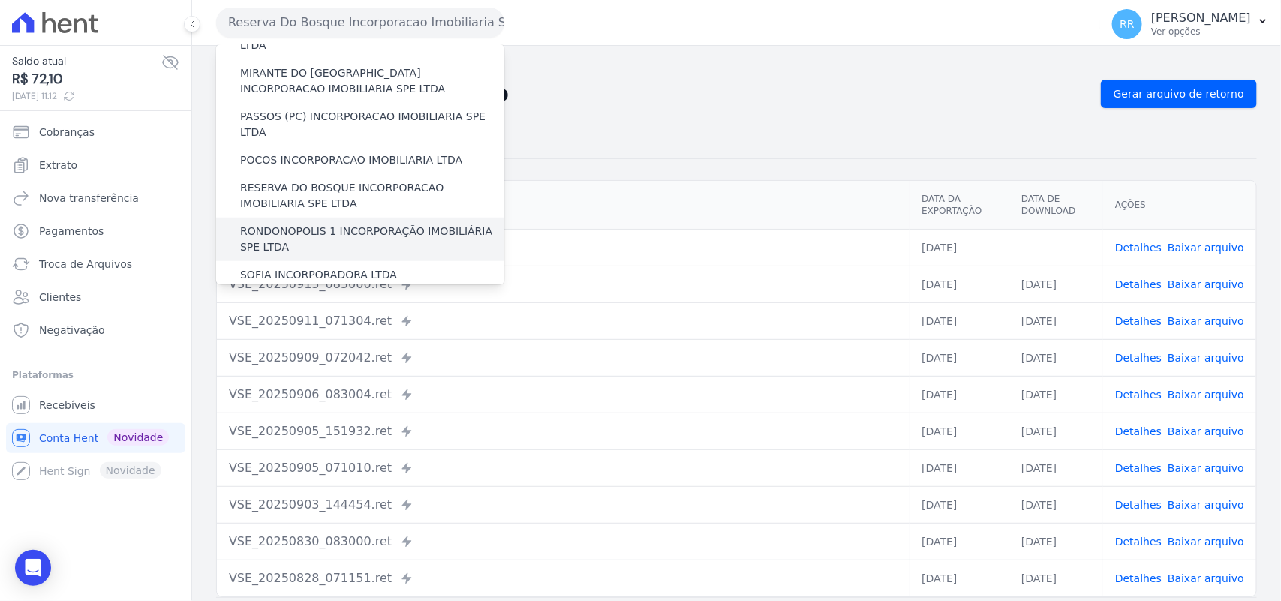
click at [312, 224] on label "RONDONOPOLIS 1 INCORPORAÇÃO IMOBILIÁRIA SPE LTDA" at bounding box center [372, 240] width 264 height 32
click at [0, 0] on input "RONDONOPOLIS 1 INCORPORAÇÃO IMOBILIÁRIA SPE LTDA" at bounding box center [0, 0] width 0 height 0
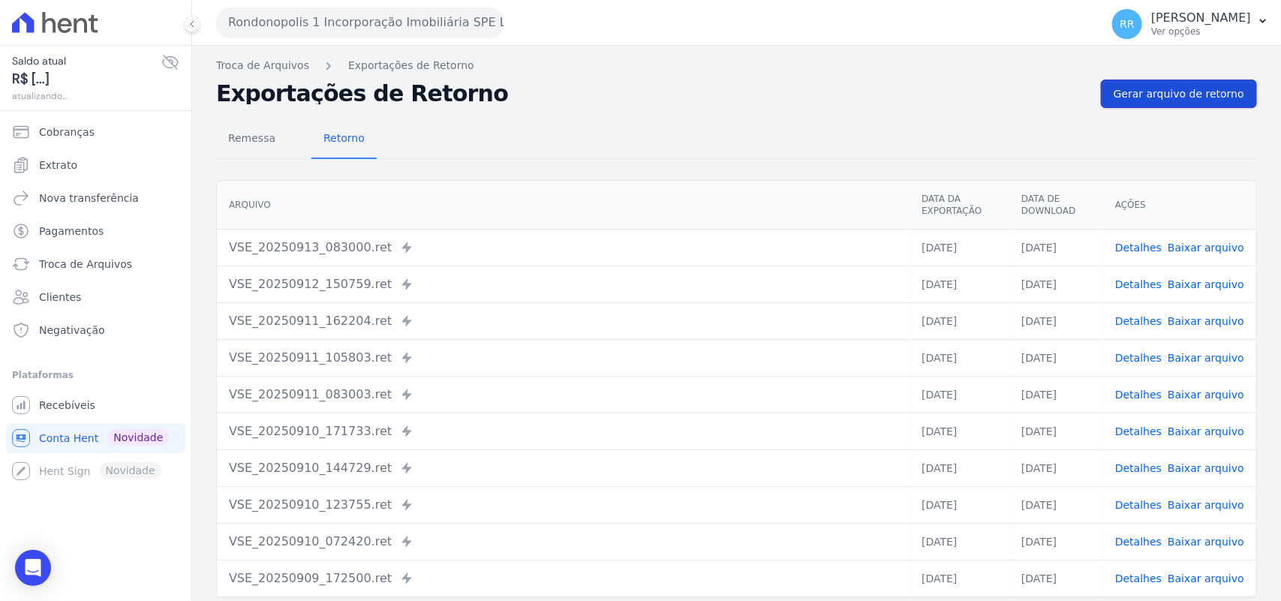
click at [1202, 104] on link "Gerar arquivo de retorno" at bounding box center [1179, 94] width 156 height 29
click at [1202, 99] on span "Gerar arquivo de retorno" at bounding box center [1179, 93] width 131 height 15
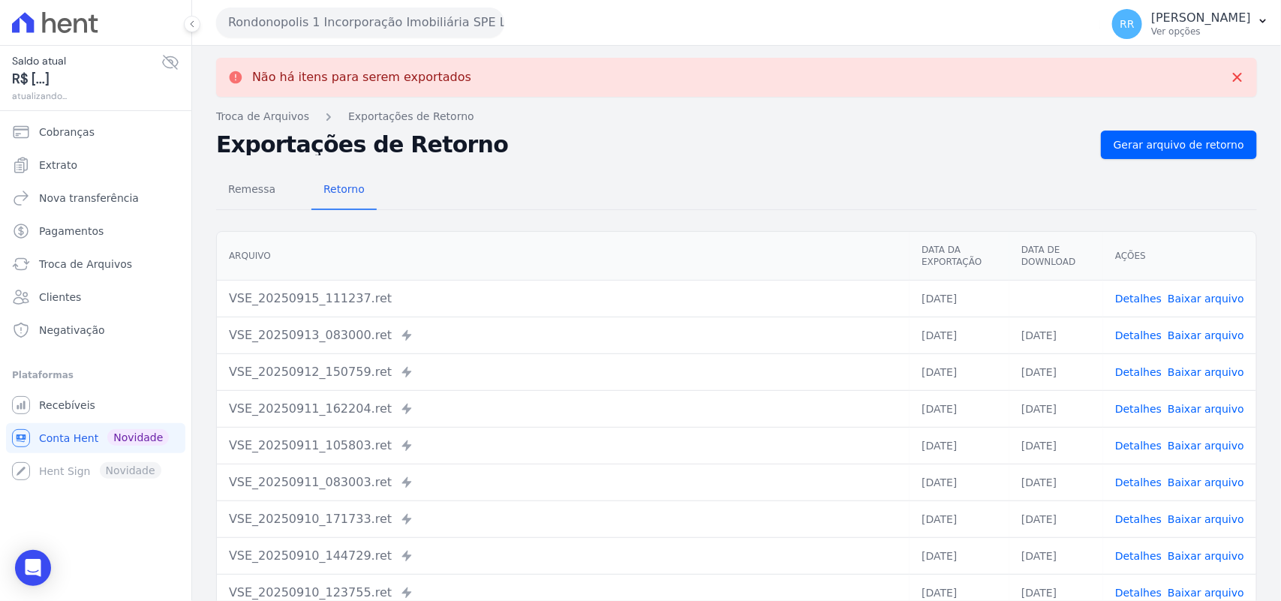
click at [1210, 302] on link "Baixar arquivo" at bounding box center [1206, 299] width 77 height 12
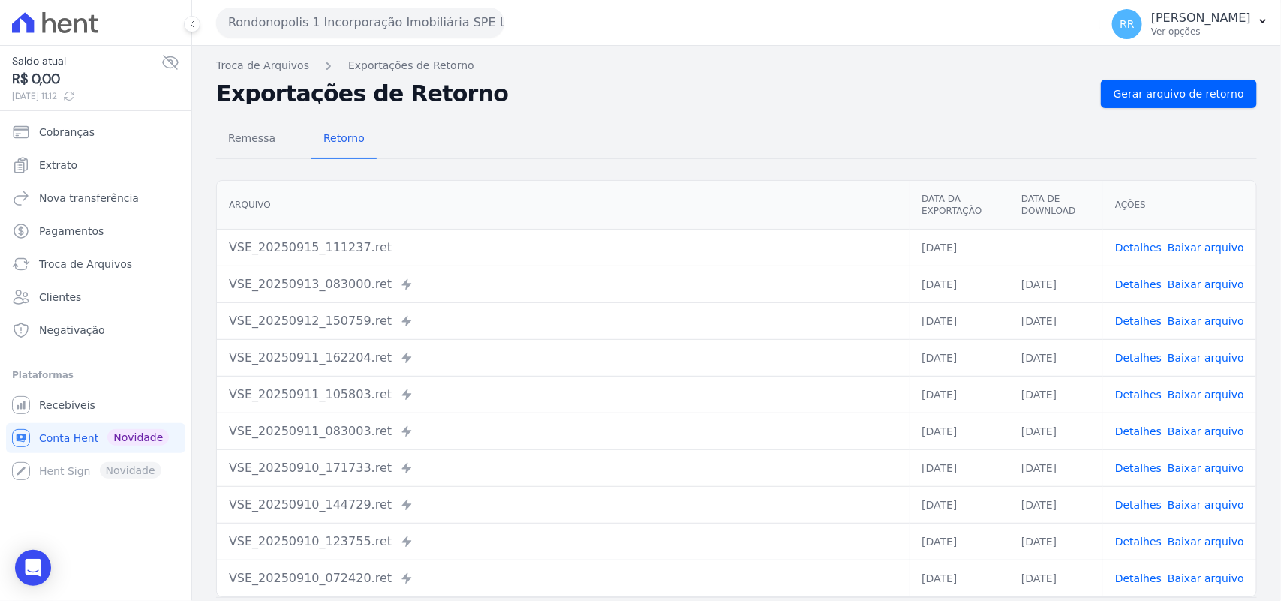
drag, startPoint x: 644, startPoint y: 60, endPoint x: 525, endPoint y: 60, distance: 118.6
click at [644, 60] on nav "Troca de Arquivos Exportações de Retorno" at bounding box center [736, 66] width 1041 height 16
click at [283, 21] on button "Rondonopolis 1 Incorporação Imobiliária SPE LTDA" at bounding box center [360, 23] width 288 height 30
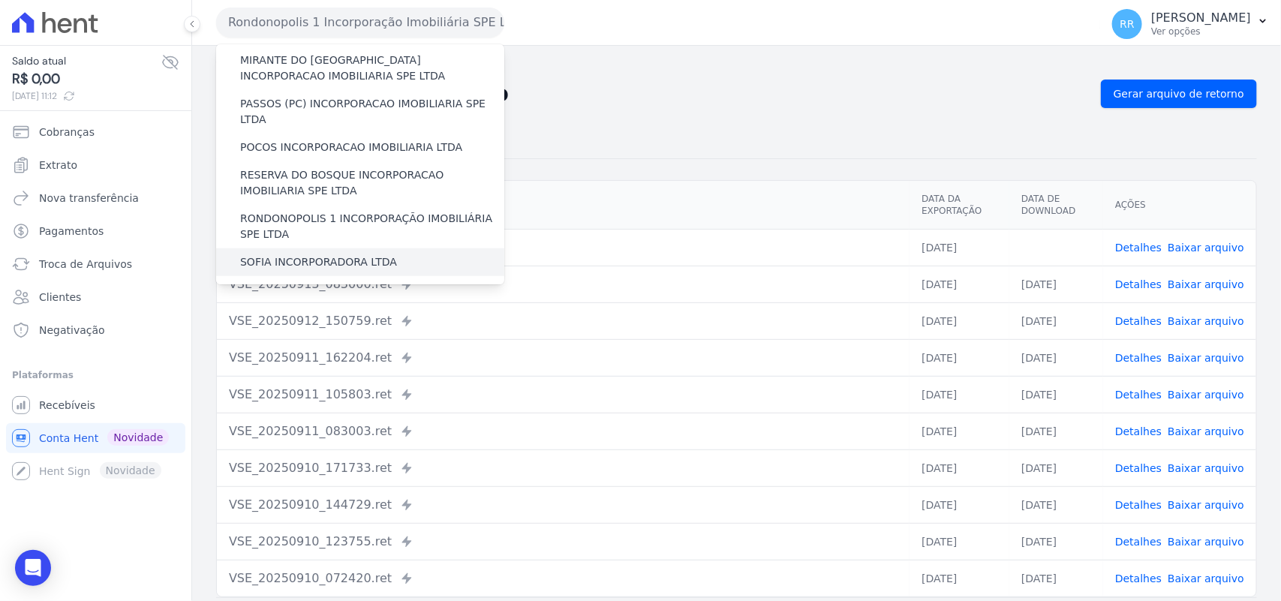
scroll to position [563, 0]
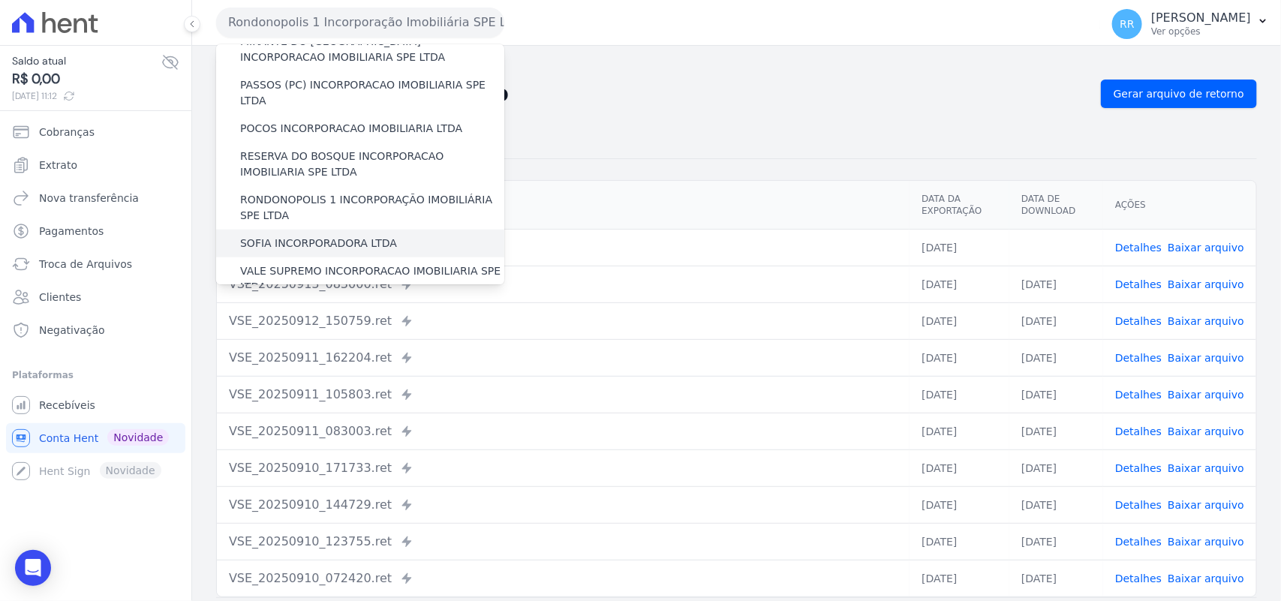
click at [302, 236] on label "SOFIA INCORPORADORA LTDA" at bounding box center [318, 244] width 157 height 16
click at [0, 0] on input "SOFIA INCORPORADORA LTDA" at bounding box center [0, 0] width 0 height 0
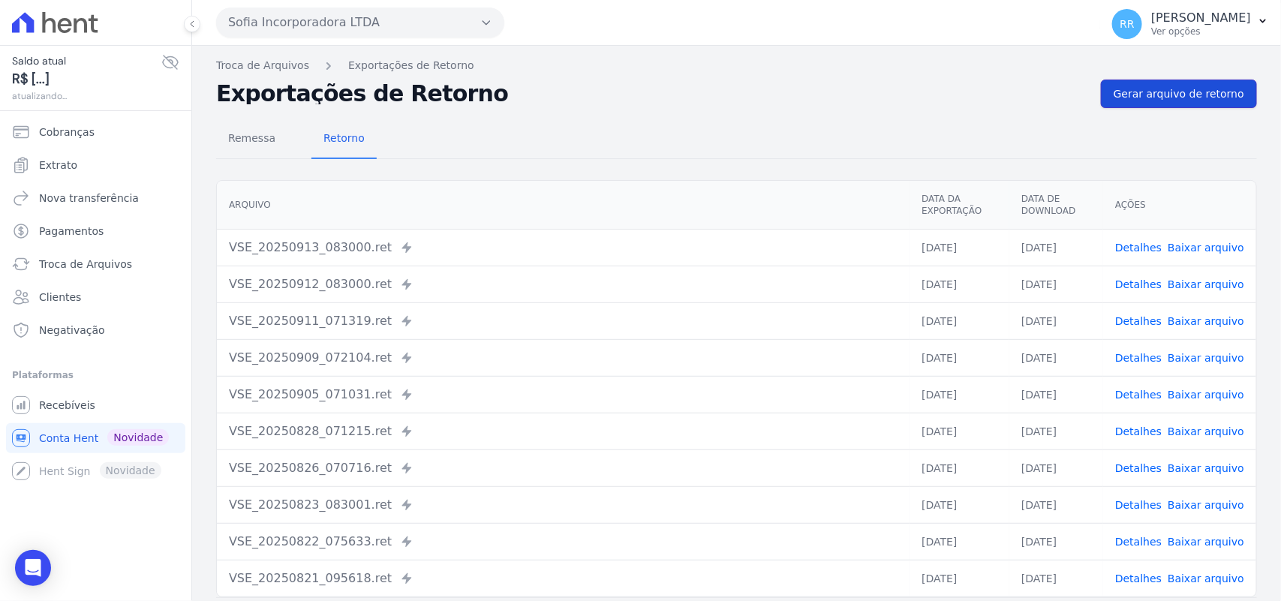
click at [1120, 88] on span "Gerar arquivo de retorno" at bounding box center [1179, 93] width 131 height 15
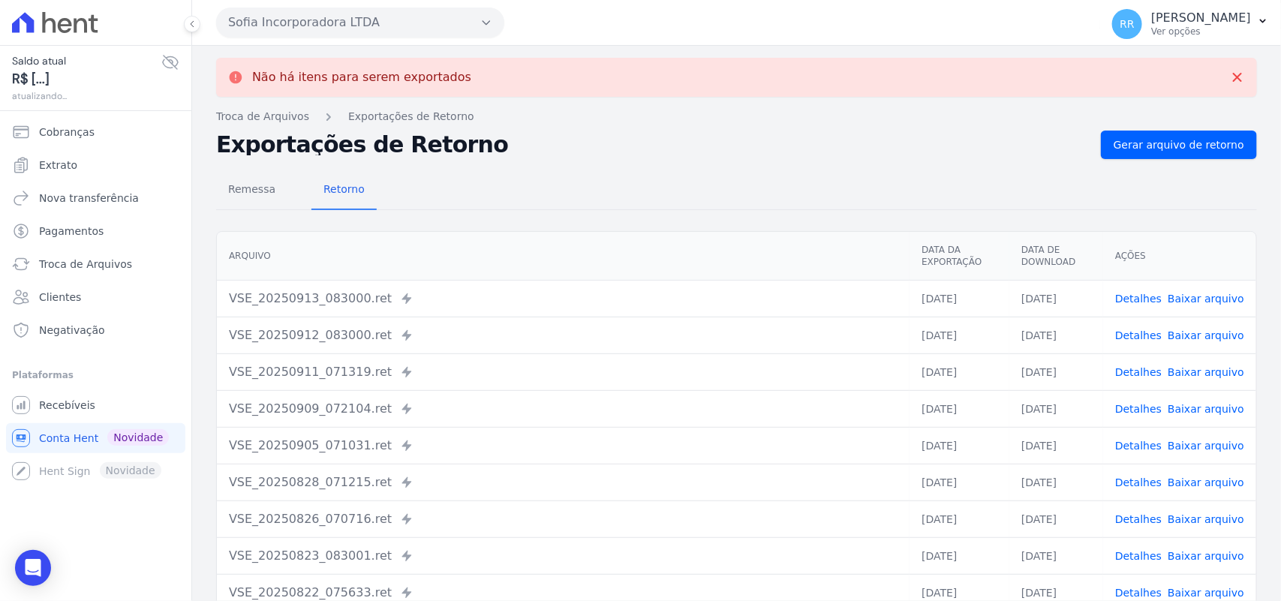
click at [392, 26] on button "Sofia Incorporadora LTDA" at bounding box center [360, 23] width 288 height 30
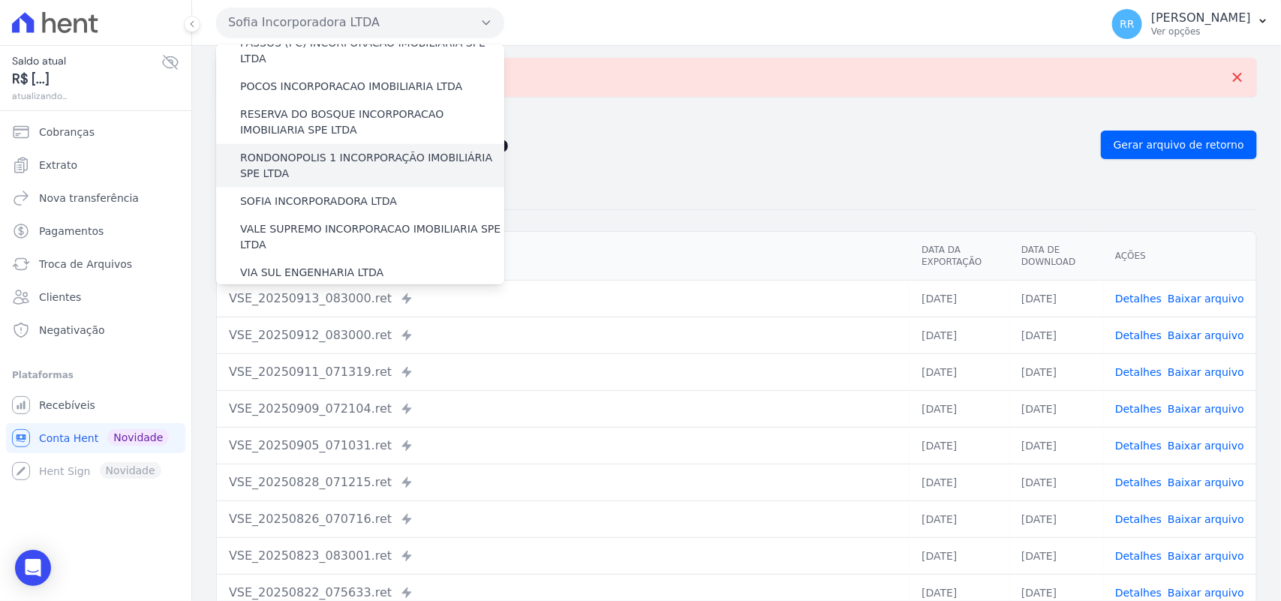
scroll to position [685, 0]
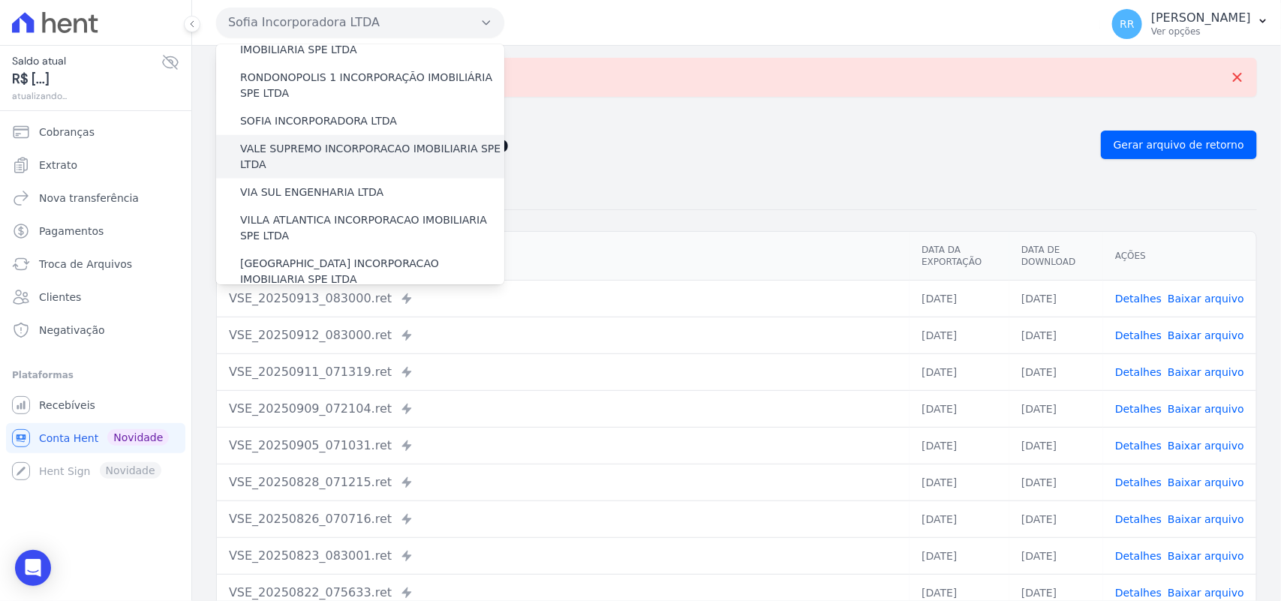
click at [317, 141] on label "VALE SUPREMO INCORPORACAO IMOBILIARIA SPE LTDA" at bounding box center [372, 157] width 264 height 32
click at [0, 0] on input "VALE SUPREMO INCORPORACAO IMOBILIARIA SPE LTDA" at bounding box center [0, 0] width 0 height 0
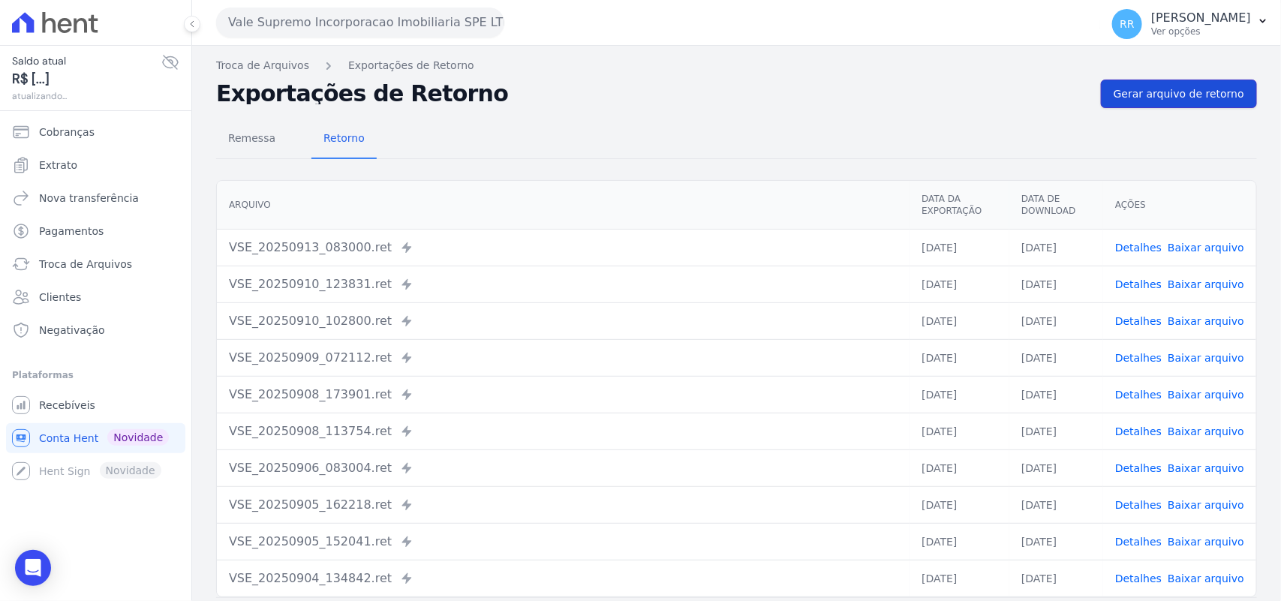
click at [1145, 90] on span "Gerar arquivo de retorno" at bounding box center [1179, 93] width 131 height 15
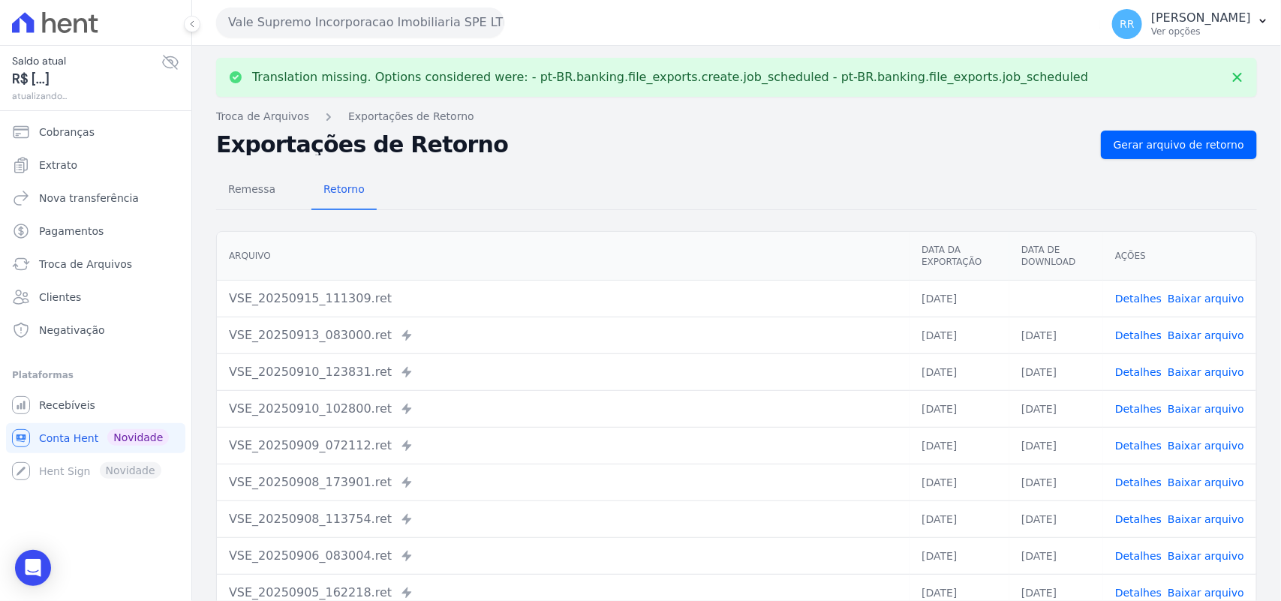
click at [1186, 293] on link "Baixar arquivo" at bounding box center [1206, 299] width 77 height 12
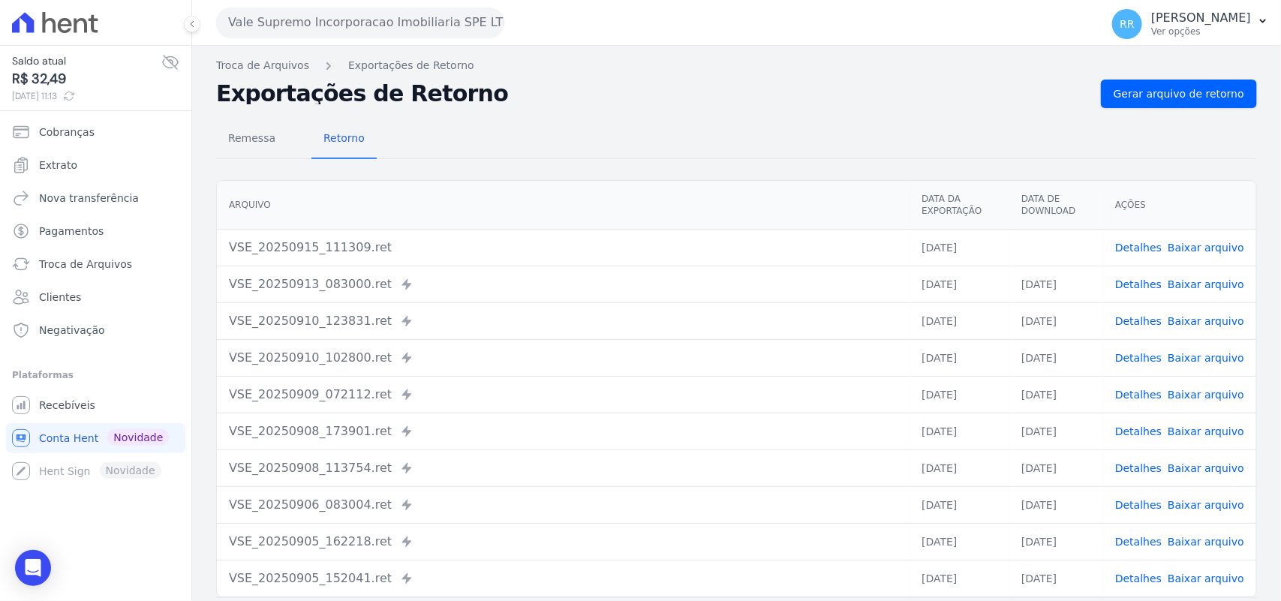
click at [591, 121] on div "Remessa Retorno" at bounding box center [736, 139] width 1041 height 39
click at [257, 28] on button "Vale Supremo Incorporacao Imobiliaria SPE LTDA" at bounding box center [360, 23] width 288 height 30
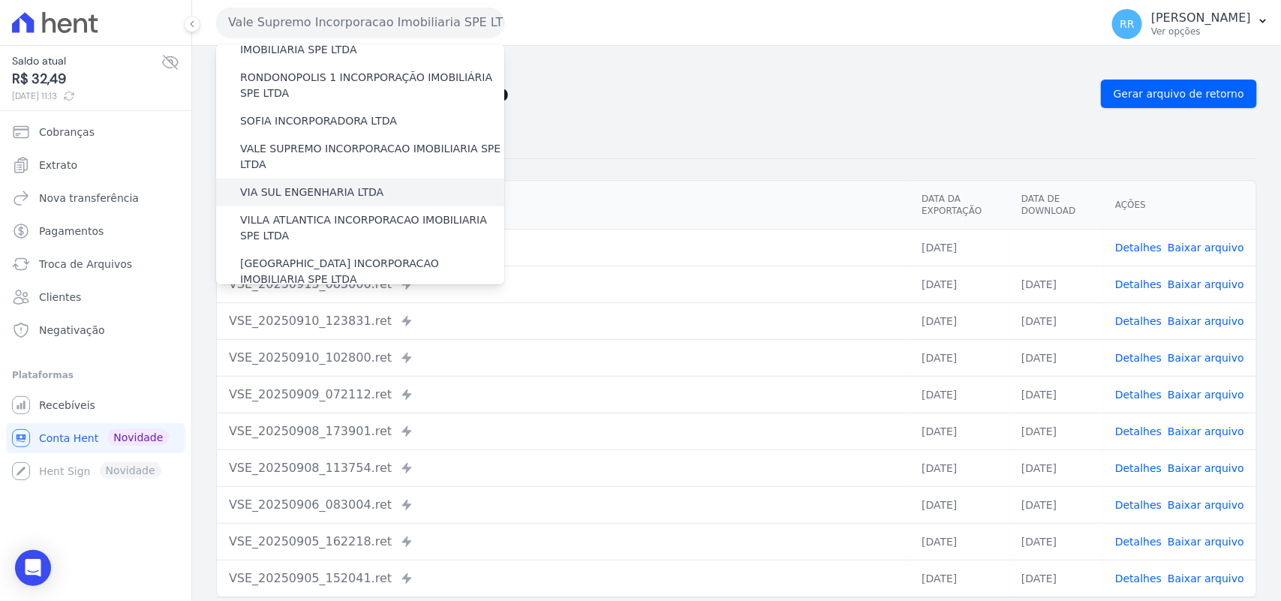
click at [289, 185] on label "VIA SUL ENGENHARIA LTDA" at bounding box center [311, 193] width 143 height 16
click at [0, 0] on input "VIA SUL ENGENHARIA LTDA" at bounding box center [0, 0] width 0 height 0
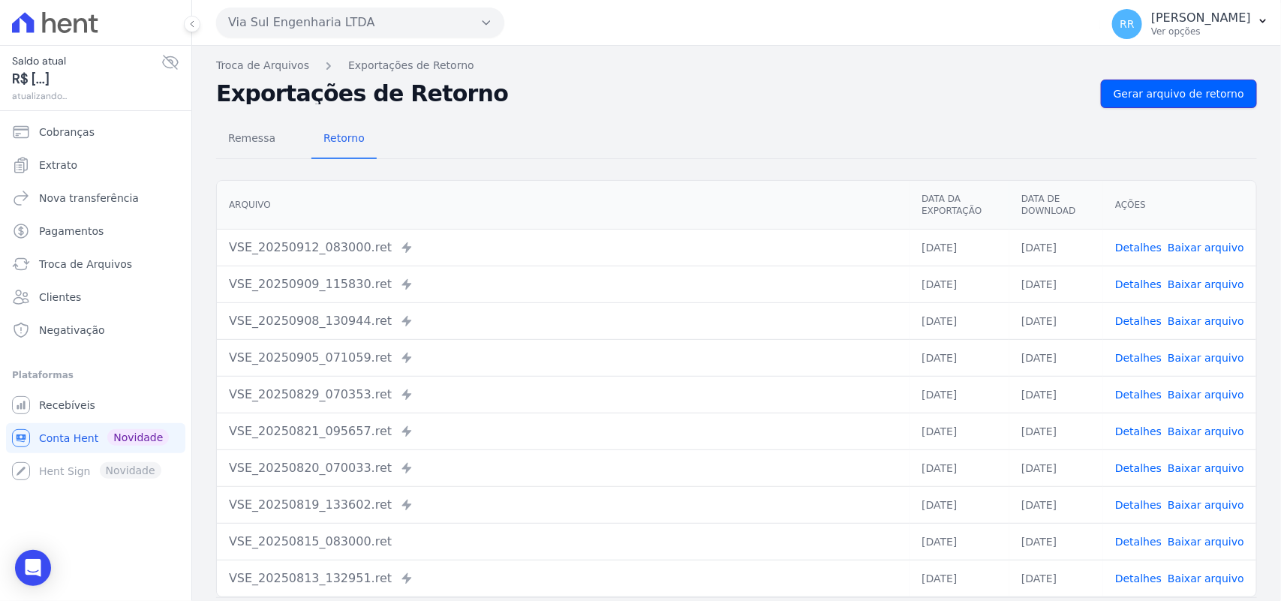
click at [1174, 94] on span "Gerar arquivo de retorno" at bounding box center [1179, 93] width 131 height 15
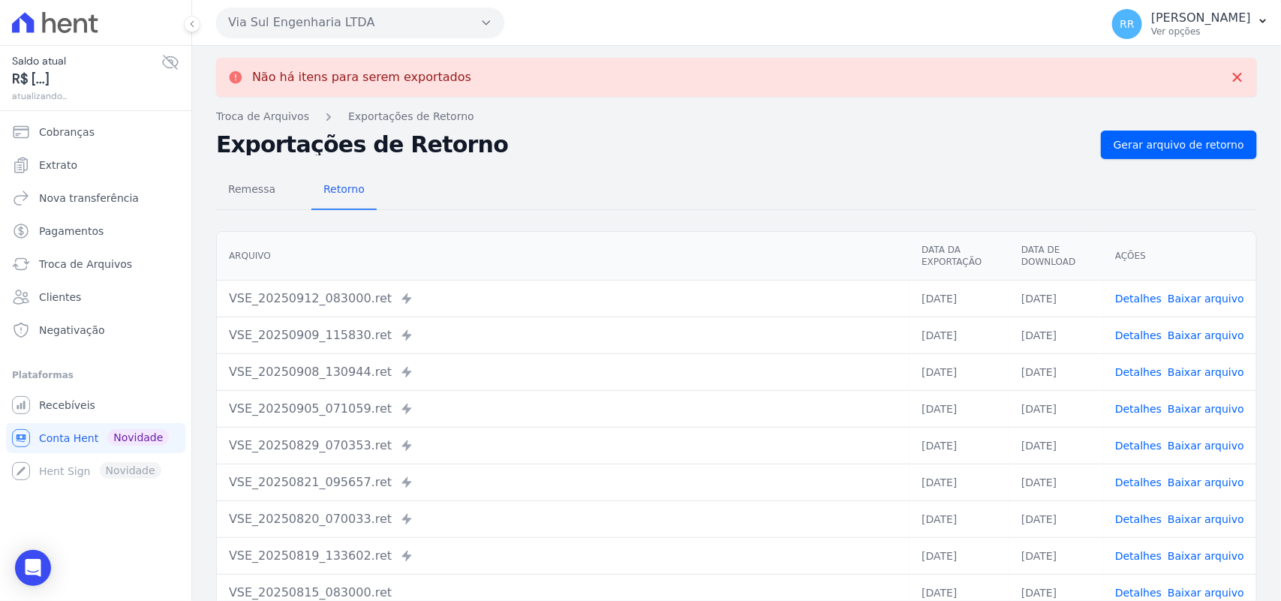
click at [316, 21] on button "Via Sul Engenharia LTDA" at bounding box center [360, 23] width 288 height 30
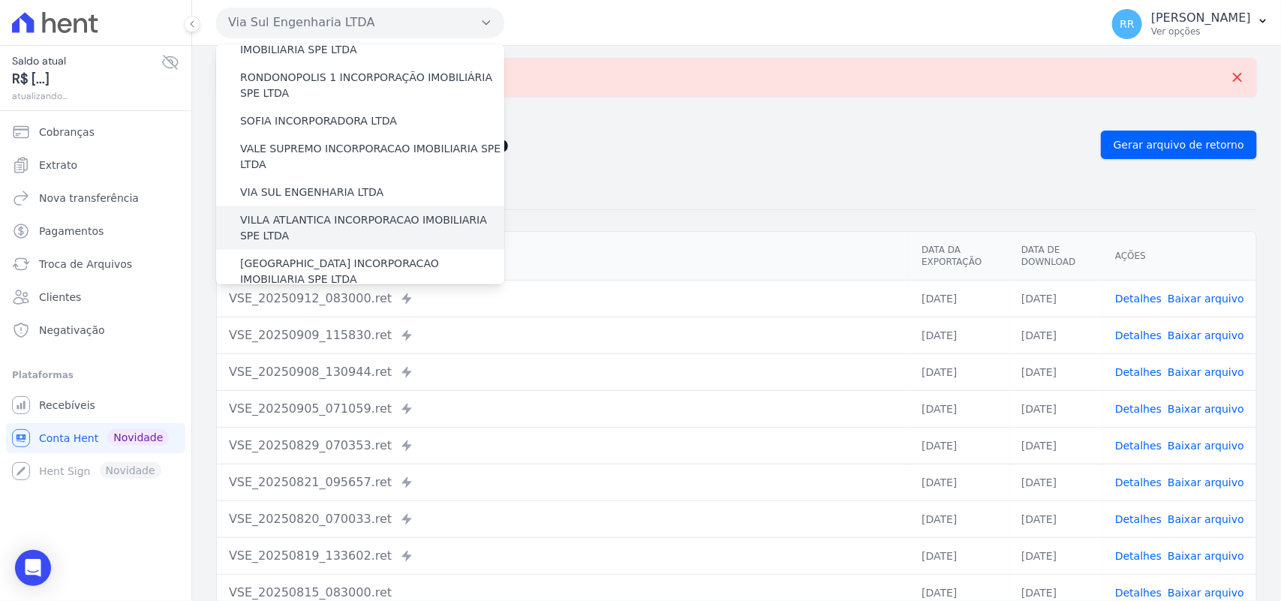
click at [312, 212] on label "VILLA ATLANTICA INCORPORACAO IMOBILIARIA SPE LTDA" at bounding box center [372, 228] width 264 height 32
click at [0, 0] on input "VILLA ATLANTICA INCORPORACAO IMOBILIARIA SPE LTDA" at bounding box center [0, 0] width 0 height 0
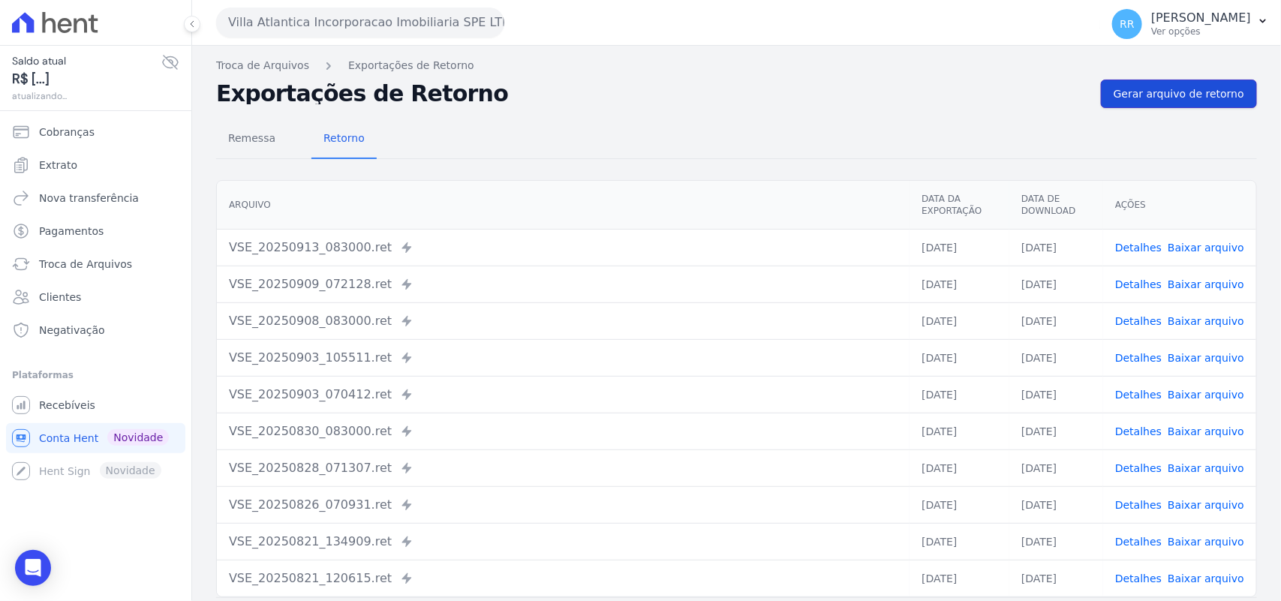
click at [1163, 99] on span "Gerar arquivo de retorno" at bounding box center [1179, 93] width 131 height 15
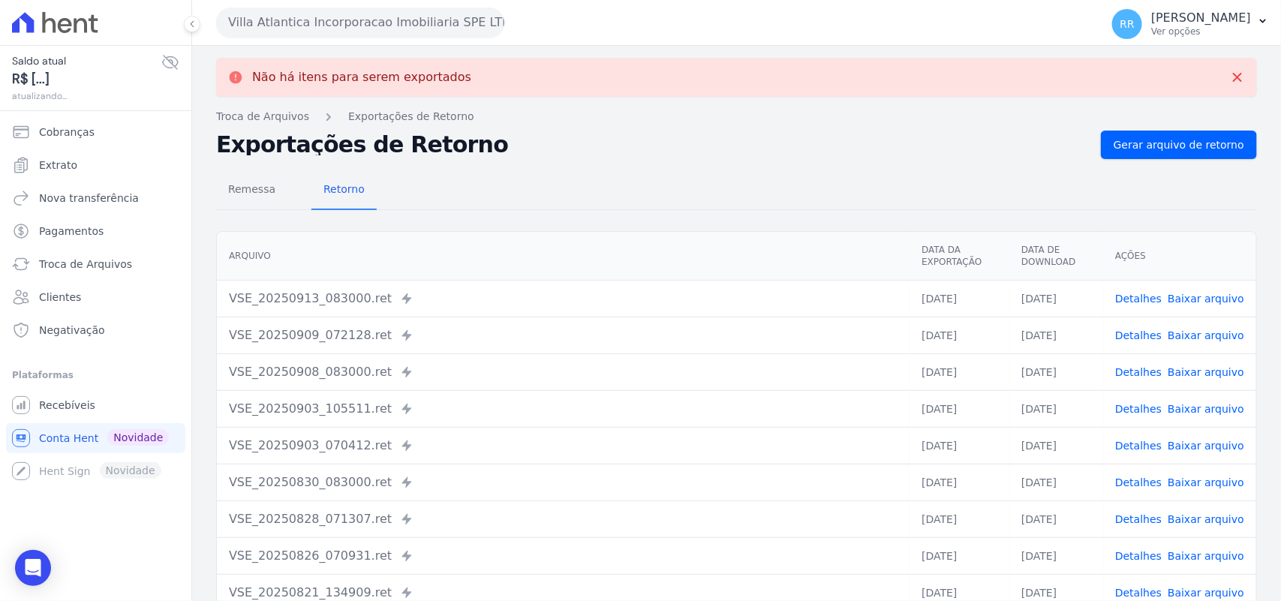
click at [286, 26] on button "Villa Atlantica Incorporacao Imobiliaria SPE LTDA" at bounding box center [360, 23] width 288 height 30
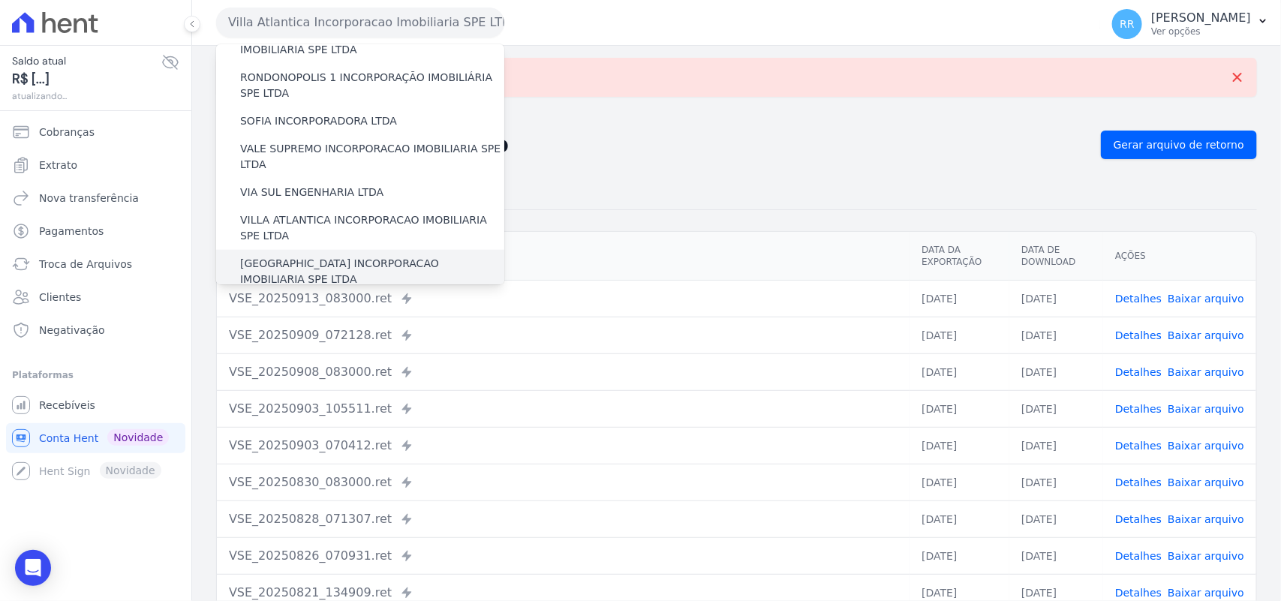
click at [294, 256] on label "[GEOGRAPHIC_DATA] INCORPORACAO IMOBILIARIA SPE LTDA" at bounding box center [372, 272] width 264 height 32
click at [0, 0] on input "[GEOGRAPHIC_DATA] INCORPORACAO IMOBILIARIA SPE LTDA" at bounding box center [0, 0] width 0 height 0
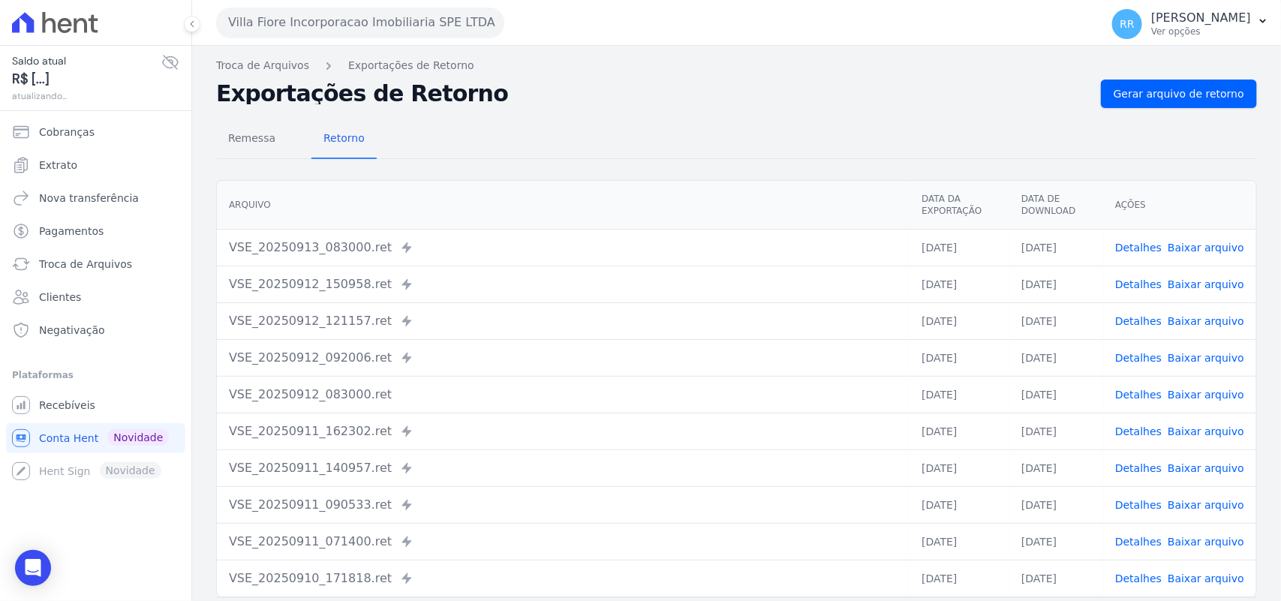
click at [1142, 117] on div "Remessa Retorno [GEOGRAPHIC_DATA] Data da Exportação Data de Download Ações VSE…" at bounding box center [736, 379] width 1041 height 543
click at [1148, 108] on div "Remessa Retorno [GEOGRAPHIC_DATA] Data da Exportação Data de Download Ações VSE…" at bounding box center [736, 379] width 1041 height 543
click at [1183, 58] on nav "Troca de Arquivos Exportações de Retorno" at bounding box center [736, 66] width 1041 height 16
click at [1150, 92] on span "Gerar arquivo de retorno" at bounding box center [1179, 93] width 131 height 15
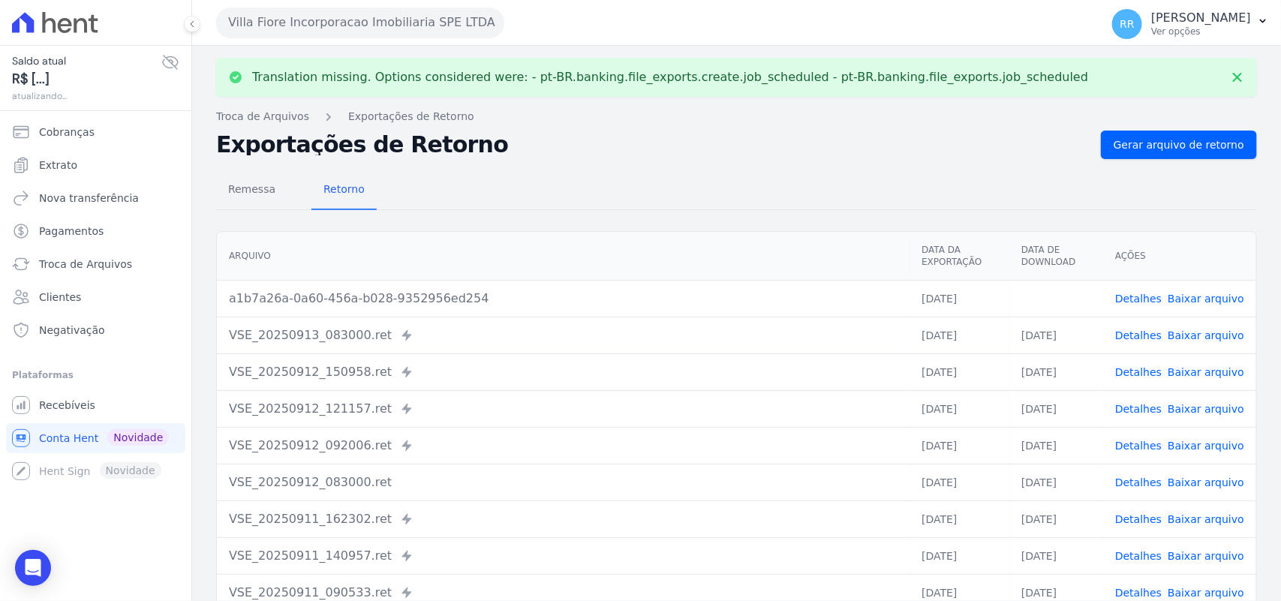
click at [1198, 298] on link "Baixar arquivo" at bounding box center [1206, 299] width 77 height 12
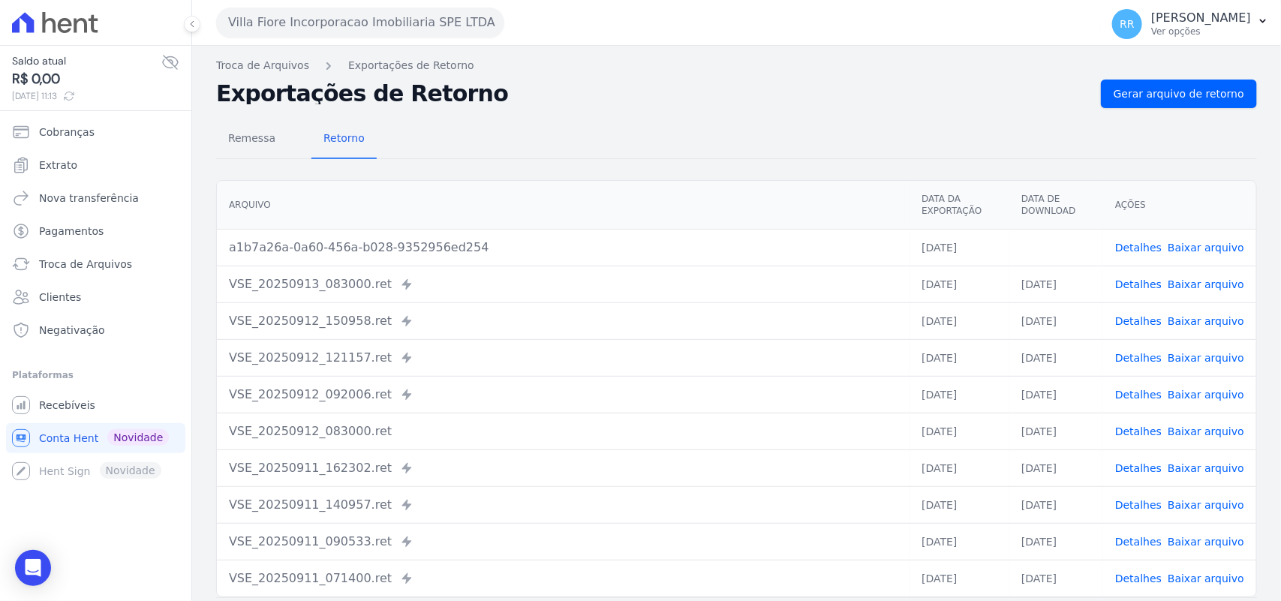
click at [542, 108] on div "Remessa Retorno [GEOGRAPHIC_DATA] Data da Exportação Data de Download Ações a1b…" at bounding box center [736, 379] width 1041 height 543
click at [328, 28] on button "Villa Fiore Incorporacao Imobiliaria SPE LTDA" at bounding box center [360, 23] width 288 height 30
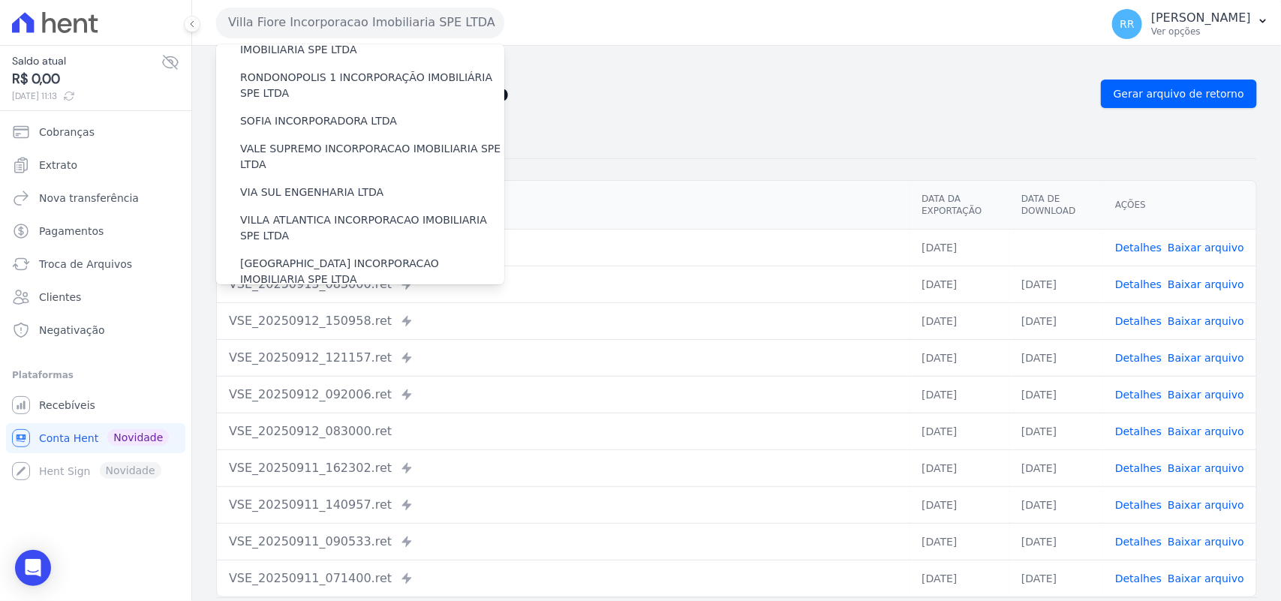
click at [280, 299] on label "VILLA TROPICAL INCORPORAÇÃO IMOBILIÁRIA SPE LTDA" at bounding box center [372, 315] width 264 height 32
click at [0, 0] on input "VILLA TROPICAL INCORPORAÇÃO IMOBILIÁRIA SPE LTDA" at bounding box center [0, 0] width 0 height 0
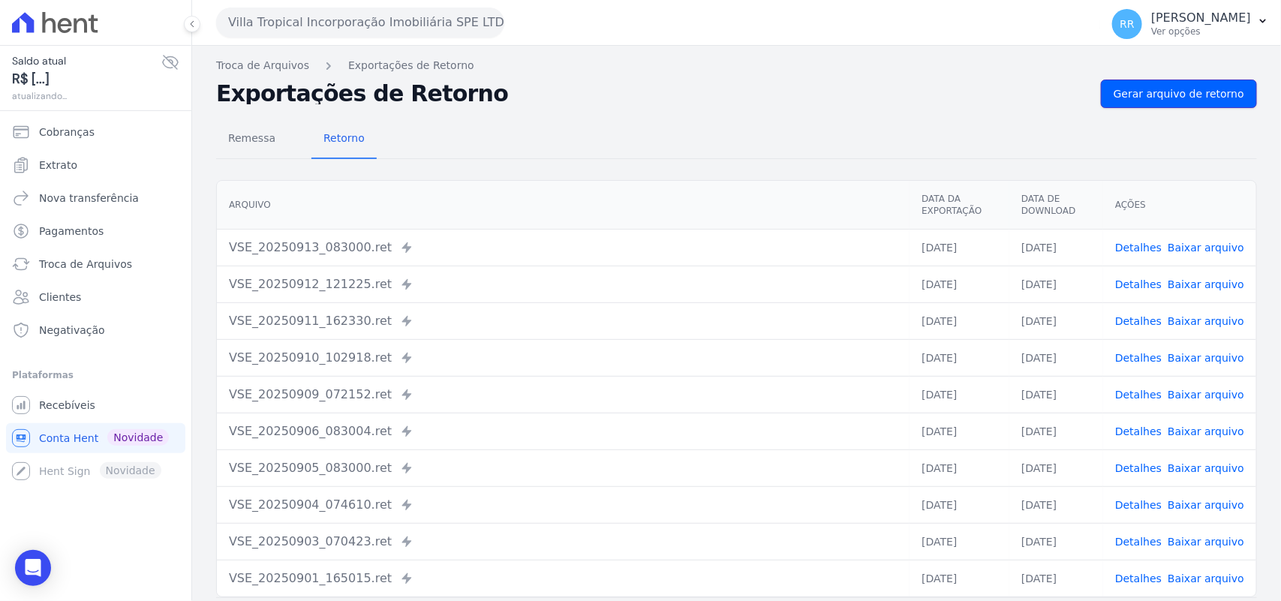
click at [1153, 96] on span "Gerar arquivo de retorno" at bounding box center [1179, 93] width 131 height 15
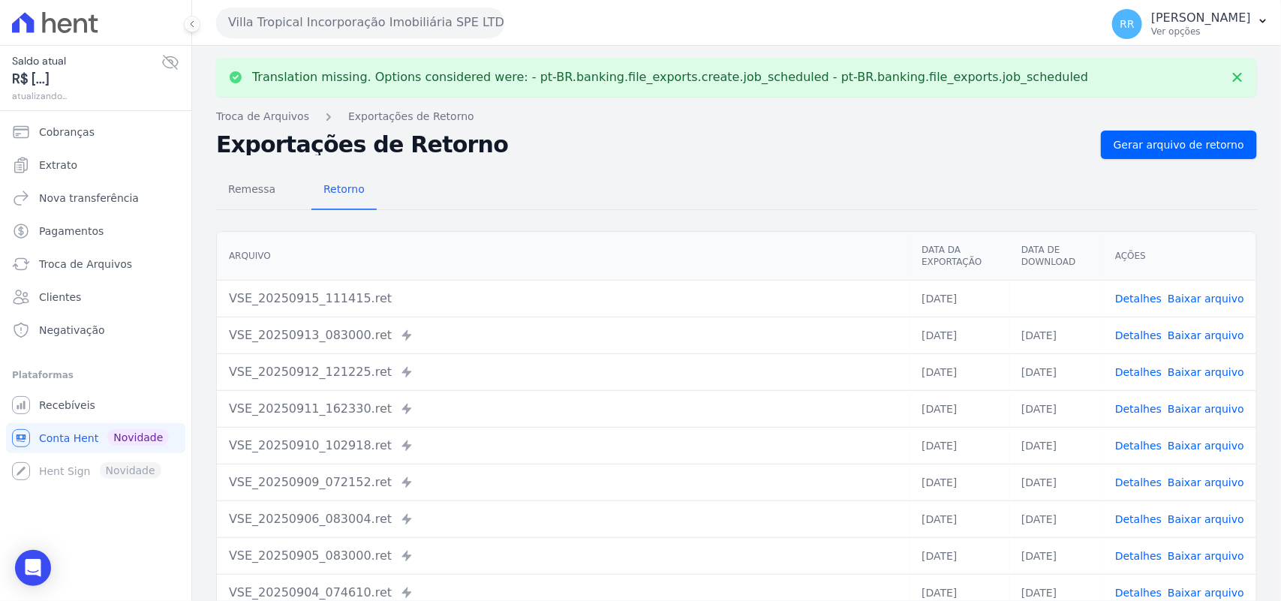
click at [1221, 302] on link "Baixar arquivo" at bounding box center [1206, 299] width 77 height 12
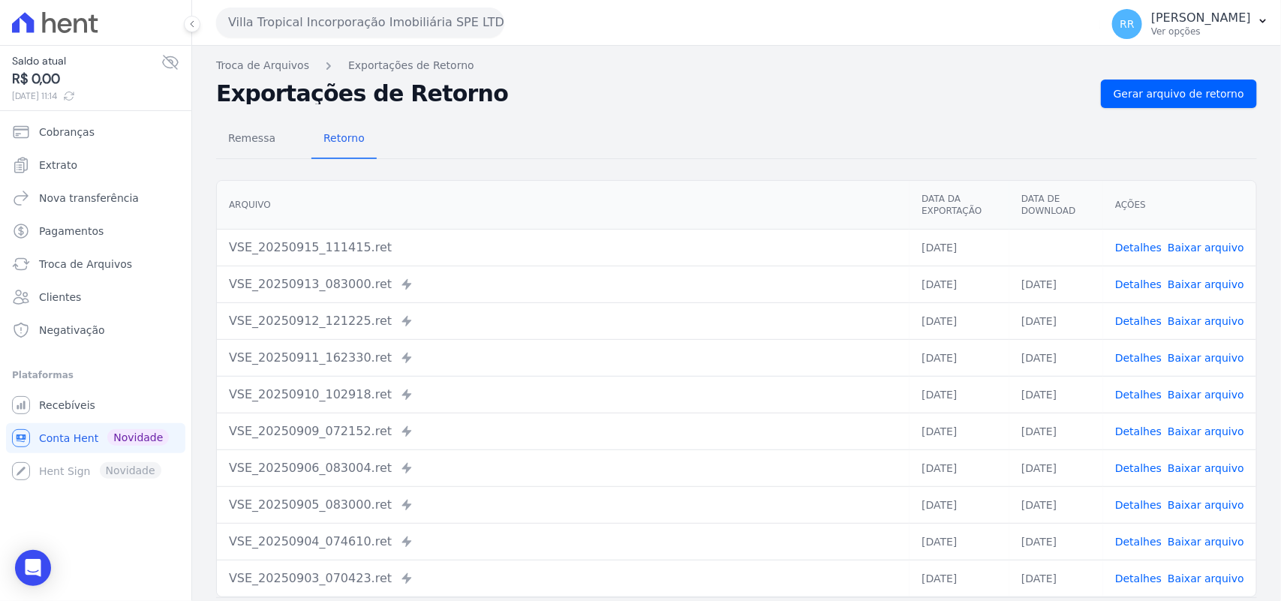
drag, startPoint x: 690, startPoint y: 39, endPoint x: 598, endPoint y: 8, distance: 97.5
click at [690, 39] on div "Villa Tropical Incorporação Imobiliária SPE LTDA Via Sul Engenharia AGUAS DE [G…" at bounding box center [655, 22] width 878 height 47
click at [584, 132] on div "Remessa Retorno" at bounding box center [736, 139] width 1041 height 39
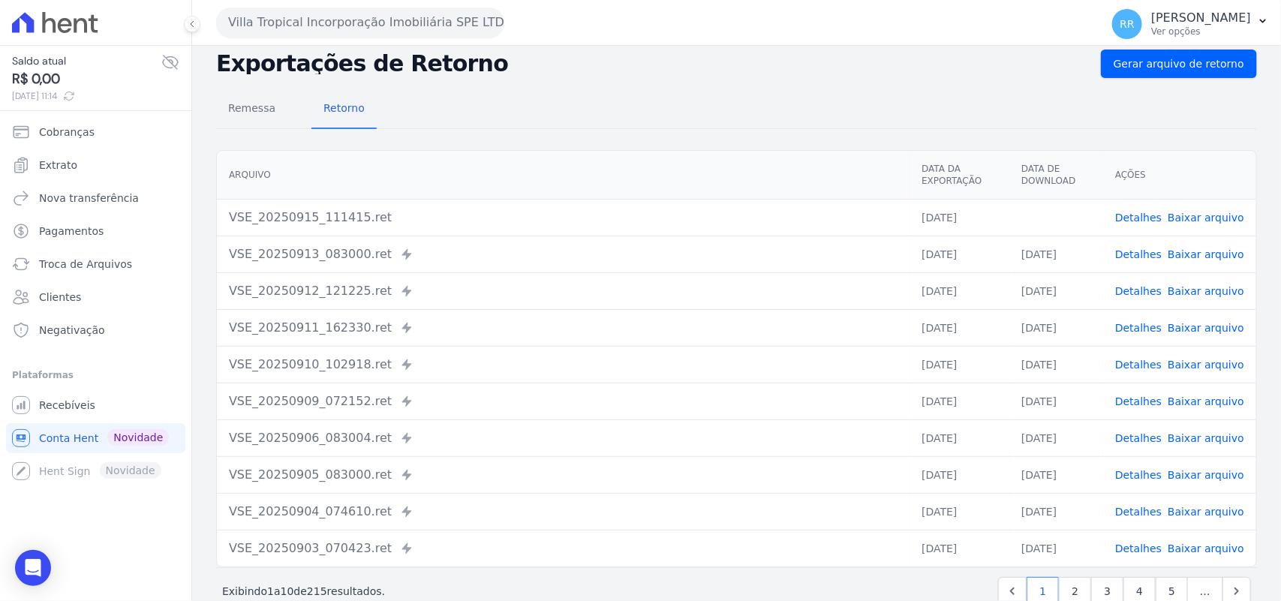
scroll to position [64, 0]
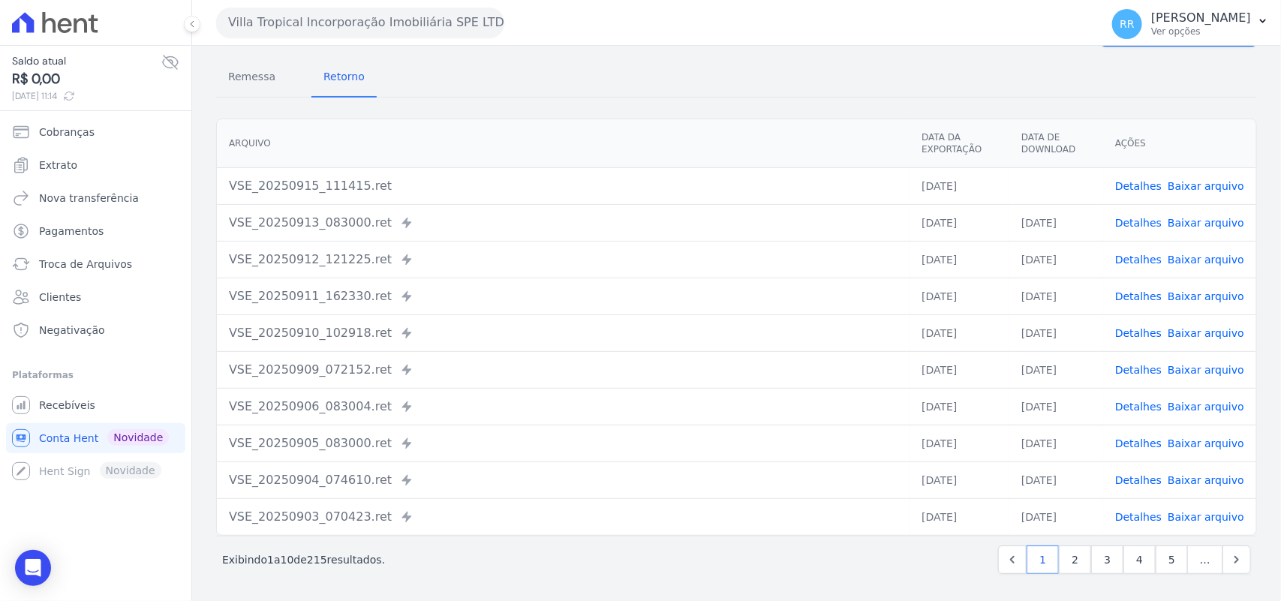
click at [760, 98] on div "Remessa Retorno [GEOGRAPHIC_DATA] Data da Exportação Data de Download Ações VSE…" at bounding box center [736, 318] width 1041 height 543
click at [823, 77] on div "Remessa Retorno" at bounding box center [736, 78] width 1041 height 39
click at [803, 113] on div "Arquivo Data da Exportação Data de Download Ações VSE_20250915_111415.ret [DATE…" at bounding box center [736, 327] width 1089 height 429
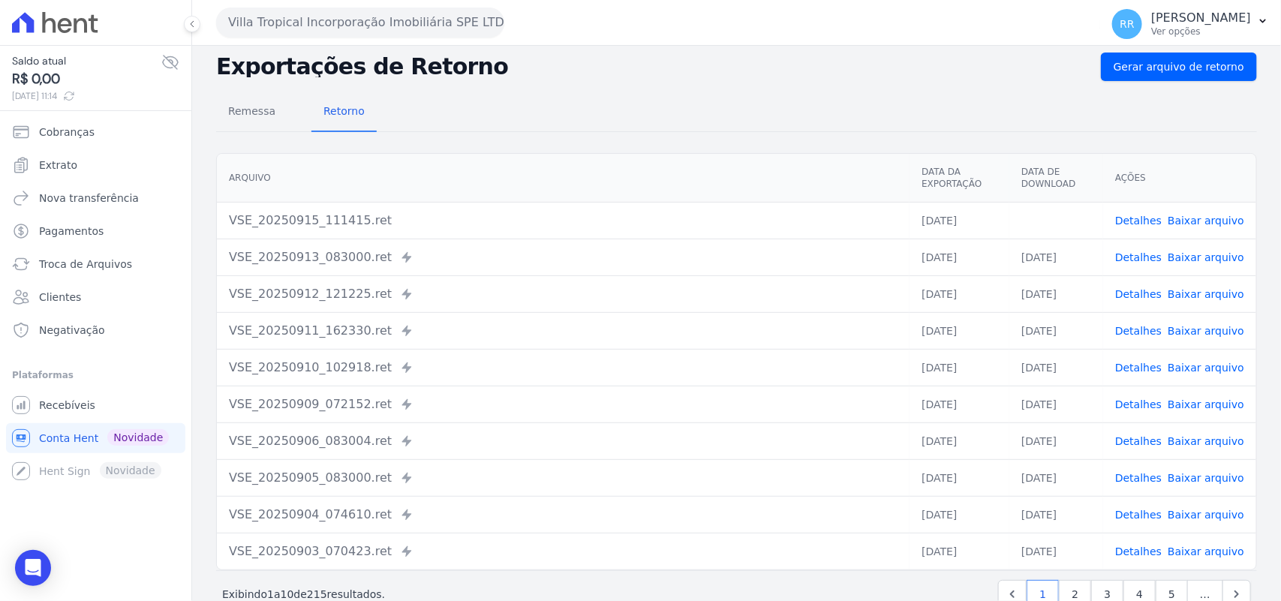
scroll to position [0, 0]
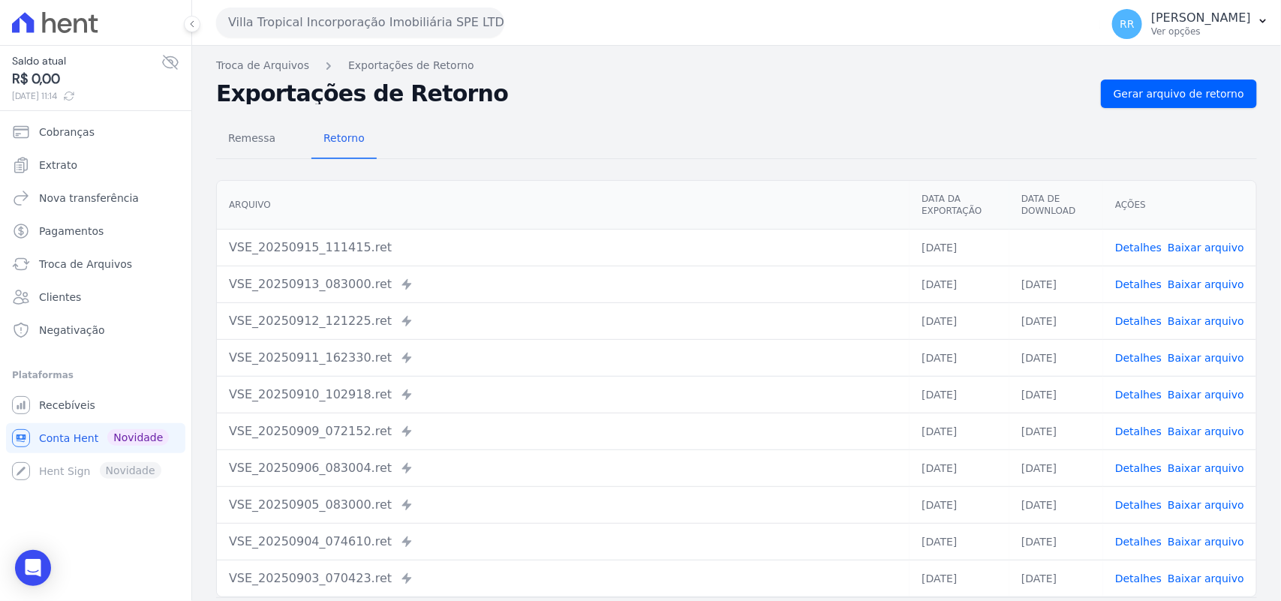
click at [1161, 113] on div "Remessa Retorno [GEOGRAPHIC_DATA] Data da Exportação Data de Download Ações VSE…" at bounding box center [736, 379] width 1041 height 543
click at [1177, 104] on link "Gerar arquivo de retorno" at bounding box center [1179, 94] width 156 height 29
